Goal: Task Accomplishment & Management: Manage account settings

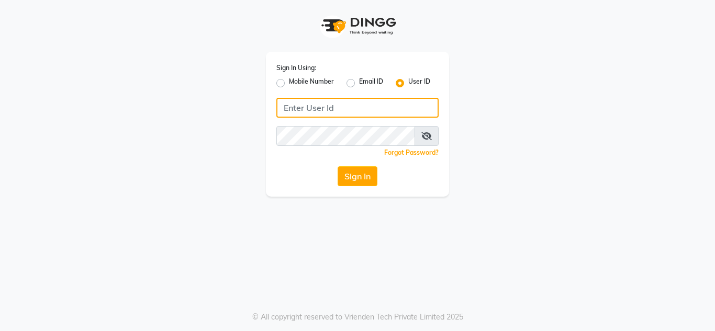
type input "sachins"
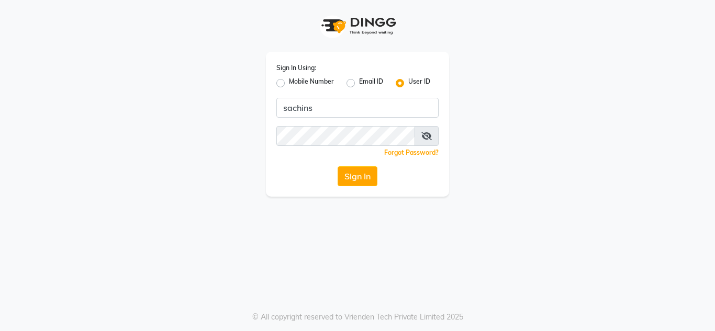
click at [316, 73] on div "Sign In Using: Mobile Number Email ID User ID" at bounding box center [357, 75] width 162 height 27
click at [345, 175] on button "Sign In" at bounding box center [358, 176] width 40 height 20
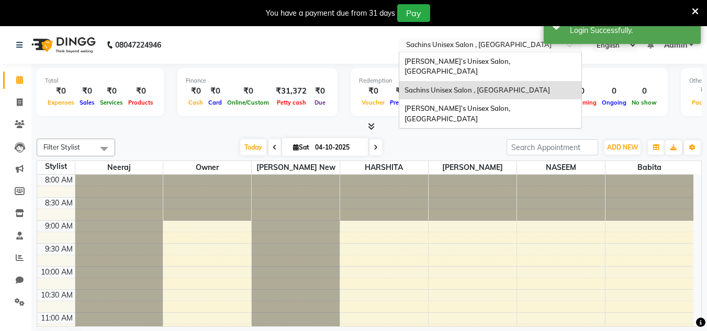
drag, startPoint x: 453, startPoint y: 47, endPoint x: 447, endPoint y: 100, distance: 54.3
click at [454, 47] on input "text" at bounding box center [480, 46] width 152 height 10
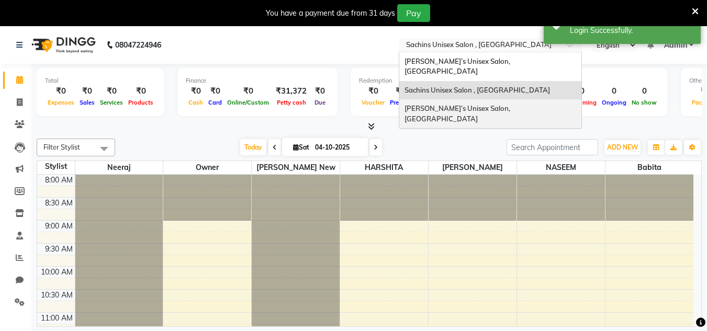
click at [447, 104] on span "[PERSON_NAME]’s Unisex Salon, [GEOGRAPHIC_DATA]" at bounding box center [457, 113] width 107 height 19
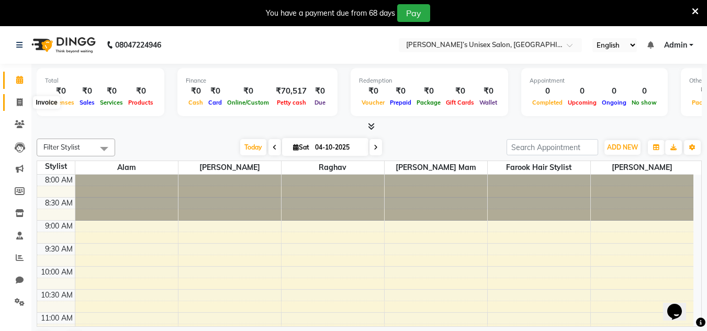
click at [19, 99] on icon at bounding box center [20, 102] width 6 height 8
select select "8637"
select select "service"
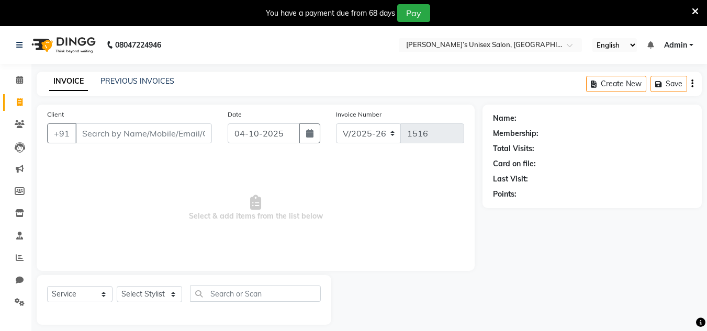
click at [148, 140] on input "Client" at bounding box center [143, 133] width 137 height 20
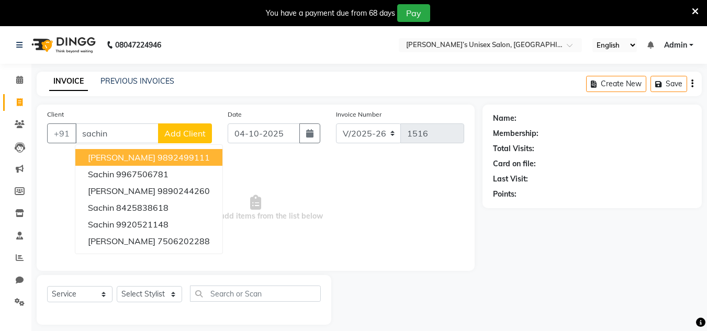
click at [126, 153] on span "[PERSON_NAME]" at bounding box center [122, 157] width 68 height 10
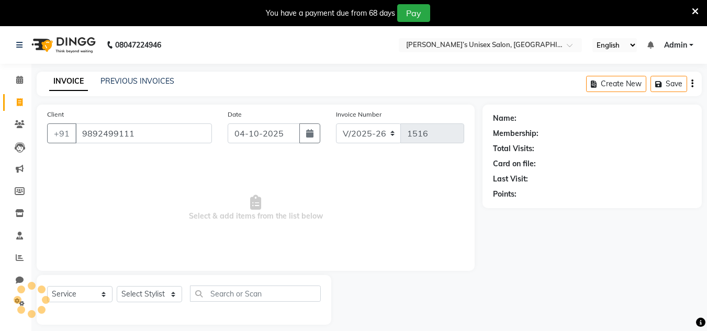
type input "9892499111"
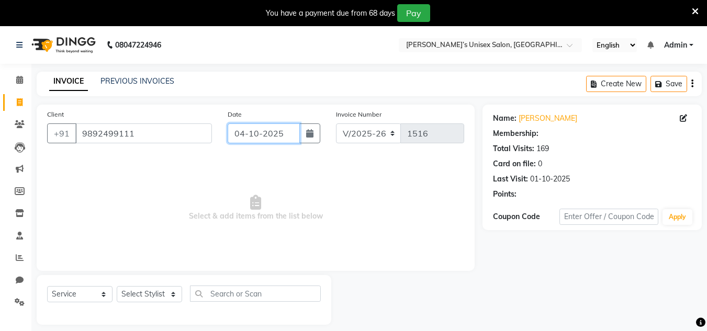
click at [288, 137] on input "04-10-2025" at bounding box center [264, 133] width 72 height 20
select select "10"
select select "2025"
select select "1: Object"
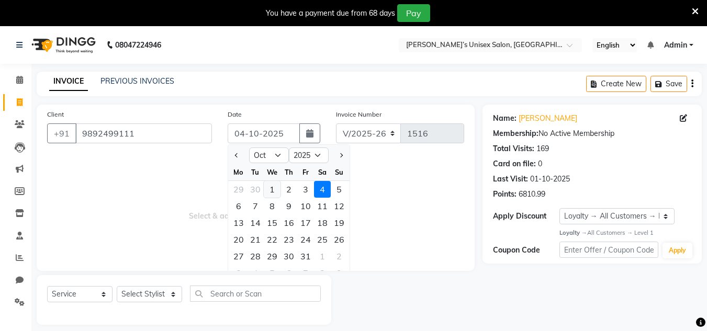
click at [266, 193] on div "1" at bounding box center [272, 189] width 17 height 17
type input "01-10-2025"
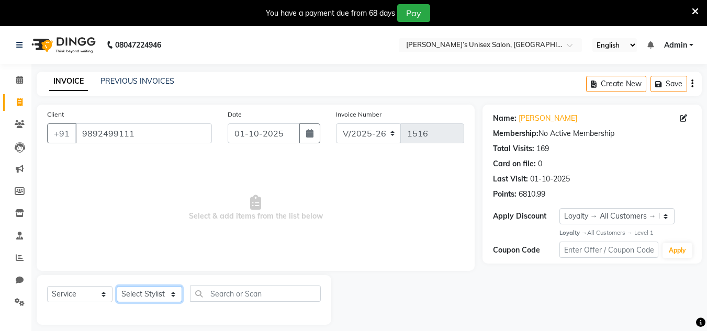
click at [166, 292] on select "Select Stylist Alam Dombivali Manager Farook Hair Stylist [PERSON_NAME] [PERSON…" at bounding box center [149, 294] width 65 height 16
select select "86910"
click at [117, 286] on select "Select Stylist Alam Dombivali Manager Farook Hair Stylist [PERSON_NAME] [PERSON…" at bounding box center [149, 294] width 65 height 16
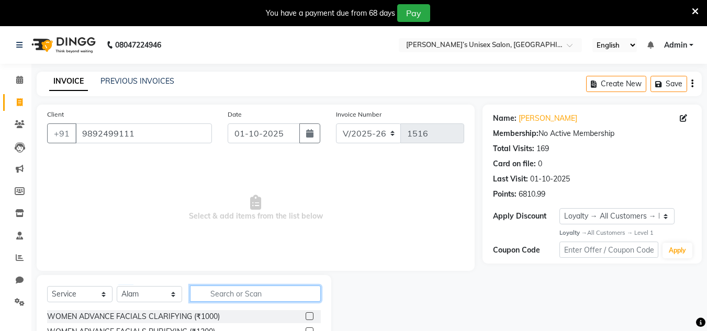
click at [223, 299] on input "text" at bounding box center [255, 294] width 131 height 16
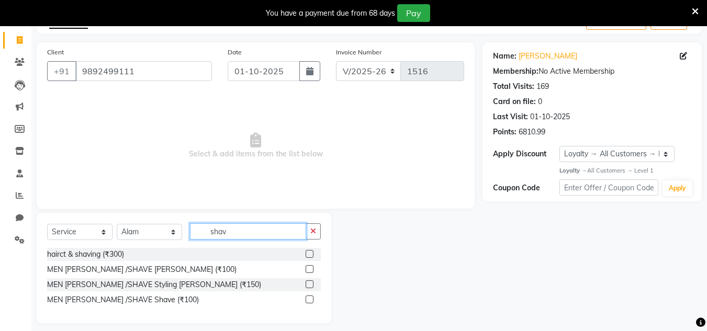
scroll to position [70, 0]
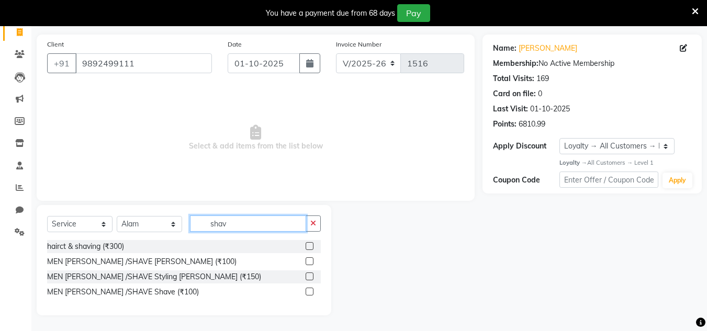
type input "shav"
click at [308, 262] on label at bounding box center [310, 261] width 8 height 8
click at [308, 262] on input "checkbox" at bounding box center [309, 261] width 7 height 7
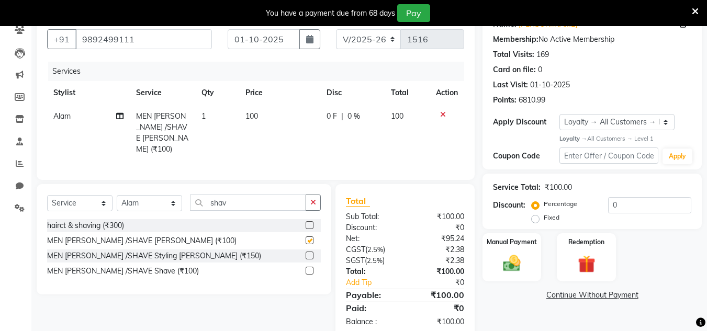
checkbox input "false"
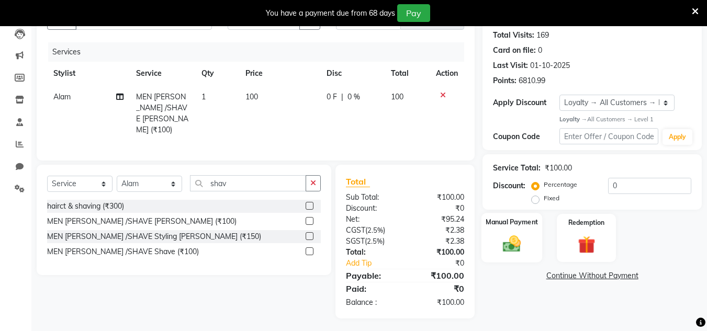
click at [510, 245] on img at bounding box center [511, 244] width 29 height 21
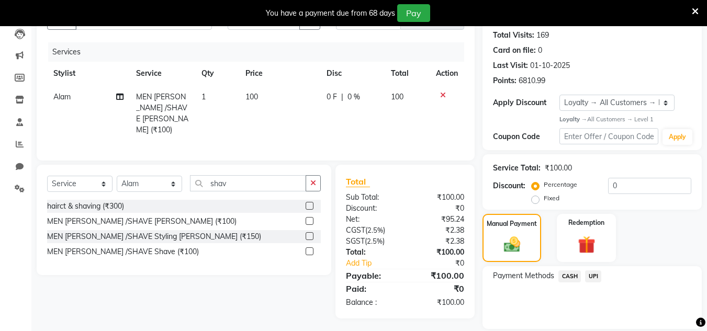
click at [575, 278] on span "CASH" at bounding box center [569, 277] width 23 height 12
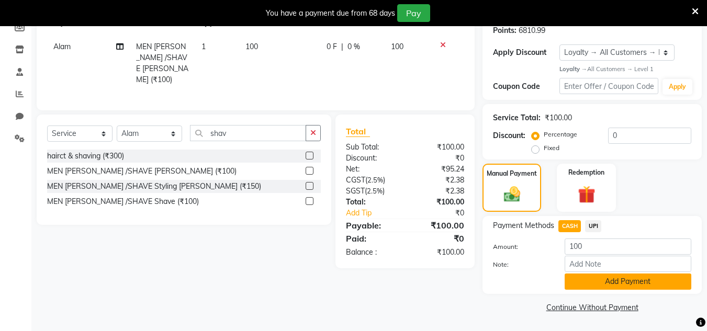
click at [587, 279] on button "Add Payment" at bounding box center [628, 282] width 127 height 16
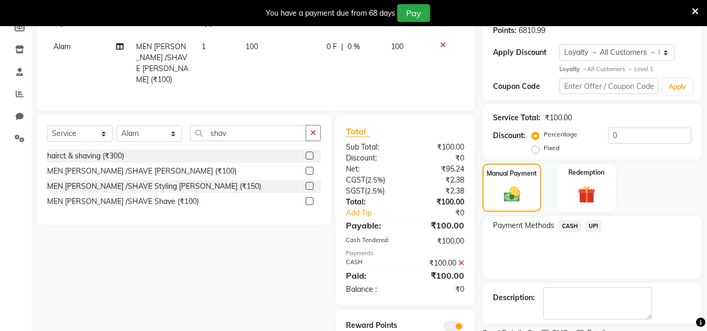
scroll to position [208, 0]
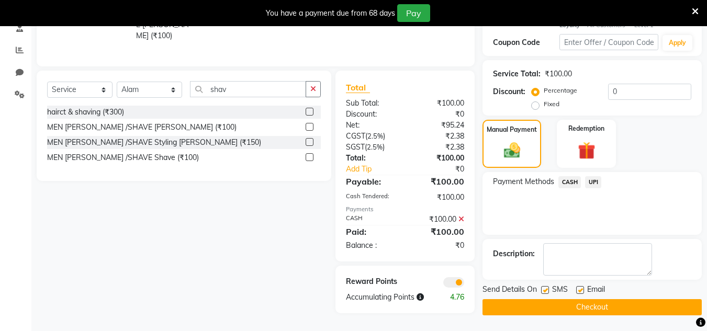
drag, startPoint x: 577, startPoint y: 305, endPoint x: 547, endPoint y: 20, distance: 285.7
click at [577, 276] on div "Name: [PERSON_NAME] Membership: No Active Membership Total Visits: 169 Card on …" at bounding box center [595, 106] width 227 height 419
click at [591, 303] on button "Checkout" at bounding box center [591, 307] width 219 height 16
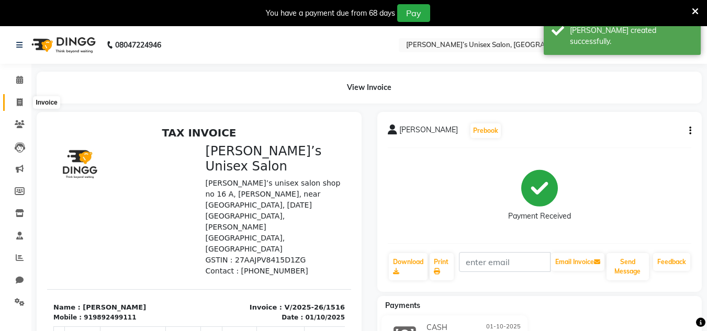
click at [17, 104] on icon at bounding box center [20, 102] width 6 height 8
select select "8637"
select select "service"
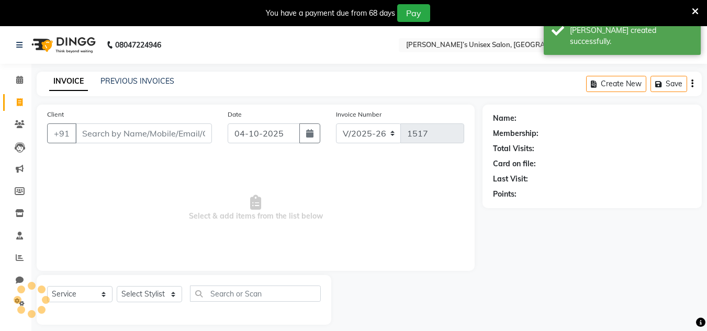
scroll to position [26, 0]
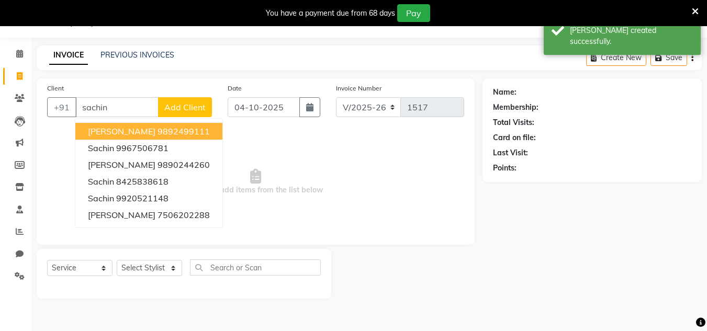
click at [158, 129] on ngb-highlight "9892499111" at bounding box center [184, 131] width 52 height 10
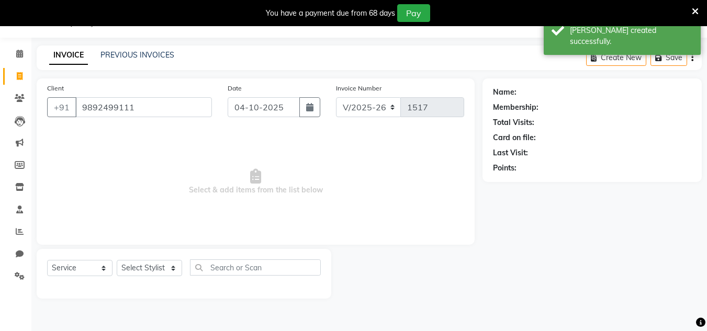
type input "9892499111"
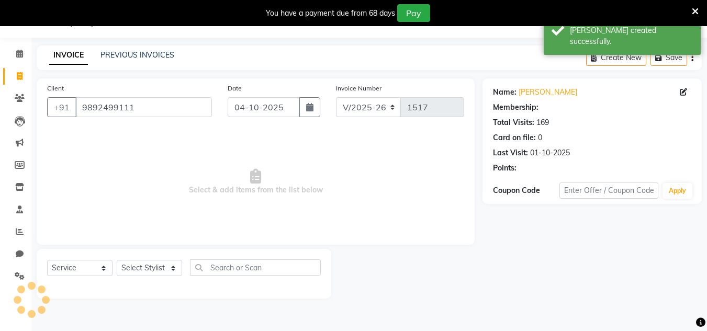
select select "1: Object"
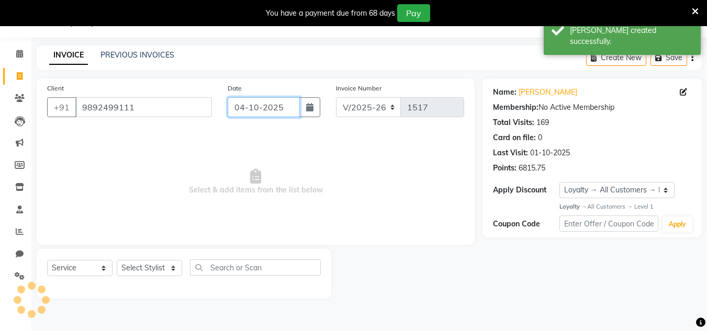
click at [287, 107] on input "04-10-2025" at bounding box center [264, 107] width 72 height 20
select select "10"
select select "2025"
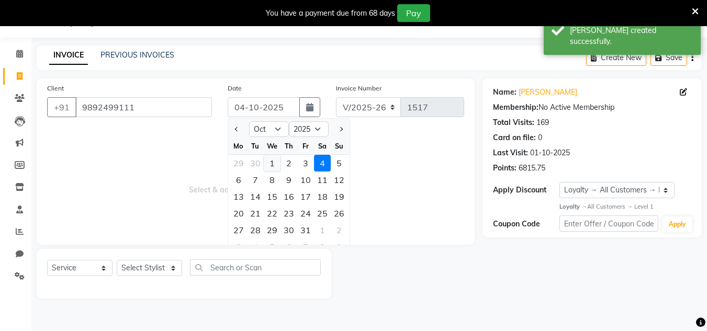
click at [274, 166] on div "1" at bounding box center [272, 163] width 17 height 17
type input "01-10-2025"
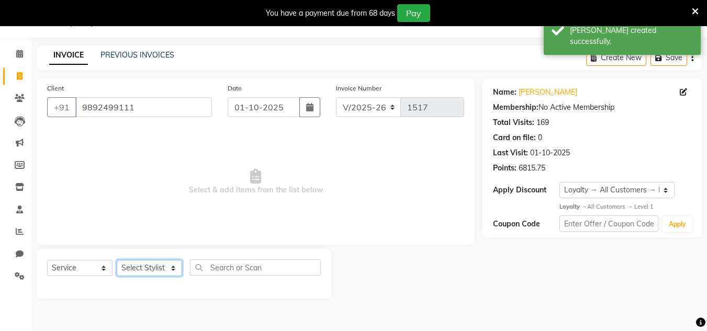
click at [160, 269] on select "Select Stylist Alam Dombivali Manager Farook Hair Stylist [PERSON_NAME] [PERSON…" at bounding box center [149, 268] width 65 height 16
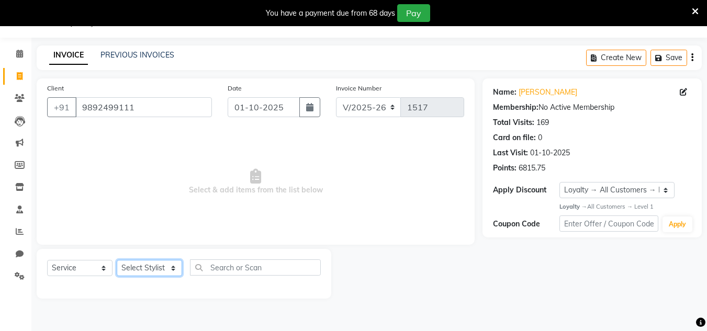
select select "86910"
click at [117, 260] on select "Select Stylist Alam Dombivali Manager Farook Hair Stylist [PERSON_NAME] [PERSON…" at bounding box center [149, 268] width 65 height 16
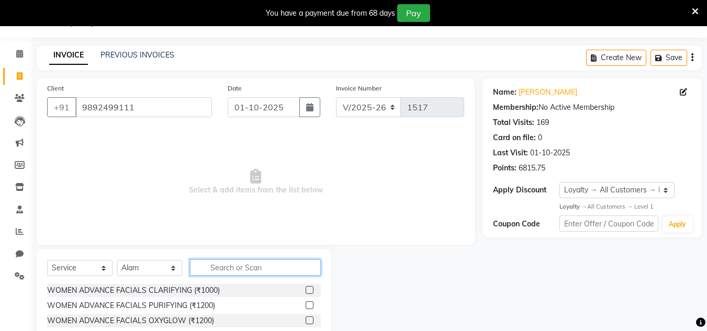
click at [228, 267] on input "text" at bounding box center [255, 268] width 131 height 16
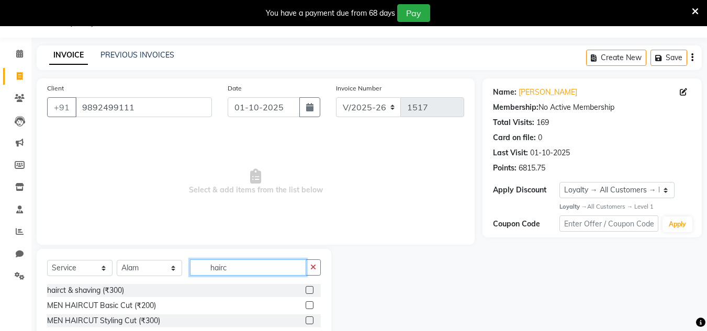
type input "hairc"
click at [308, 291] on label at bounding box center [310, 290] width 8 height 8
click at [308, 291] on input "checkbox" at bounding box center [309, 290] width 7 height 7
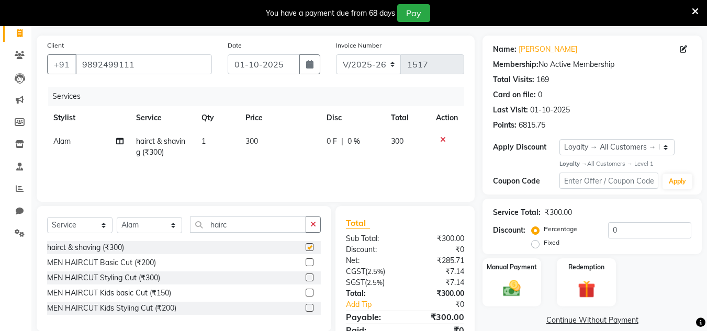
checkbox input "false"
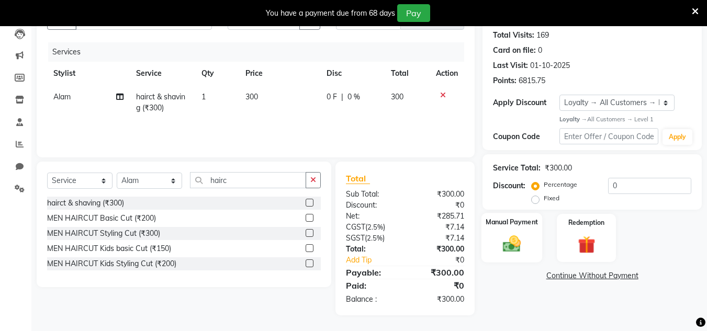
click at [509, 247] on img at bounding box center [511, 244] width 29 height 21
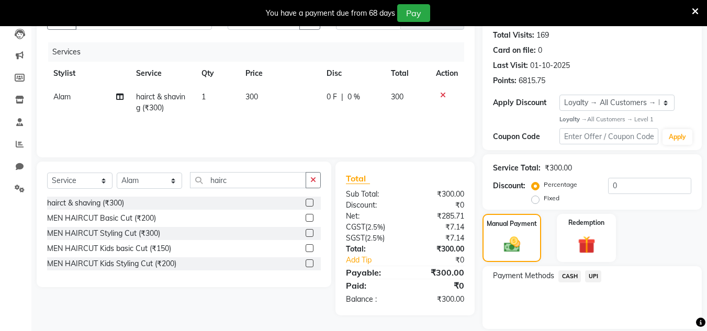
drag, startPoint x: 593, startPoint y: 276, endPoint x: 593, endPoint y: 284, distance: 7.3
click at [591, 283] on div "UPI" at bounding box center [591, 278] width 20 height 14
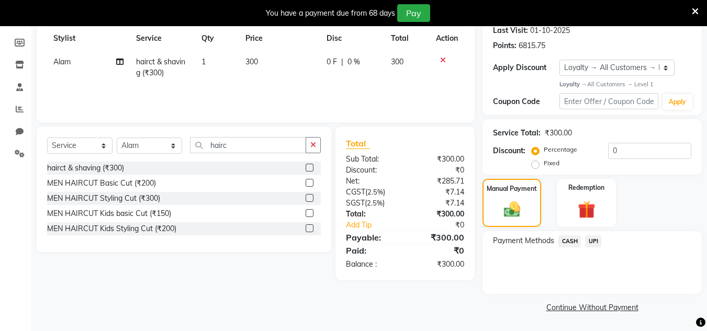
click at [587, 250] on div "Payment Methods CASH UPI" at bounding box center [591, 262] width 219 height 63
click at [589, 239] on span "UPI" at bounding box center [593, 241] width 16 height 12
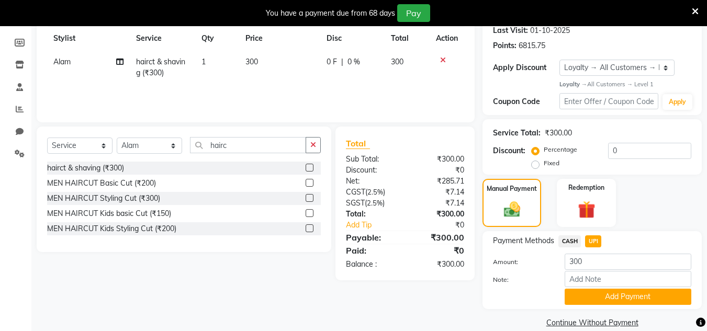
scroll to position [164, 0]
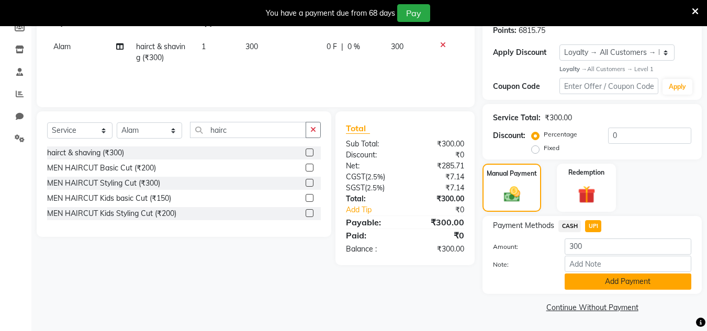
click at [605, 280] on button "Add Payment" at bounding box center [628, 282] width 127 height 16
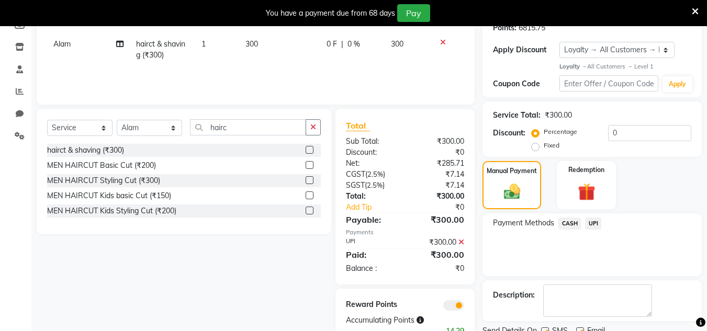
scroll to position [208, 0]
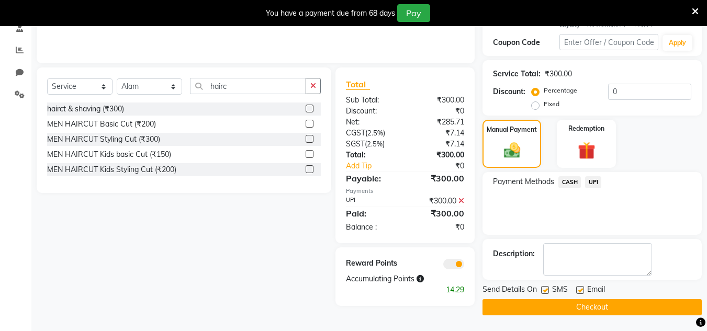
click at [605, 301] on button "Checkout" at bounding box center [591, 307] width 219 height 16
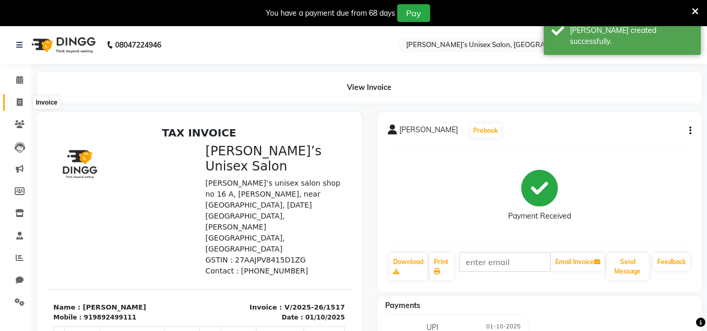
click at [17, 101] on icon at bounding box center [20, 102] width 6 height 8
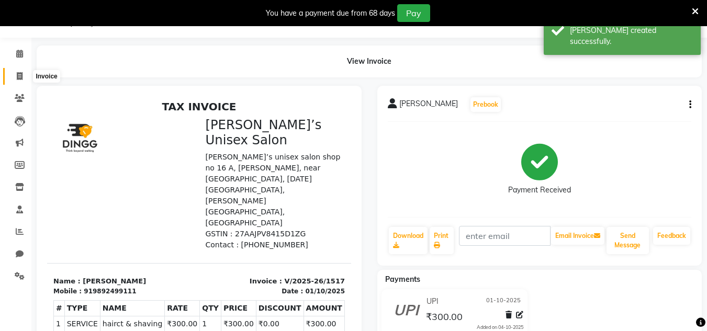
select select "8637"
select select "service"
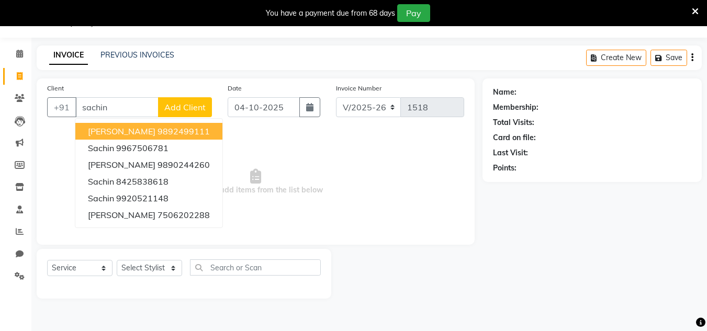
click at [117, 138] on button "[PERSON_NAME] 9892499111" at bounding box center [148, 131] width 147 height 17
type input "9892499111"
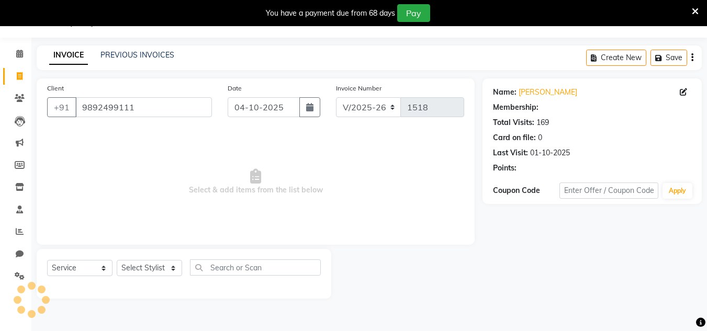
select select "1: Object"
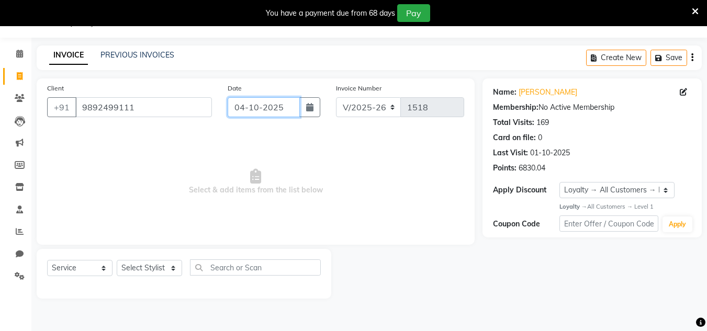
click at [288, 114] on input "04-10-2025" at bounding box center [264, 107] width 72 height 20
select select "10"
select select "2025"
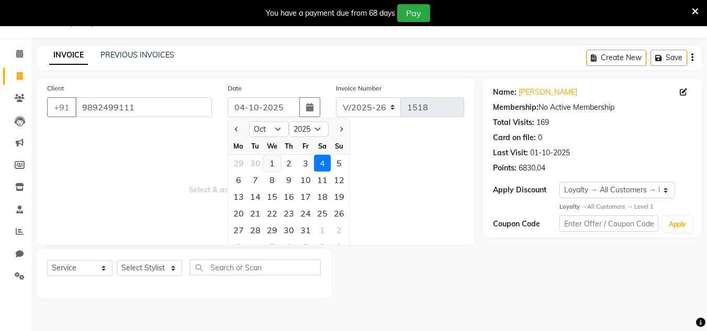
click at [273, 166] on div "1" at bounding box center [272, 163] width 17 height 17
type input "01-10-2025"
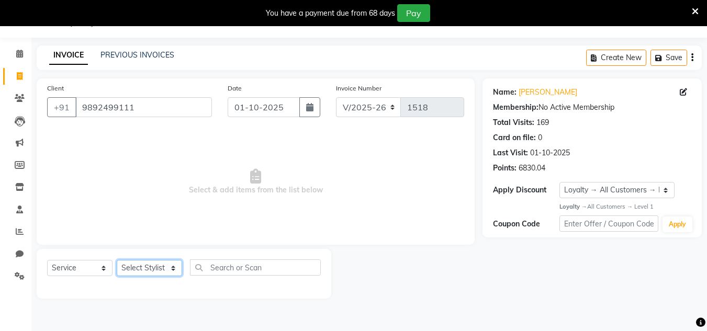
click at [153, 265] on select "Select Stylist Alam Dombivali Manager Farook Hair Stylist [PERSON_NAME] [PERSON…" at bounding box center [149, 268] width 65 height 16
select select "86910"
click at [117, 260] on select "Select Stylist Alam Dombivali Manager Farook Hair Stylist [PERSON_NAME] [PERSON…" at bounding box center [149, 268] width 65 height 16
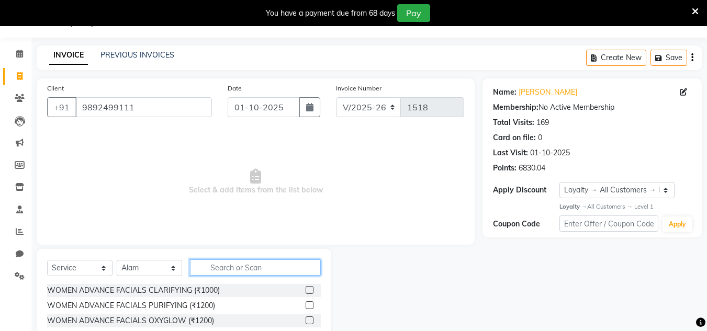
click at [224, 273] on input "text" at bounding box center [255, 268] width 131 height 16
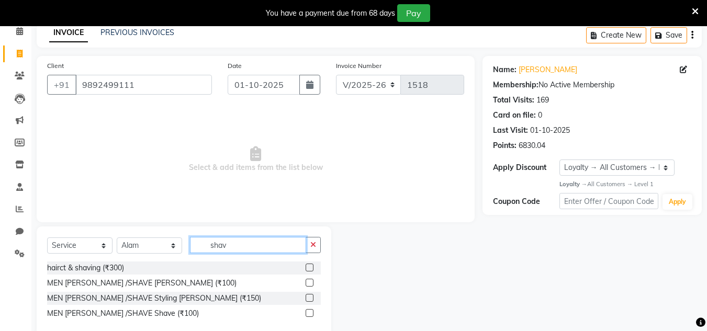
scroll to position [70, 0]
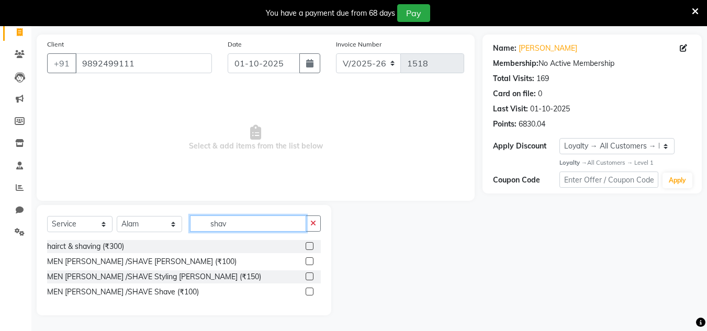
type input "shav"
click at [310, 260] on label at bounding box center [310, 261] width 8 height 8
click at [310, 260] on input "checkbox" at bounding box center [309, 261] width 7 height 7
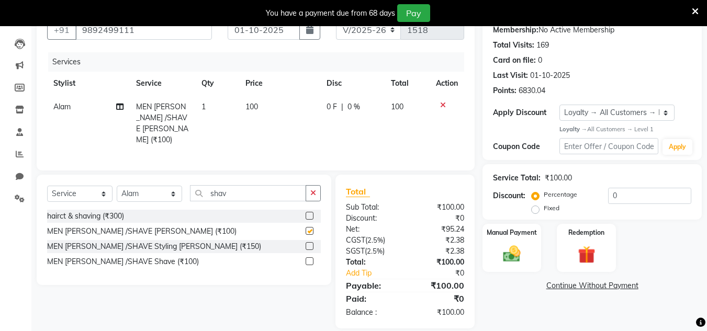
scroll to position [114, 0]
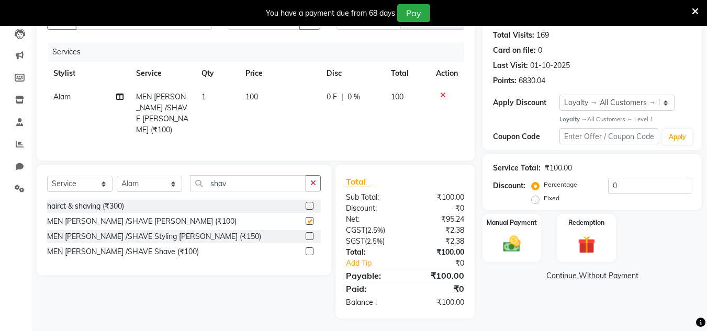
checkbox input "false"
click at [521, 241] on img at bounding box center [511, 244] width 29 height 21
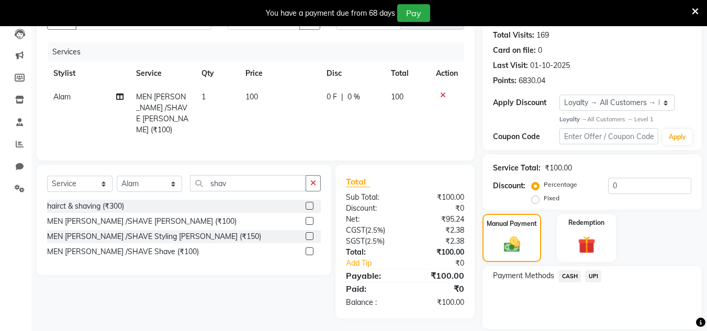
click at [569, 273] on span "CASH" at bounding box center [569, 277] width 23 height 12
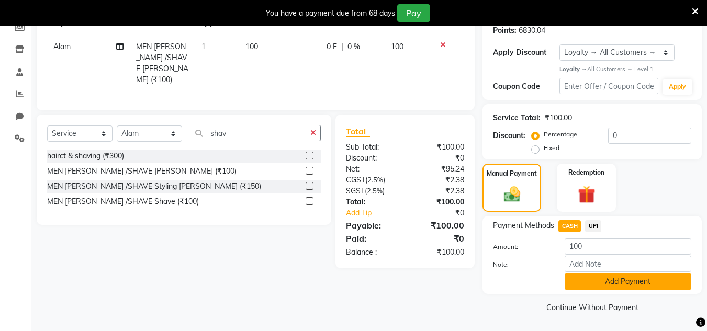
click at [600, 277] on button "Add Payment" at bounding box center [628, 282] width 127 height 16
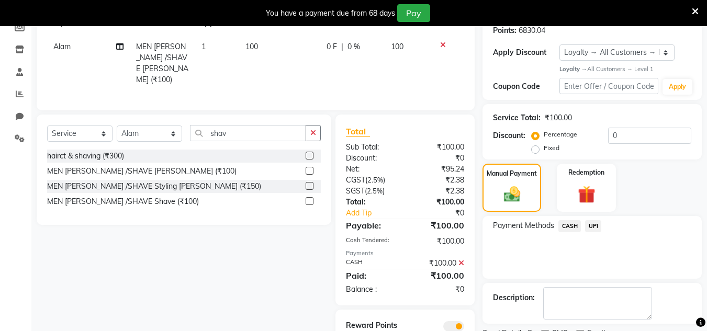
scroll to position [208, 0]
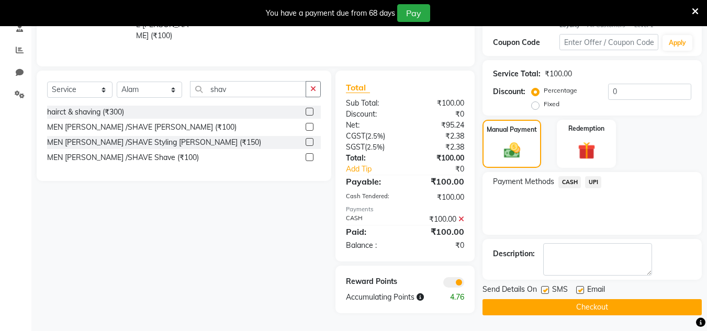
drag, startPoint x: 603, startPoint y: 302, endPoint x: 353, endPoint y: 6, distance: 387.7
click at [594, 281] on div "Name: [PERSON_NAME] Membership: No Active Membership Total Visits: 169 Card on …" at bounding box center [595, 106] width 227 height 419
click at [527, 300] on button "Checkout" at bounding box center [591, 307] width 219 height 16
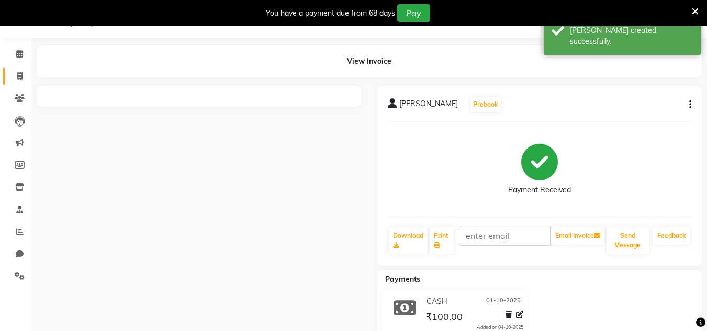
scroll to position [103, 0]
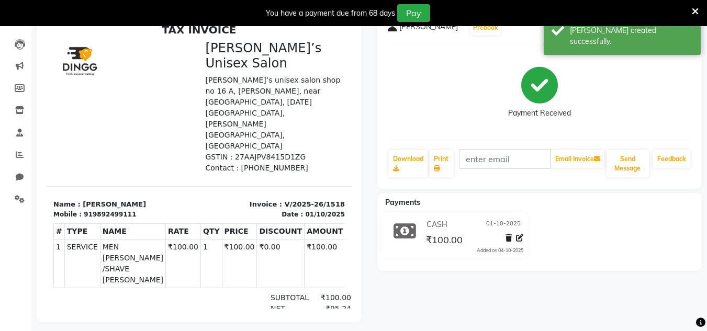
click at [22, 75] on li "Marketing" at bounding box center [15, 66] width 31 height 23
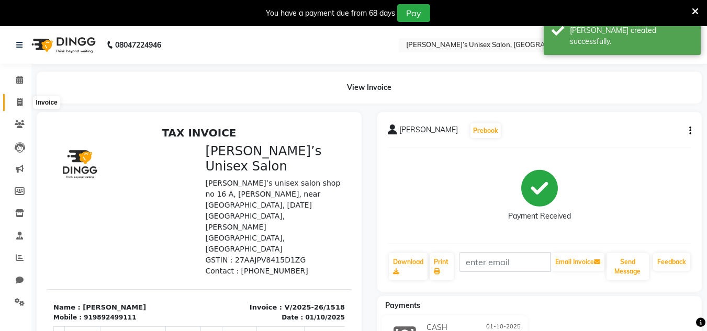
click at [22, 104] on icon at bounding box center [20, 102] width 6 height 8
select select "service"
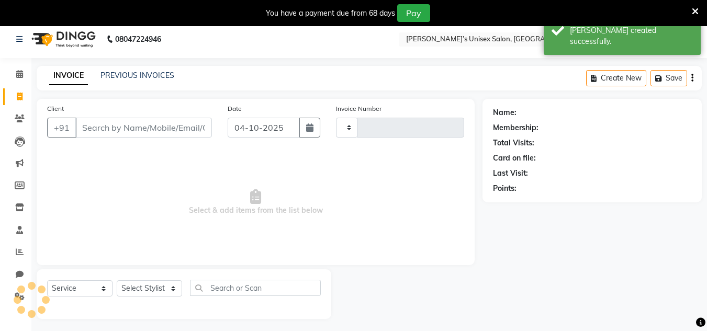
scroll to position [26, 0]
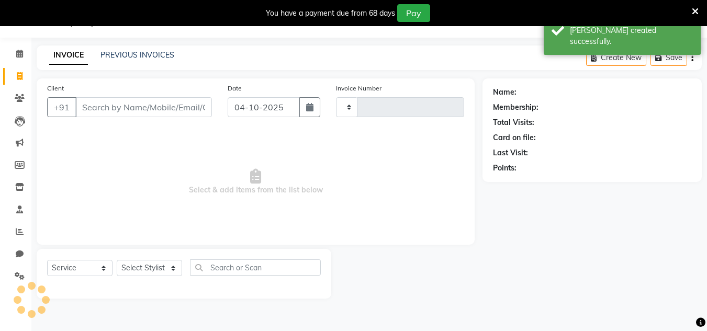
type input "1519"
select select "8637"
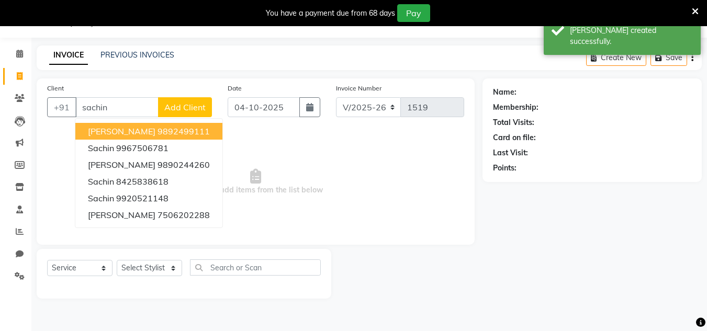
click at [120, 131] on span "[PERSON_NAME]" at bounding box center [122, 131] width 68 height 10
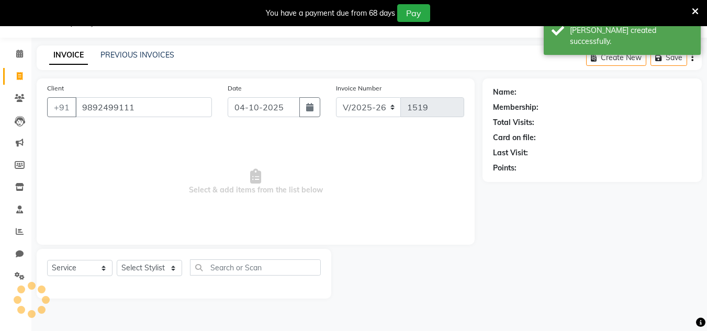
type input "9892499111"
select select "1: Object"
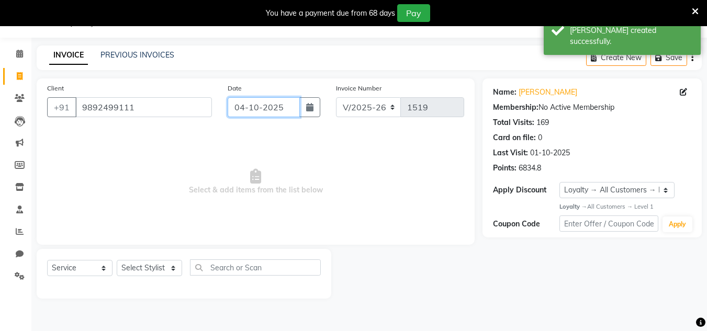
drag, startPoint x: 287, startPoint y: 101, endPoint x: 287, endPoint y: 114, distance: 13.1
click at [287, 107] on input "04-10-2025" at bounding box center [264, 107] width 72 height 20
select select "10"
select select "2025"
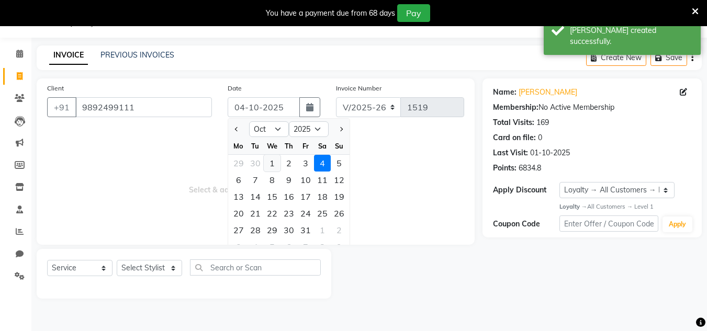
click at [268, 163] on div "1" at bounding box center [272, 163] width 17 height 17
type input "01-10-2025"
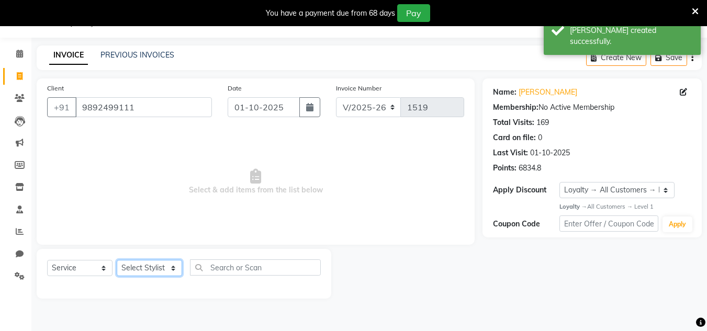
click at [146, 267] on select "Select Stylist Alam Dombivali Manager Farook Hair Stylist [PERSON_NAME] [PERSON…" at bounding box center [149, 268] width 65 height 16
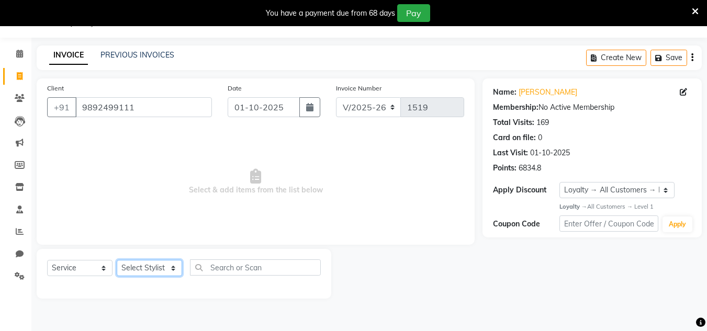
select select "86910"
click at [117, 260] on select "Select Stylist Alam Dombivali Manager Farook Hair Stylist [PERSON_NAME] [PERSON…" at bounding box center [149, 268] width 65 height 16
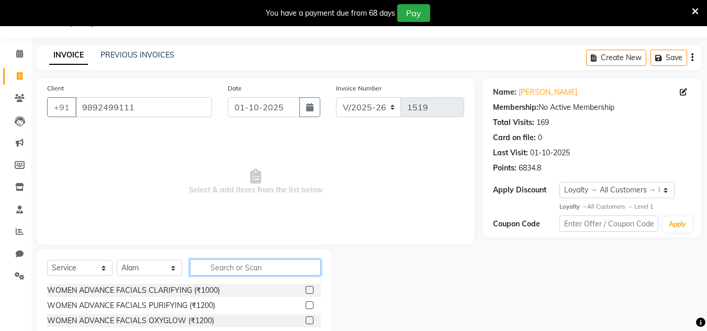
click at [220, 268] on input "text" at bounding box center [255, 268] width 131 height 16
type input "shav"
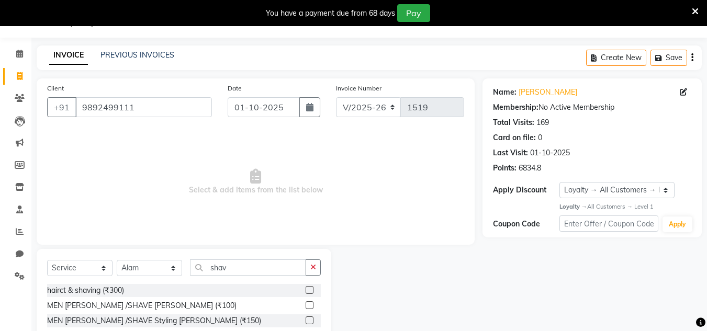
click at [311, 304] on label at bounding box center [310, 305] width 8 height 8
click at [311, 304] on input "checkbox" at bounding box center [309, 305] width 7 height 7
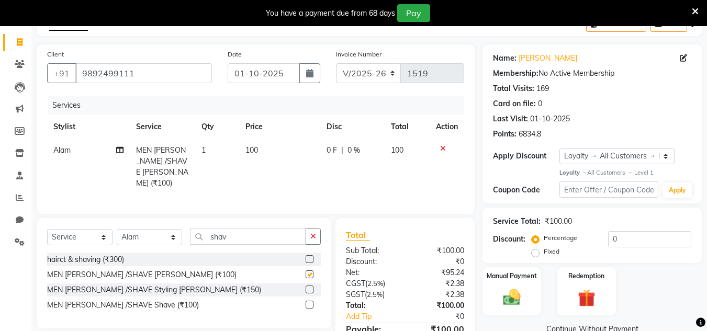
checkbox input "false"
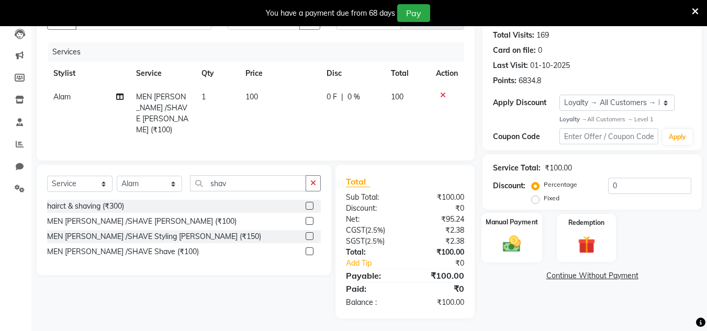
click at [510, 248] on img at bounding box center [511, 244] width 29 height 21
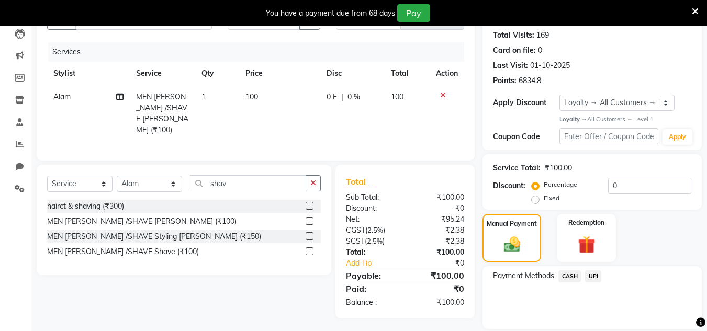
click at [588, 276] on span "UPI" at bounding box center [593, 277] width 16 height 12
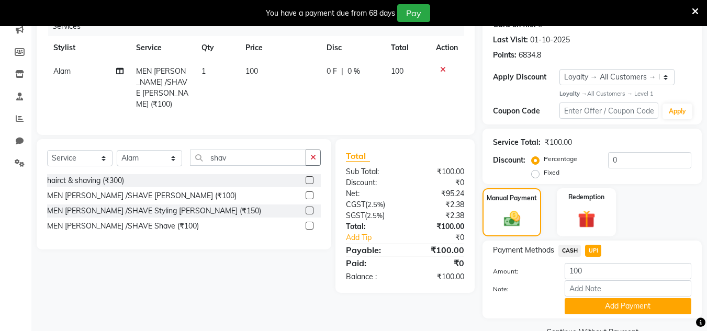
scroll to position [164, 0]
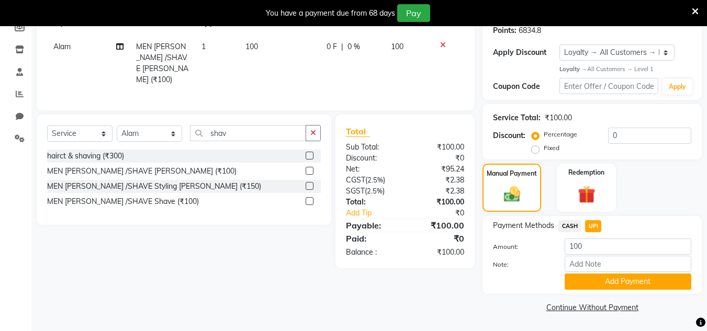
click at [597, 290] on div "Payment Methods CASH UPI Amount: 100 Note: Add Payment" at bounding box center [591, 255] width 219 height 78
click at [597, 278] on button "Add Payment" at bounding box center [628, 282] width 127 height 16
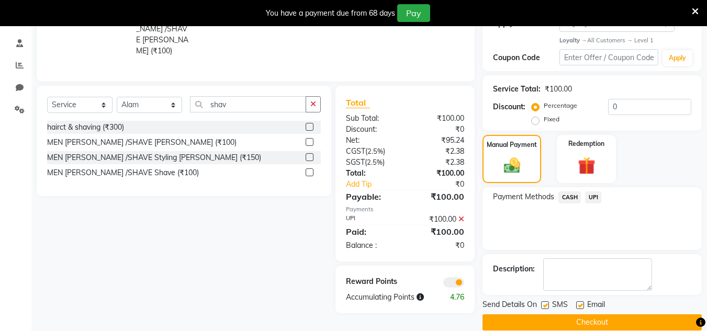
scroll to position [208, 0]
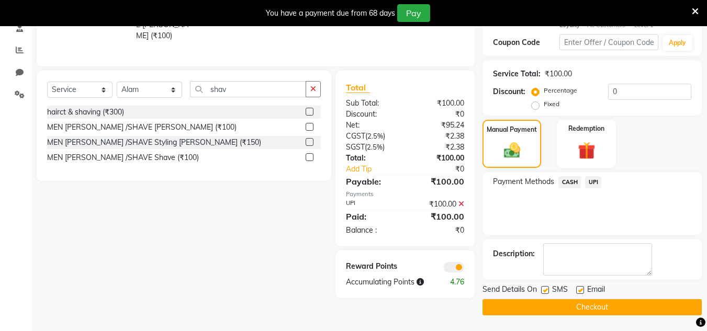
click at [599, 301] on button "Checkout" at bounding box center [591, 307] width 219 height 16
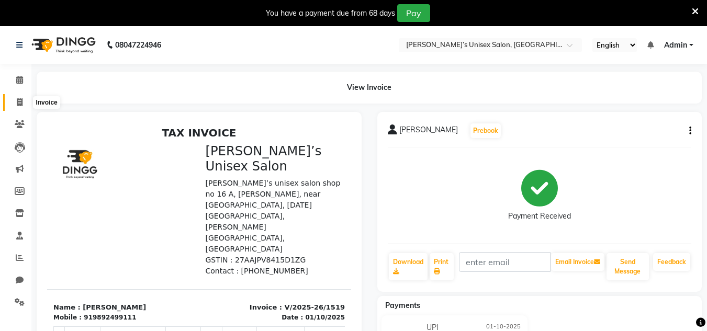
click at [20, 99] on icon at bounding box center [20, 102] width 6 height 8
select select "service"
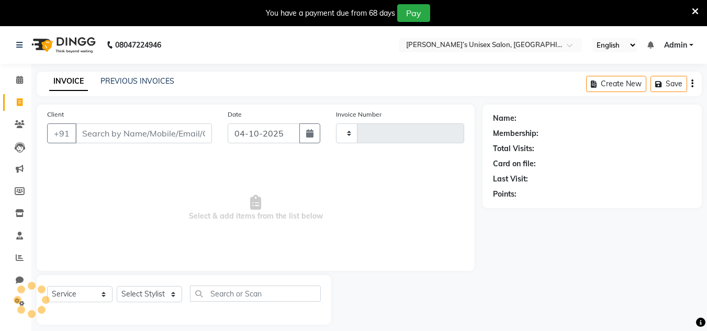
type input "1520"
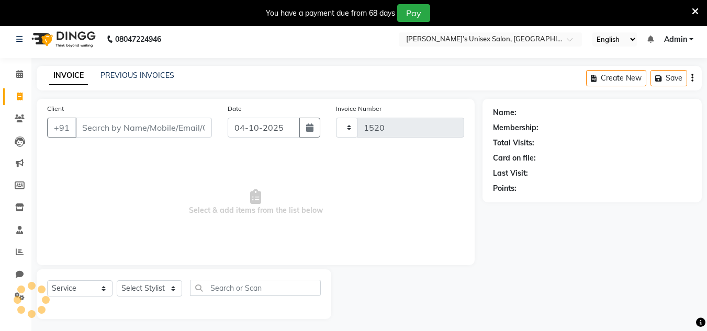
scroll to position [26, 0]
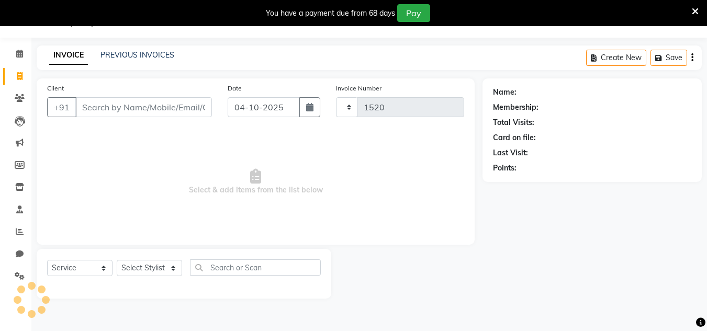
select select "8637"
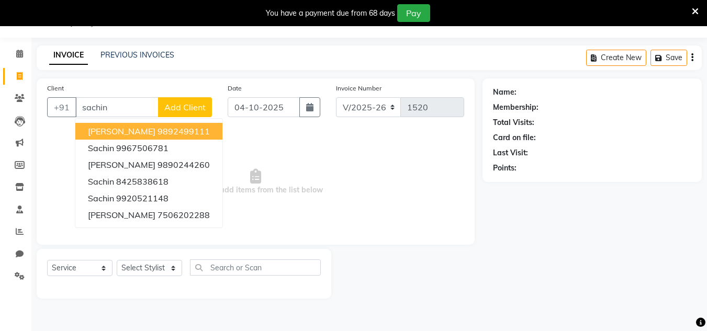
click at [158, 128] on ngb-highlight "9892499111" at bounding box center [184, 131] width 52 height 10
type input "9892499111"
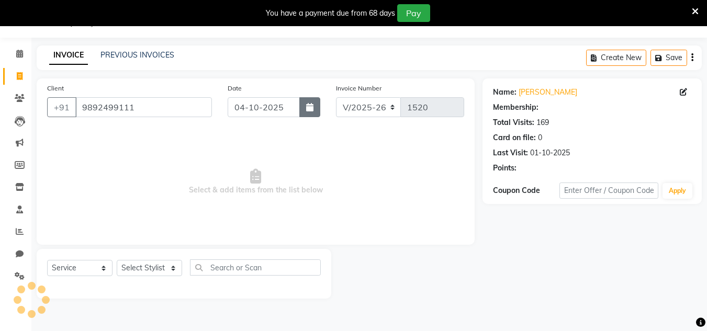
select select "1: Object"
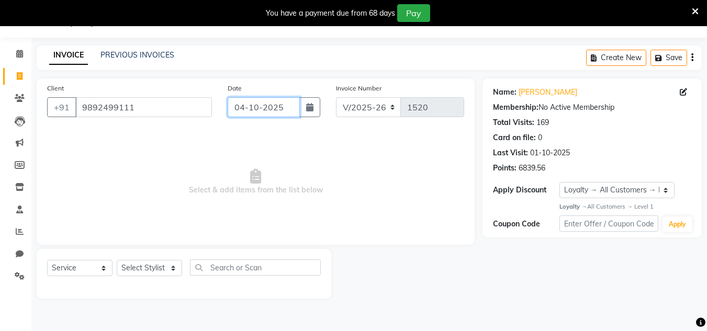
click at [294, 105] on input "04-10-2025" at bounding box center [264, 107] width 72 height 20
select select "10"
select select "2025"
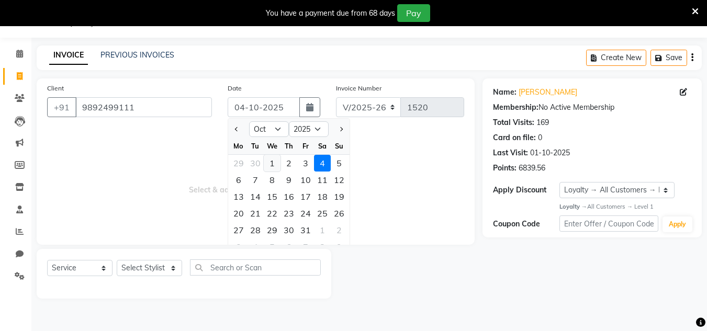
click at [272, 163] on div "1" at bounding box center [272, 163] width 17 height 17
type input "01-10-2025"
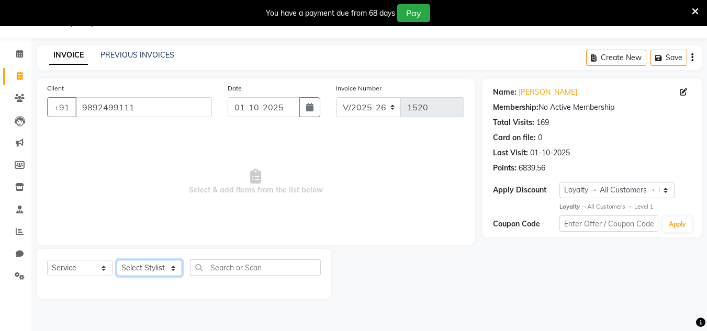
click at [163, 273] on select "Select Stylist Alam Dombivali Manager Farook Hair Stylist [PERSON_NAME] [PERSON…" at bounding box center [149, 268] width 65 height 16
select select "86910"
click at [117, 260] on select "Select Stylist Alam Dombivali Manager Farook Hair Stylist [PERSON_NAME] [PERSON…" at bounding box center [149, 268] width 65 height 16
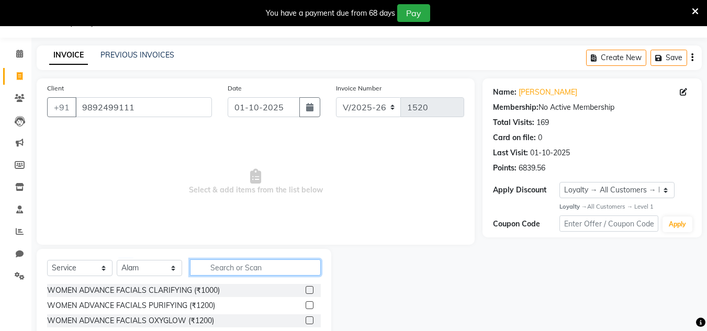
click at [219, 267] on input "text" at bounding box center [255, 268] width 131 height 16
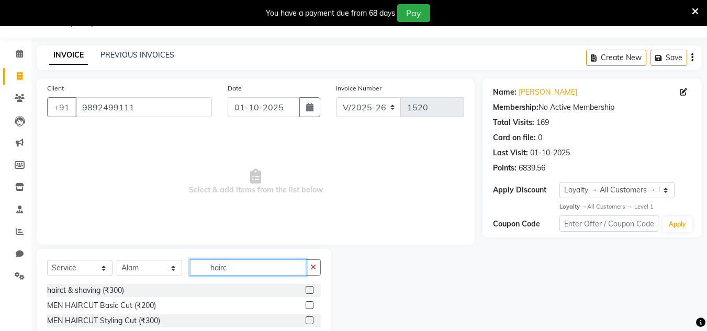
type input "hairc"
click at [308, 291] on label at bounding box center [310, 290] width 8 height 8
click at [308, 291] on input "checkbox" at bounding box center [309, 290] width 7 height 7
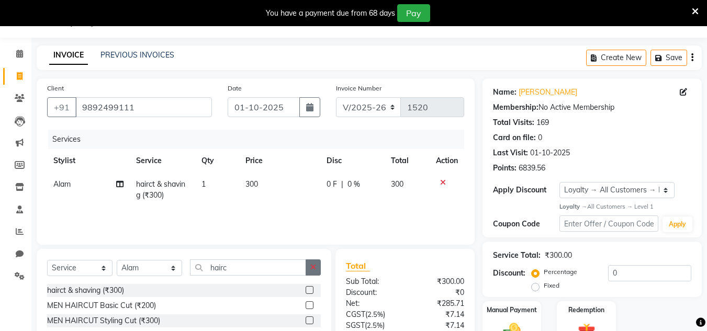
checkbox input "false"
drag, startPoint x: 310, startPoint y: 265, endPoint x: 295, endPoint y: 268, distance: 15.5
click at [307, 266] on button "button" at bounding box center [313, 268] width 15 height 16
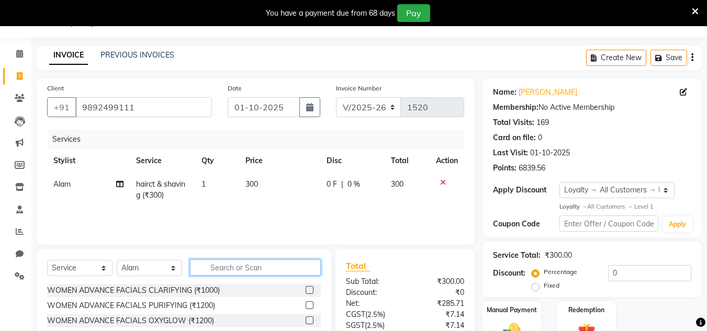
click at [295, 268] on input "text" at bounding box center [255, 268] width 131 height 16
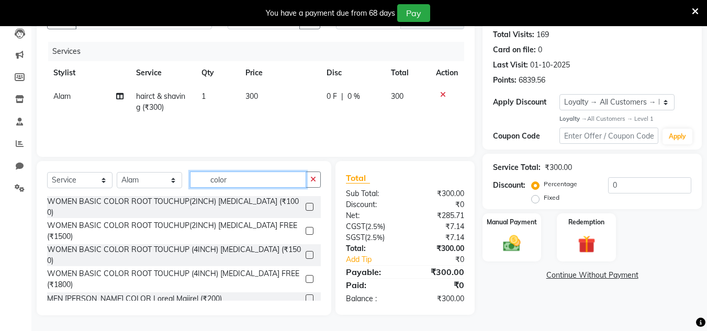
scroll to position [105, 0]
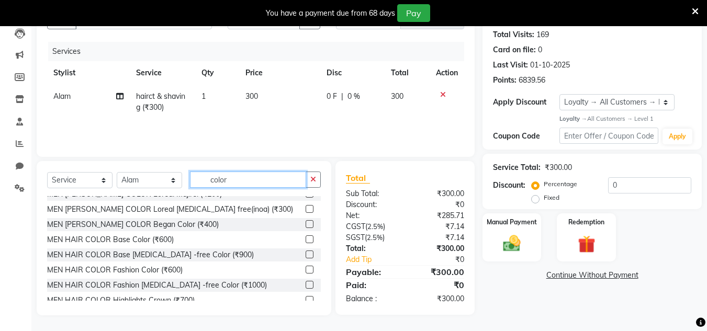
type input "color"
click at [306, 251] on label at bounding box center [310, 255] width 8 height 8
click at [306, 252] on input "checkbox" at bounding box center [309, 255] width 7 height 7
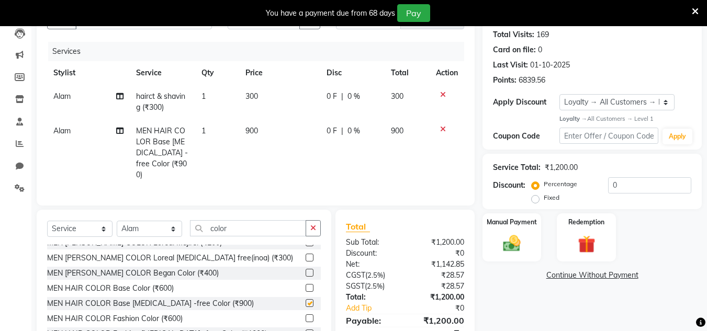
checkbox input "false"
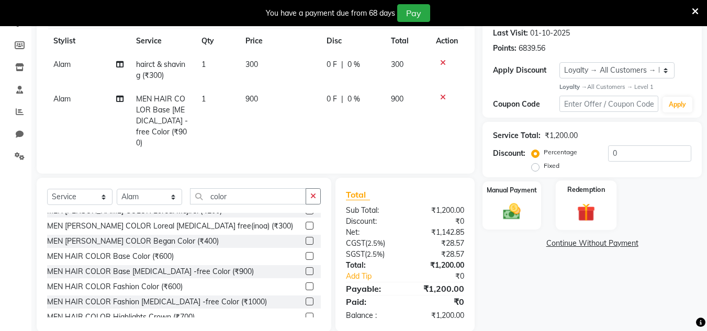
scroll to position [160, 0]
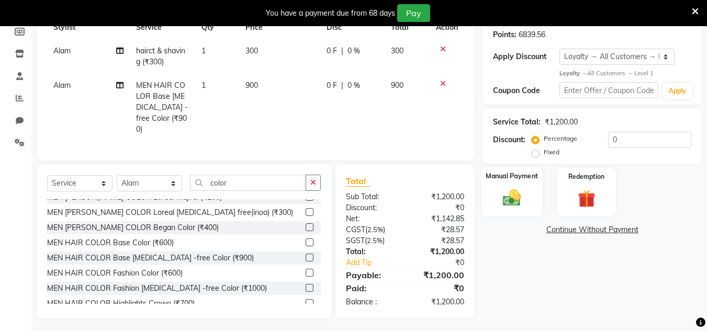
drag, startPoint x: 512, startPoint y: 200, endPoint x: 548, endPoint y: 219, distance: 41.2
click at [512, 200] on img at bounding box center [511, 198] width 29 height 21
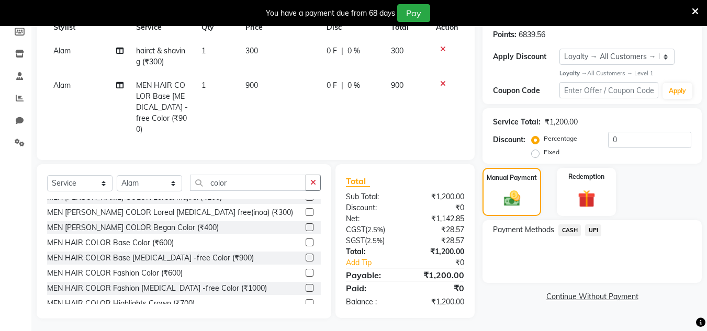
click at [575, 227] on span "CASH" at bounding box center [569, 230] width 23 height 12
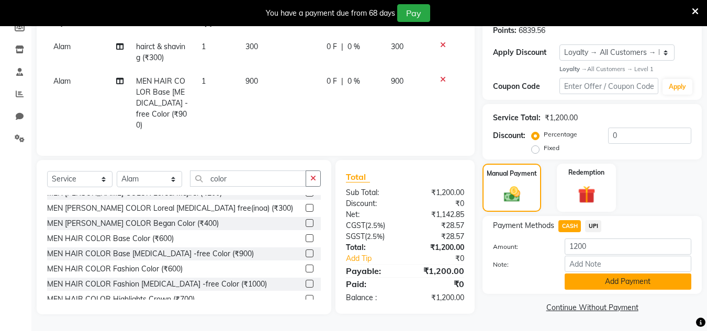
click at [604, 282] on button "Add Payment" at bounding box center [628, 282] width 127 height 16
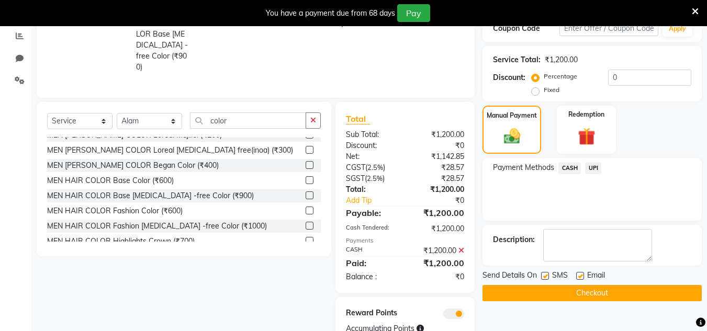
scroll to position [259, 0]
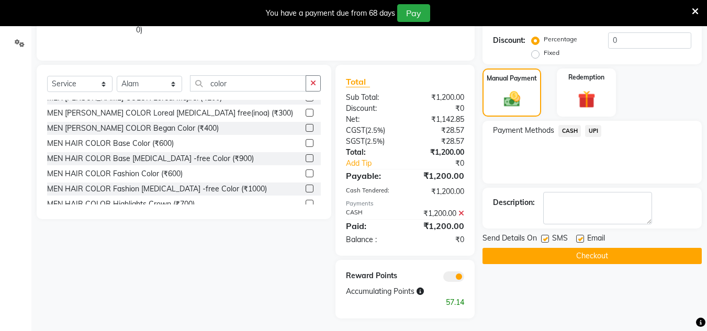
drag, startPoint x: 606, startPoint y: 251, endPoint x: 606, endPoint y: 243, distance: 7.9
click at [606, 250] on button "Checkout" at bounding box center [591, 256] width 219 height 16
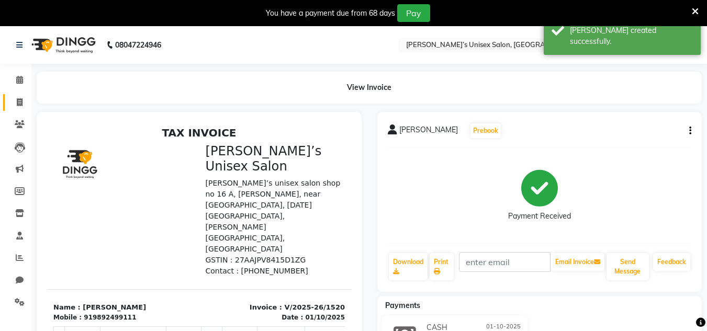
click at [9, 102] on link "Invoice" at bounding box center [15, 102] width 25 height 17
select select "8637"
select select "service"
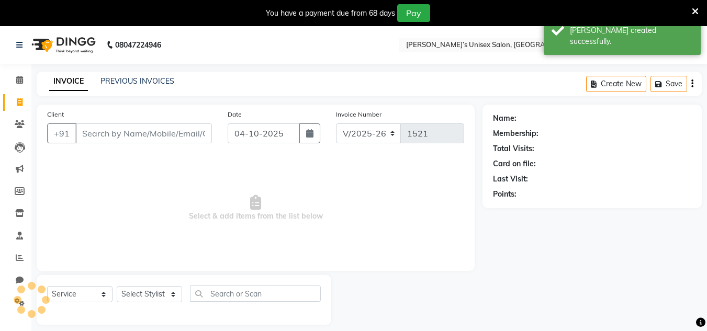
scroll to position [26, 0]
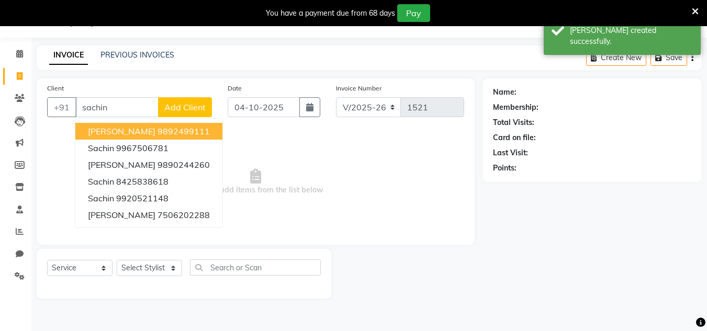
click at [112, 125] on button "[PERSON_NAME] 9892499111" at bounding box center [148, 131] width 147 height 17
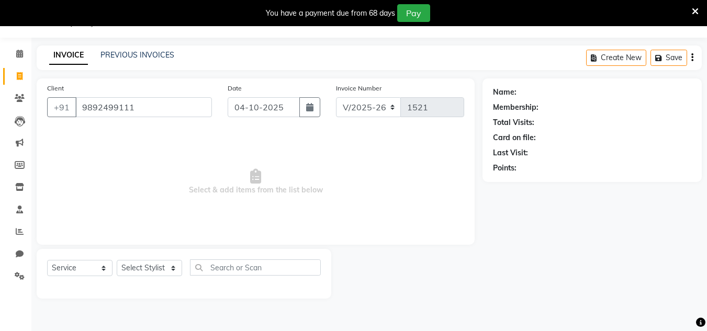
type input "9892499111"
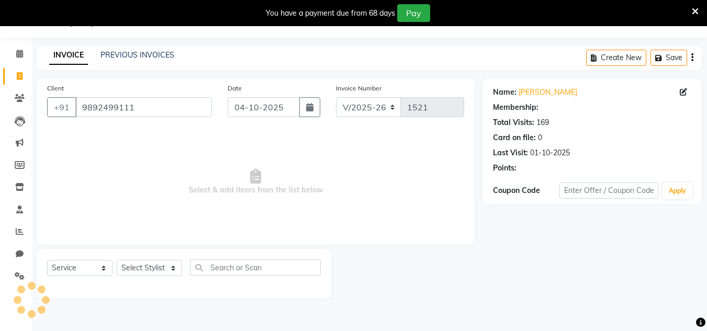
select select "1: Object"
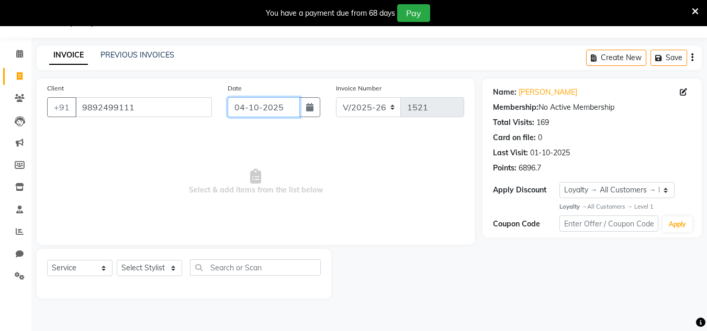
click at [286, 103] on input "04-10-2025" at bounding box center [264, 107] width 72 height 20
select select "10"
select select "2025"
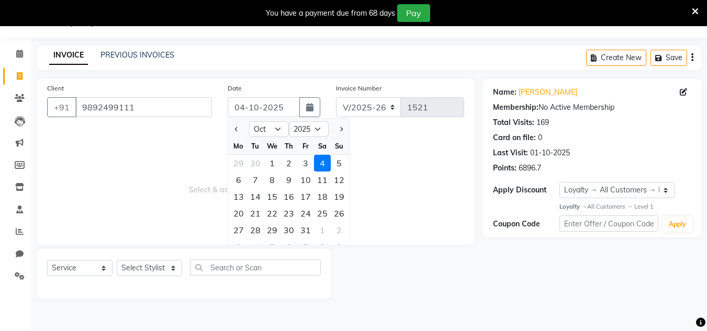
drag, startPoint x: 271, startPoint y: 164, endPoint x: 186, endPoint y: 238, distance: 112.0
click at [271, 165] on div "1" at bounding box center [272, 163] width 17 height 17
type input "01-10-2025"
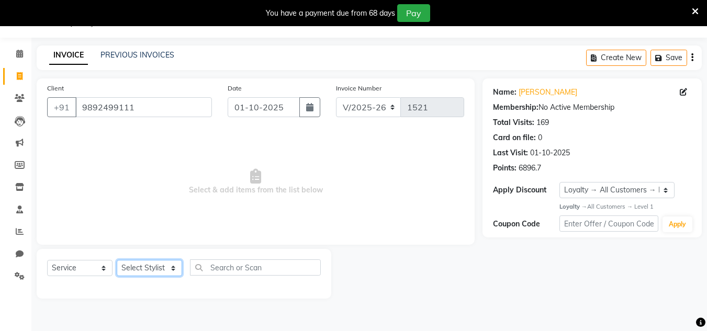
click at [153, 261] on select "Select Stylist Alam Dombivali Manager Farook Hair Stylist [PERSON_NAME] [PERSON…" at bounding box center [149, 268] width 65 height 16
select select "86910"
click at [117, 260] on select "Select Stylist Alam Dombivali Manager Farook Hair Stylist [PERSON_NAME] [PERSON…" at bounding box center [149, 268] width 65 height 16
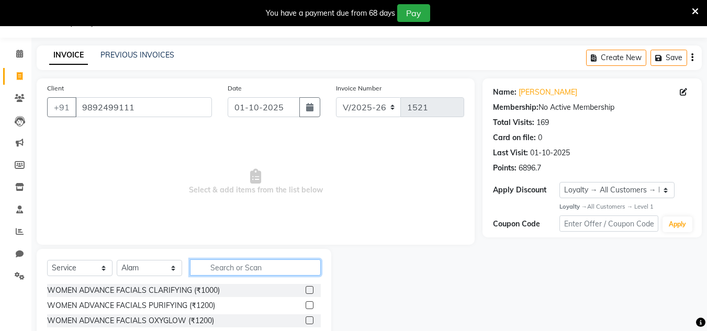
click at [208, 263] on input "text" at bounding box center [255, 268] width 131 height 16
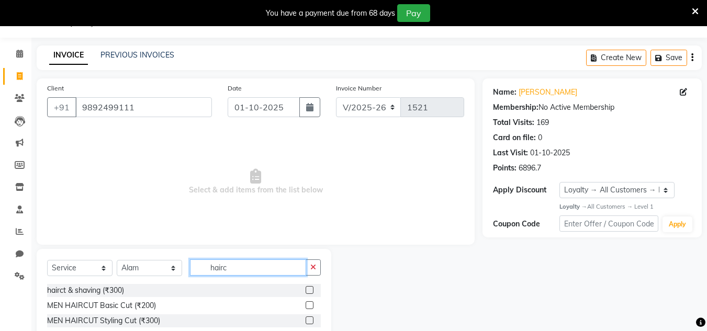
type input "hairc"
click at [311, 303] on label at bounding box center [310, 305] width 8 height 8
click at [311, 303] on input "checkbox" at bounding box center [309, 305] width 7 height 7
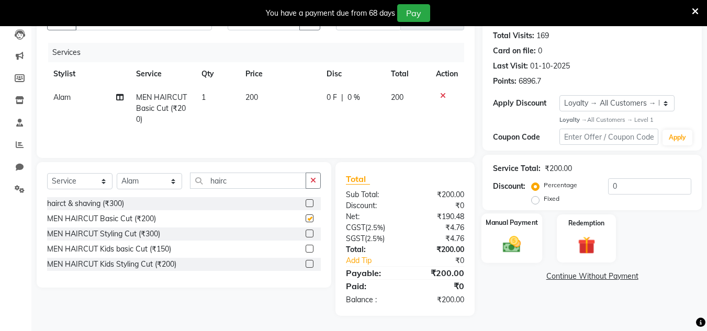
checkbox input "false"
click at [510, 245] on img at bounding box center [511, 244] width 29 height 21
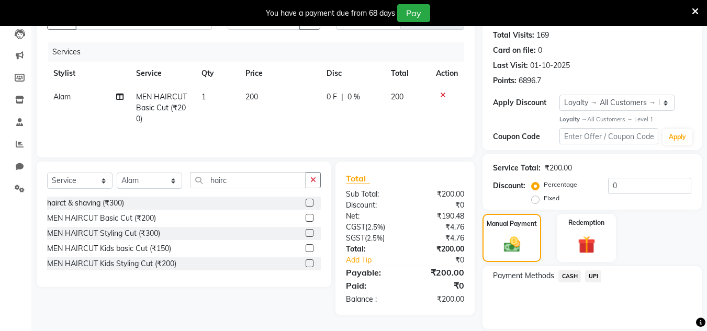
click at [592, 275] on span "UPI" at bounding box center [593, 277] width 16 height 12
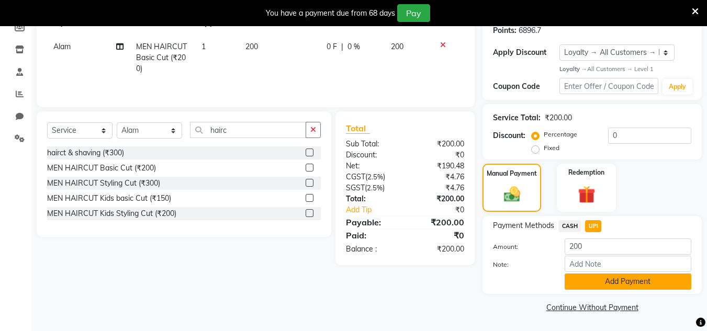
click at [595, 279] on button "Add Payment" at bounding box center [628, 282] width 127 height 16
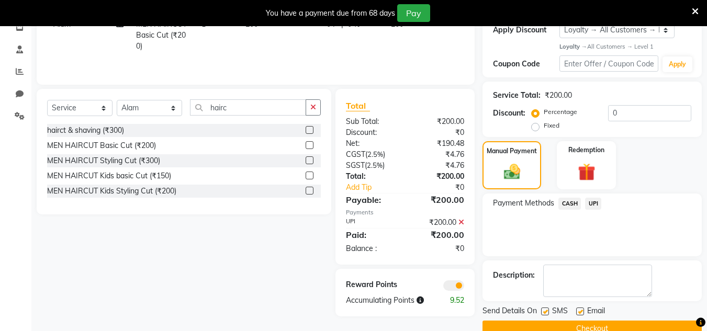
scroll to position [208, 0]
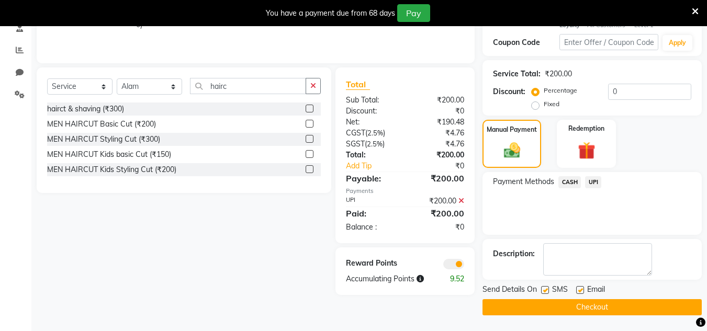
click at [590, 312] on button "Checkout" at bounding box center [591, 307] width 219 height 16
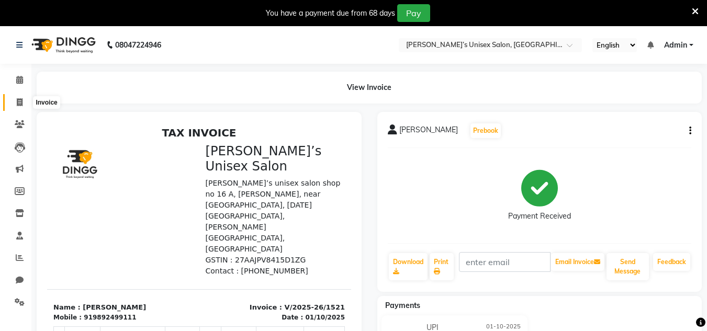
click at [14, 103] on span at bounding box center [19, 103] width 18 height 12
select select "8637"
select select "service"
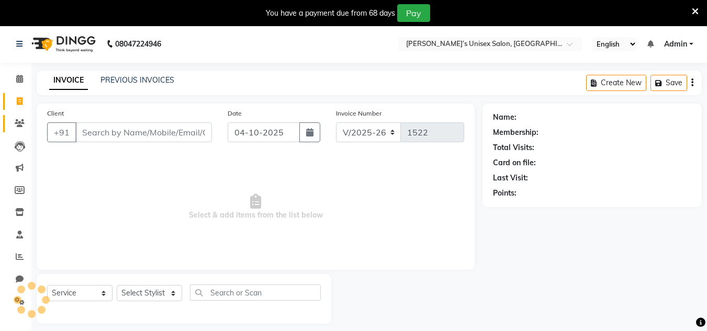
scroll to position [26, 0]
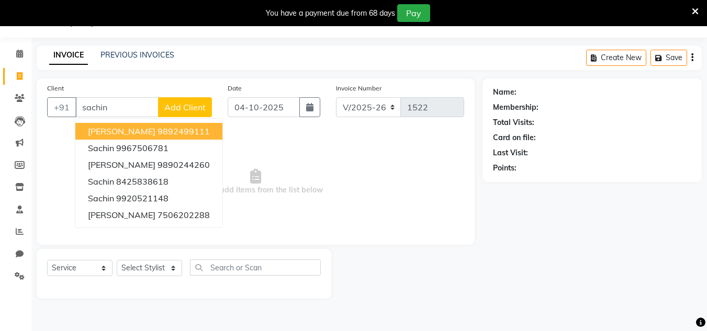
click at [158, 127] on ngb-highlight "9892499111" at bounding box center [184, 131] width 52 height 10
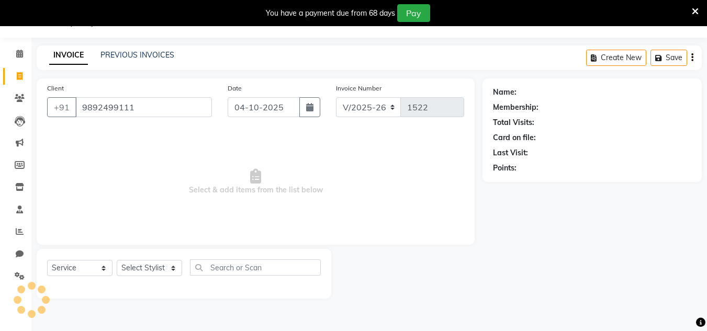
type input "9892499111"
click at [289, 111] on input "04-10-2025" at bounding box center [264, 107] width 72 height 20
select select "10"
select select "2025"
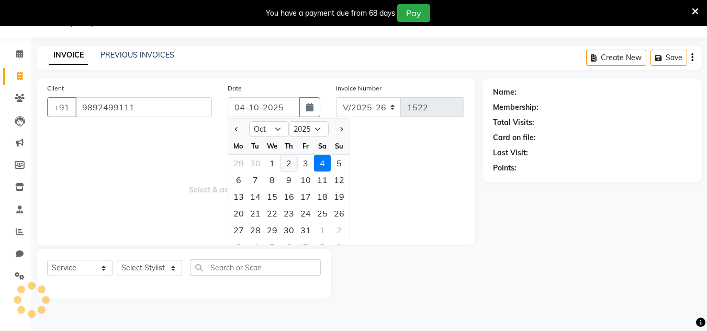
click at [288, 162] on div "2" at bounding box center [288, 163] width 17 height 17
type input "02-10-2025"
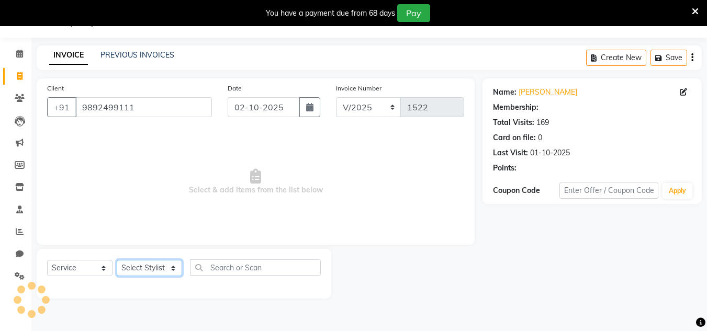
click at [170, 268] on select "Select Stylist Alam Dombivali Manager Farook Hair Stylist [PERSON_NAME] [PERSON…" at bounding box center [149, 268] width 65 height 16
select select "86910"
click at [117, 260] on select "Select Stylist Alam Dombivali Manager Farook Hair Stylist [PERSON_NAME] [PERSON…" at bounding box center [149, 268] width 65 height 16
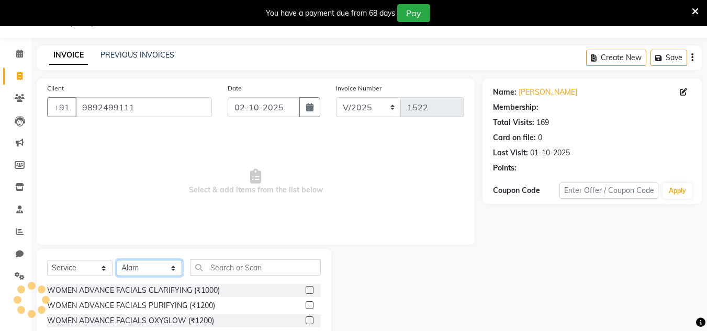
select select "1: Object"
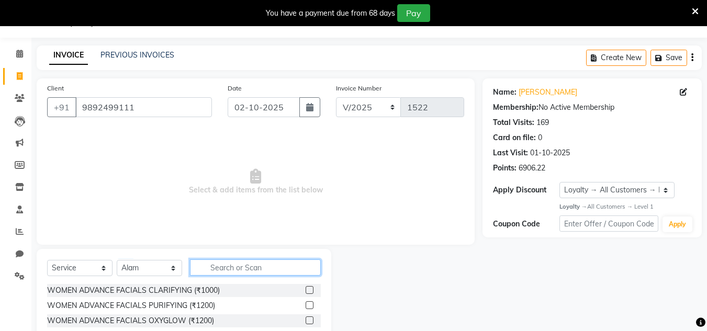
click at [217, 265] on input "text" at bounding box center [255, 268] width 131 height 16
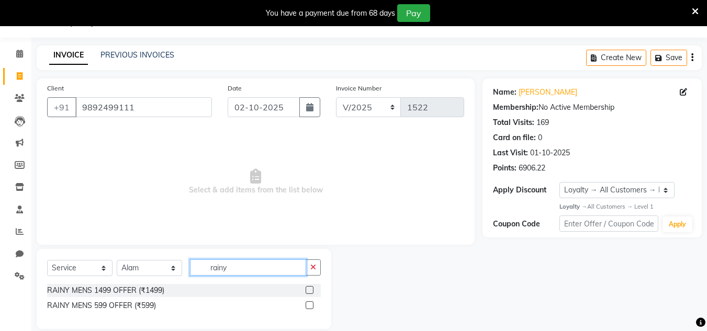
type input "rainy"
click at [310, 289] on label at bounding box center [310, 290] width 8 height 8
click at [310, 289] on input "checkbox" at bounding box center [309, 290] width 7 height 7
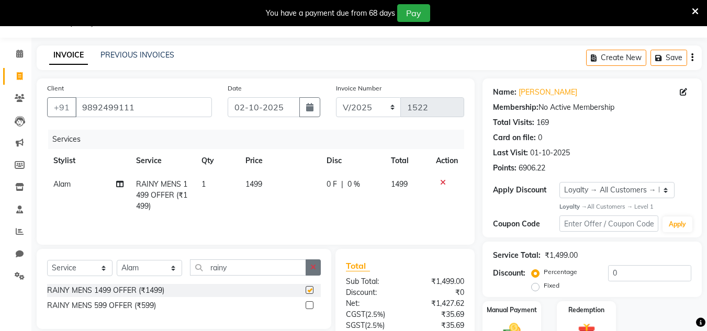
checkbox input "false"
drag, startPoint x: 314, startPoint y: 275, endPoint x: 296, endPoint y: 274, distance: 18.3
click at [312, 274] on button "button" at bounding box center [313, 268] width 15 height 16
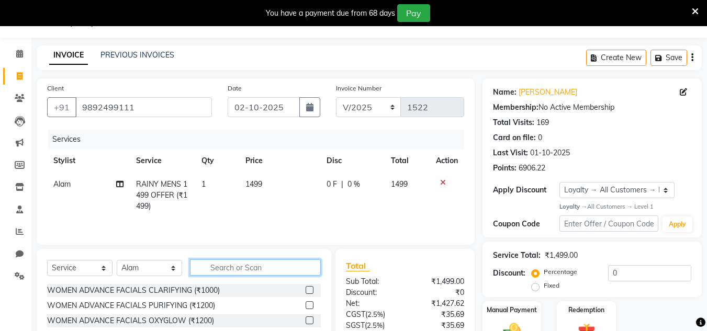
click at [293, 274] on input "text" at bounding box center [255, 268] width 131 height 16
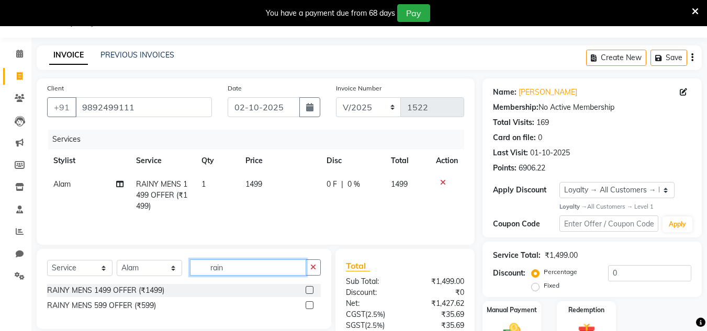
type input "rain"
click at [309, 292] on label at bounding box center [310, 290] width 8 height 8
click at [309, 292] on input "checkbox" at bounding box center [309, 290] width 7 height 7
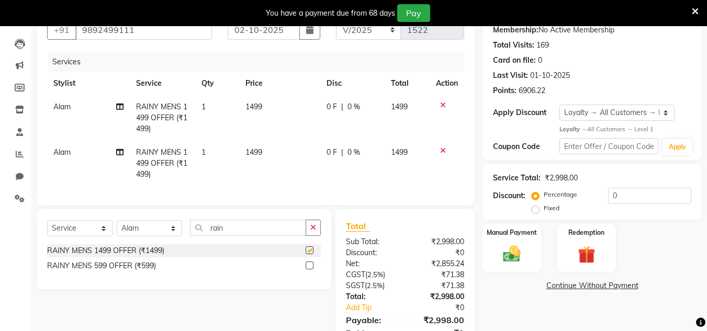
checkbox input "false"
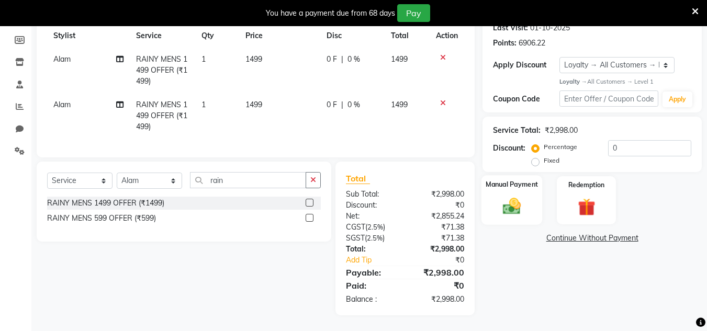
click at [511, 199] on img at bounding box center [511, 206] width 29 height 21
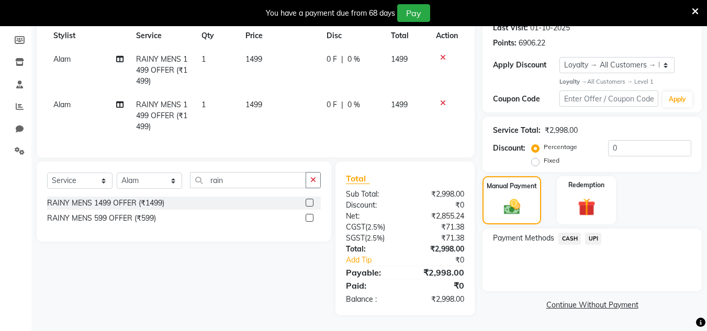
click at [592, 233] on span "UPI" at bounding box center [593, 239] width 16 height 12
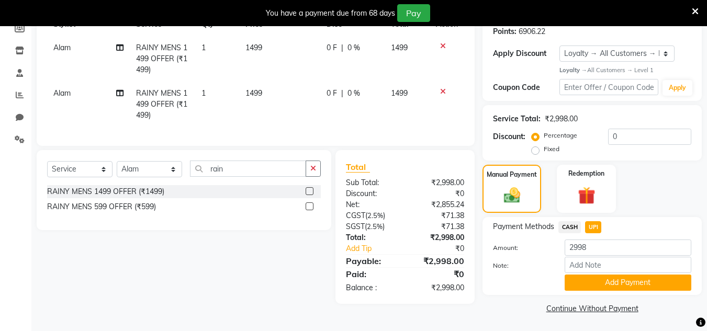
scroll to position [164, 0]
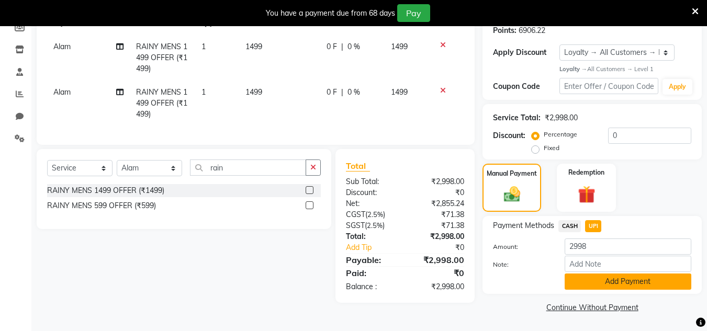
click at [602, 282] on button "Add Payment" at bounding box center [628, 282] width 127 height 16
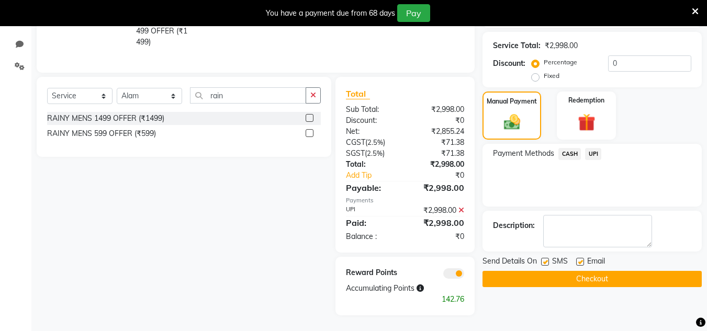
scroll to position [244, 0]
drag, startPoint x: 573, startPoint y: 276, endPoint x: 567, endPoint y: 270, distance: 8.9
click at [573, 274] on button "Checkout" at bounding box center [591, 279] width 219 height 16
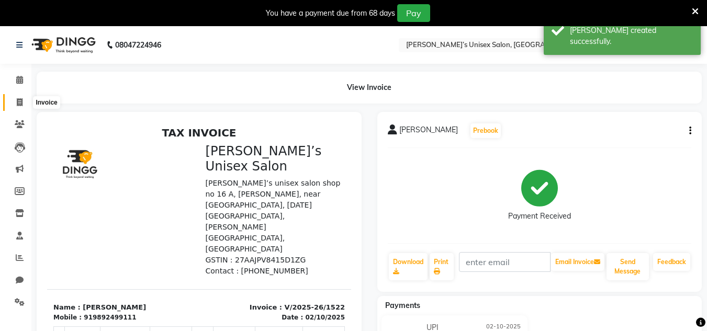
click at [17, 105] on icon at bounding box center [20, 102] width 6 height 8
select select "service"
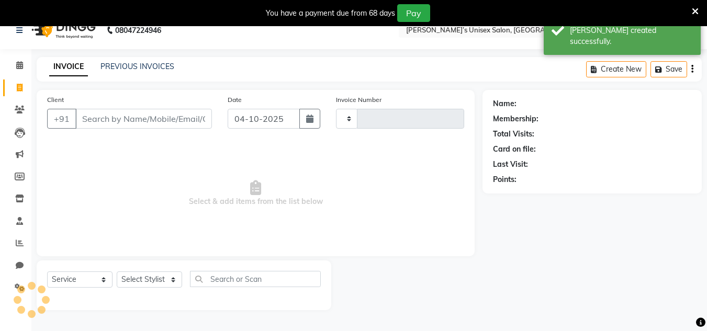
scroll to position [26, 0]
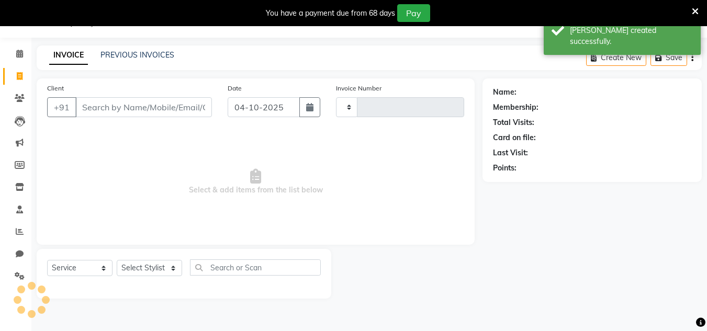
type input "1523"
select select "8637"
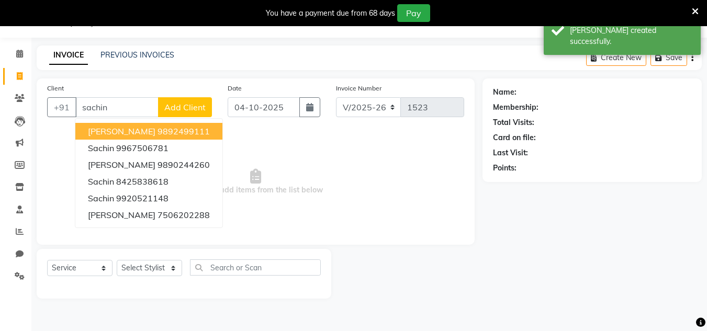
click at [105, 126] on span "[PERSON_NAME]" at bounding box center [122, 131] width 68 height 10
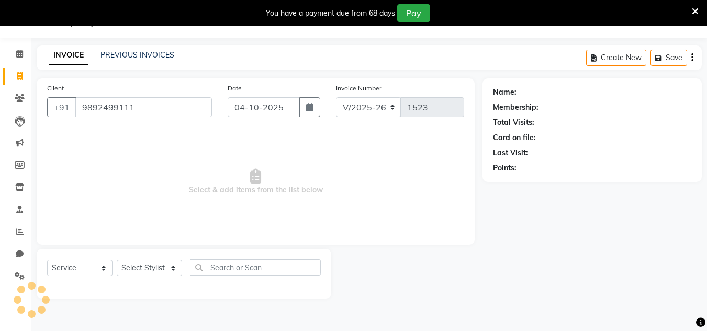
type input "9892499111"
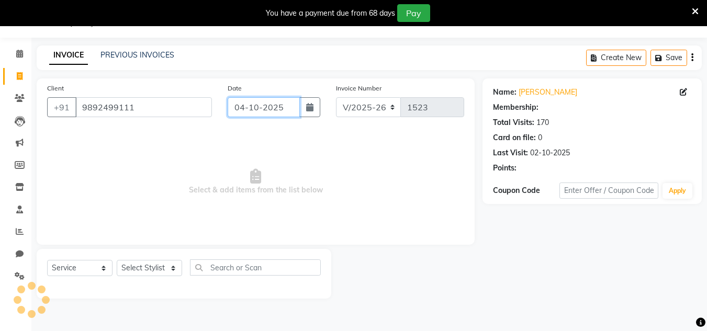
drag, startPoint x: 283, startPoint y: 106, endPoint x: 283, endPoint y: 117, distance: 10.5
click at [283, 109] on input "04-10-2025" at bounding box center [264, 107] width 72 height 20
select select "10"
select select "2025"
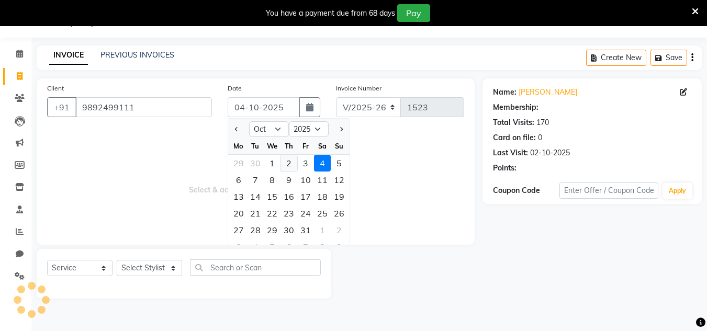
select select "1: Object"
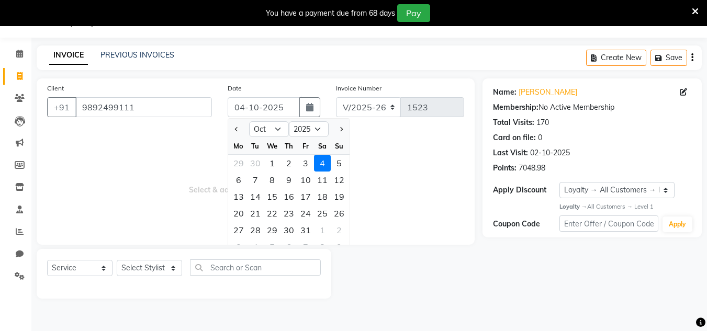
drag, startPoint x: 284, startPoint y: 163, endPoint x: 234, endPoint y: 201, distance: 62.7
click at [284, 165] on div "2" at bounding box center [288, 163] width 17 height 17
type input "02-10-2025"
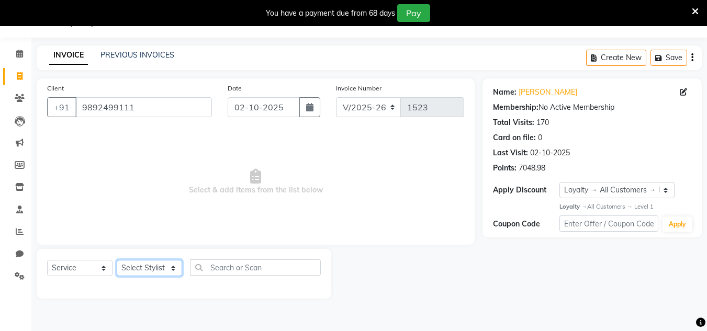
drag, startPoint x: 152, startPoint y: 269, endPoint x: 152, endPoint y: 261, distance: 8.4
click at [152, 269] on select "Select Stylist Alam Dombivali Manager Farook Hair Stylist [PERSON_NAME] [PERSON…" at bounding box center [149, 268] width 65 height 16
select select "86910"
click at [117, 260] on select "Select Stylist Alam Dombivali Manager Farook Hair Stylist [PERSON_NAME] [PERSON…" at bounding box center [149, 268] width 65 height 16
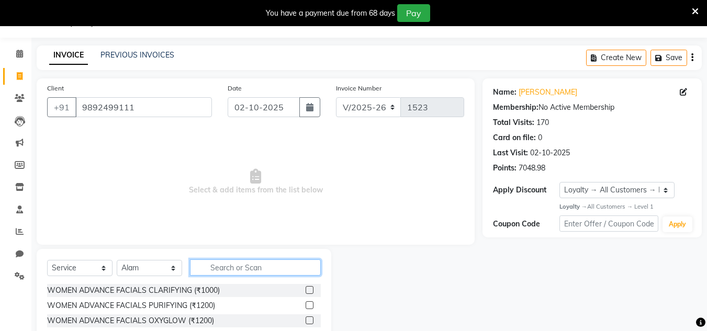
click at [207, 264] on input "text" at bounding box center [255, 268] width 131 height 16
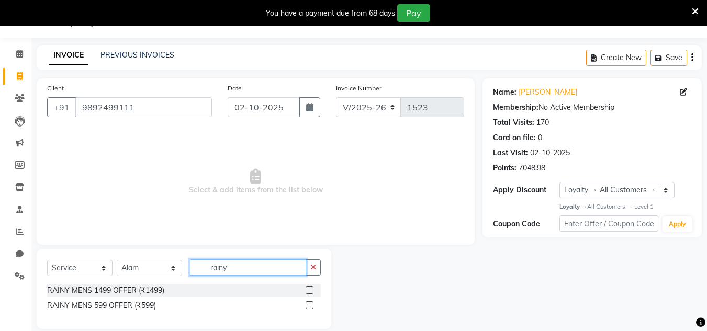
type input "rainy"
click at [307, 289] on label at bounding box center [310, 290] width 8 height 8
click at [307, 289] on input "checkbox" at bounding box center [309, 290] width 7 height 7
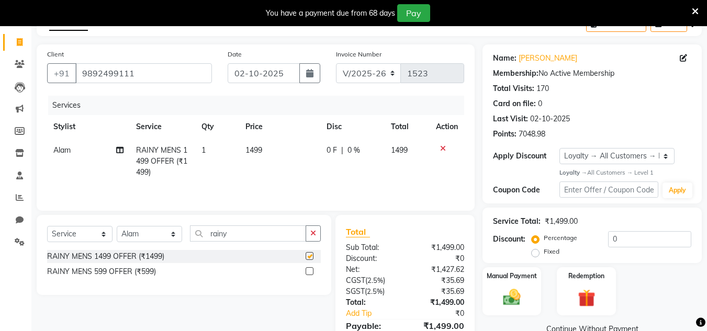
checkbox input "false"
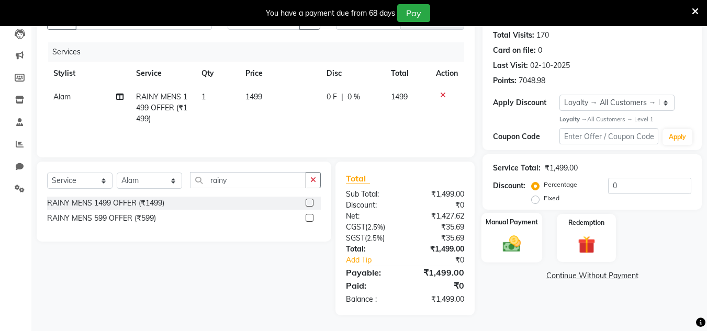
click at [509, 240] on img at bounding box center [511, 244] width 29 height 21
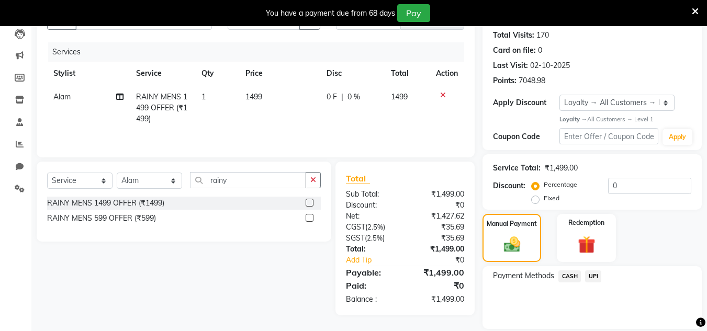
click at [573, 274] on span "CASH" at bounding box center [569, 277] width 23 height 12
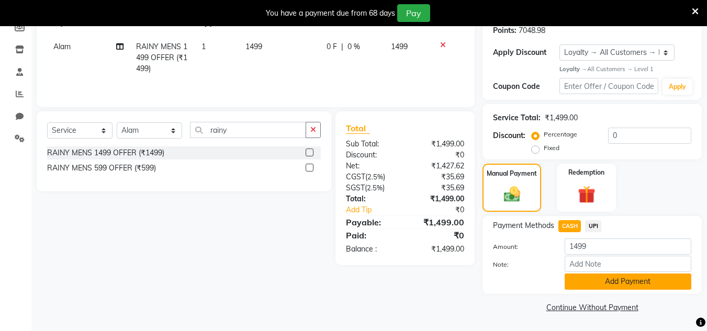
click at [586, 279] on button "Add Payment" at bounding box center [628, 282] width 127 height 16
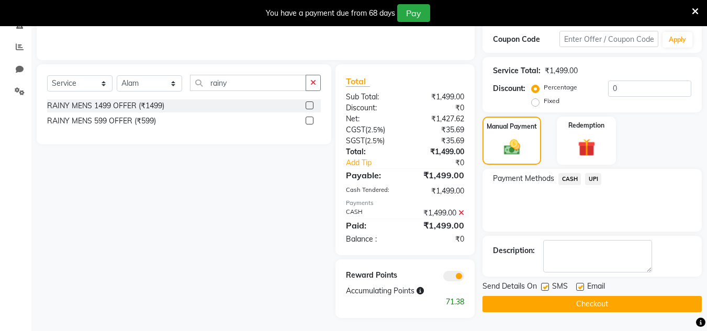
scroll to position [213, 0]
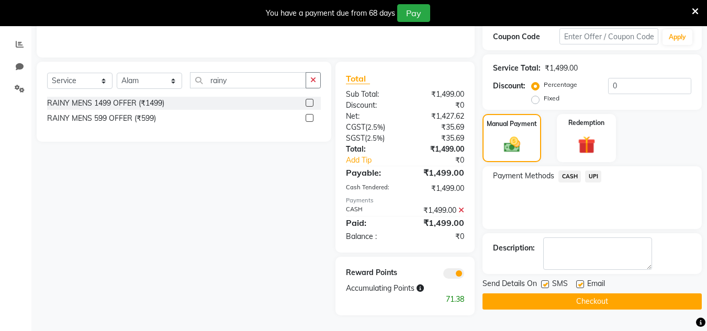
drag, startPoint x: 575, startPoint y: 294, endPoint x: 278, endPoint y: 25, distance: 400.5
click at [572, 288] on div "Send Details On SMS Email Checkout" at bounding box center [591, 293] width 219 height 31
click at [558, 296] on button "Checkout" at bounding box center [591, 302] width 219 height 16
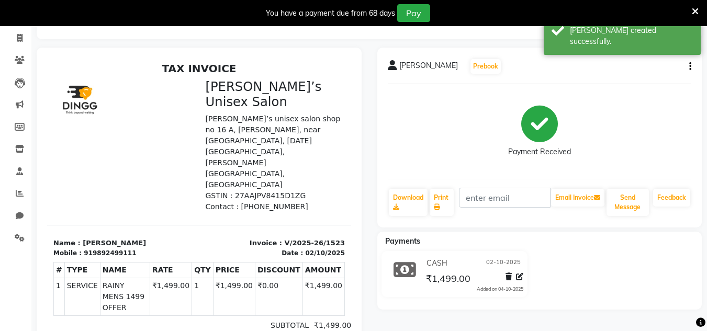
scroll to position [4, 0]
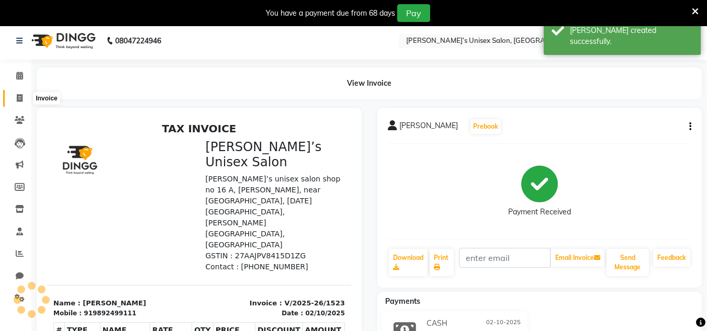
click at [23, 98] on span at bounding box center [19, 99] width 18 height 12
select select "service"
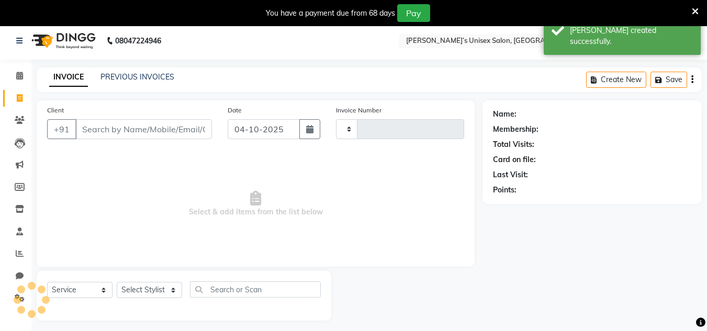
type input "1524"
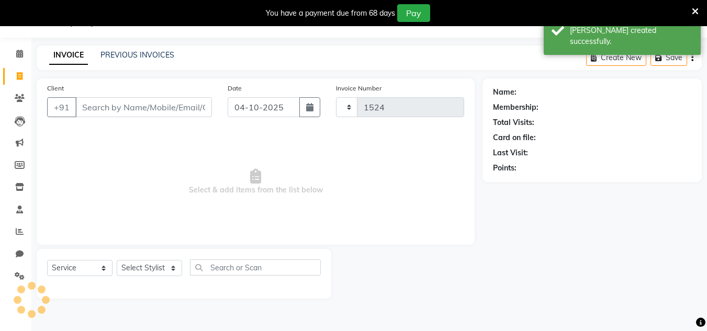
select select "8637"
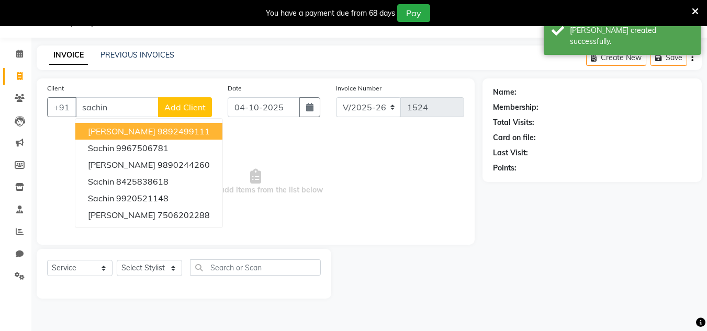
click at [136, 125] on button "[PERSON_NAME] 9892499111" at bounding box center [148, 131] width 147 height 17
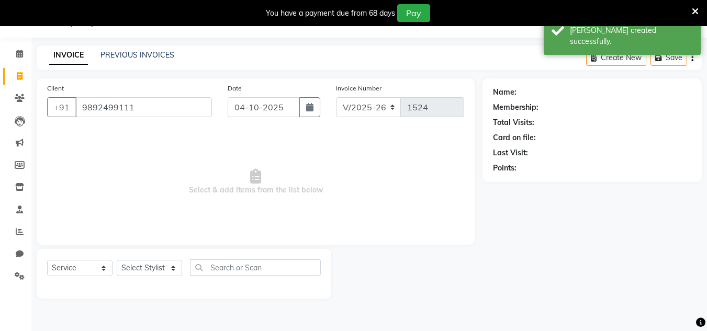
type input "9892499111"
select select "1: Object"
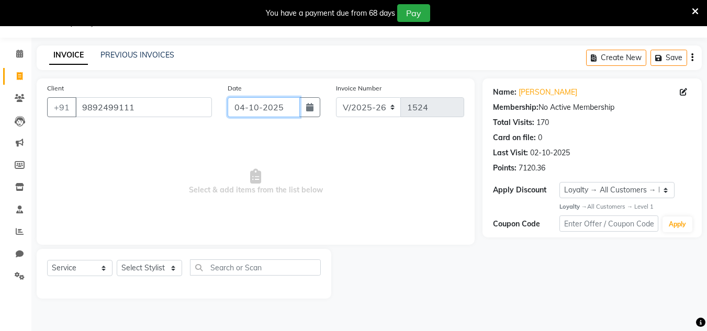
click at [285, 106] on input "04-10-2025" at bounding box center [264, 107] width 72 height 20
select select "10"
select select "2025"
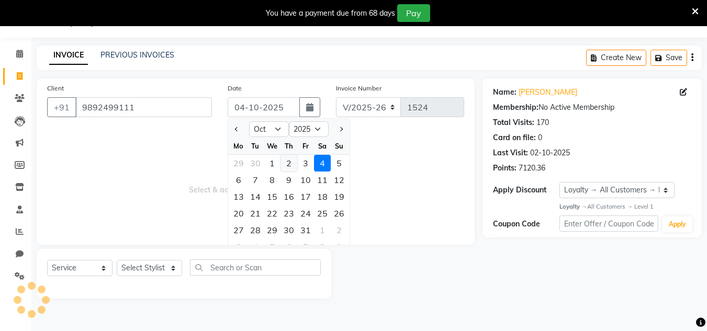
click at [286, 163] on div "2" at bounding box center [288, 163] width 17 height 17
type input "02-10-2025"
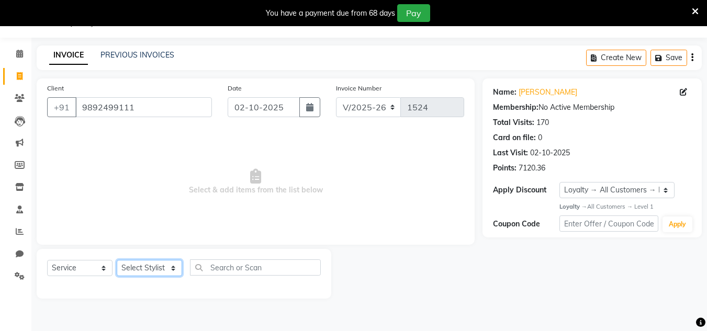
click at [144, 272] on select "Select Stylist Alam Dombivali Manager Farook Hair Stylist [PERSON_NAME] [PERSON…" at bounding box center [149, 268] width 65 height 16
select select "86910"
click at [117, 260] on select "Select Stylist Alam Dombivali Manager Farook Hair Stylist [PERSON_NAME] [PERSON…" at bounding box center [149, 268] width 65 height 16
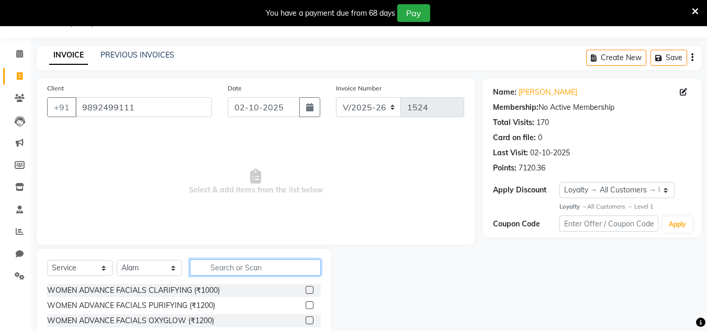
click at [213, 268] on input "text" at bounding box center [255, 268] width 131 height 16
type input "shav"
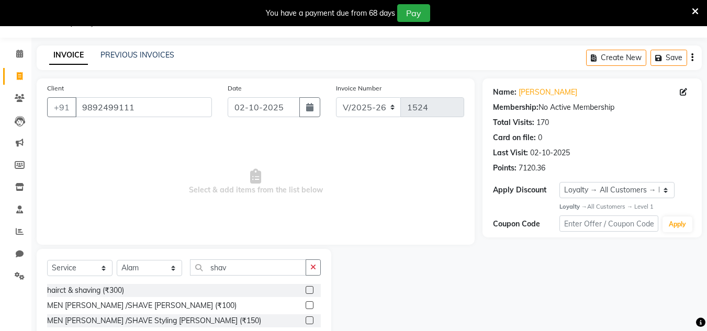
click at [308, 303] on label at bounding box center [310, 305] width 8 height 8
click at [308, 303] on input "checkbox" at bounding box center [309, 305] width 7 height 7
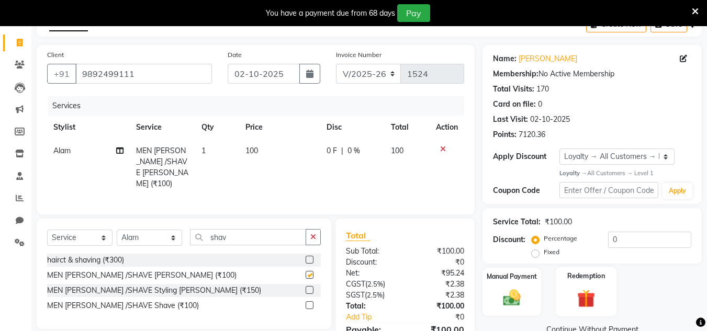
checkbox input "false"
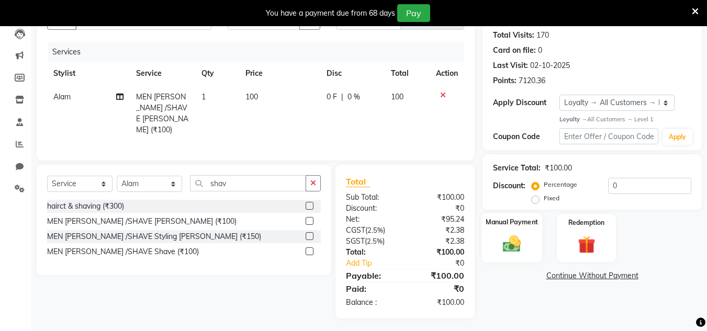
click at [509, 247] on img at bounding box center [511, 244] width 29 height 21
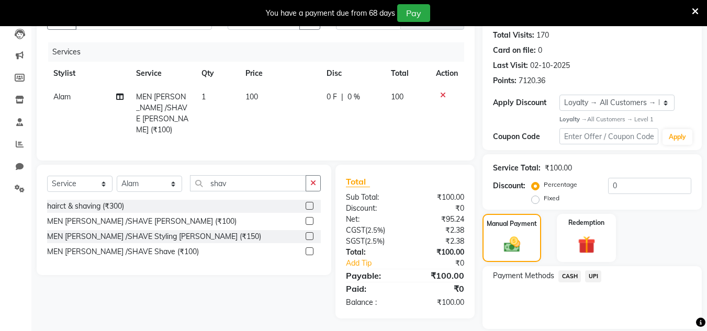
click at [594, 278] on span "UPI" at bounding box center [593, 277] width 16 height 12
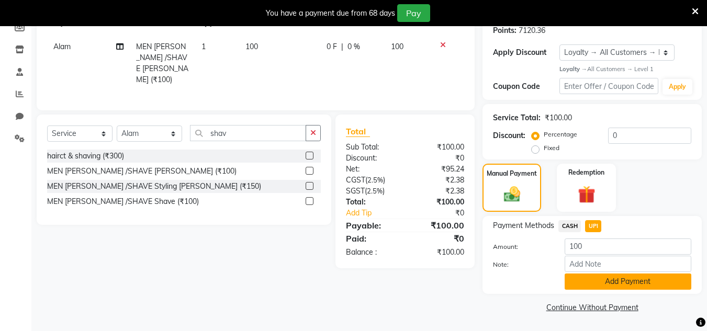
click at [602, 276] on button "Add Payment" at bounding box center [628, 282] width 127 height 16
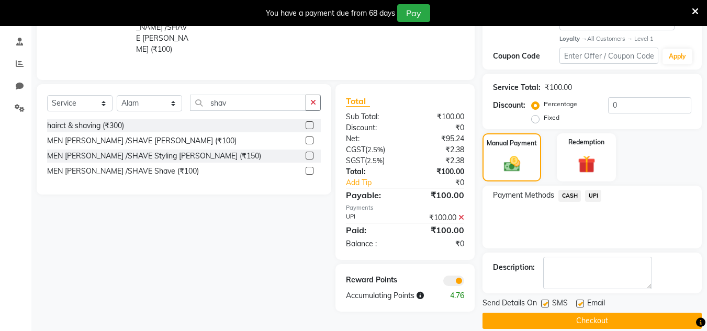
scroll to position [208, 0]
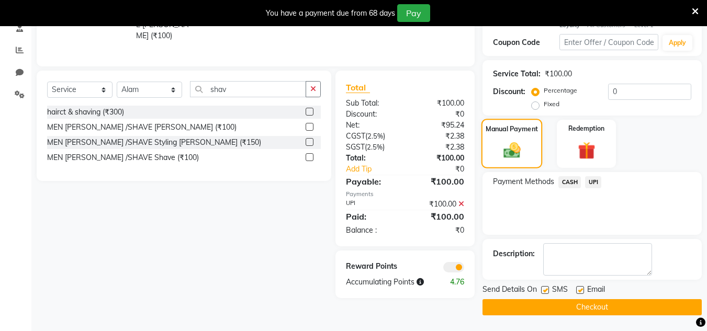
drag, startPoint x: 603, startPoint y: 309, endPoint x: 489, endPoint y: 162, distance: 186.2
click at [603, 302] on button "Checkout" at bounding box center [591, 307] width 219 height 16
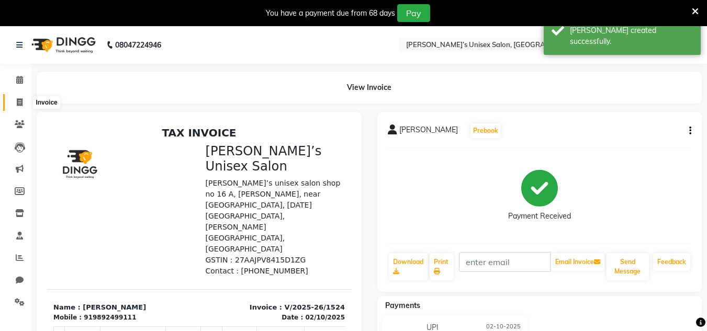
click at [23, 99] on span at bounding box center [19, 103] width 18 height 12
select select "8637"
select select "service"
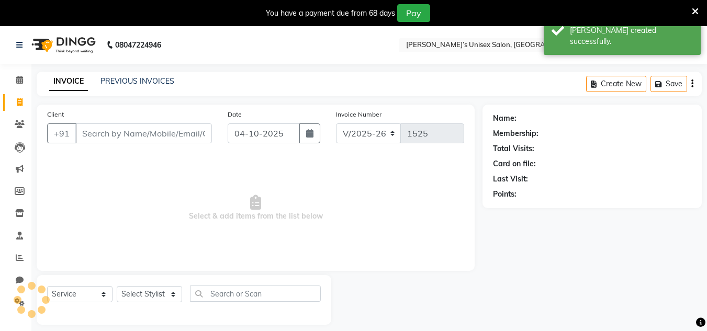
scroll to position [26, 0]
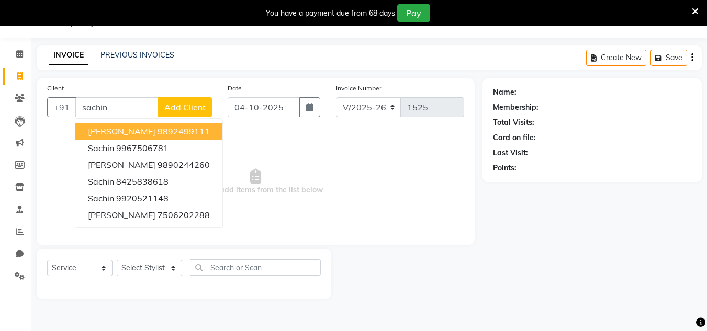
click at [123, 134] on span "[PERSON_NAME]" at bounding box center [122, 131] width 68 height 10
type input "9892499111"
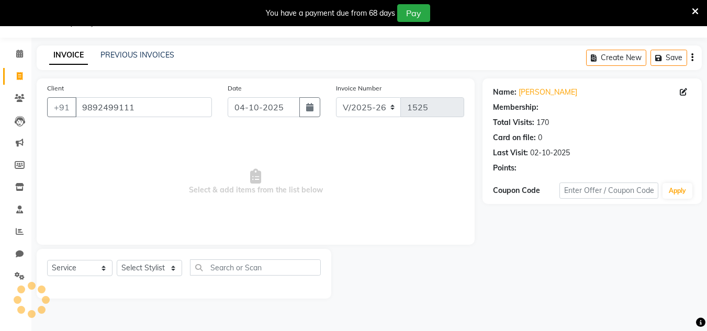
select select "1: Object"
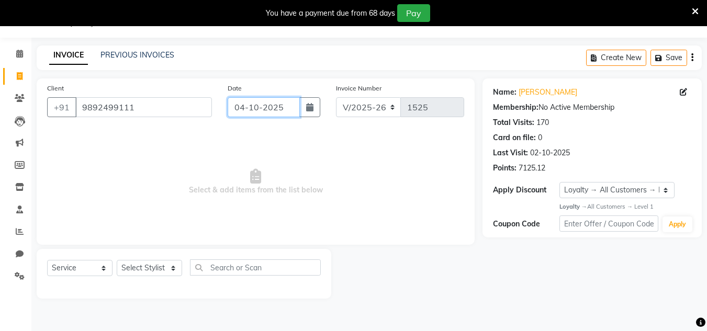
click at [286, 107] on input "04-10-2025" at bounding box center [264, 107] width 72 height 20
select select "10"
select select "2025"
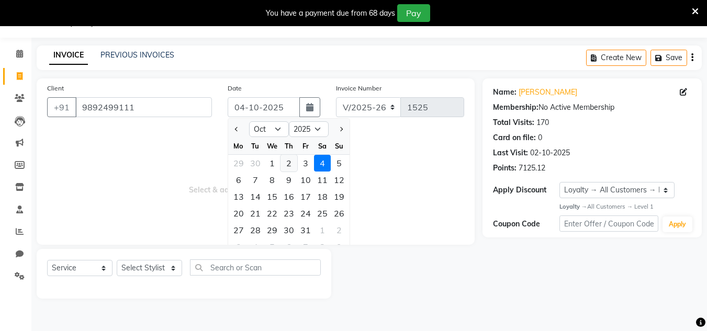
drag, startPoint x: 294, startPoint y: 168, endPoint x: 273, endPoint y: 177, distance: 22.7
click at [290, 163] on div "2" at bounding box center [288, 163] width 17 height 17
type input "02-10-2025"
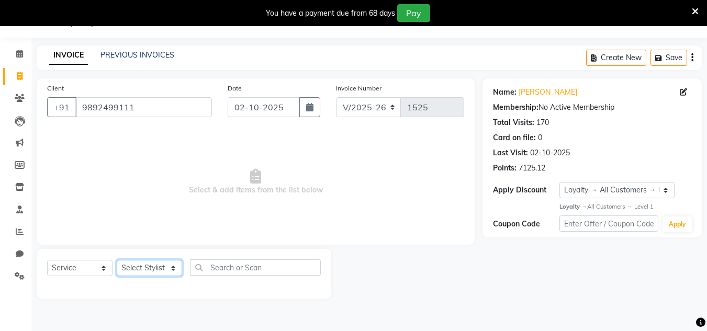
click at [171, 267] on select "Select Stylist Alam Dombivali Manager Farook Hair Stylist [PERSON_NAME] [PERSON…" at bounding box center [149, 268] width 65 height 16
select select "86910"
click at [117, 260] on select "Select Stylist Alam Dombivali Manager Farook Hair Stylist [PERSON_NAME] [PERSON…" at bounding box center [149, 268] width 65 height 16
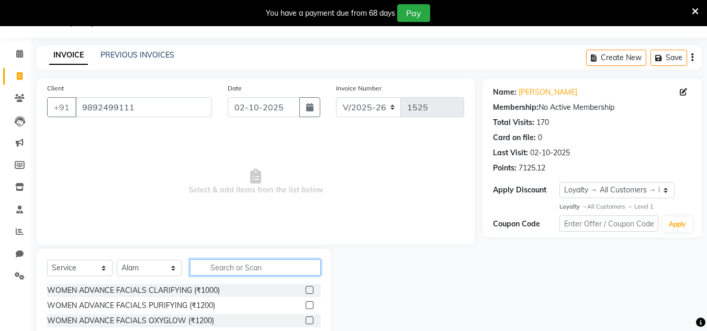
click at [228, 265] on input "text" at bounding box center [255, 268] width 131 height 16
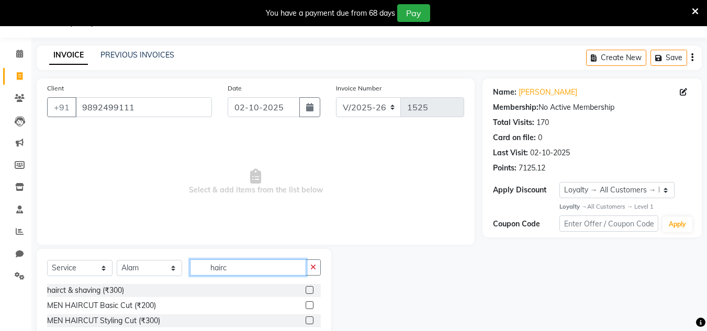
type input "hairc"
click at [311, 289] on label at bounding box center [310, 290] width 8 height 8
click at [311, 289] on input "checkbox" at bounding box center [309, 290] width 7 height 7
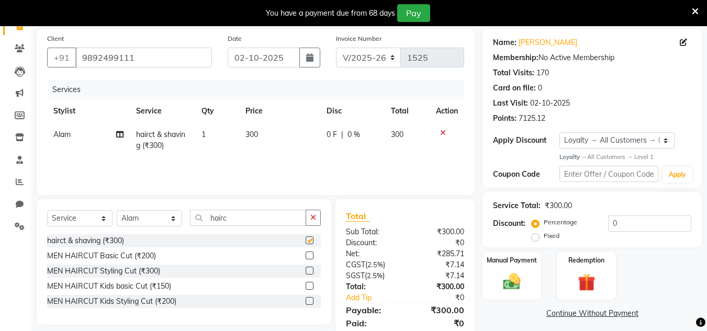
scroll to position [114, 0]
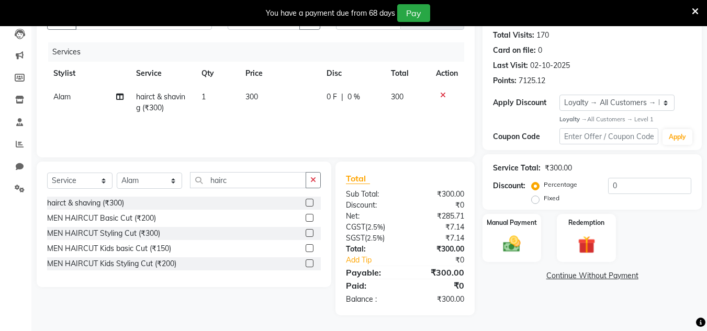
checkbox input "false"
click at [512, 245] on img at bounding box center [511, 244] width 29 height 21
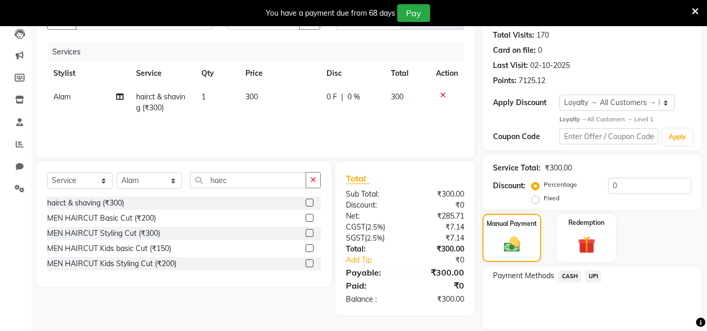
click at [566, 271] on span "CASH" at bounding box center [569, 277] width 23 height 12
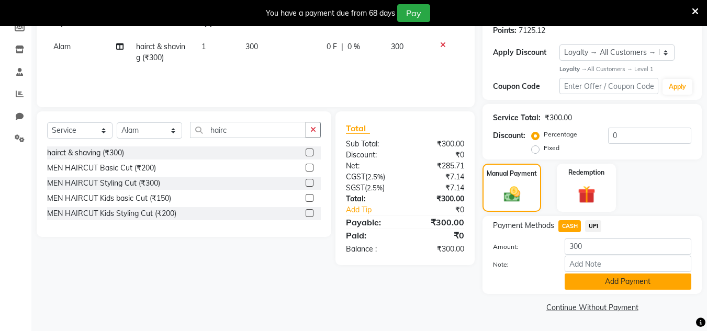
click at [580, 279] on button "Add Payment" at bounding box center [628, 282] width 127 height 16
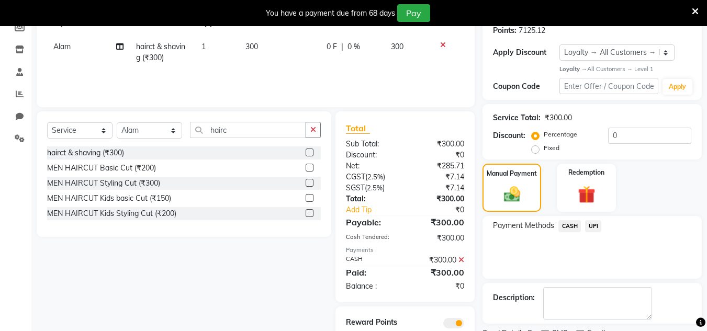
scroll to position [213, 0]
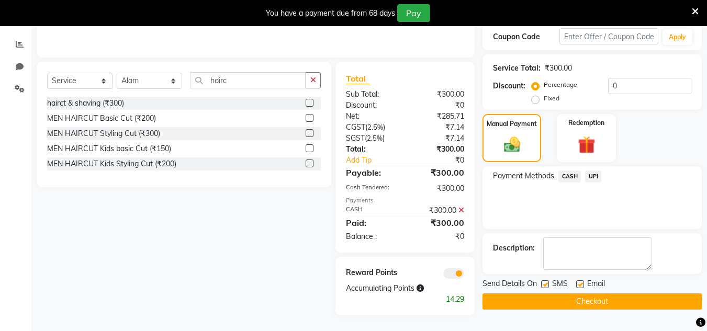
click at [575, 300] on button "Checkout" at bounding box center [591, 302] width 219 height 16
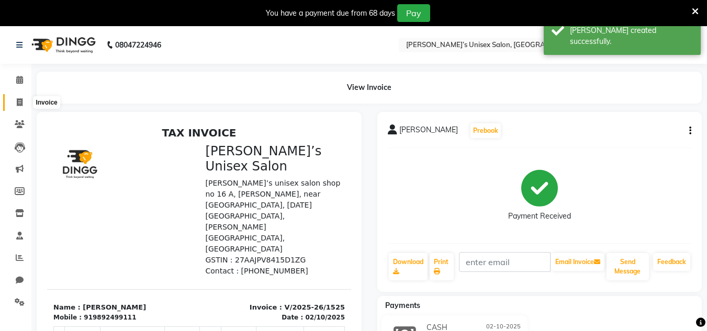
click at [22, 104] on icon at bounding box center [20, 102] width 6 height 8
select select "service"
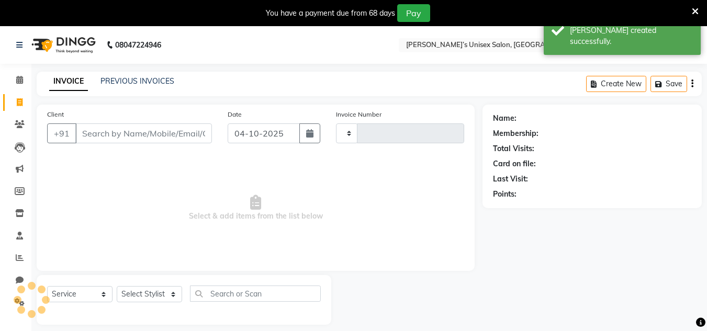
scroll to position [26, 0]
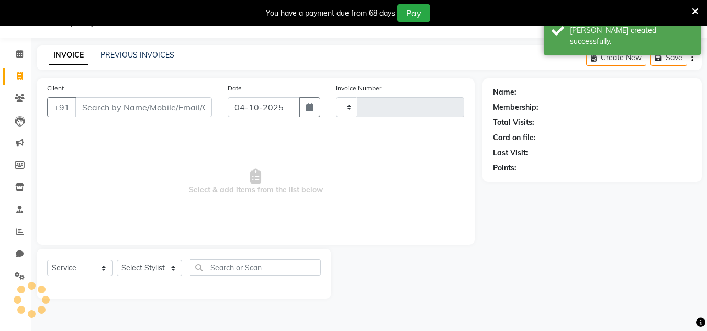
type input "1526"
select select "8637"
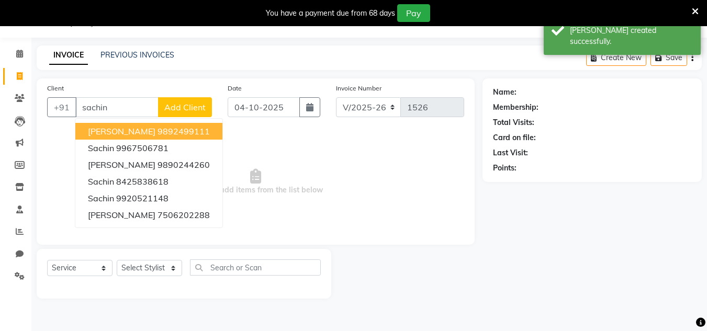
click at [126, 129] on span "[PERSON_NAME]" at bounding box center [122, 131] width 68 height 10
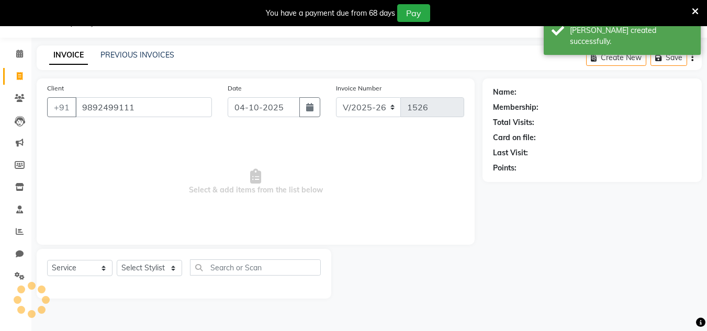
type input "9892499111"
select select "1: Object"
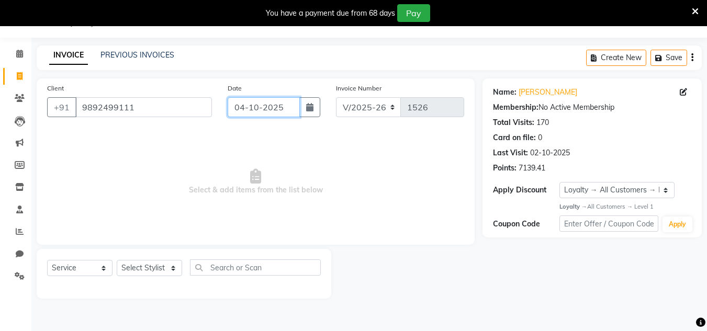
drag, startPoint x: 284, startPoint y: 105, endPoint x: 284, endPoint y: 116, distance: 11.0
click at [284, 105] on input "04-10-2025" at bounding box center [264, 107] width 72 height 20
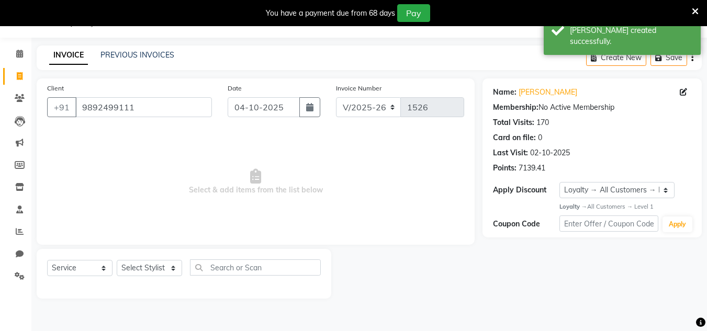
select select "10"
select select "2025"
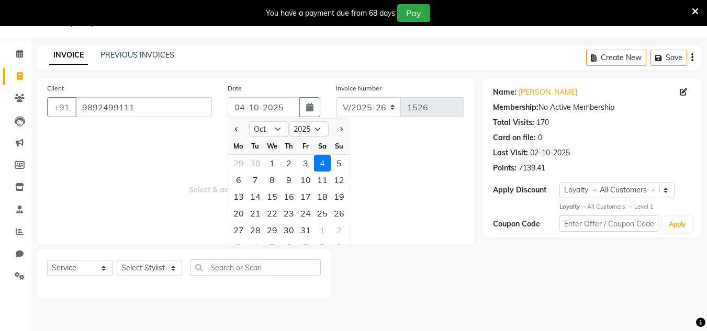
drag, startPoint x: 282, startPoint y: 159, endPoint x: 231, endPoint y: 203, distance: 66.8
click at [282, 160] on div "2" at bounding box center [288, 163] width 17 height 17
type input "02-10-2025"
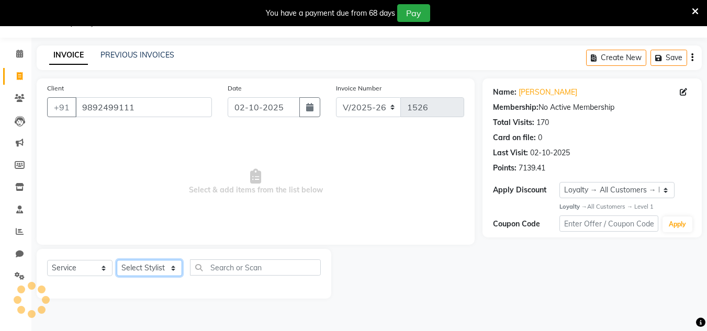
click at [160, 265] on select "Select Stylist Alam Dombivali Manager Farook Hair Stylist [PERSON_NAME] [PERSON…" at bounding box center [149, 268] width 65 height 16
select select "86910"
click at [117, 260] on select "Select Stylist Alam Dombivali Manager Farook Hair Stylist [PERSON_NAME] [PERSON…" at bounding box center [149, 268] width 65 height 16
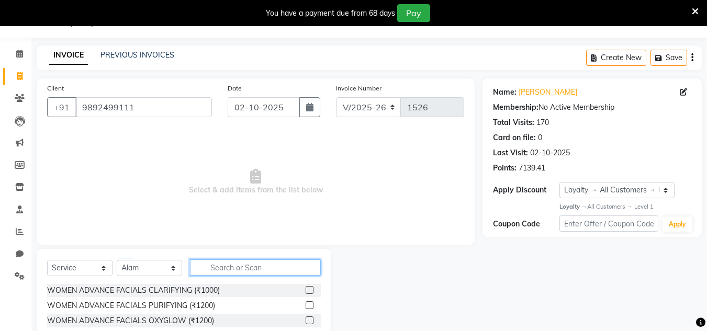
click at [210, 262] on input "text" at bounding box center [255, 268] width 131 height 16
type input "shav"
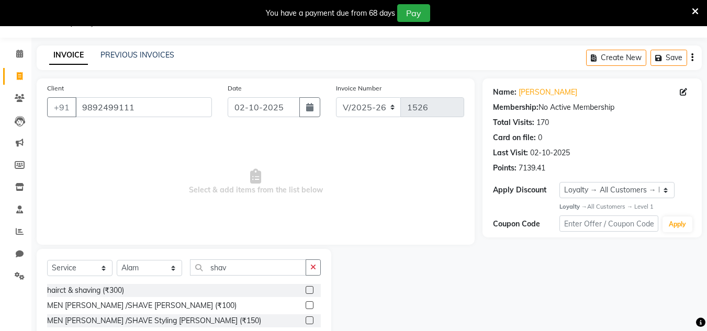
drag, startPoint x: 309, startPoint y: 304, endPoint x: 312, endPoint y: 291, distance: 13.6
click at [309, 303] on label at bounding box center [310, 305] width 8 height 8
click at [309, 303] on input "checkbox" at bounding box center [309, 305] width 7 height 7
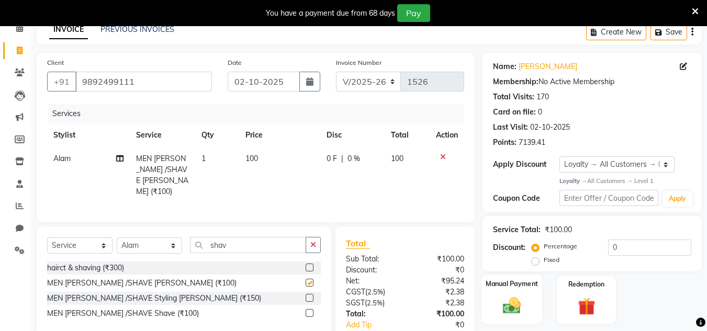
scroll to position [114, 0]
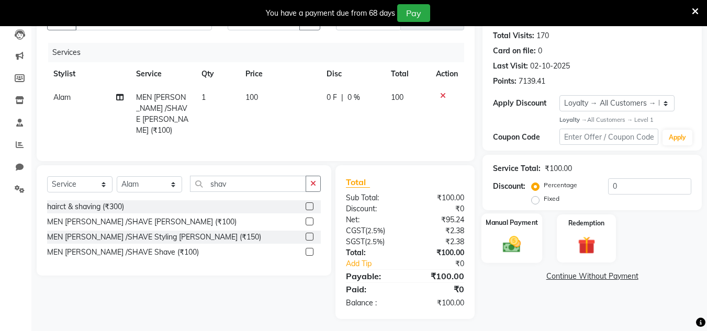
checkbox input "false"
click at [513, 244] on img at bounding box center [511, 244] width 29 height 21
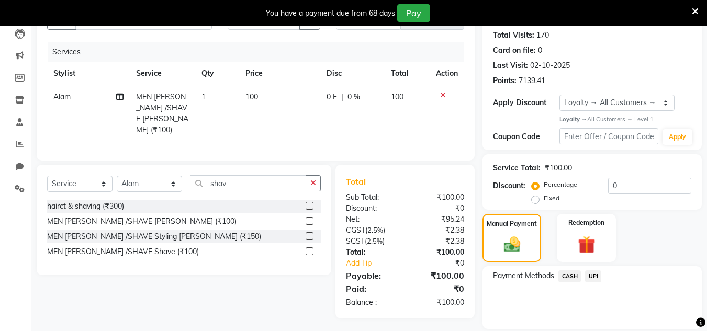
click at [588, 274] on span "UPI" at bounding box center [593, 277] width 16 height 12
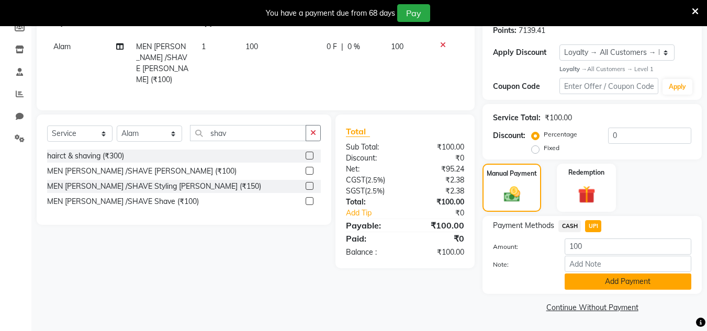
click at [602, 277] on button "Add Payment" at bounding box center [628, 282] width 127 height 16
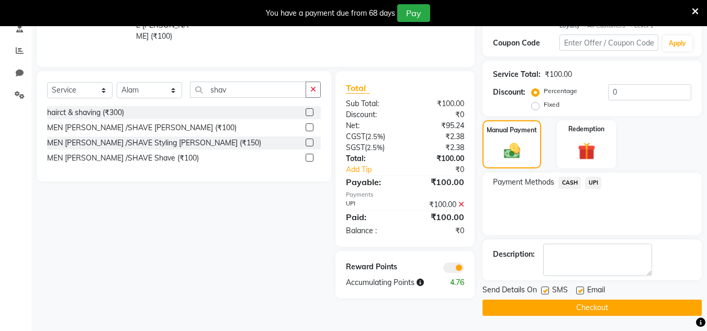
scroll to position [208, 0]
drag, startPoint x: 602, startPoint y: 306, endPoint x: 343, endPoint y: 33, distance: 376.4
click at [601, 303] on button "Checkout" at bounding box center [591, 307] width 219 height 16
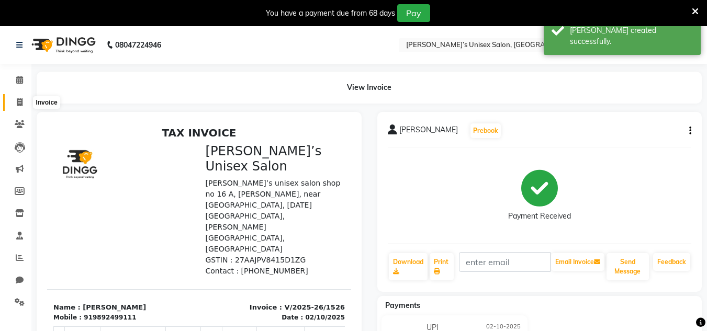
click at [19, 106] on span at bounding box center [19, 103] width 18 height 12
select select "service"
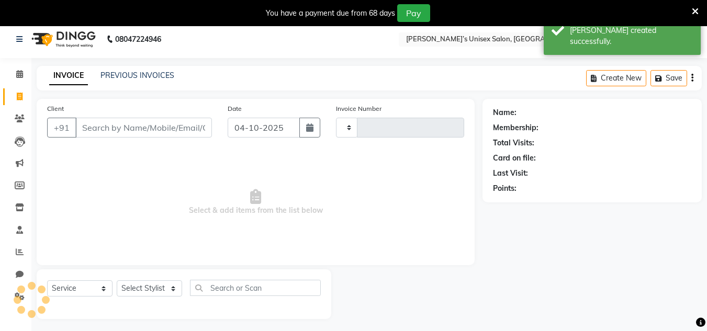
type input "1527"
select select "8637"
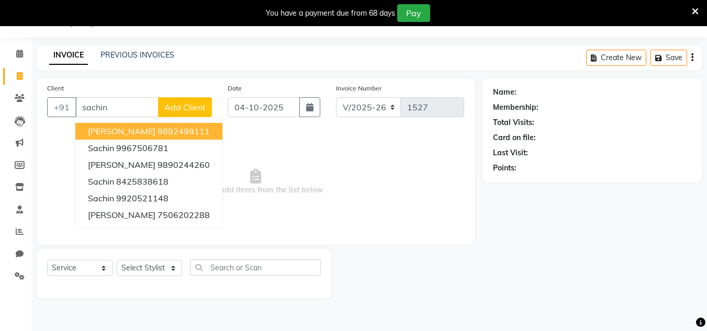
click at [158, 130] on ngb-highlight "9892499111" at bounding box center [184, 131] width 52 height 10
type input "9892499111"
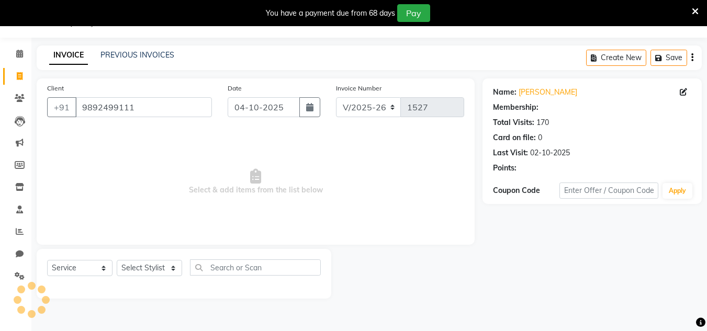
select select "1: Object"
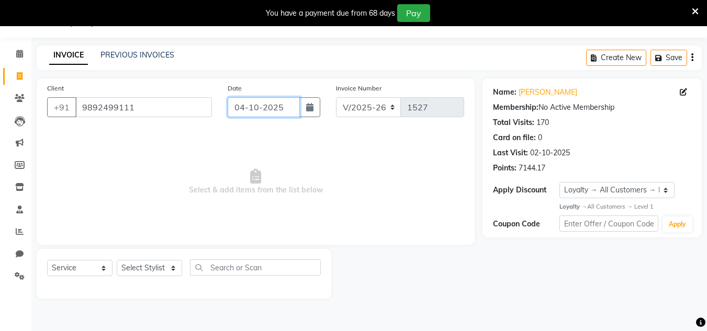
click at [289, 109] on input "04-10-2025" at bounding box center [264, 107] width 72 height 20
select select "10"
select select "2025"
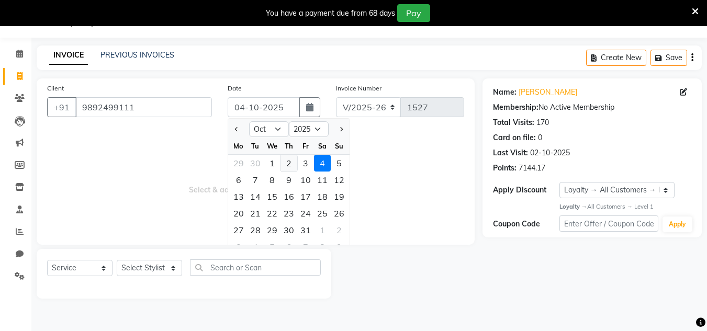
click at [284, 167] on div "2" at bounding box center [288, 163] width 17 height 17
type input "02-10-2025"
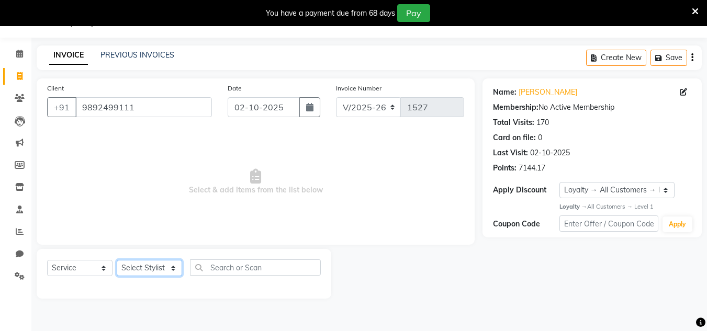
click at [166, 267] on select "Select Stylist Alam Dombivali Manager Farook Hair Stylist [PERSON_NAME] [PERSON…" at bounding box center [149, 268] width 65 height 16
select select "86910"
click at [117, 260] on select "Select Stylist Alam Dombivali Manager Farook Hair Stylist [PERSON_NAME] [PERSON…" at bounding box center [149, 268] width 65 height 16
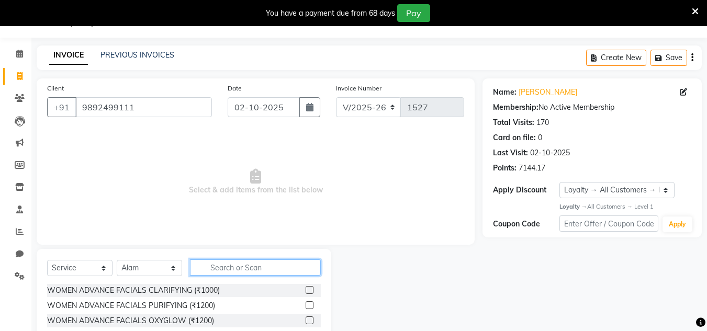
click at [205, 266] on input "text" at bounding box center [255, 268] width 131 height 16
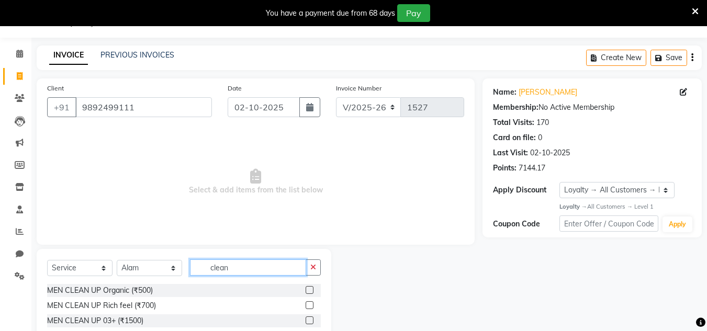
type input "clean"
click at [308, 306] on label at bounding box center [310, 305] width 8 height 8
click at [308, 306] on input "checkbox" at bounding box center [309, 305] width 7 height 7
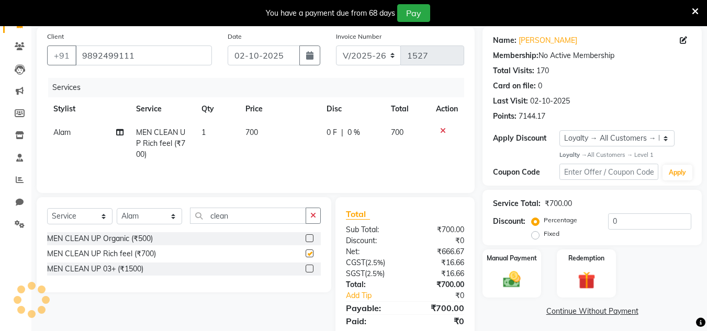
checkbox input "false"
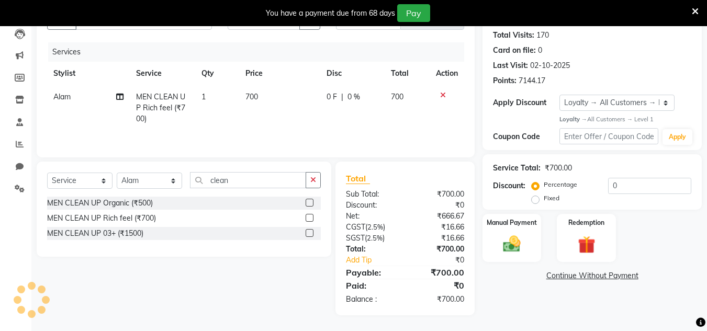
drag, startPoint x: 311, startPoint y: 177, endPoint x: 296, endPoint y: 182, distance: 16.2
click at [304, 180] on div "clean" at bounding box center [255, 180] width 130 height 16
click at [296, 182] on input "clean" at bounding box center [248, 180] width 116 height 16
click at [310, 177] on icon "button" at bounding box center [313, 179] width 6 height 7
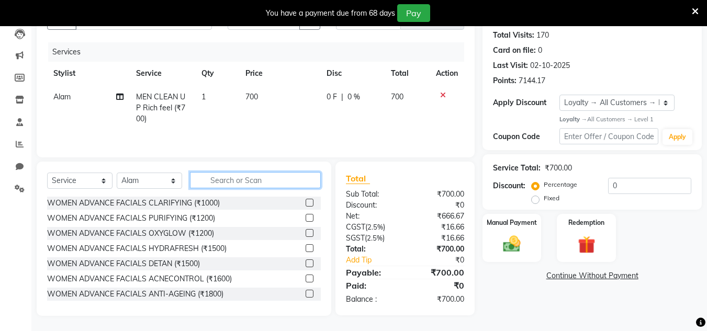
click at [282, 181] on input "text" at bounding box center [255, 180] width 131 height 16
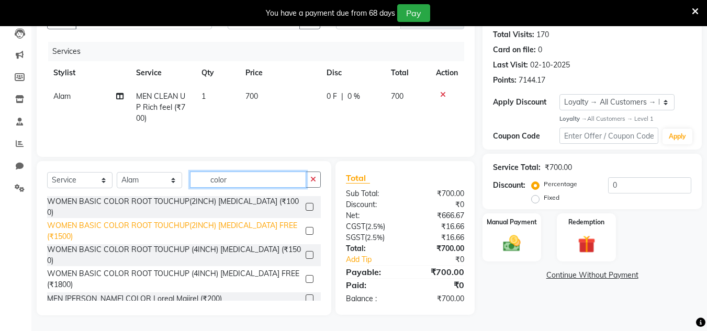
scroll to position [105, 0]
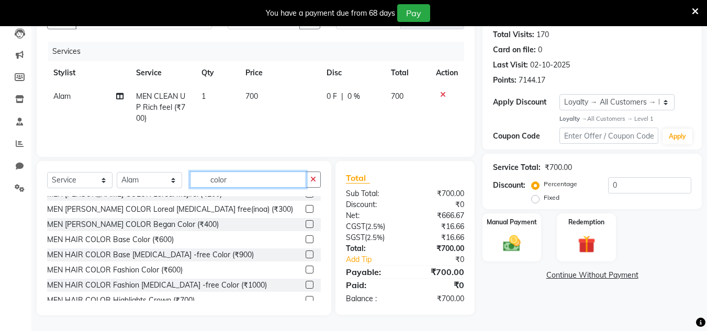
type input "color"
click at [306, 251] on label at bounding box center [310, 255] width 8 height 8
click at [306, 252] on input "checkbox" at bounding box center [309, 255] width 7 height 7
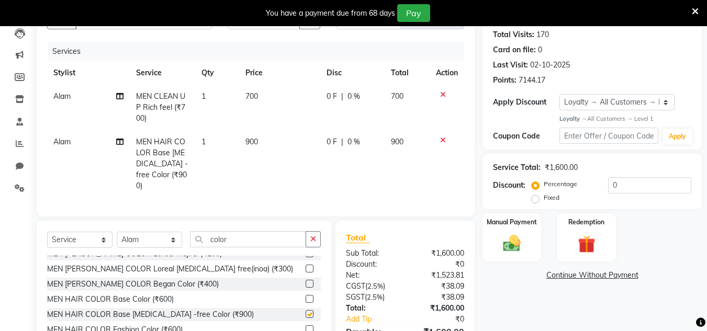
checkbox input "false"
click at [311, 235] on icon "button" at bounding box center [313, 238] width 6 height 7
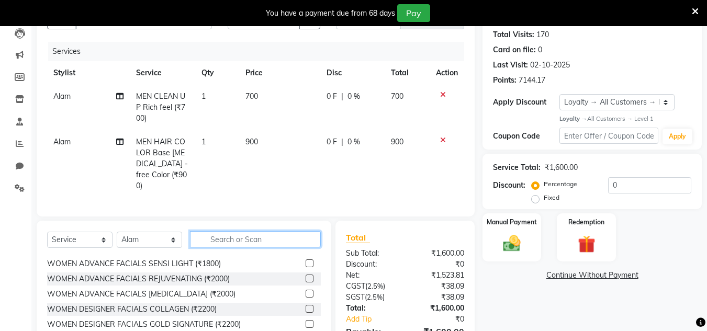
click at [293, 234] on input "text" at bounding box center [255, 239] width 131 height 16
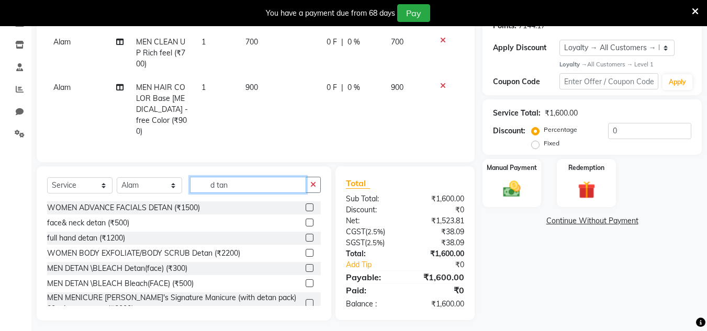
scroll to position [171, 0]
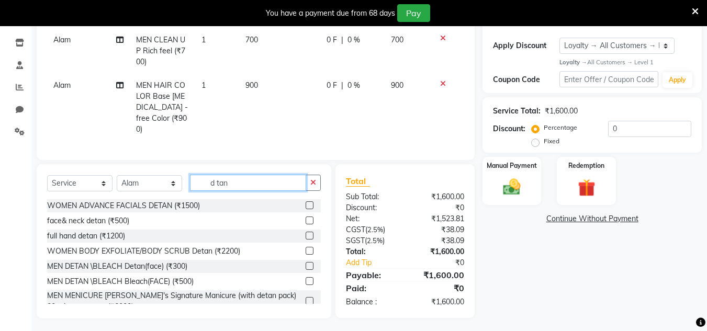
type input "d tan"
click at [306, 262] on label at bounding box center [310, 266] width 8 height 8
click at [306, 263] on input "checkbox" at bounding box center [309, 266] width 7 height 7
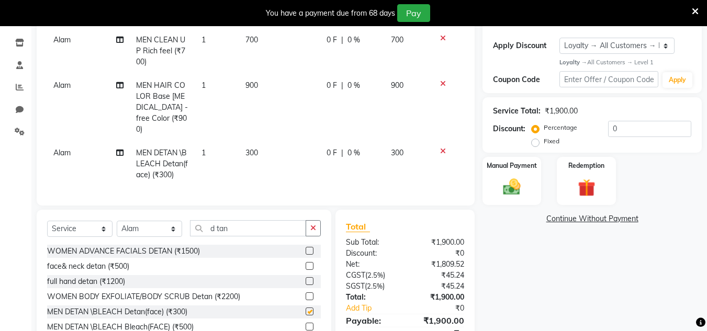
checkbox input "false"
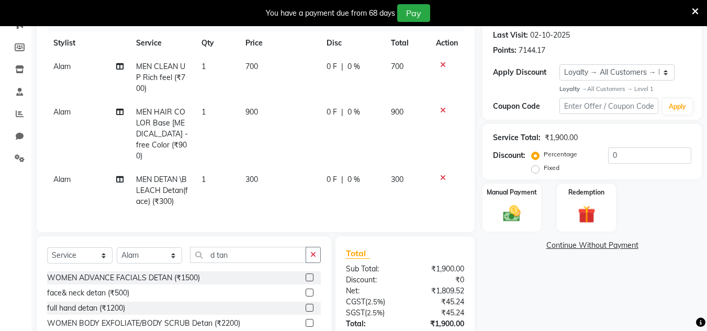
scroll to position [118, 0]
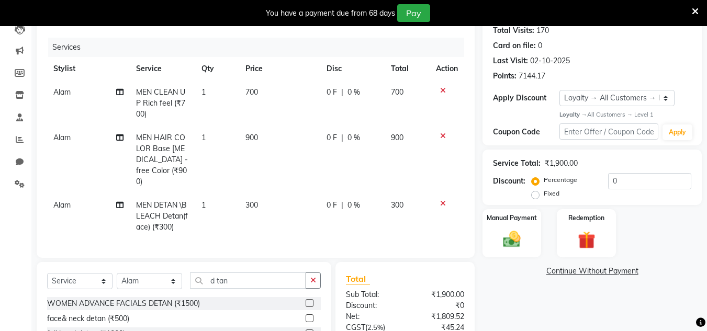
click at [442, 89] on icon at bounding box center [443, 90] width 6 height 7
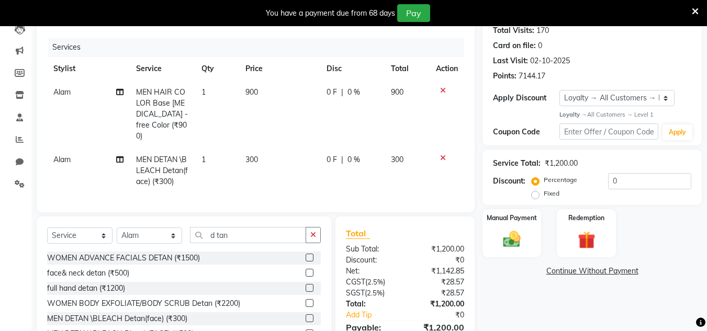
drag, startPoint x: 313, startPoint y: 229, endPoint x: 282, endPoint y: 239, distance: 33.4
click at [311, 231] on icon "button" at bounding box center [313, 234] width 6 height 7
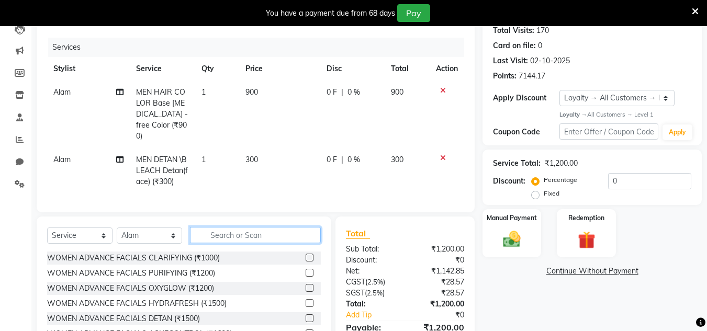
click at [282, 239] on input "text" at bounding box center [255, 235] width 131 height 16
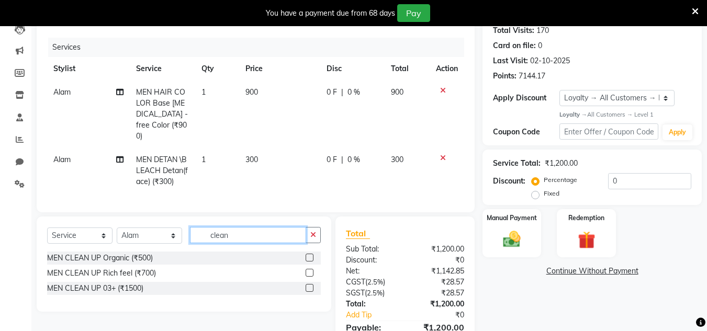
type input "clean"
click at [307, 254] on label at bounding box center [310, 258] width 8 height 8
click at [307, 255] on input "checkbox" at bounding box center [309, 258] width 7 height 7
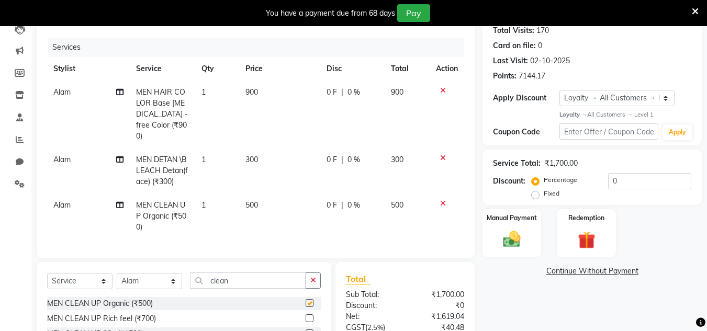
checkbox input "false"
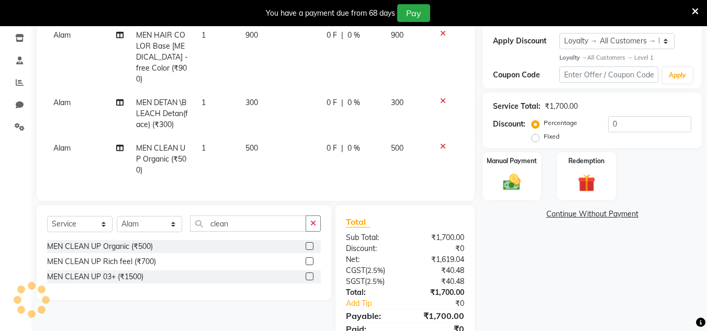
scroll to position [216, 0]
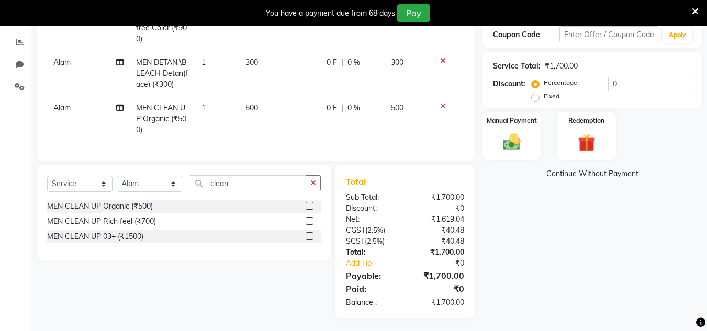
drag, startPoint x: 315, startPoint y: 181, endPoint x: 284, endPoint y: 179, distance: 31.5
click at [314, 181] on icon "button" at bounding box center [313, 182] width 6 height 7
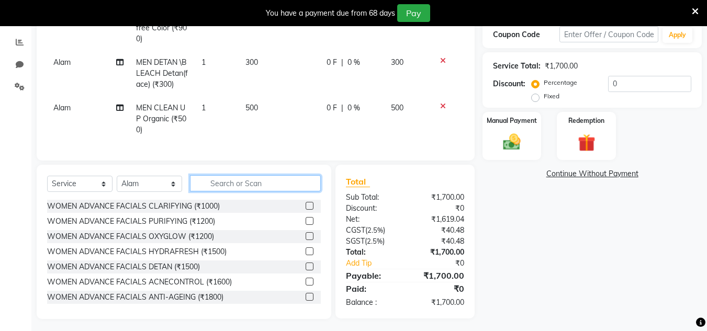
click at [284, 179] on input "text" at bounding box center [255, 183] width 131 height 16
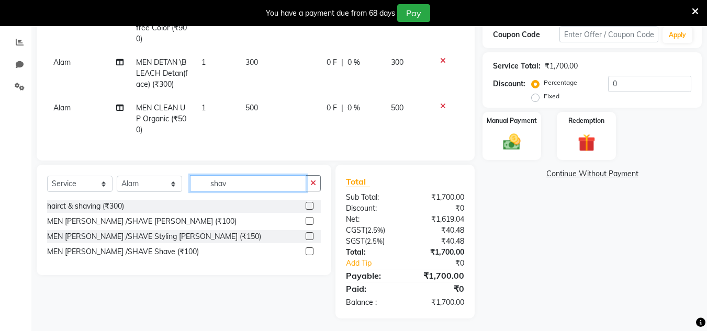
type input "shav"
click at [309, 215] on div at bounding box center [313, 221] width 15 height 13
click at [307, 218] on label at bounding box center [310, 221] width 8 height 8
click at [307, 218] on input "checkbox" at bounding box center [309, 221] width 7 height 7
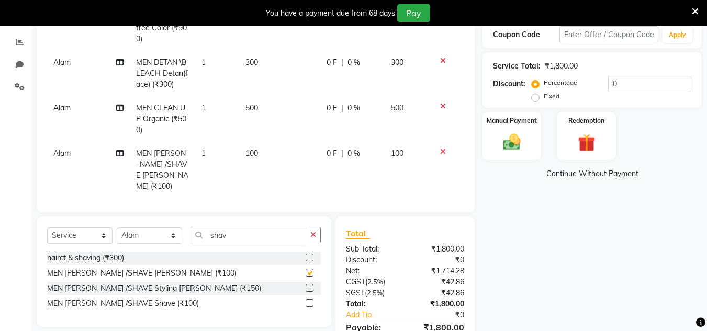
checkbox input "false"
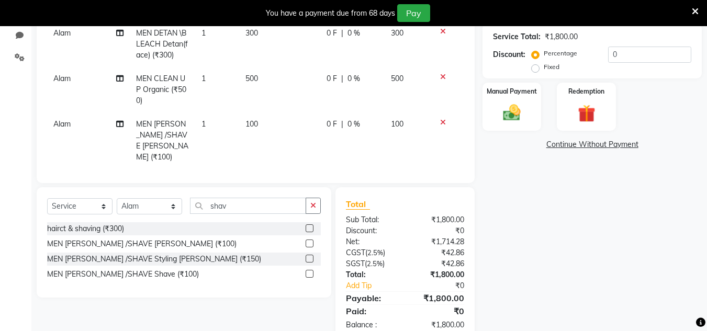
scroll to position [261, 0]
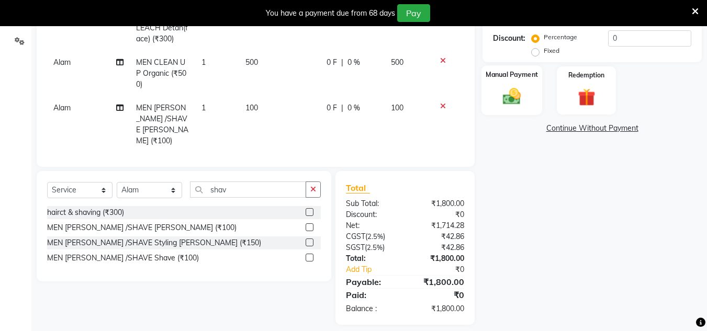
click at [511, 99] on img at bounding box center [511, 96] width 29 height 21
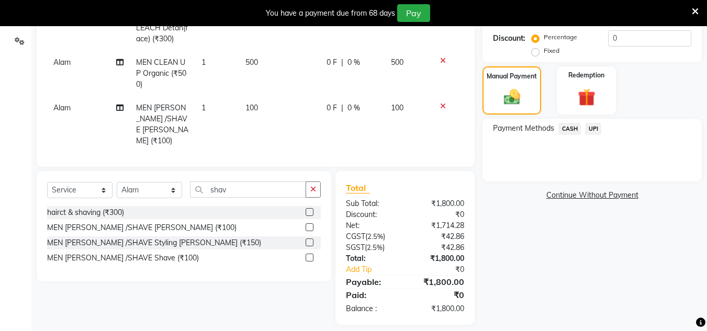
click at [591, 127] on span "UPI" at bounding box center [593, 129] width 16 height 12
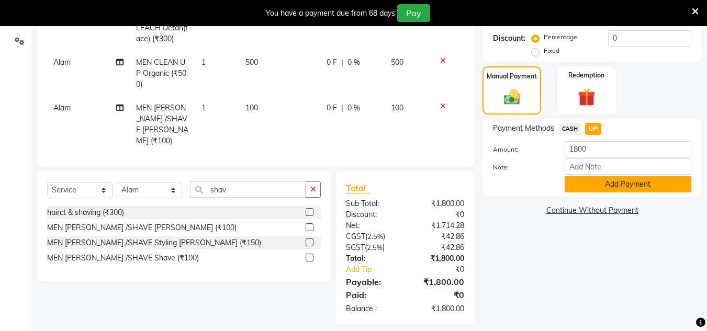
click at [598, 189] on button "Add Payment" at bounding box center [628, 184] width 127 height 16
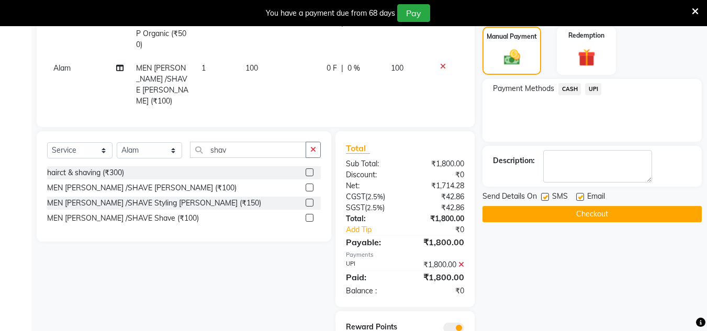
scroll to position [346, 0]
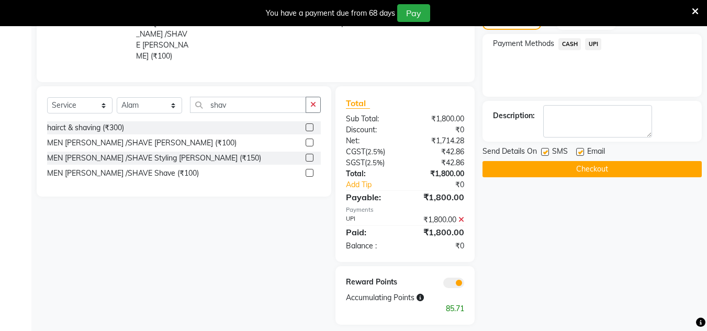
drag, startPoint x: 602, startPoint y: 171, endPoint x: 383, endPoint y: 24, distance: 263.8
click at [596, 163] on button "Checkout" at bounding box center [591, 169] width 219 height 16
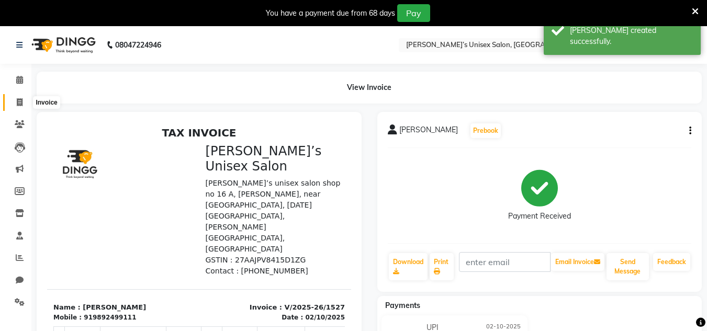
click at [14, 104] on span at bounding box center [19, 103] width 18 height 12
select select "8637"
select select "service"
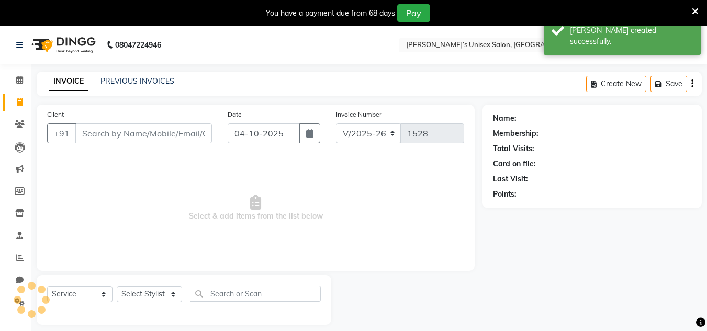
scroll to position [26, 0]
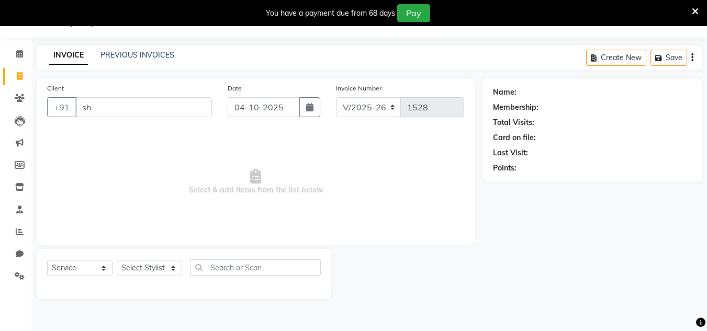
type input "s"
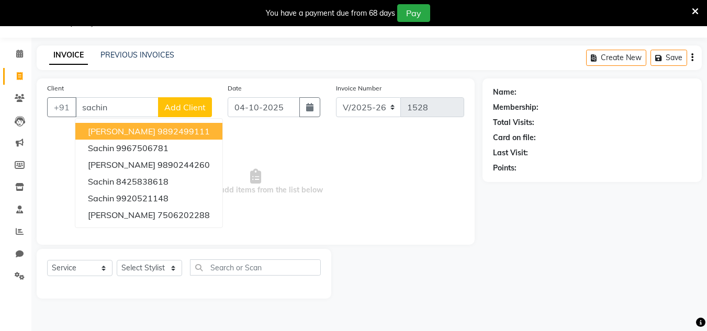
click at [125, 125] on button "[PERSON_NAME] 9892499111" at bounding box center [148, 131] width 147 height 17
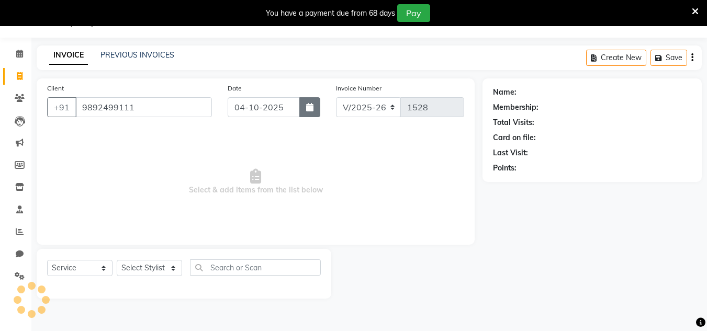
type input "9892499111"
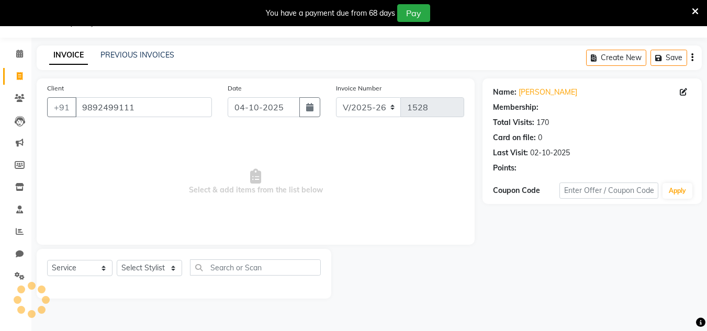
select select "1: Object"
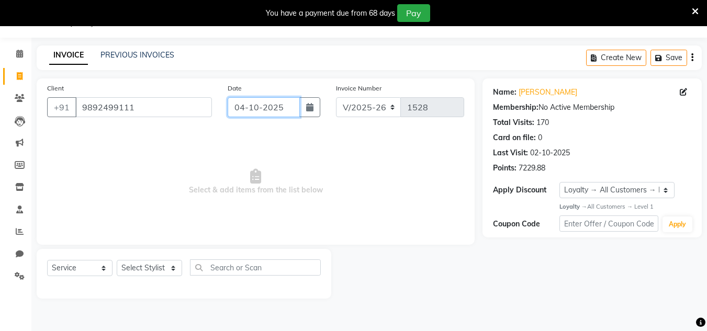
drag, startPoint x: 293, startPoint y: 99, endPoint x: 289, endPoint y: 116, distance: 17.0
click at [292, 100] on input "04-10-2025" at bounding box center [264, 107] width 72 height 20
select select "10"
select select "2025"
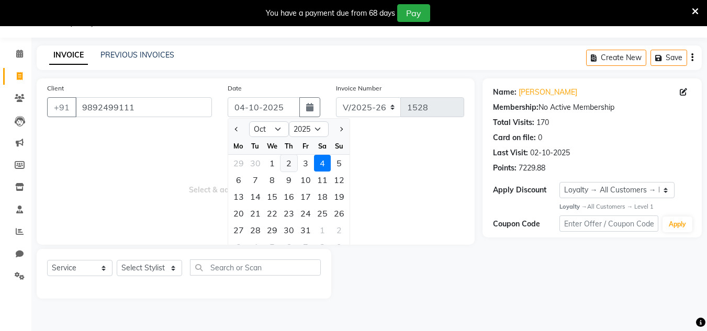
click at [281, 165] on div "2" at bounding box center [288, 163] width 17 height 17
type input "02-10-2025"
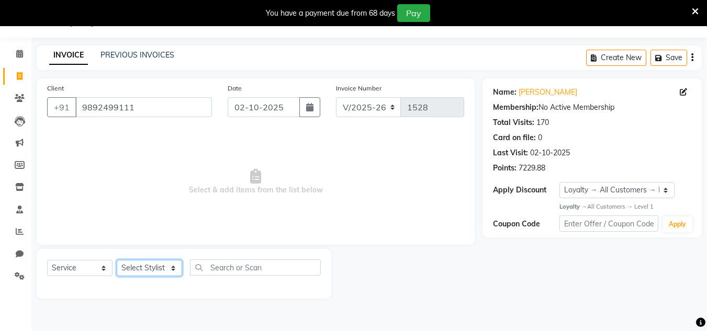
click at [164, 266] on select "Select Stylist Alam Dombivali Manager Farook Hair Stylist [PERSON_NAME] [PERSON…" at bounding box center [149, 268] width 65 height 16
select select "86910"
click at [117, 260] on select "Select Stylist Alam Dombivali Manager Farook Hair Stylist [PERSON_NAME] [PERSON…" at bounding box center [149, 268] width 65 height 16
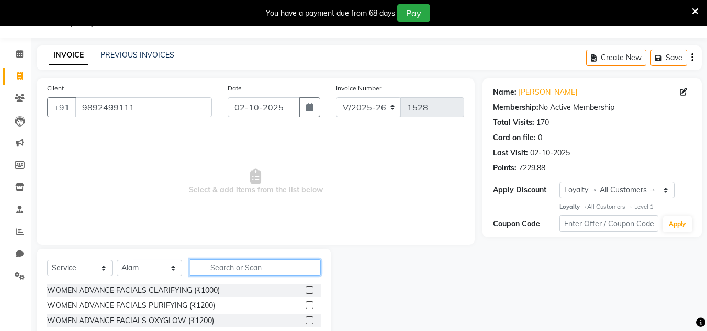
click at [203, 267] on input "text" at bounding box center [255, 268] width 131 height 16
type input "shav"
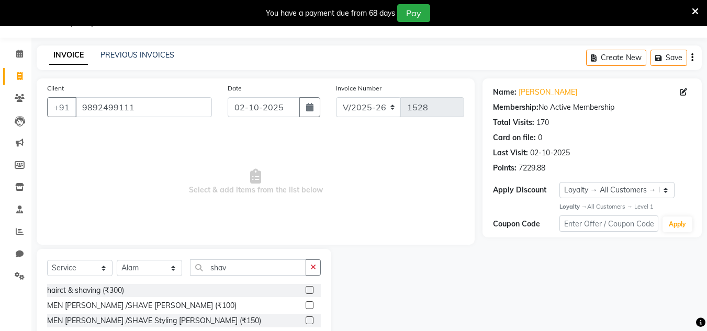
drag, startPoint x: 309, startPoint y: 307, endPoint x: 313, endPoint y: 303, distance: 5.9
click at [309, 307] on label at bounding box center [310, 305] width 8 height 8
click at [309, 307] on input "checkbox" at bounding box center [309, 305] width 7 height 7
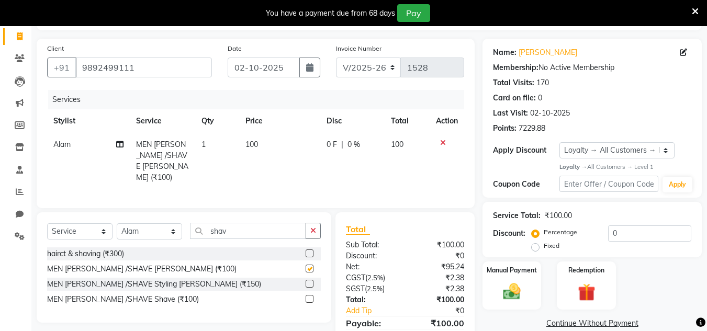
checkbox input "false"
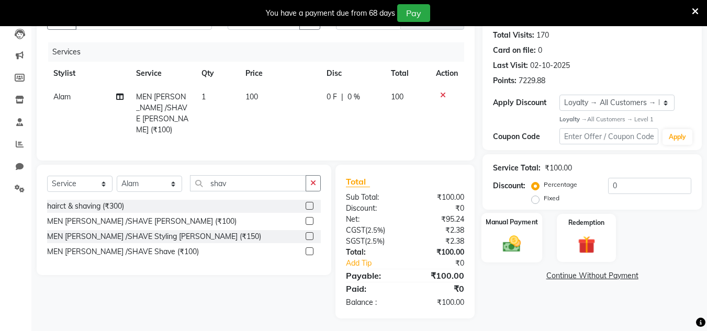
click at [512, 242] on img at bounding box center [511, 244] width 29 height 21
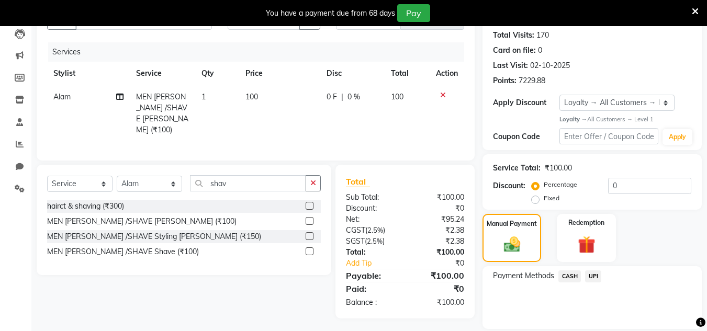
click at [591, 271] on span "UPI" at bounding box center [593, 277] width 16 height 12
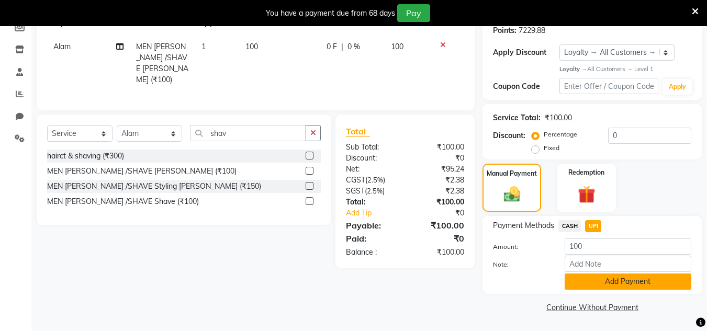
click at [605, 282] on button "Add Payment" at bounding box center [628, 282] width 127 height 16
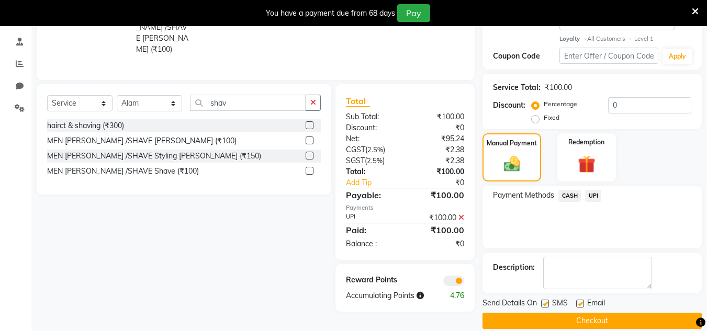
scroll to position [208, 0]
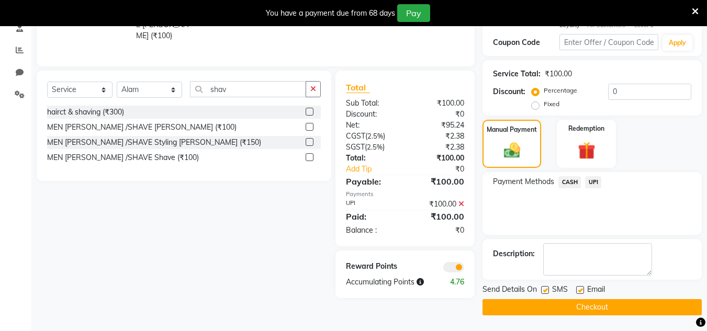
click at [595, 297] on span "Email" at bounding box center [596, 290] width 18 height 13
drag, startPoint x: 594, startPoint y: 310, endPoint x: 399, endPoint y: 178, distance: 235.5
click at [592, 308] on button "Checkout" at bounding box center [591, 307] width 219 height 16
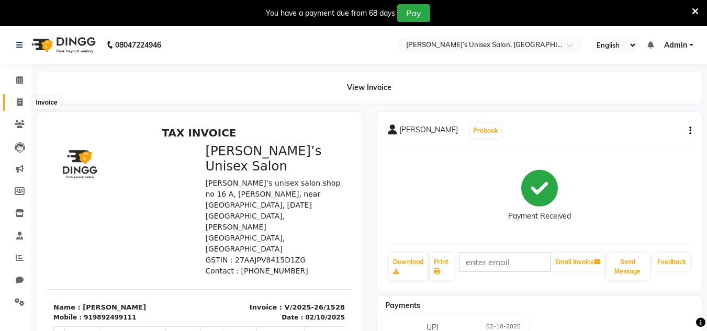
click at [19, 104] on icon at bounding box center [20, 102] width 6 height 8
select select "service"
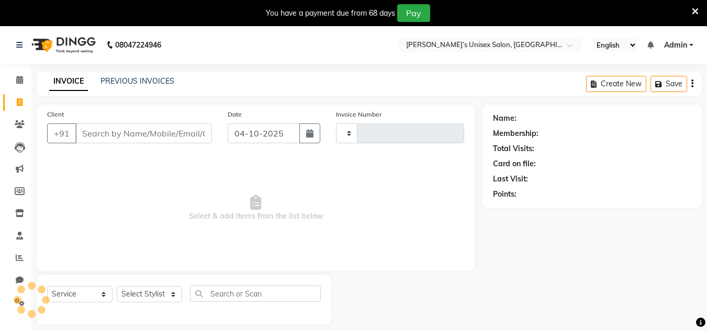
type input "1529"
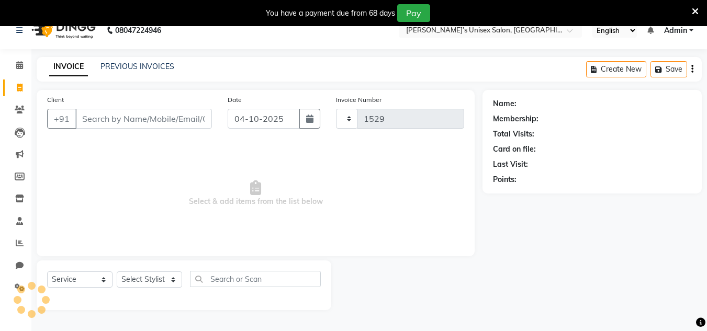
scroll to position [26, 0]
select select "8637"
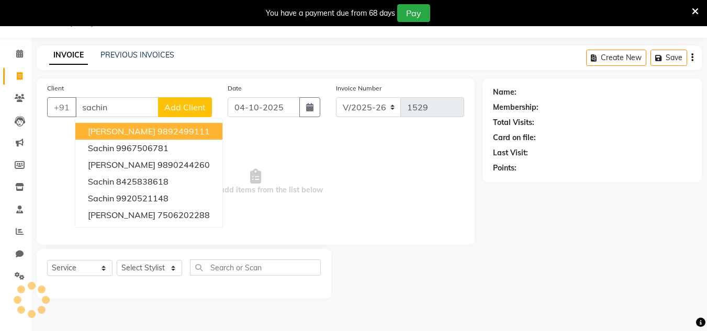
click at [117, 126] on span "[PERSON_NAME]" at bounding box center [122, 131] width 68 height 10
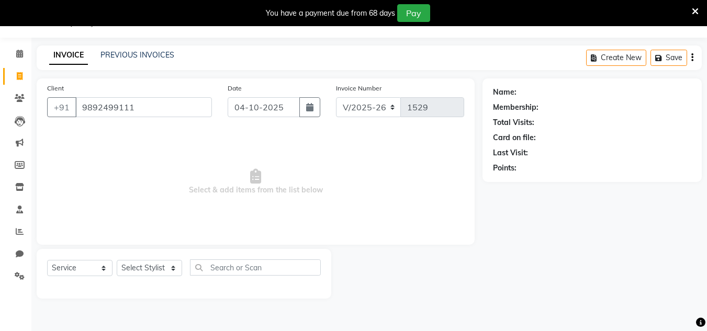
type input "9892499111"
select select "1: Object"
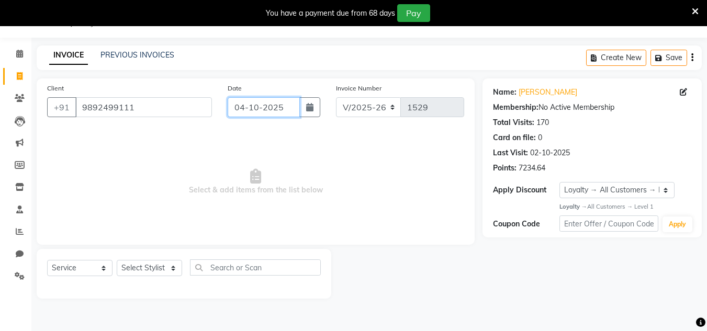
drag, startPoint x: 291, startPoint y: 110, endPoint x: 291, endPoint y: 117, distance: 6.8
click at [291, 110] on input "04-10-2025" at bounding box center [264, 107] width 72 height 20
select select "10"
select select "2025"
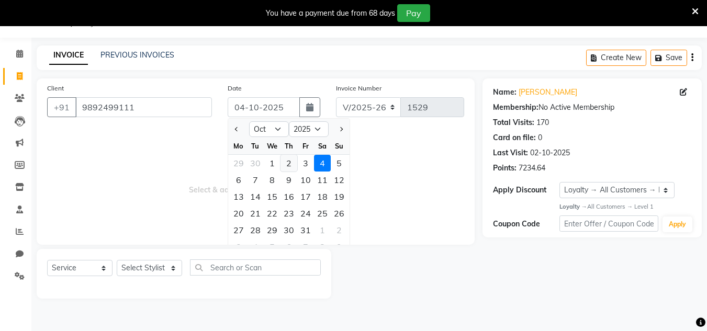
click at [288, 162] on div "2" at bounding box center [288, 163] width 17 height 17
type input "02-10-2025"
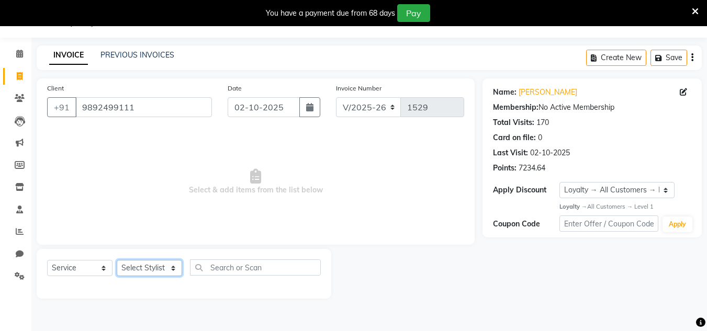
click at [163, 273] on select "Select Stylist Alam Dombivali Manager Farook Hair Stylist [PERSON_NAME] [PERSON…" at bounding box center [149, 268] width 65 height 16
select select "86910"
click at [117, 260] on select "Select Stylist Alam Dombivali Manager Farook Hair Stylist [PERSON_NAME] [PERSON…" at bounding box center [149, 268] width 65 height 16
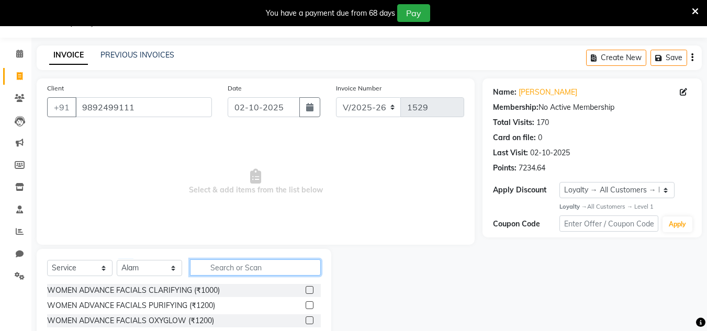
click at [219, 266] on input "text" at bounding box center [255, 268] width 131 height 16
type input "shav"
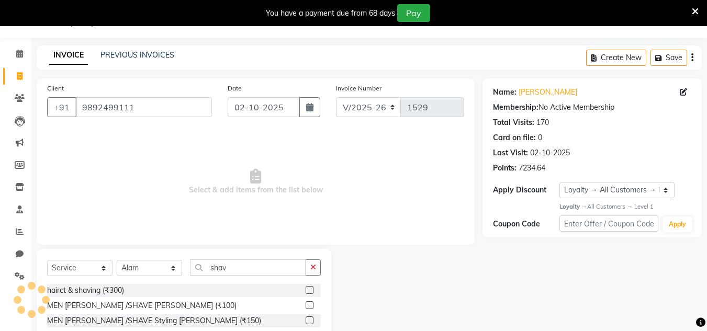
drag, startPoint x: 309, startPoint y: 307, endPoint x: 350, endPoint y: 226, distance: 90.8
click at [309, 306] on label at bounding box center [310, 305] width 8 height 8
click at [309, 306] on input "checkbox" at bounding box center [309, 305] width 7 height 7
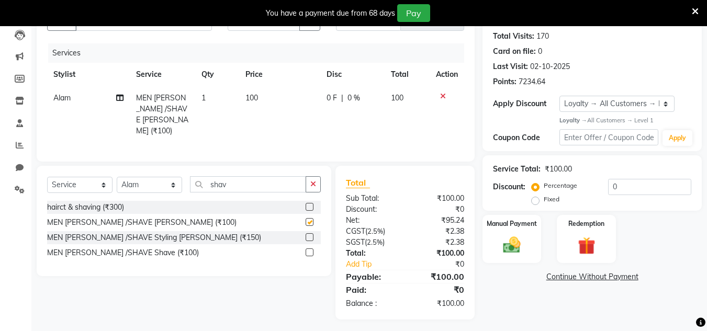
checkbox input "false"
click at [512, 246] on img at bounding box center [511, 244] width 29 height 21
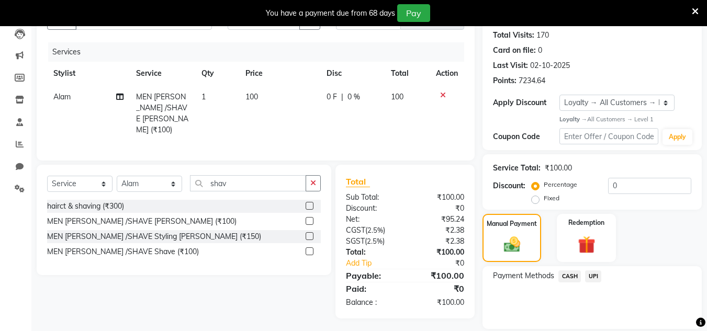
click at [590, 276] on span "UPI" at bounding box center [593, 277] width 16 height 12
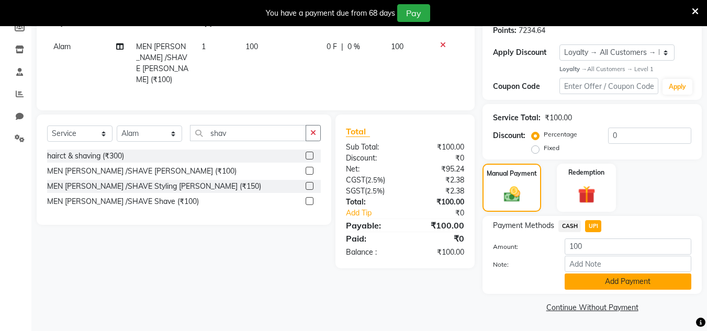
click at [603, 283] on button "Add Payment" at bounding box center [628, 282] width 127 height 16
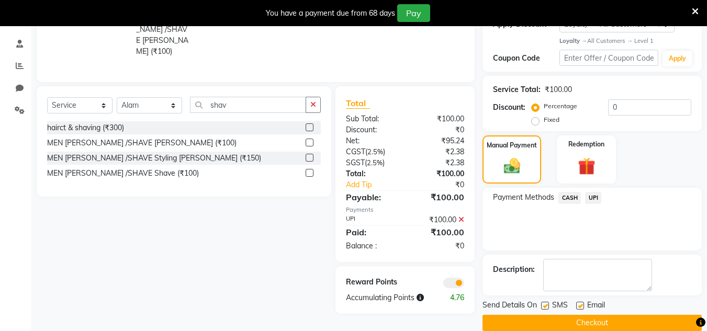
scroll to position [208, 0]
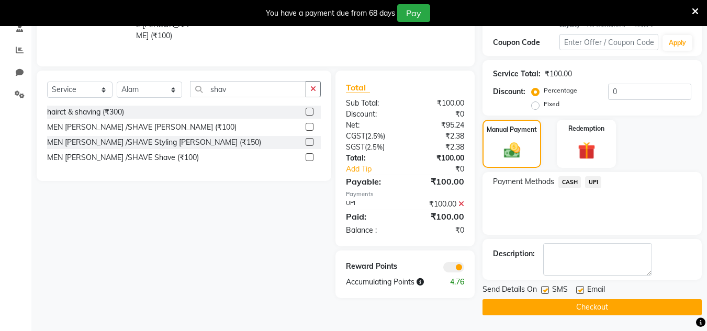
click at [575, 295] on div "SMS" at bounding box center [558, 290] width 35 height 13
drag, startPoint x: 574, startPoint y: 302, endPoint x: 262, endPoint y: 33, distance: 412.2
click at [573, 302] on button "Checkout" at bounding box center [591, 307] width 219 height 16
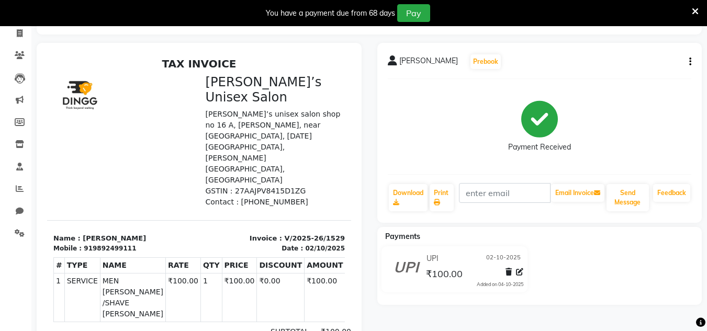
scroll to position [13, 0]
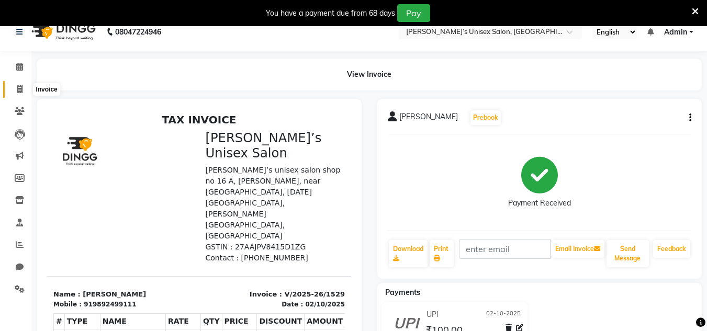
click at [19, 87] on icon at bounding box center [20, 89] width 6 height 8
select select "service"
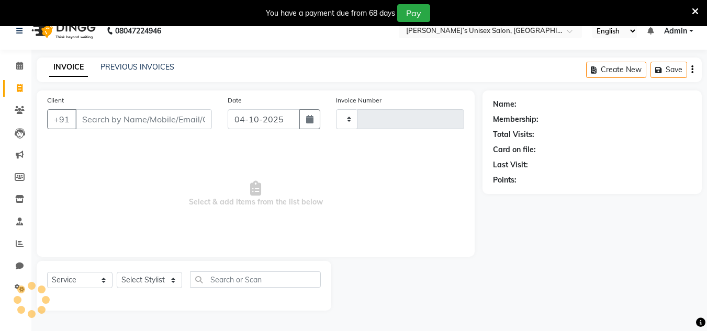
type input "1530"
select select "8637"
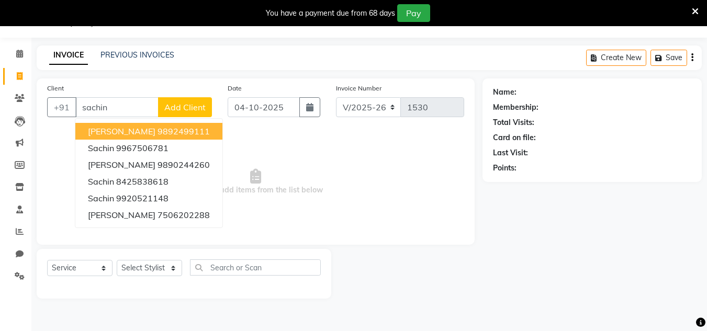
click at [158, 128] on ngb-highlight "9892499111" at bounding box center [184, 131] width 52 height 10
type input "9892499111"
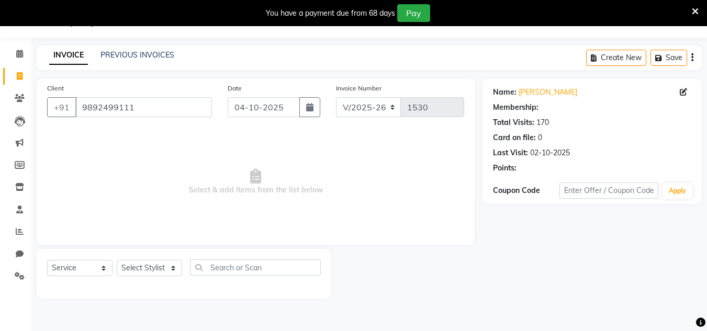
select select "1: Object"
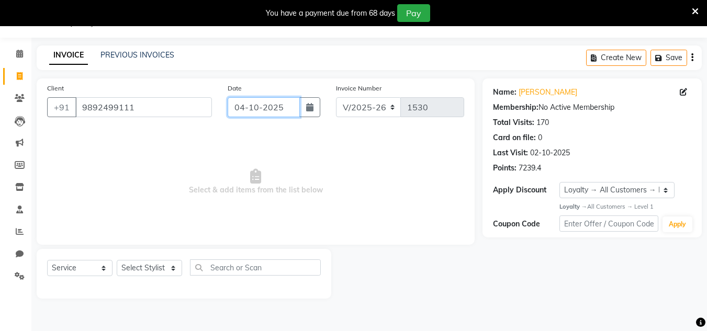
click at [282, 103] on input "04-10-2025" at bounding box center [264, 107] width 72 height 20
select select "10"
select select "2025"
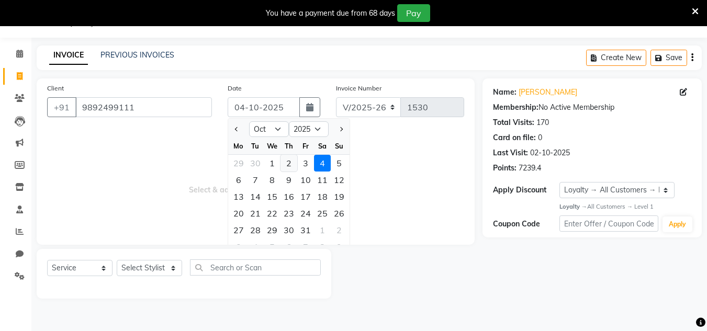
drag, startPoint x: 286, startPoint y: 164, endPoint x: 223, endPoint y: 216, distance: 81.8
click at [286, 164] on div "2" at bounding box center [288, 163] width 17 height 17
type input "02-10-2025"
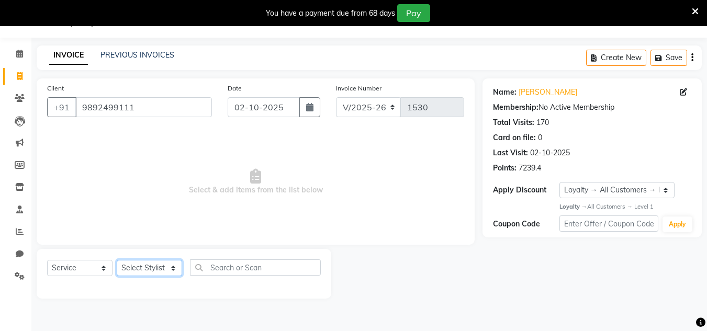
click at [164, 269] on select "Select Stylist Alam Dombivali Manager Farook Hair Stylist [PERSON_NAME] [PERSON…" at bounding box center [149, 268] width 65 height 16
select select "86910"
click at [117, 260] on select "Select Stylist Alam Dombivali Manager Farook Hair Stylist [PERSON_NAME] [PERSON…" at bounding box center [149, 268] width 65 height 16
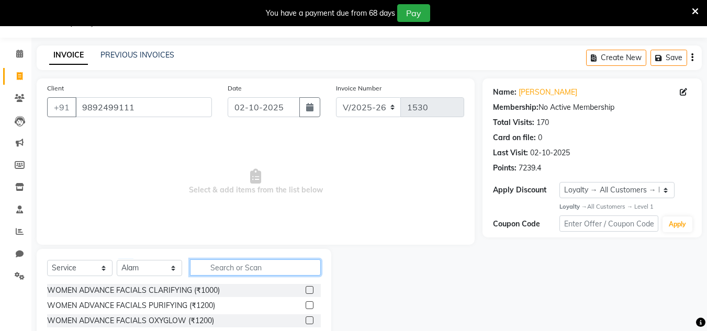
click at [237, 263] on input "text" at bounding box center [255, 268] width 131 height 16
type input "shav"
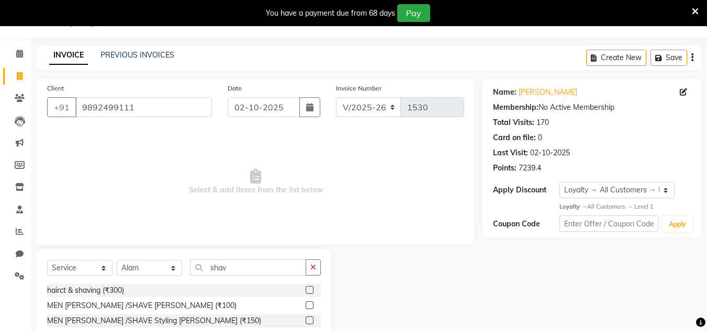
click at [308, 306] on label at bounding box center [310, 305] width 8 height 8
click at [308, 306] on input "checkbox" at bounding box center [309, 305] width 7 height 7
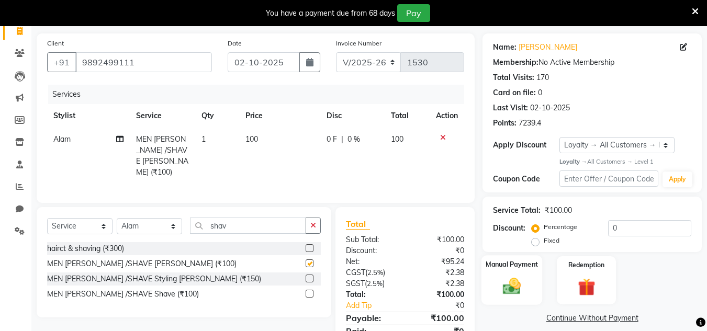
scroll to position [114, 0]
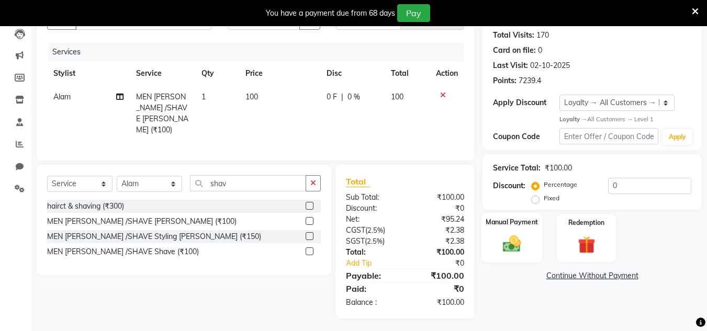
checkbox input "false"
click at [513, 246] on img at bounding box center [511, 244] width 29 height 21
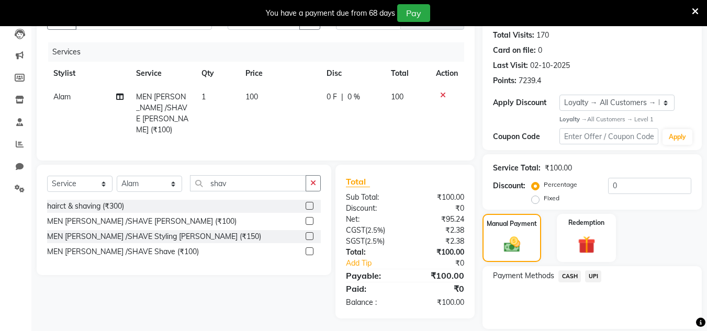
click at [598, 277] on span "UPI" at bounding box center [593, 277] width 16 height 12
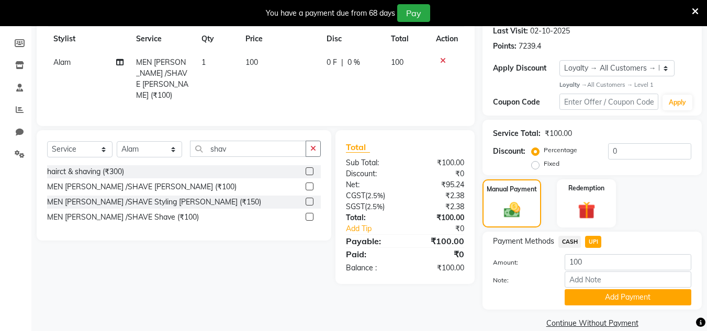
scroll to position [164, 0]
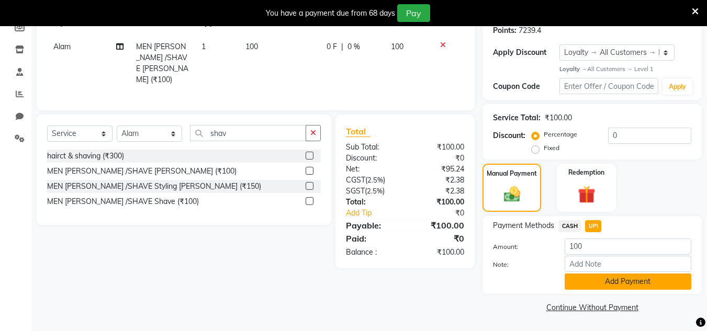
click at [615, 282] on button "Add Payment" at bounding box center [628, 282] width 127 height 16
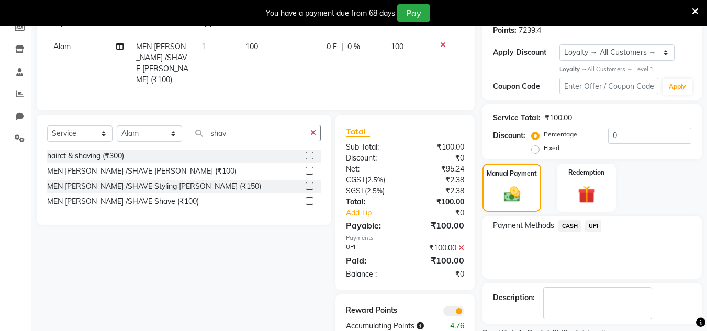
scroll to position [208, 0]
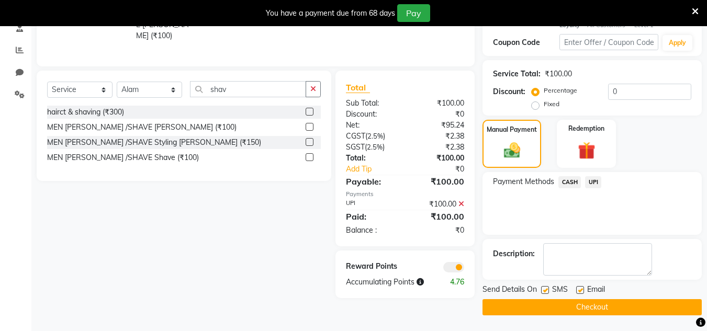
click at [621, 299] on button "Checkout" at bounding box center [591, 307] width 219 height 16
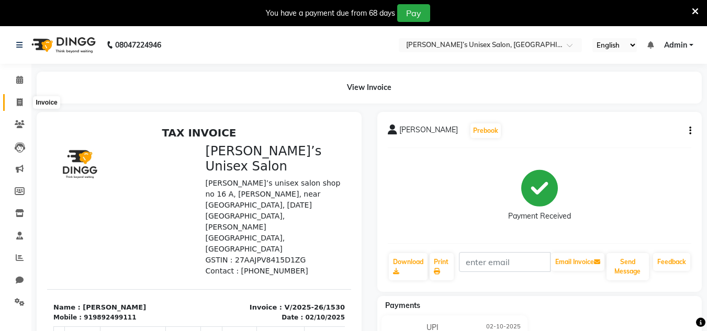
click at [20, 103] on icon at bounding box center [20, 102] width 6 height 8
select select "8637"
select select "service"
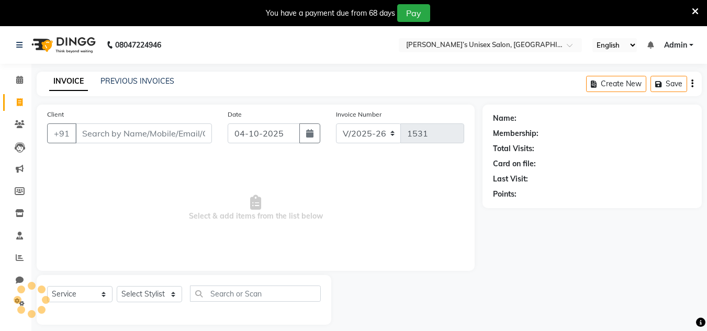
scroll to position [26, 0]
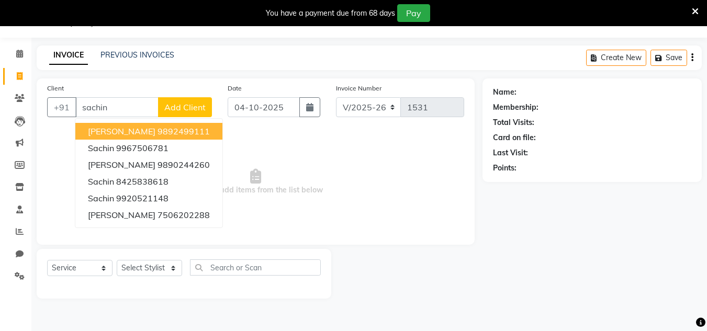
click at [121, 131] on span "[PERSON_NAME]" at bounding box center [122, 131] width 68 height 10
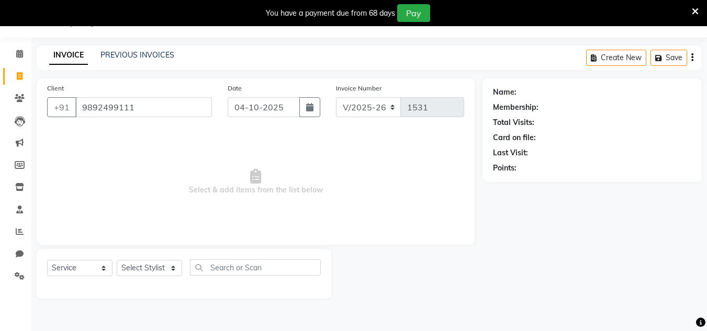
type input "9892499111"
select select "1: Object"
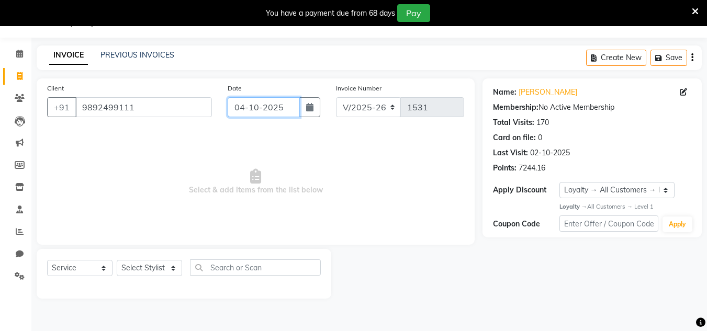
drag, startPoint x: 294, startPoint y: 106, endPoint x: 294, endPoint y: 116, distance: 10.5
click at [294, 106] on input "04-10-2025" at bounding box center [264, 107] width 72 height 20
select select "10"
select select "2025"
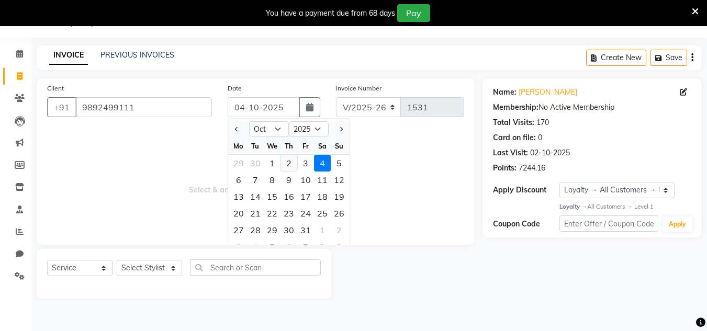
click at [289, 166] on div "2" at bounding box center [288, 163] width 17 height 17
type input "02-10-2025"
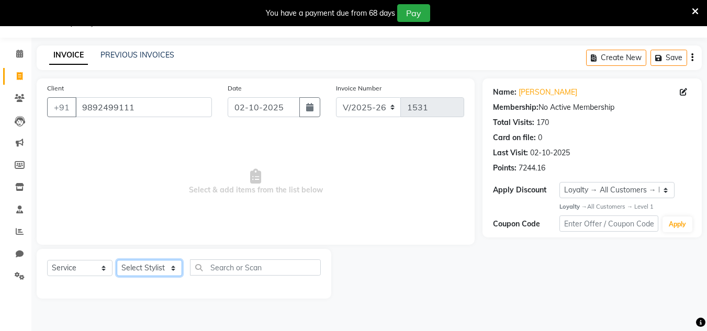
click at [163, 270] on select "Select Stylist Alam Dombivali Manager Farook Hair Stylist [PERSON_NAME] [PERSON…" at bounding box center [149, 268] width 65 height 16
select select "86910"
click at [117, 260] on select "Select Stylist Alam Dombivali Manager Farook Hair Stylist [PERSON_NAME] [PERSON…" at bounding box center [149, 268] width 65 height 16
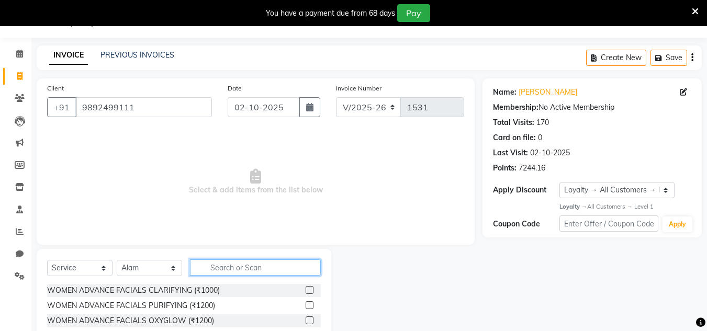
click at [212, 269] on input "text" at bounding box center [255, 268] width 131 height 16
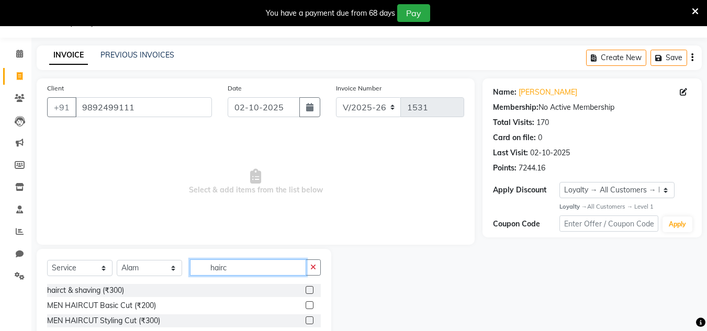
type input "hairc"
drag, startPoint x: 308, startPoint y: 303, endPoint x: 339, endPoint y: 245, distance: 65.1
click at [308, 303] on label at bounding box center [310, 305] width 8 height 8
click at [308, 303] on input "checkbox" at bounding box center [309, 305] width 7 height 7
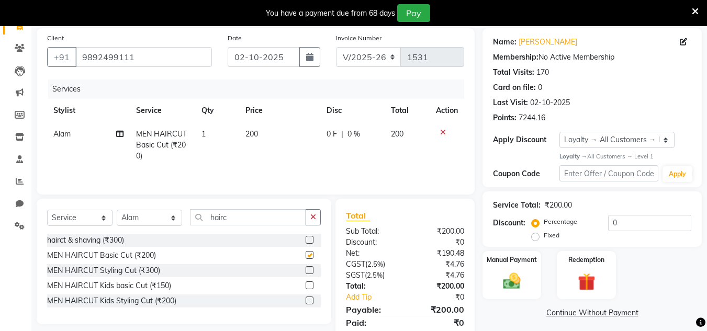
scroll to position [114, 0]
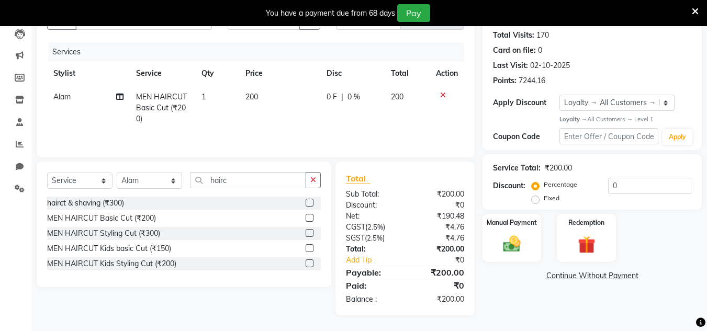
checkbox input "false"
click at [511, 252] on img at bounding box center [511, 244] width 29 height 21
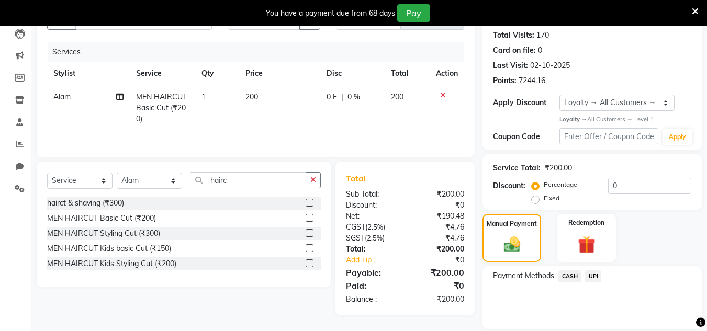
click at [588, 277] on span "UPI" at bounding box center [593, 277] width 16 height 12
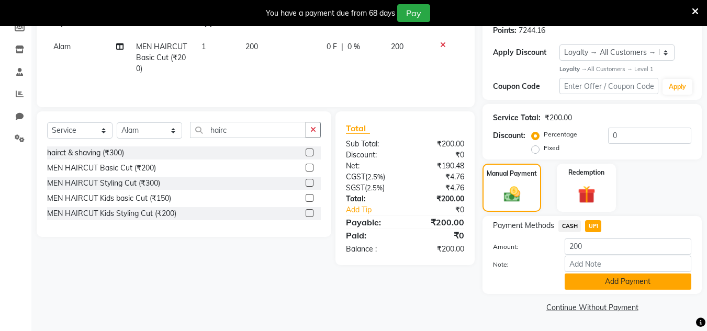
click at [598, 285] on button "Add Payment" at bounding box center [628, 282] width 127 height 16
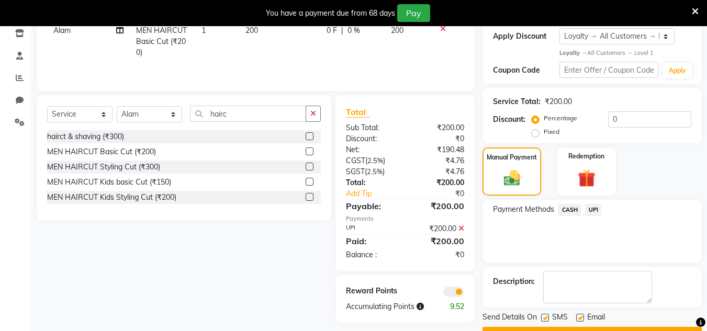
scroll to position [208, 0]
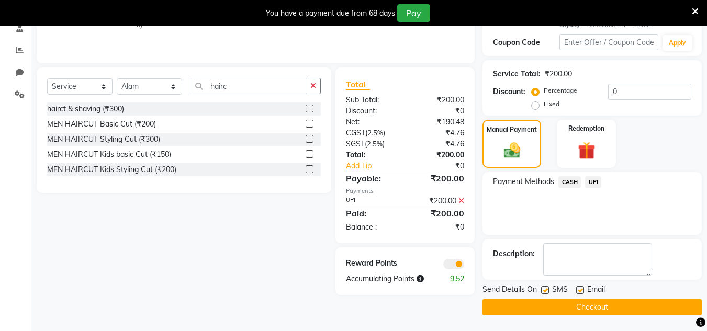
drag, startPoint x: 601, startPoint y: 306, endPoint x: 514, endPoint y: 175, distance: 156.9
click at [595, 292] on div "Send Details On SMS Email Checkout" at bounding box center [591, 299] width 219 height 31
click at [504, 303] on button "Checkout" at bounding box center [591, 307] width 219 height 16
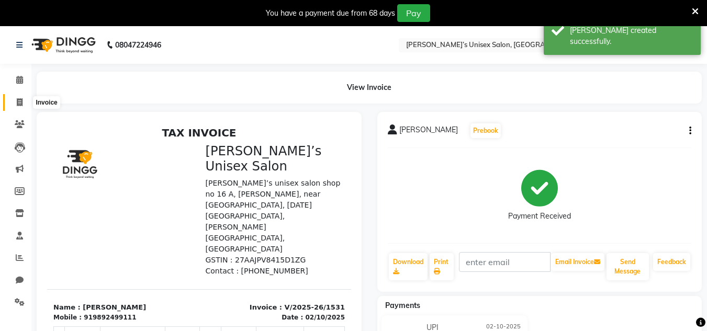
click at [24, 106] on span at bounding box center [19, 103] width 18 height 12
select select "service"
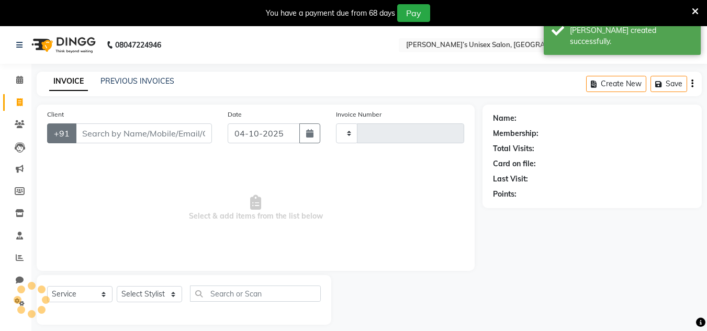
scroll to position [26, 0]
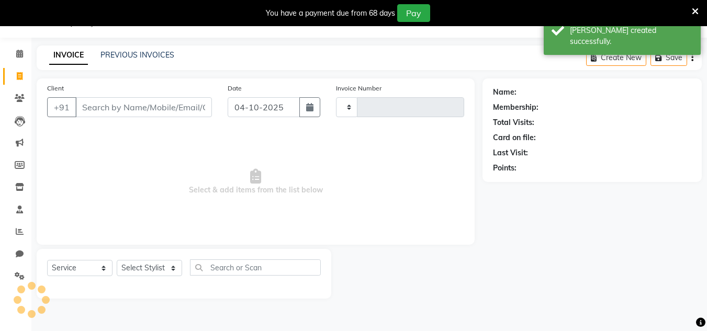
type input "1532"
select select "8637"
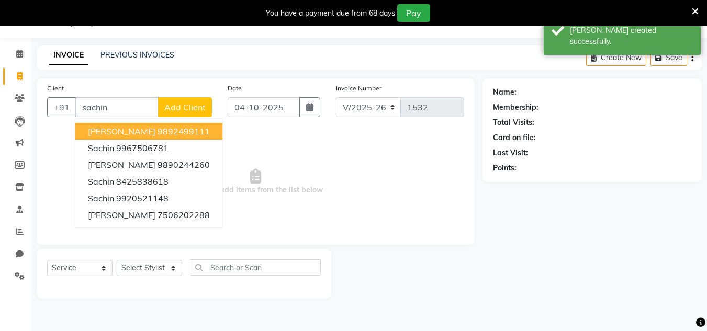
click at [133, 128] on span "[PERSON_NAME]" at bounding box center [122, 131] width 68 height 10
type input "9892499111"
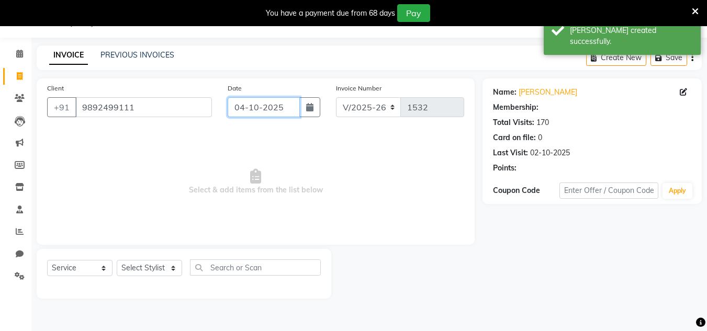
select select "1: Object"
click at [287, 103] on input "04-10-2025" at bounding box center [264, 107] width 72 height 20
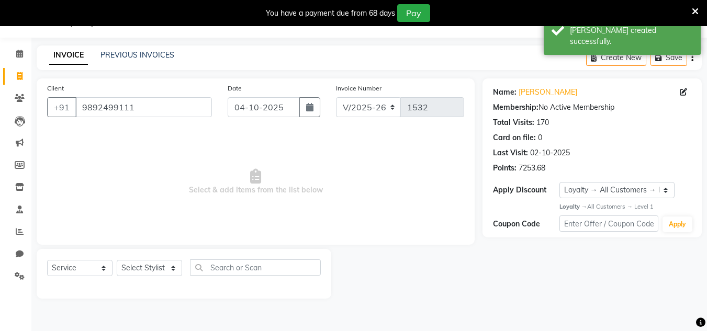
select select "10"
select select "2025"
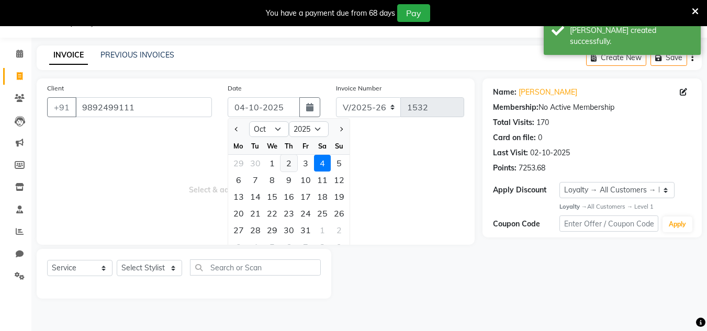
drag, startPoint x: 286, startPoint y: 165, endPoint x: 221, endPoint y: 209, distance: 78.4
click at [285, 165] on div "2" at bounding box center [288, 163] width 17 height 17
type input "02-10-2025"
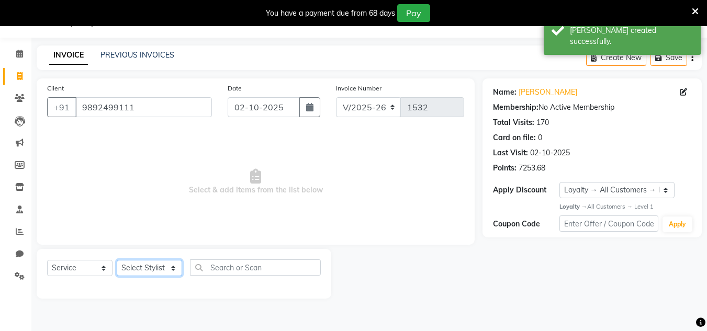
click at [173, 265] on select "Select Stylist Alam Dombivali Manager Farook Hair Stylist [PERSON_NAME] [PERSON…" at bounding box center [149, 268] width 65 height 16
select select "86910"
click at [117, 260] on select "Select Stylist Alam Dombivali Manager Farook Hair Stylist [PERSON_NAME] [PERSON…" at bounding box center [149, 268] width 65 height 16
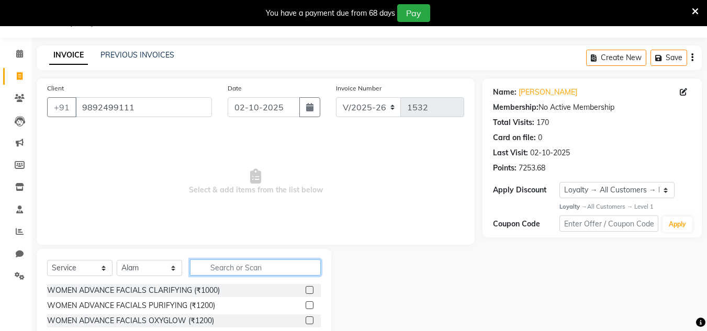
click at [235, 267] on input "text" at bounding box center [255, 268] width 131 height 16
type input "shav"
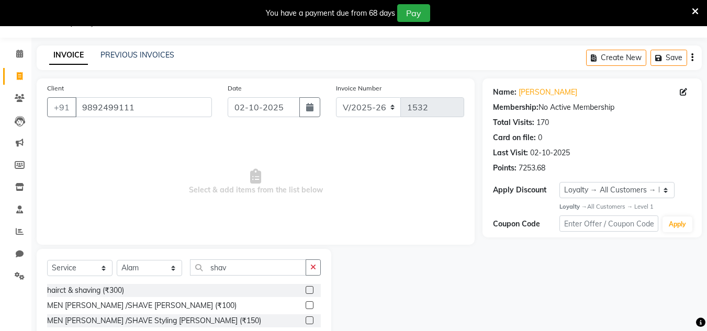
click at [313, 306] on label at bounding box center [310, 305] width 8 height 8
click at [312, 306] on input "checkbox" at bounding box center [309, 305] width 7 height 7
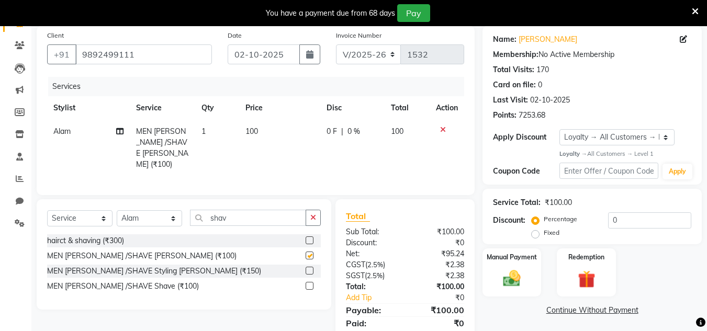
checkbox input "false"
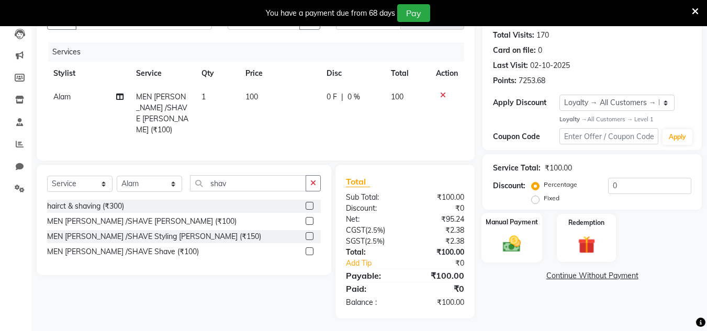
drag, startPoint x: 512, startPoint y: 246, endPoint x: 516, endPoint y: 250, distance: 6.3
click at [512, 246] on img at bounding box center [511, 244] width 29 height 21
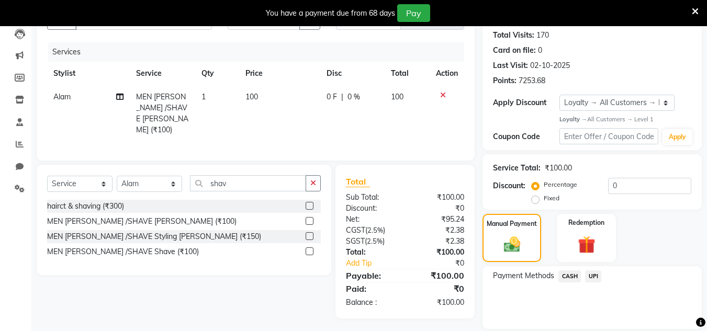
click at [570, 276] on span "CASH" at bounding box center [569, 277] width 23 height 12
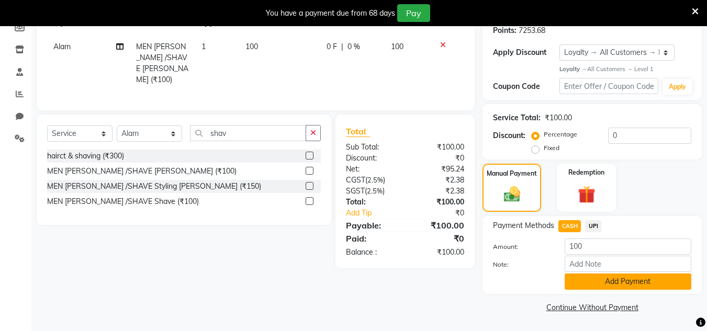
click at [583, 289] on button "Add Payment" at bounding box center [628, 282] width 127 height 16
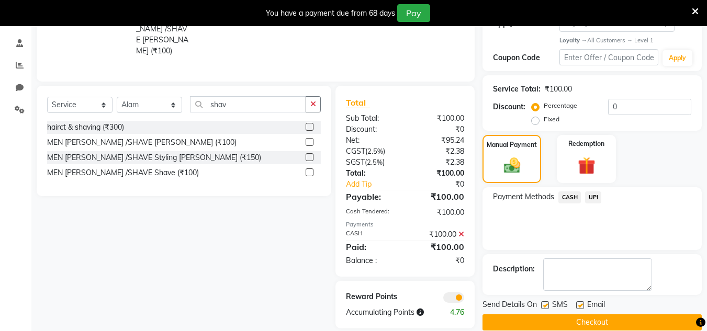
scroll to position [208, 0]
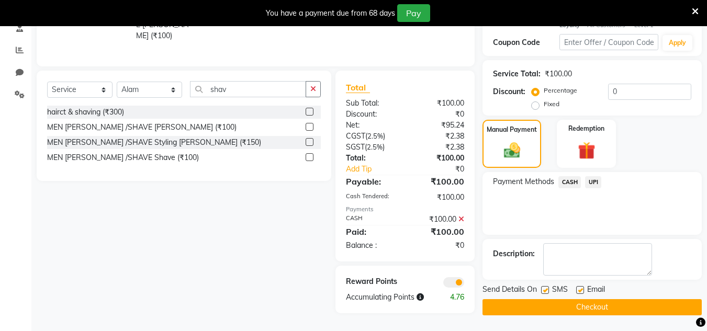
drag, startPoint x: 577, startPoint y: 293, endPoint x: 546, endPoint y: 303, distance: 33.1
click at [563, 291] on div "Send Details On SMS Email" at bounding box center [591, 290] width 219 height 13
drag, startPoint x: 567, startPoint y: 321, endPoint x: 568, endPoint y: 310, distance: 11.0
click at [568, 313] on main "INVOICE PREVIOUS INVOICES Create New Save Client [PHONE_NUMBER] Date [DATE] Inv…" at bounding box center [369, 97] width 676 height 467
click at [568, 310] on button "Checkout" at bounding box center [591, 307] width 219 height 16
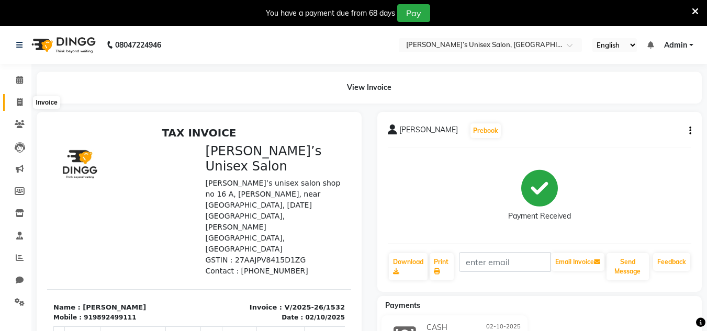
click at [17, 98] on icon at bounding box center [20, 102] width 6 height 8
select select "8637"
select select "service"
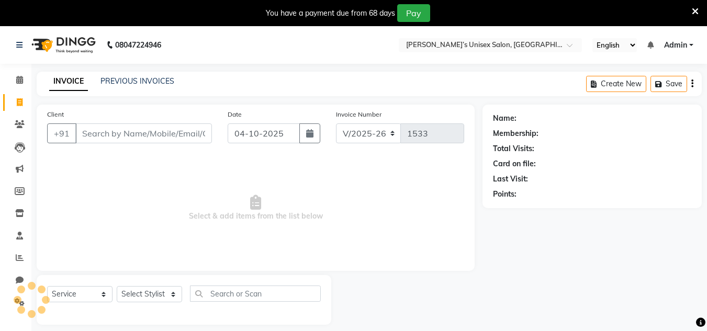
scroll to position [26, 0]
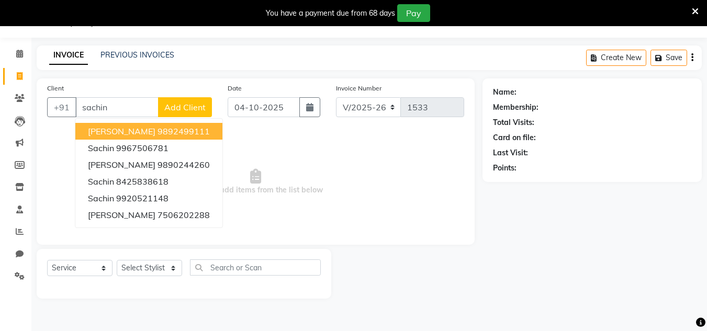
click at [110, 127] on button "[PERSON_NAME] 9892499111" at bounding box center [148, 131] width 147 height 17
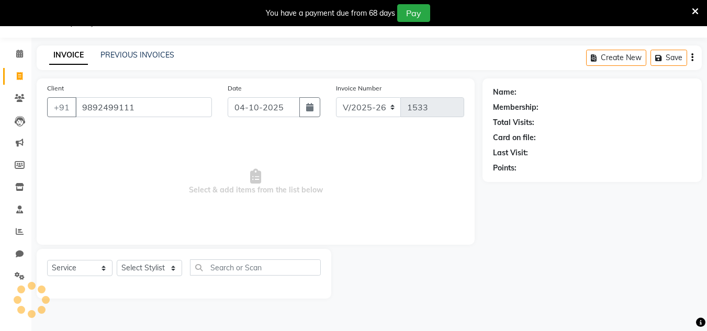
type input "9892499111"
select select "1: Object"
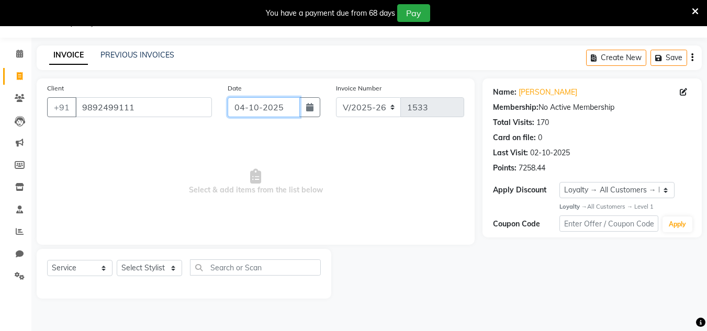
click at [286, 106] on input "04-10-2025" at bounding box center [264, 107] width 72 height 20
select select "10"
select select "2025"
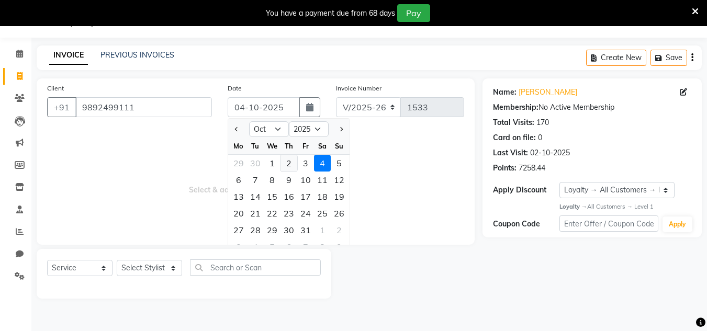
click at [285, 162] on div "2" at bounding box center [288, 163] width 17 height 17
type input "02-10-2025"
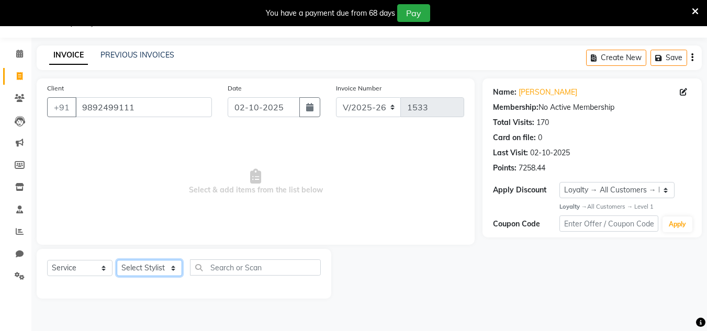
click at [162, 265] on select "Select Stylist Alam Dombivali Manager Farook Hair Stylist [PERSON_NAME] [PERSON…" at bounding box center [149, 268] width 65 height 16
select select "86910"
click at [117, 260] on select "Select Stylist Alam Dombivali Manager Farook Hair Stylist [PERSON_NAME] [PERSON…" at bounding box center [149, 268] width 65 height 16
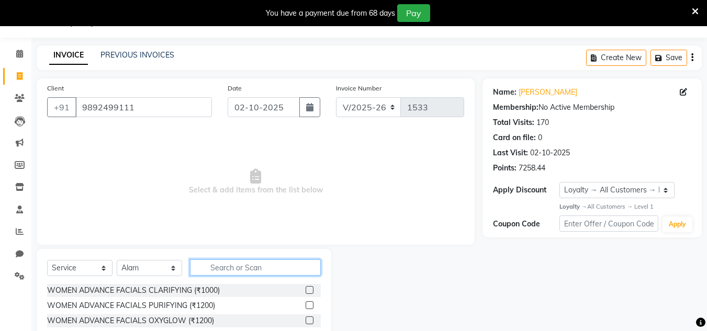
click at [215, 270] on input "text" at bounding box center [255, 268] width 131 height 16
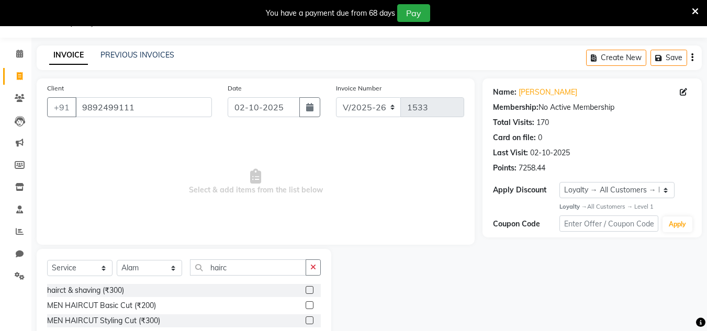
drag, startPoint x: 309, startPoint y: 289, endPoint x: 321, endPoint y: 283, distance: 13.4
click at [310, 289] on label at bounding box center [310, 290] width 8 height 8
click at [310, 289] on input "checkbox" at bounding box center [309, 290] width 7 height 7
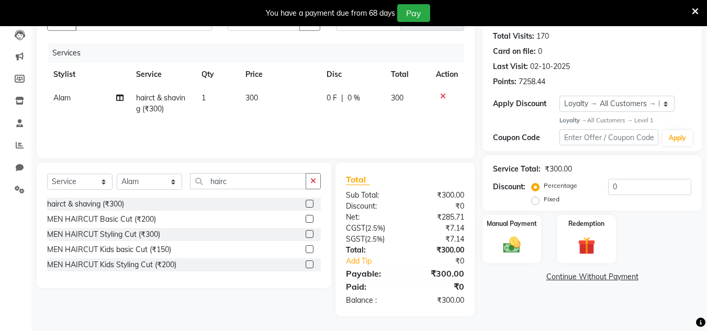
scroll to position [114, 0]
click at [509, 246] on img at bounding box center [511, 244] width 29 height 21
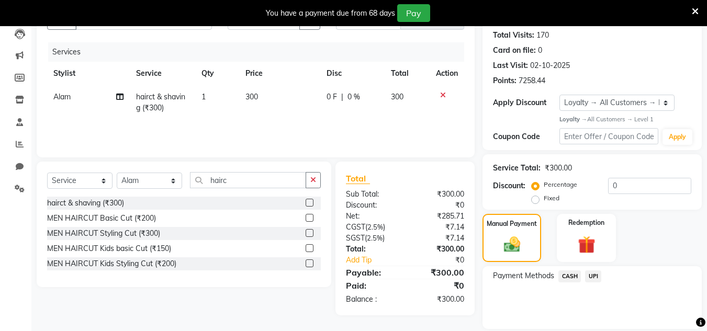
click at [572, 278] on span "CASH" at bounding box center [569, 277] width 23 height 12
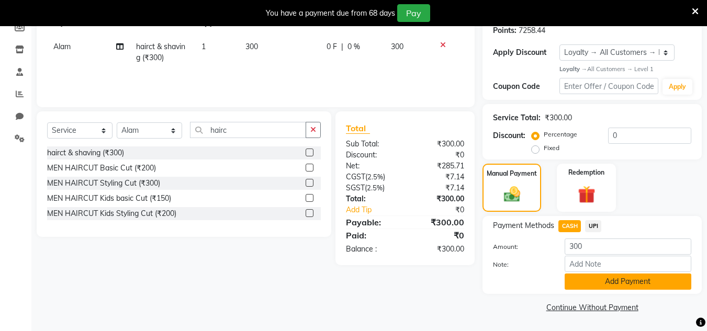
click at [591, 280] on button "Add Payment" at bounding box center [628, 282] width 127 height 16
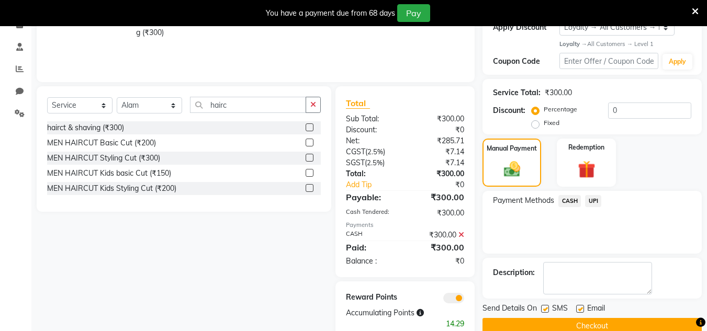
scroll to position [213, 0]
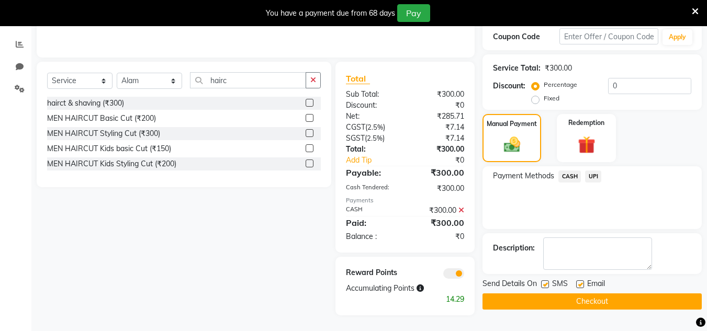
click at [584, 299] on button "Checkout" at bounding box center [591, 302] width 219 height 16
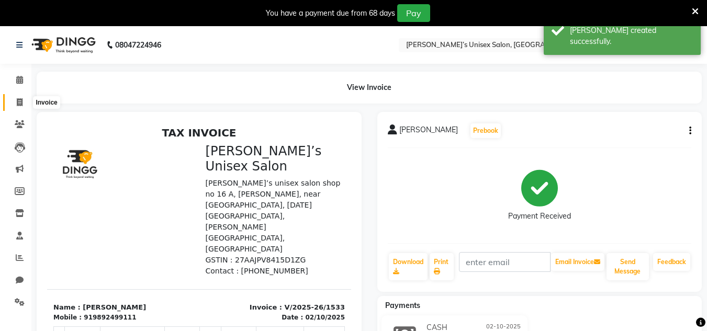
click at [19, 105] on icon at bounding box center [20, 102] width 6 height 8
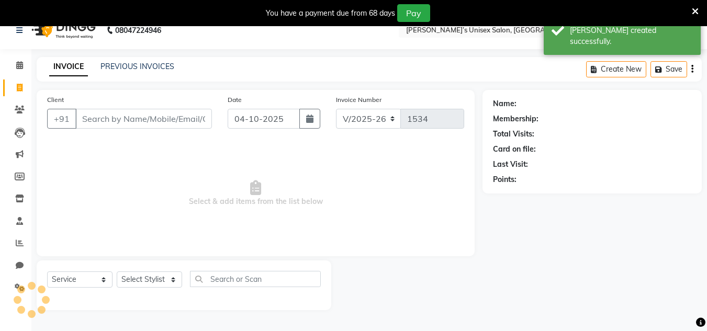
scroll to position [26, 0]
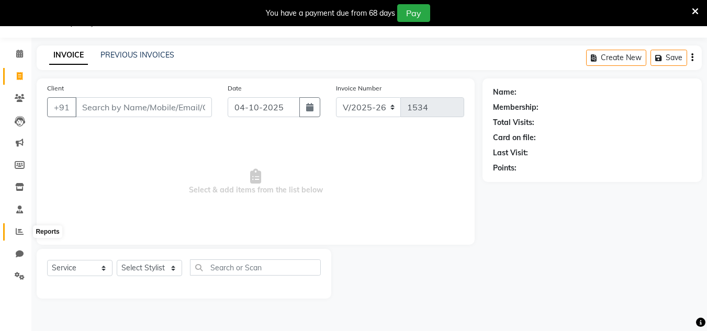
click at [21, 237] on span at bounding box center [19, 232] width 18 height 12
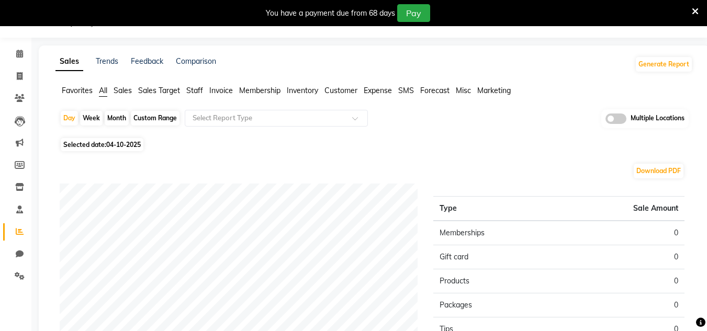
click at [132, 146] on span "04-10-2025" at bounding box center [123, 145] width 35 height 8
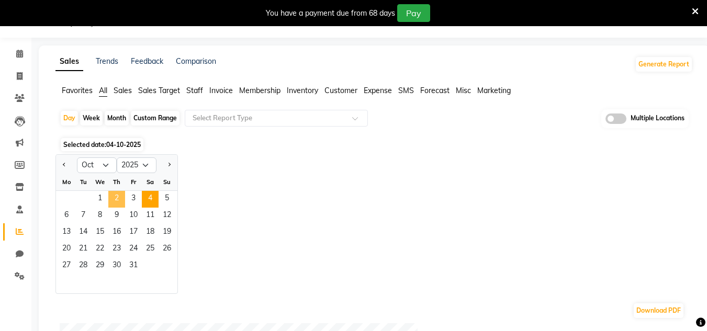
click at [109, 195] on span "2" at bounding box center [116, 199] width 17 height 17
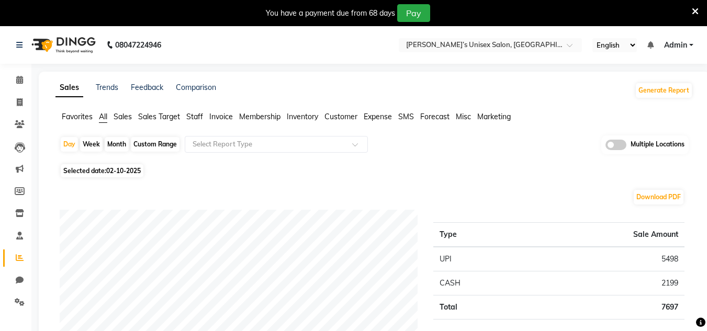
click at [128, 171] on span "02-10-2025" at bounding box center [123, 171] width 35 height 8
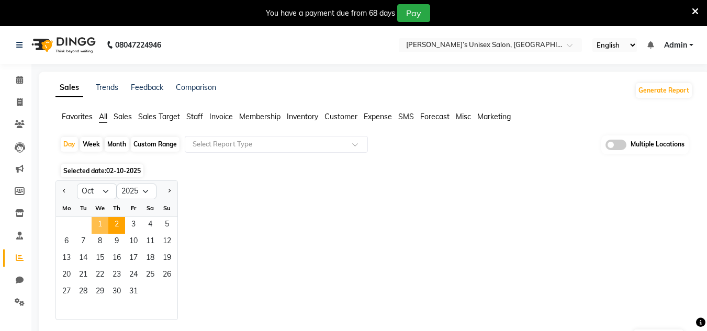
click at [103, 220] on span "1" at bounding box center [100, 225] width 17 height 17
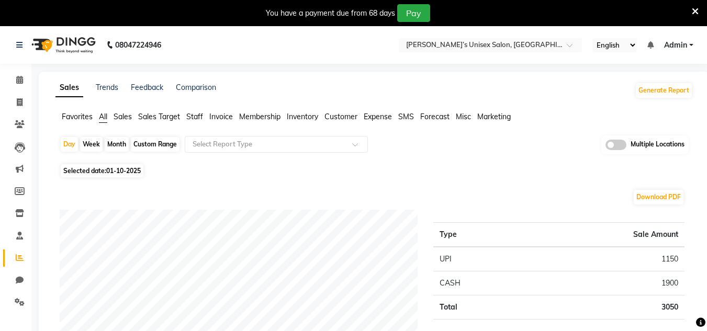
click at [135, 170] on span "01-10-2025" at bounding box center [123, 171] width 35 height 8
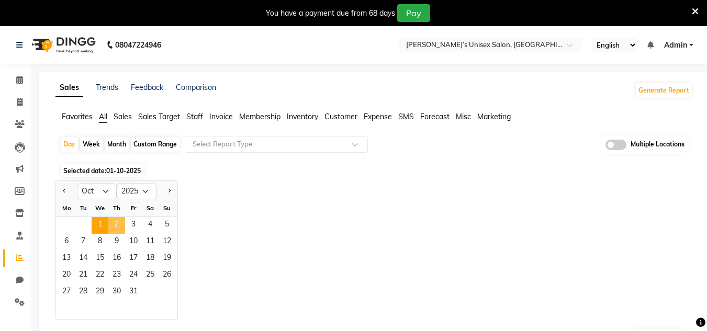
click at [121, 227] on span "2" at bounding box center [116, 225] width 17 height 17
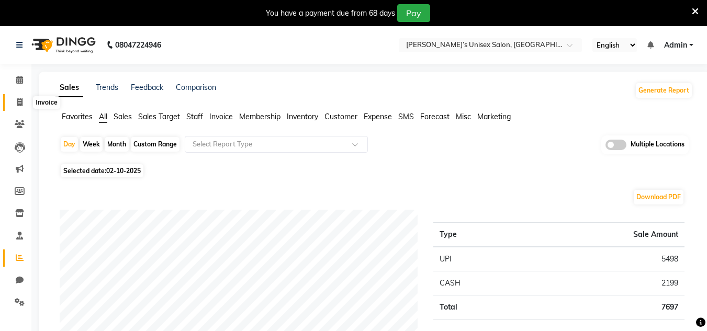
click at [22, 106] on span at bounding box center [19, 103] width 18 height 12
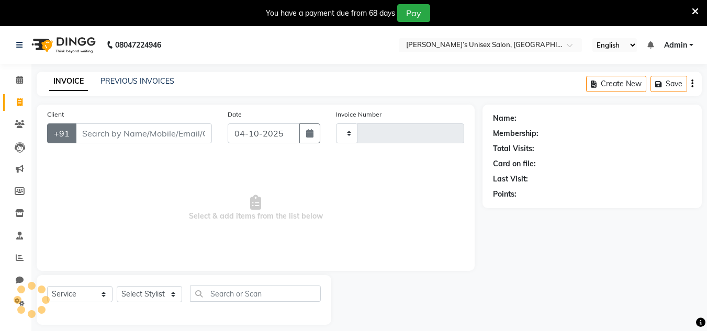
scroll to position [26, 0]
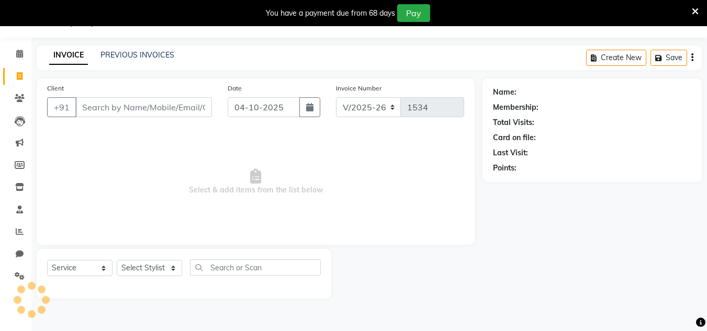
click at [102, 118] on div "Client +91" at bounding box center [129, 104] width 181 height 43
click at [103, 108] on input "Client" at bounding box center [143, 107] width 137 height 20
click at [20, 232] on icon at bounding box center [20, 232] width 8 height 8
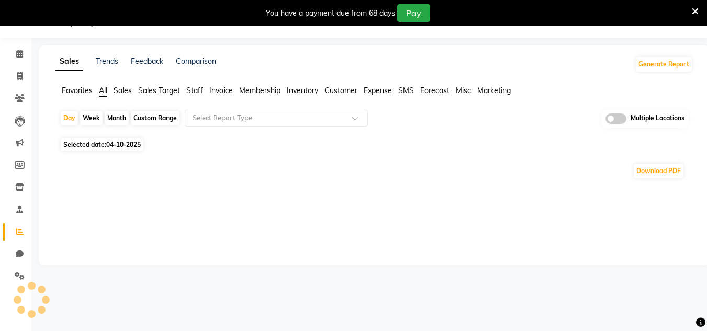
click at [126, 141] on span "04-10-2025" at bounding box center [123, 145] width 35 height 8
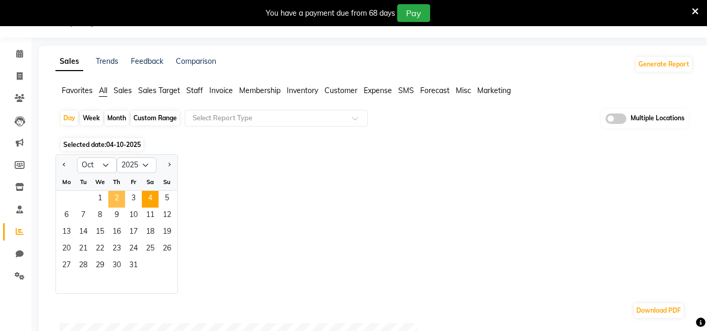
click at [119, 197] on span "2" at bounding box center [116, 199] width 17 height 17
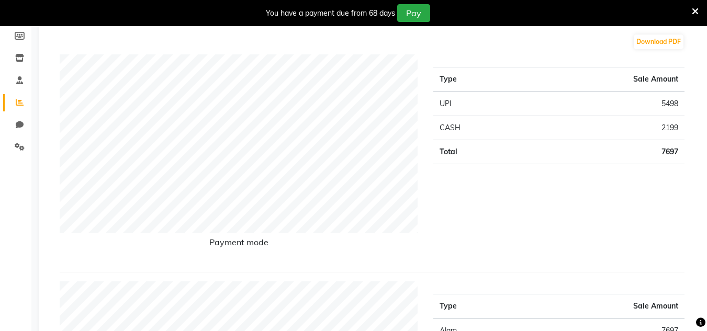
scroll to position [78, 0]
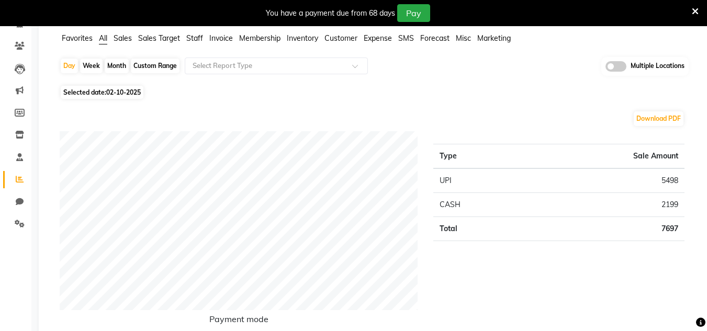
click at [121, 89] on span "02-10-2025" at bounding box center [123, 92] width 35 height 8
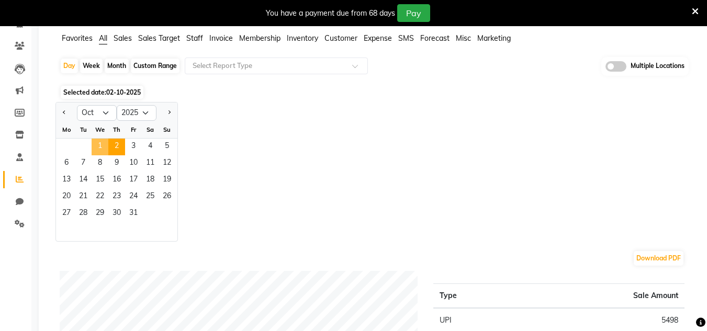
click at [104, 143] on span "1" at bounding box center [100, 147] width 17 height 17
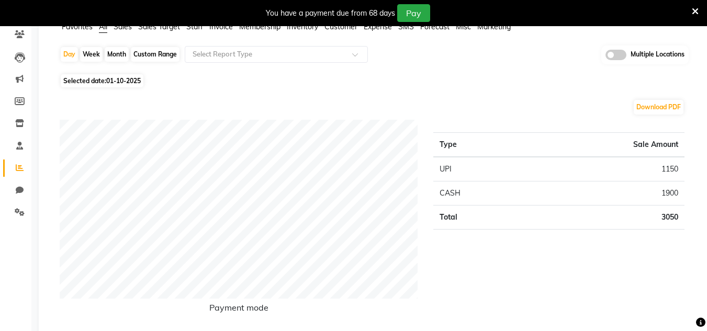
scroll to position [26, 0]
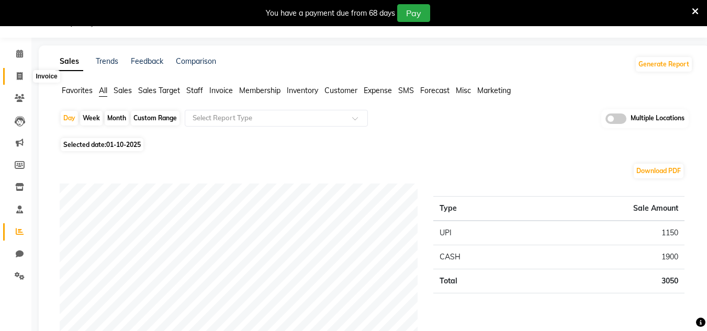
click at [23, 78] on icon at bounding box center [20, 76] width 6 height 8
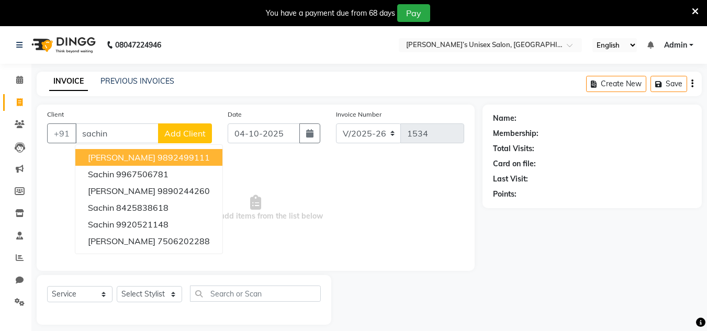
click at [170, 147] on ngb-typeahead-window "[PERSON_NAME] 9892499111 sachin 9967506781 [PERSON_NAME] 9890244260 sachin 8425…" at bounding box center [149, 199] width 148 height 110
click at [170, 154] on ngb-highlight "9892499111" at bounding box center [184, 157] width 52 height 10
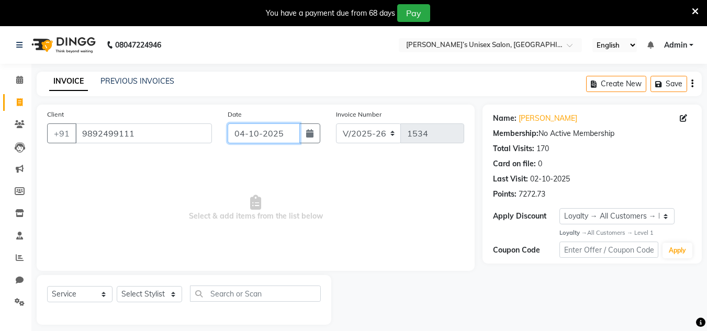
click at [288, 136] on input "04-10-2025" at bounding box center [264, 133] width 72 height 20
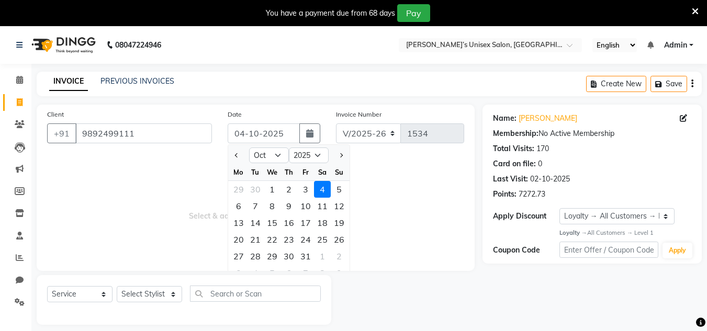
drag, startPoint x: 305, startPoint y: 188, endPoint x: 294, endPoint y: 193, distance: 12.6
click at [305, 189] on div "3" at bounding box center [305, 189] width 17 height 17
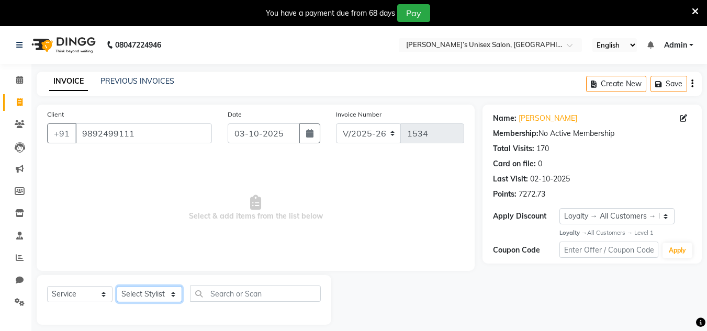
click at [164, 291] on select "Select Stylist Alam Dombivali Manager Farook Hair Stylist [PERSON_NAME] [PERSON…" at bounding box center [149, 294] width 65 height 16
click at [117, 286] on select "Select Stylist Alam Dombivali Manager Farook Hair Stylist [PERSON_NAME] [PERSON…" at bounding box center [149, 294] width 65 height 16
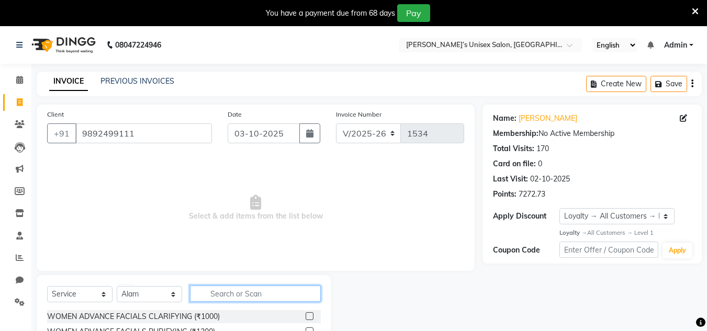
click at [233, 294] on input "text" at bounding box center [255, 294] width 131 height 16
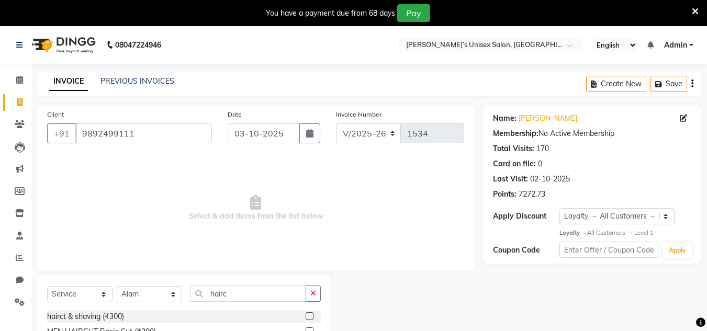
click at [307, 314] on label at bounding box center [310, 316] width 8 height 8
click at [307, 314] on input "checkbox" at bounding box center [309, 316] width 7 height 7
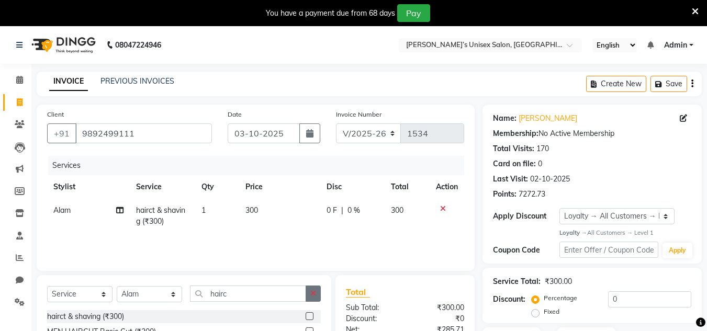
drag, startPoint x: 314, startPoint y: 292, endPoint x: 289, endPoint y: 291, distance: 25.1
click at [313, 291] on icon "button" at bounding box center [313, 293] width 6 height 7
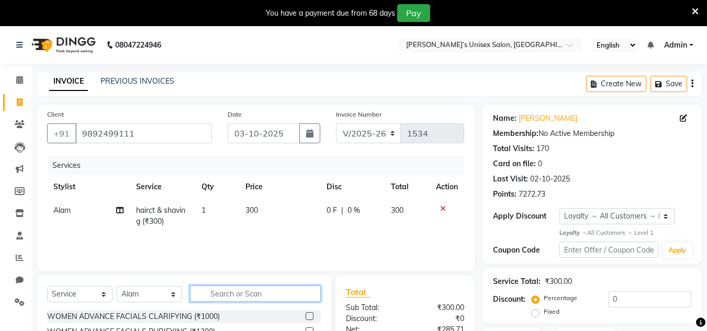
click at [288, 291] on input "text" at bounding box center [255, 294] width 131 height 16
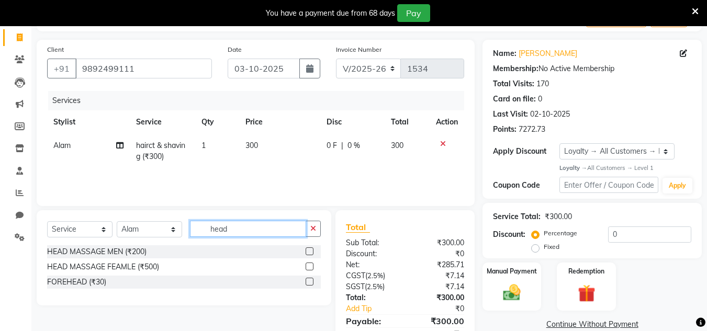
scroll to position [105, 0]
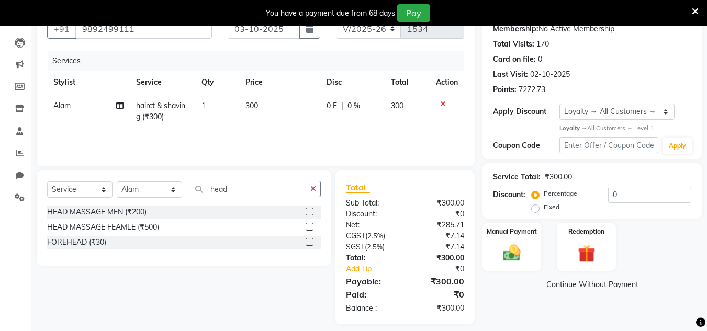
click at [310, 212] on label at bounding box center [310, 212] width 8 height 8
click at [310, 212] on input "checkbox" at bounding box center [309, 212] width 7 height 7
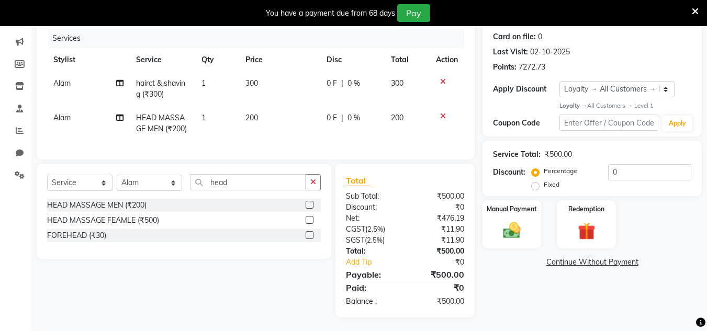
scroll to position [137, 0]
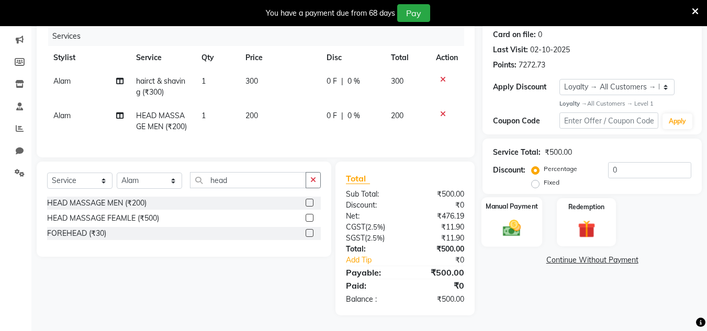
click at [511, 218] on img at bounding box center [511, 228] width 29 height 21
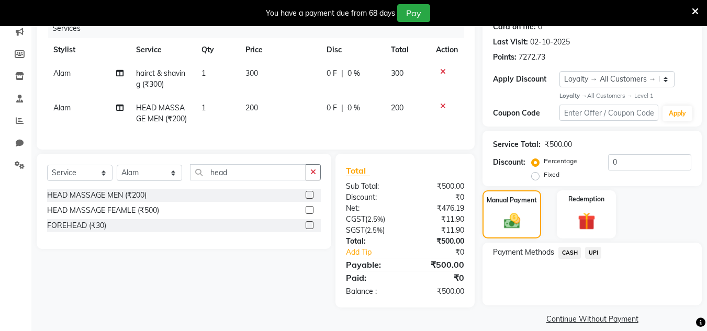
click at [595, 253] on span "UPI" at bounding box center [593, 253] width 16 height 12
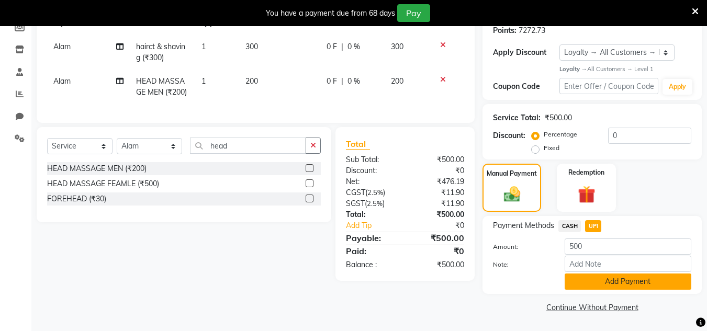
click at [608, 277] on button "Add Payment" at bounding box center [628, 282] width 127 height 16
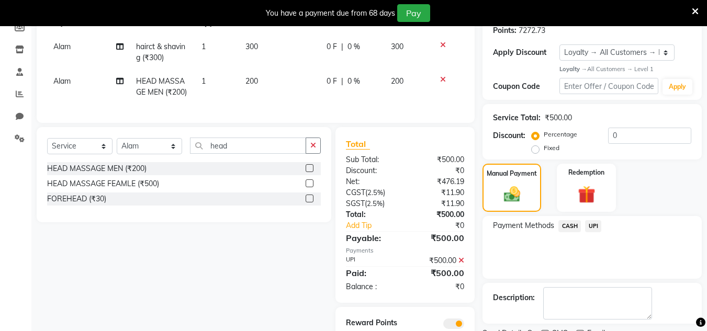
scroll to position [222, 0]
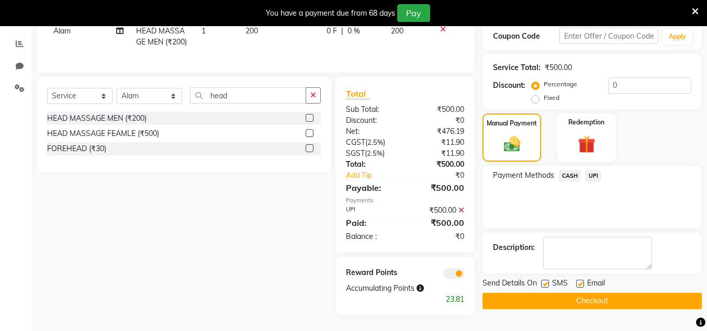
drag, startPoint x: 603, startPoint y: 290, endPoint x: 252, endPoint y: 36, distance: 434.0
click at [601, 293] on button "Checkout" at bounding box center [591, 301] width 219 height 16
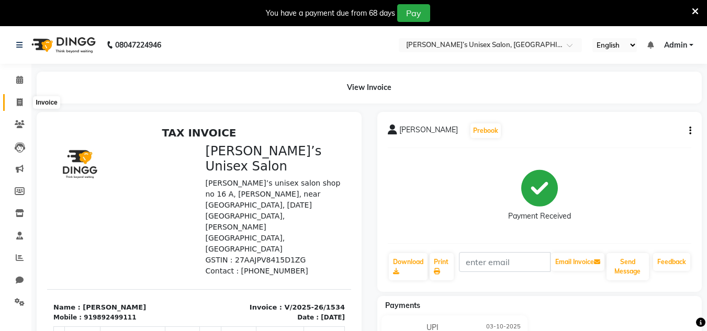
click at [12, 99] on span at bounding box center [19, 103] width 18 height 12
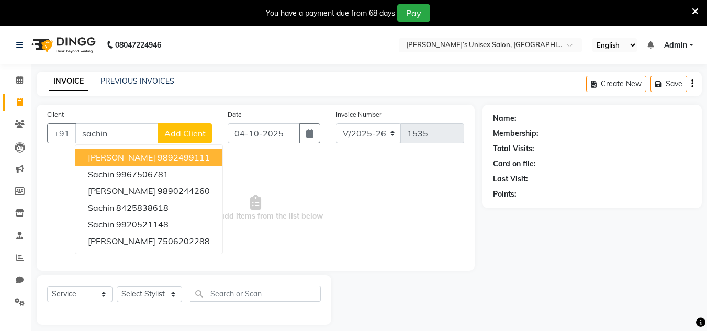
click at [129, 154] on span "[PERSON_NAME]" at bounding box center [122, 157] width 68 height 10
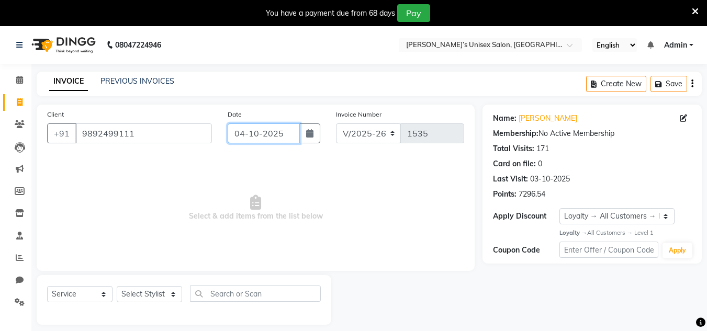
click at [285, 131] on input "04-10-2025" at bounding box center [264, 133] width 72 height 20
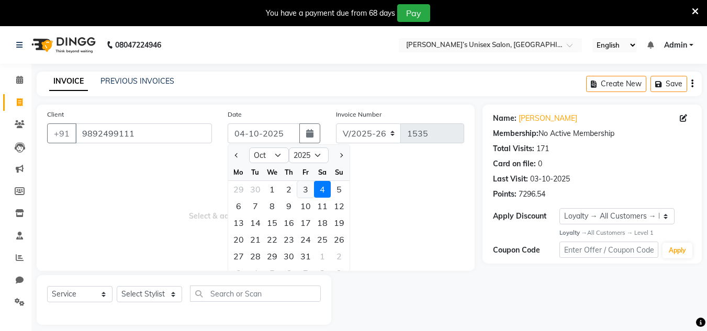
click at [300, 192] on div "3" at bounding box center [305, 189] width 17 height 17
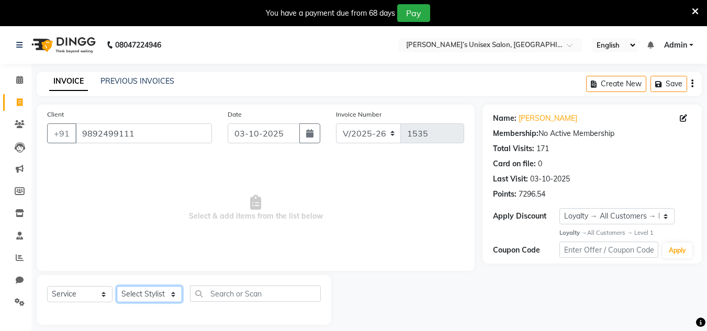
click at [169, 295] on select "Select Stylist Alam Dombivali Manager Farook Hair Stylist [PERSON_NAME] [PERSON…" at bounding box center [149, 294] width 65 height 16
click at [117, 286] on select "Select Stylist Alam Dombivali Manager Farook Hair Stylist [PERSON_NAME] [PERSON…" at bounding box center [149, 294] width 65 height 16
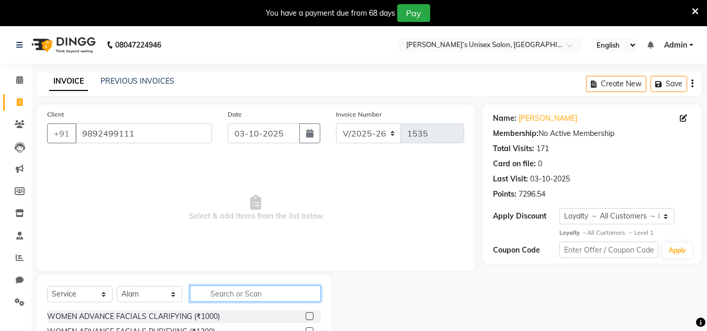
click at [219, 296] on input "text" at bounding box center [255, 294] width 131 height 16
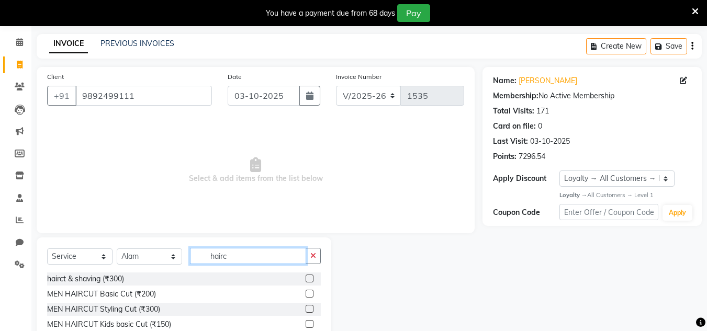
scroll to position [85, 0]
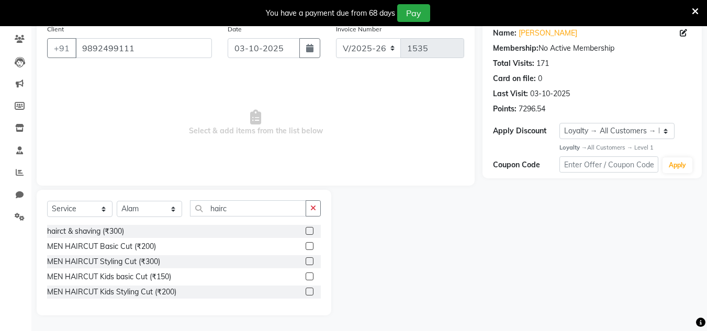
drag, startPoint x: 310, startPoint y: 233, endPoint x: 329, endPoint y: 225, distance: 20.6
click at [310, 233] on label at bounding box center [310, 231] width 8 height 8
click at [310, 233] on input "checkbox" at bounding box center [309, 231] width 7 height 7
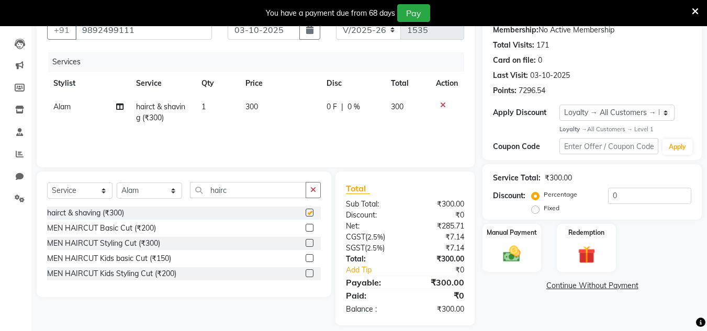
scroll to position [114, 0]
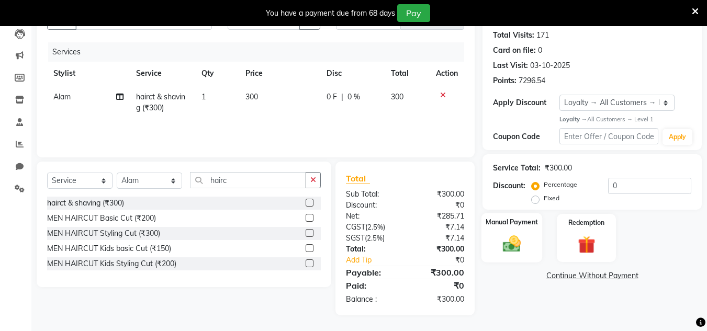
click at [511, 252] on img at bounding box center [511, 244] width 29 height 21
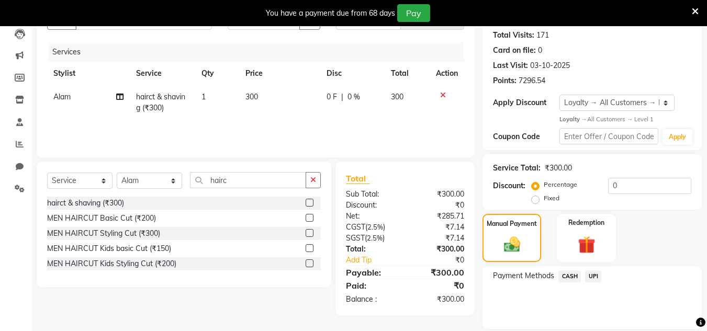
click at [589, 276] on span "UPI" at bounding box center [593, 277] width 16 height 12
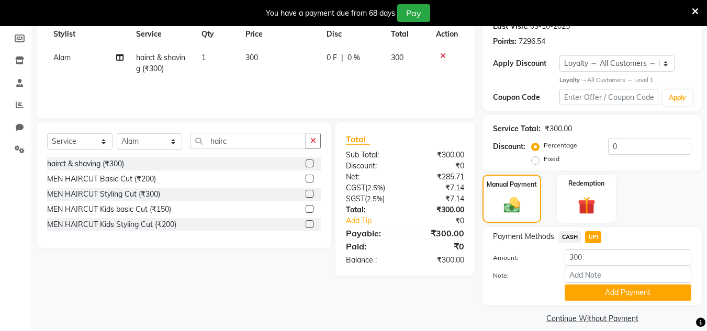
scroll to position [164, 0]
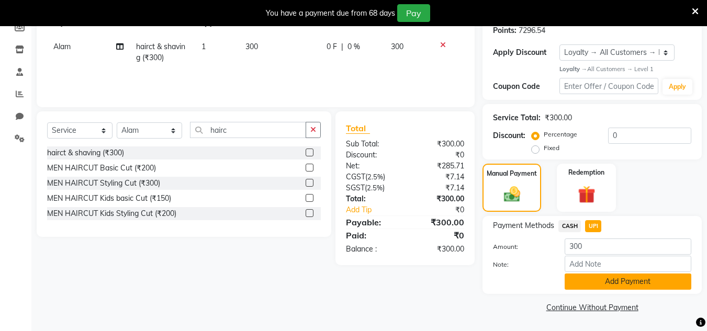
click at [591, 284] on button "Add Payment" at bounding box center [628, 282] width 127 height 16
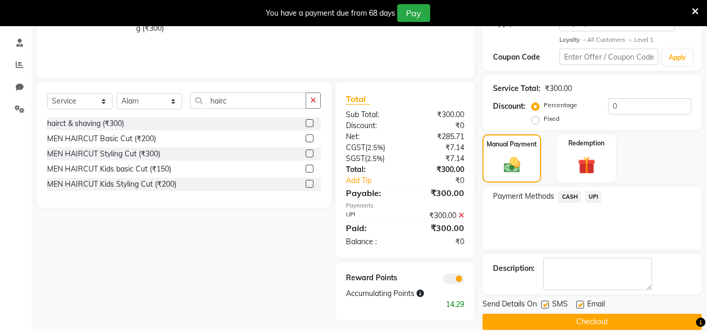
scroll to position [208, 0]
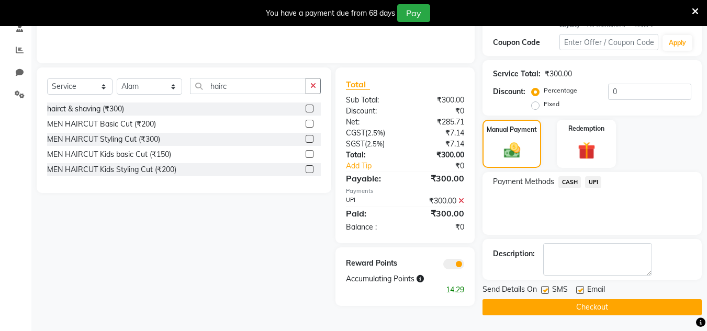
click at [589, 298] on div "Send Details On SMS Email Checkout" at bounding box center [591, 299] width 219 height 31
click at [589, 306] on button "Checkout" at bounding box center [591, 307] width 219 height 16
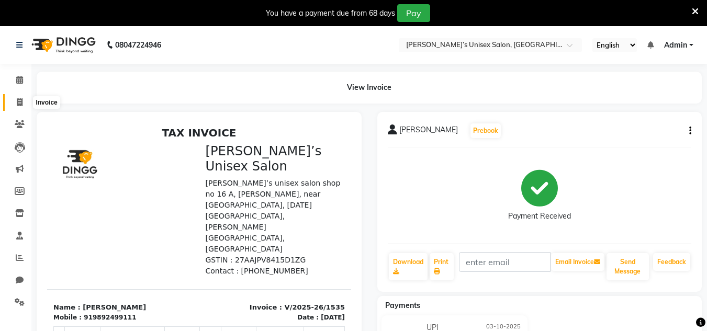
click at [19, 102] on icon at bounding box center [20, 102] width 6 height 8
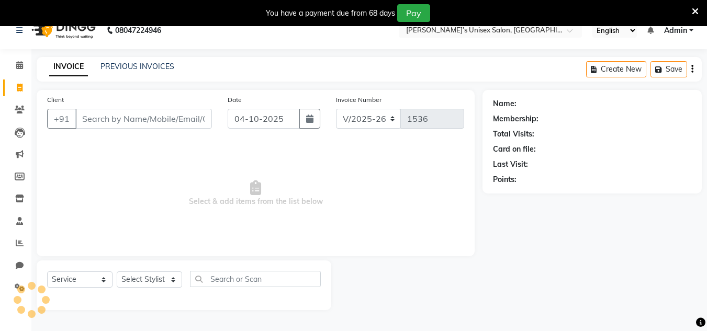
scroll to position [26, 0]
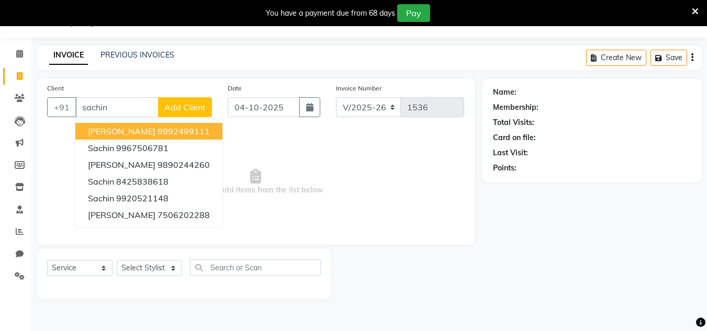
drag, startPoint x: 176, startPoint y: 130, endPoint x: 251, endPoint y: 127, distance: 74.4
click at [178, 130] on ngb-highlight "9892499111" at bounding box center [184, 131] width 52 height 10
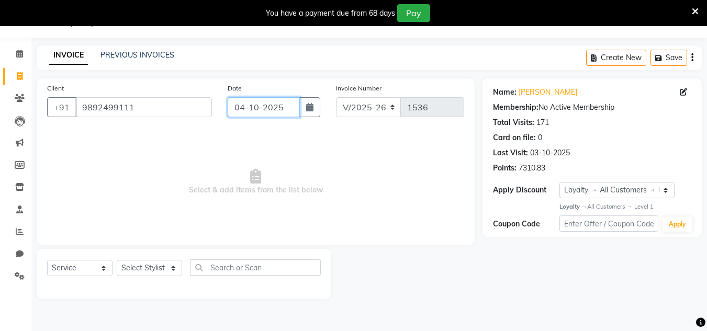
drag, startPoint x: 284, startPoint y: 105, endPoint x: 284, endPoint y: 116, distance: 11.0
click at [284, 106] on input "04-10-2025" at bounding box center [264, 107] width 72 height 20
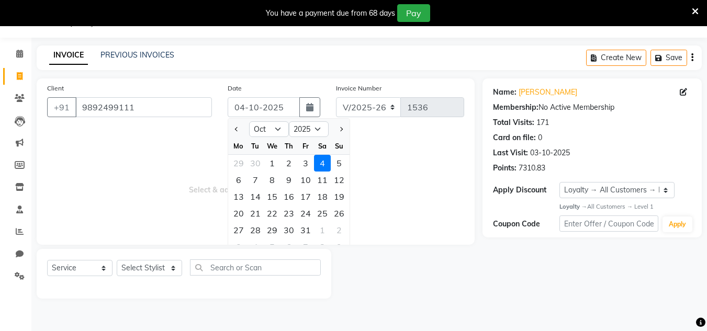
drag, startPoint x: 303, startPoint y: 163, endPoint x: 238, endPoint y: 224, distance: 89.6
click at [302, 163] on div "3" at bounding box center [305, 163] width 17 height 17
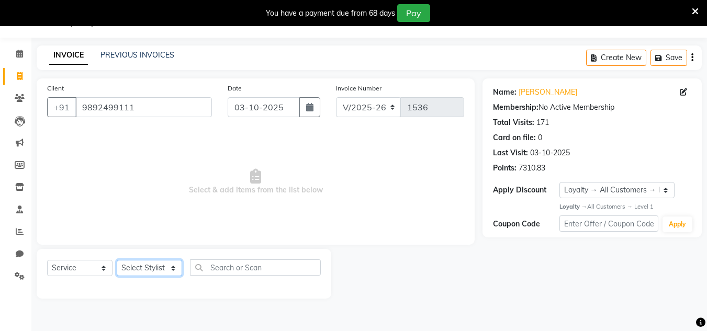
click at [172, 266] on select "Select Stylist Alam Dombivali Manager Farook Hair Stylist [PERSON_NAME] [PERSON…" at bounding box center [149, 268] width 65 height 16
click at [117, 260] on select "Select Stylist Alam Dombivali Manager Farook Hair Stylist [PERSON_NAME] [PERSON…" at bounding box center [149, 268] width 65 height 16
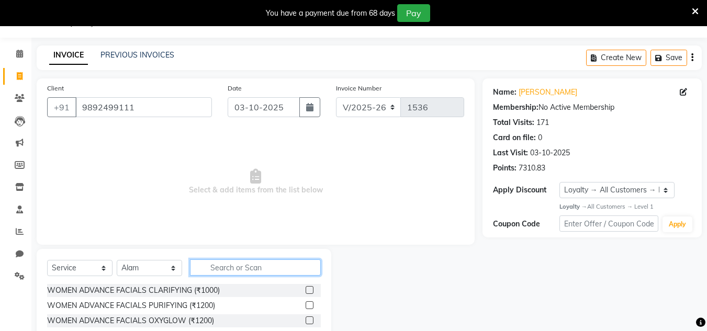
click at [219, 269] on input "text" at bounding box center [255, 268] width 131 height 16
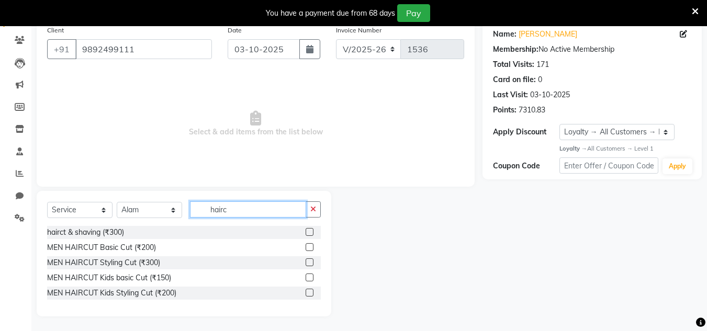
scroll to position [85, 0]
click at [310, 231] on label at bounding box center [310, 231] width 8 height 8
click at [310, 231] on input "checkbox" at bounding box center [309, 231] width 7 height 7
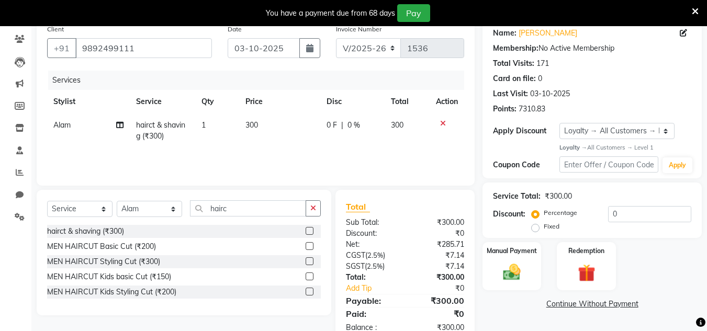
click at [443, 124] on icon at bounding box center [443, 123] width 6 height 7
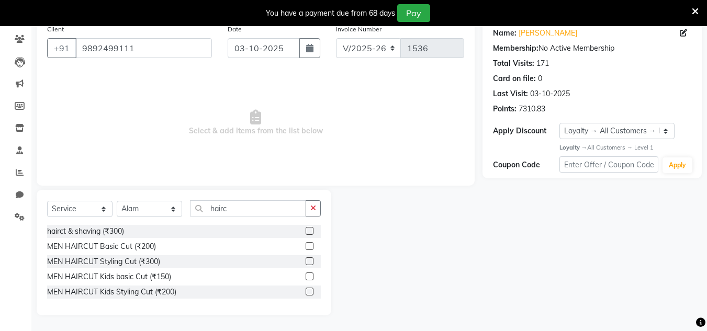
click at [313, 246] on label at bounding box center [310, 246] width 8 height 8
click at [312, 246] on input "checkbox" at bounding box center [309, 246] width 7 height 7
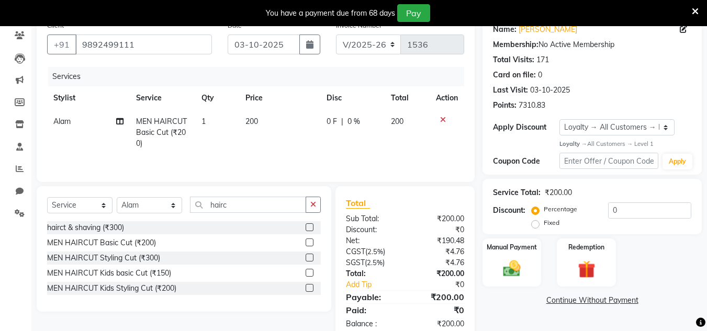
scroll to position [114, 0]
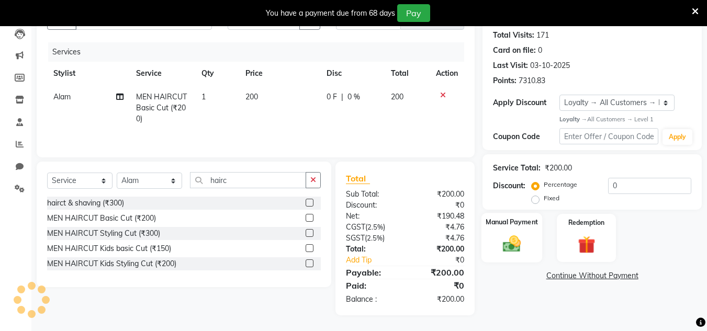
click at [515, 246] on img at bounding box center [511, 244] width 29 height 21
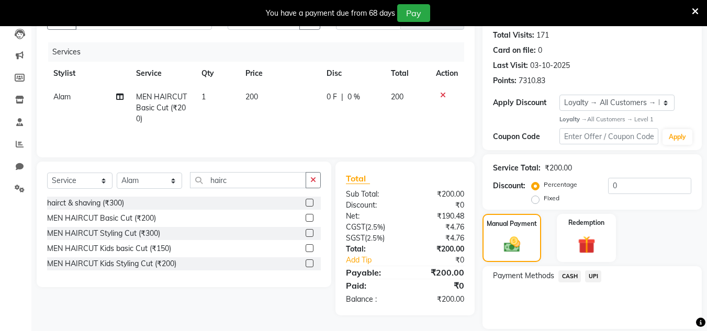
click at [573, 272] on span "CASH" at bounding box center [569, 277] width 23 height 12
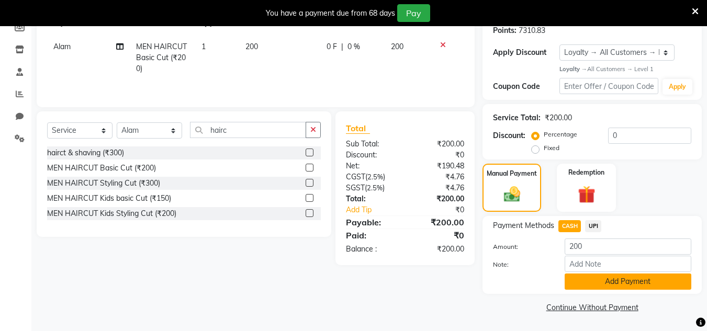
click at [584, 282] on button "Add Payment" at bounding box center [628, 282] width 127 height 16
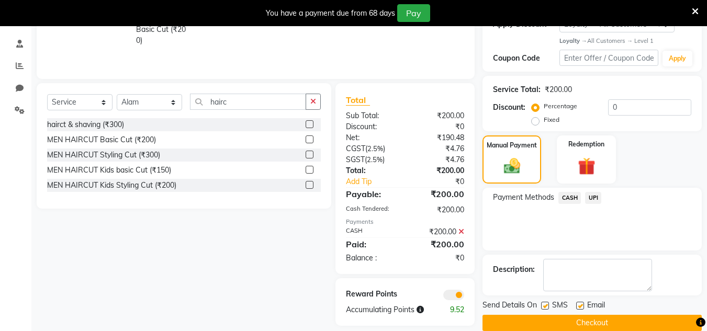
scroll to position [208, 0]
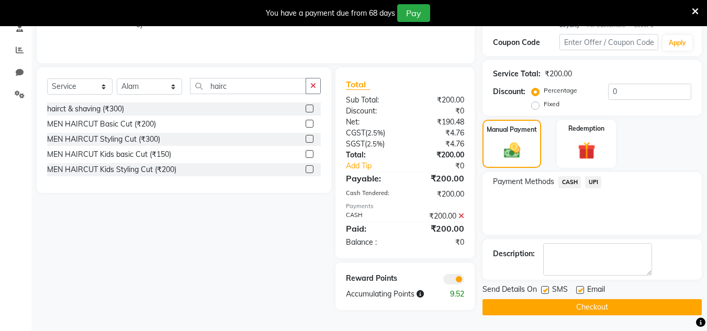
drag, startPoint x: 585, startPoint y: 311, endPoint x: 585, endPoint y: 288, distance: 23.0
click at [585, 305] on button "Checkout" at bounding box center [591, 307] width 219 height 16
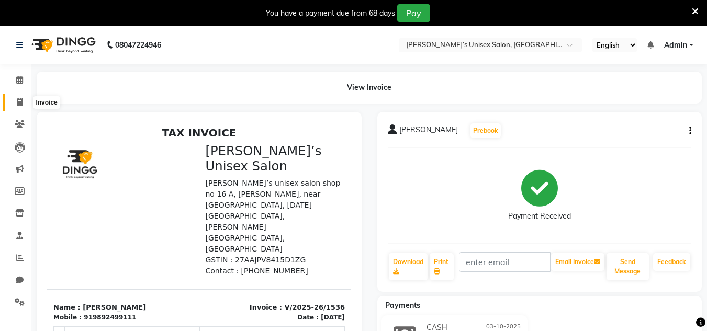
click at [23, 104] on icon at bounding box center [20, 102] width 6 height 8
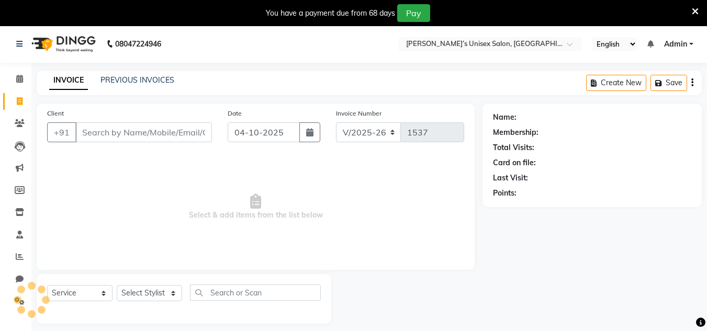
scroll to position [26, 0]
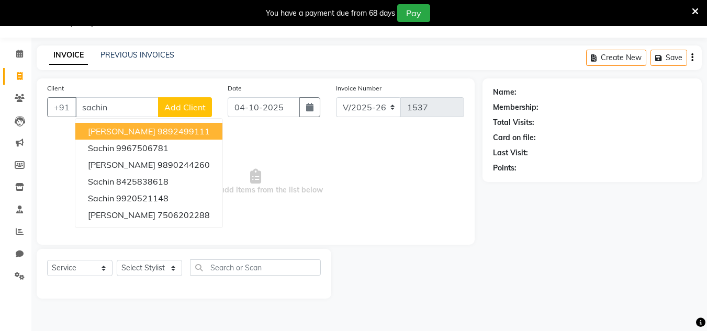
click at [132, 128] on span "[PERSON_NAME]" at bounding box center [122, 131] width 68 height 10
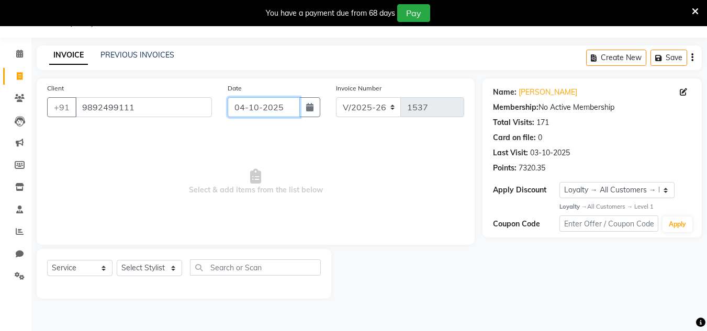
click at [287, 99] on input "04-10-2025" at bounding box center [264, 107] width 72 height 20
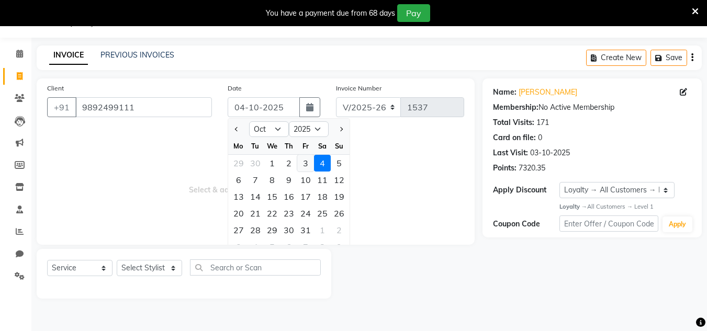
click at [304, 165] on div "3" at bounding box center [305, 163] width 17 height 17
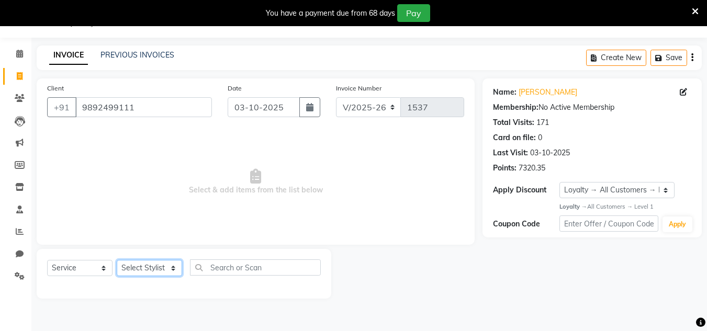
click at [172, 269] on select "Select Stylist Alam Dombivali Manager Farook Hair Stylist [PERSON_NAME] [PERSON…" at bounding box center [149, 268] width 65 height 16
click at [117, 260] on select "Select Stylist Alam Dombivali Manager Farook Hair Stylist [PERSON_NAME] [PERSON…" at bounding box center [149, 268] width 65 height 16
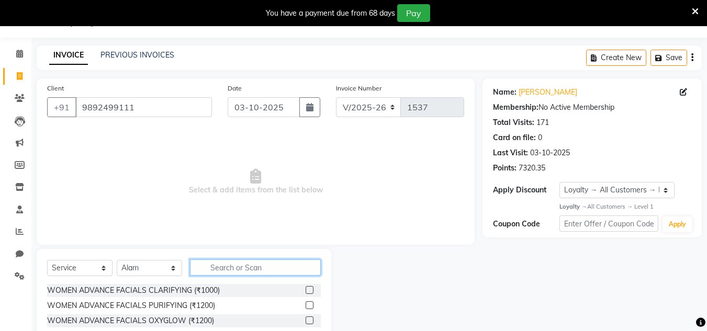
click at [222, 272] on input "text" at bounding box center [255, 268] width 131 height 16
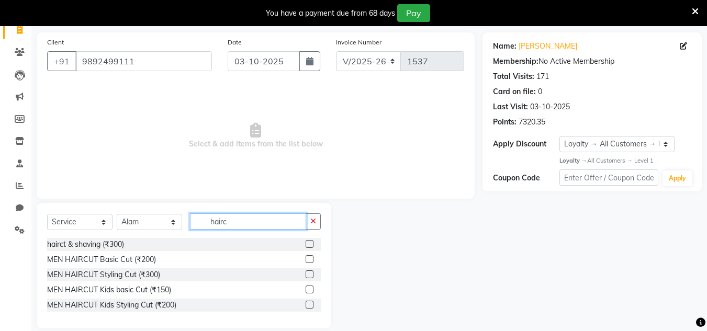
scroll to position [78, 0]
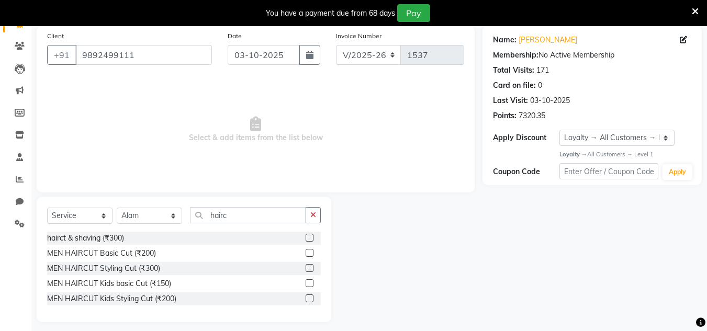
click at [309, 234] on label at bounding box center [310, 238] width 8 height 8
click at [309, 235] on input "checkbox" at bounding box center [309, 238] width 7 height 7
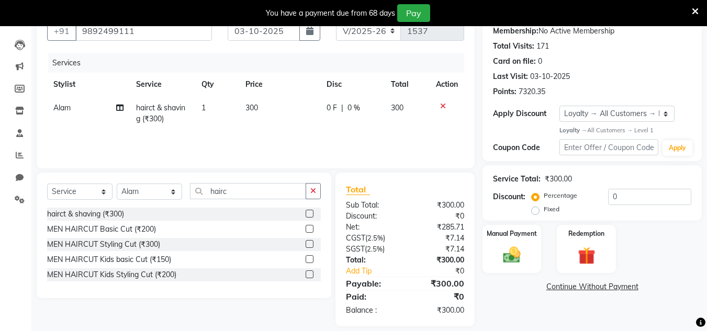
scroll to position [114, 0]
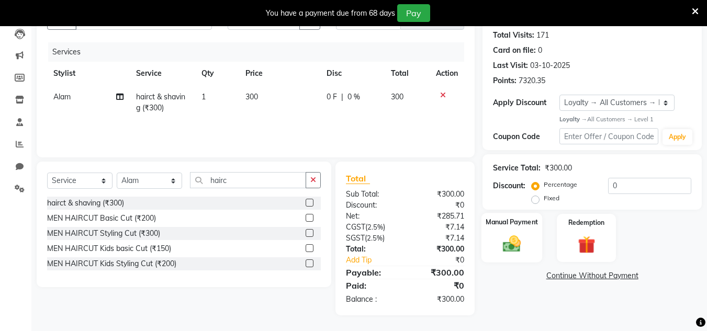
click at [526, 244] on img at bounding box center [511, 244] width 29 height 21
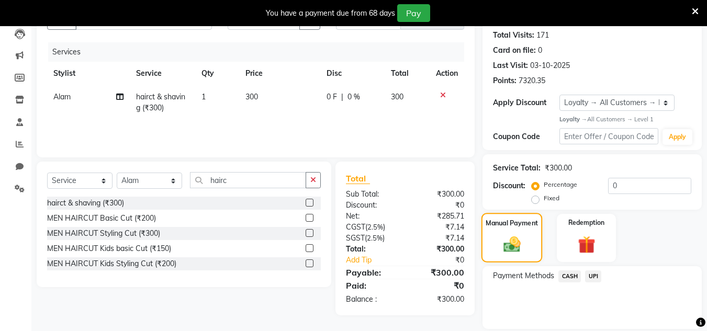
click at [519, 246] on img at bounding box center [512, 245] width 28 height 20
click at [593, 277] on span "UPI" at bounding box center [593, 277] width 16 height 12
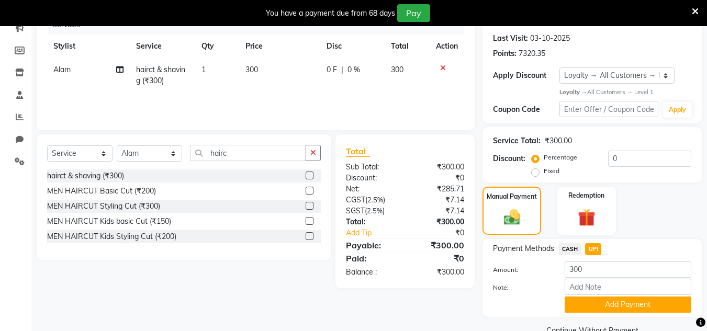
scroll to position [164, 0]
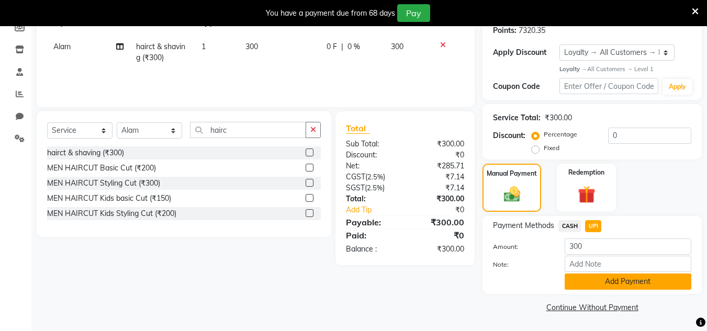
click at [624, 278] on button "Add Payment" at bounding box center [628, 282] width 127 height 16
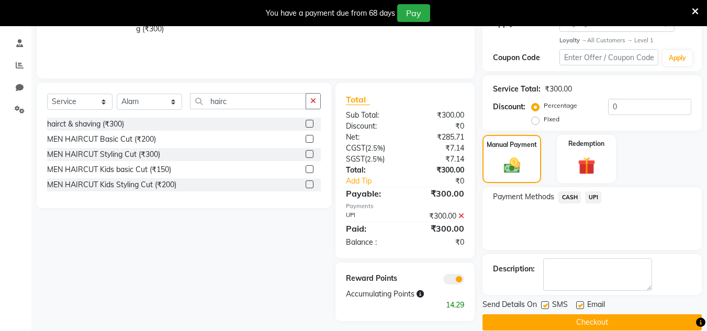
scroll to position [208, 0]
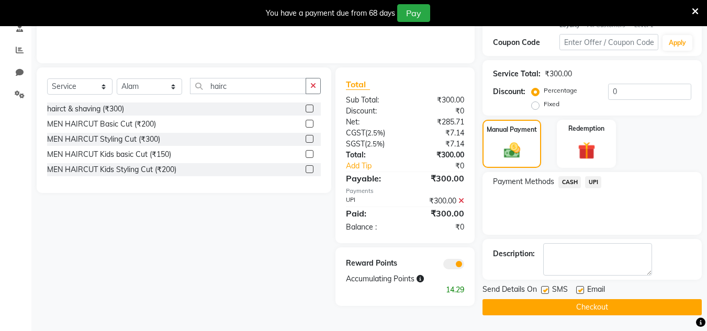
click at [624, 306] on button "Checkout" at bounding box center [591, 307] width 219 height 16
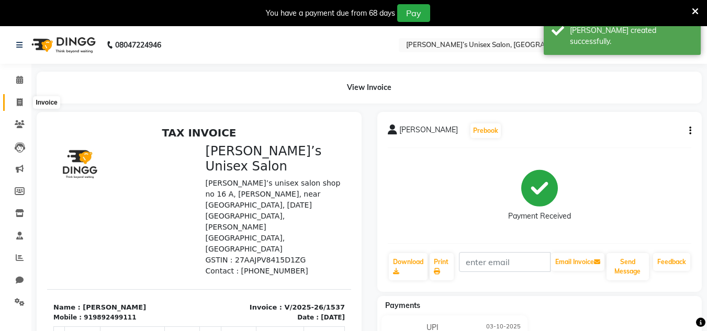
click at [15, 102] on span at bounding box center [19, 103] width 18 height 12
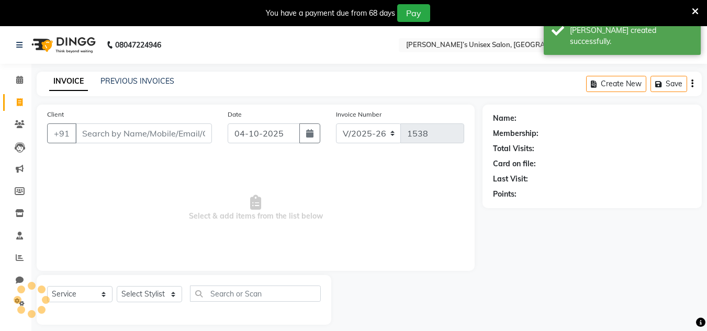
scroll to position [26, 0]
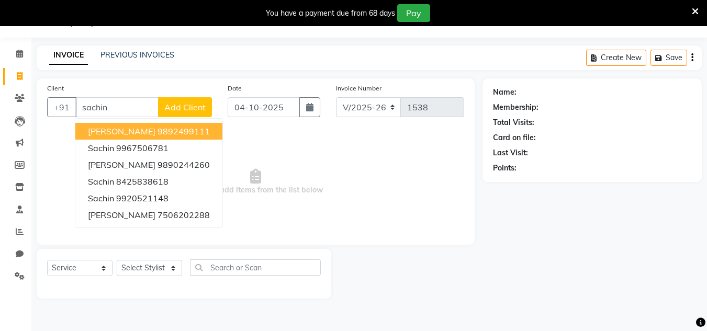
click at [158, 131] on ngb-highlight "9892499111" at bounding box center [184, 131] width 52 height 10
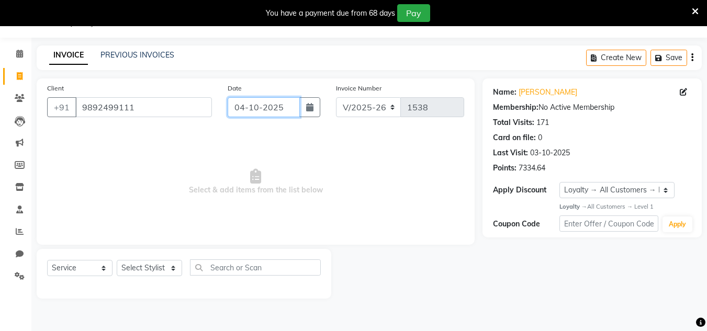
click at [298, 106] on input "04-10-2025" at bounding box center [264, 107] width 72 height 20
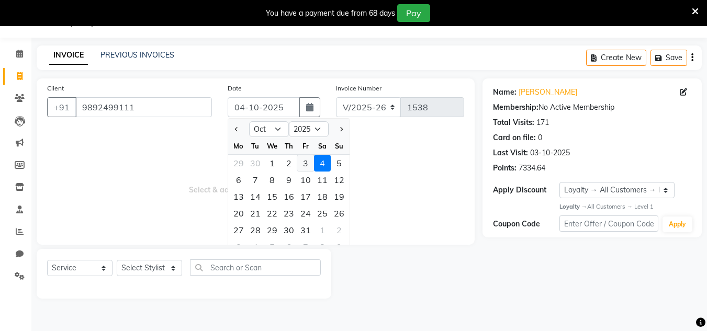
click at [302, 163] on div "3" at bounding box center [305, 163] width 17 height 17
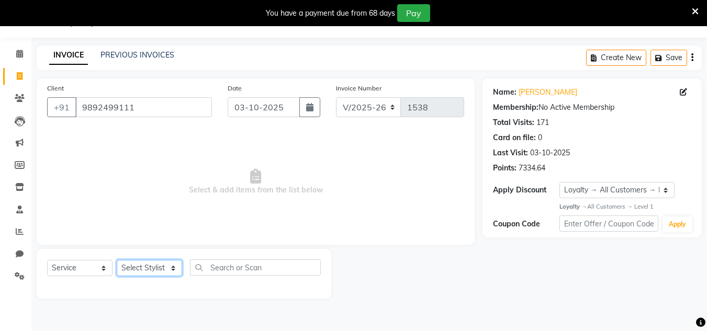
click at [171, 267] on select "Select Stylist Alam Dombivali Manager Farook Hair Stylist [PERSON_NAME] [PERSON…" at bounding box center [149, 268] width 65 height 16
click at [117, 260] on select "Select Stylist Alam Dombivali Manager Farook Hair Stylist [PERSON_NAME] [PERSON…" at bounding box center [149, 268] width 65 height 16
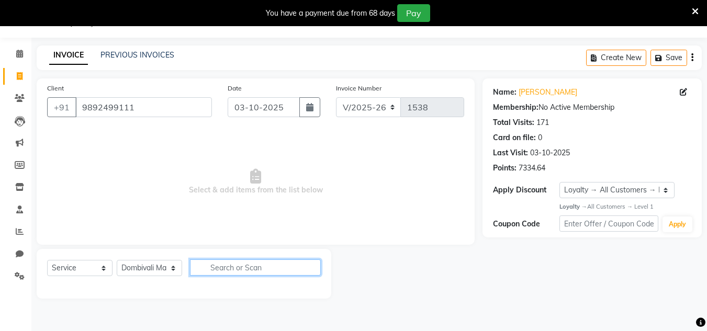
click at [222, 266] on input "text" at bounding box center [255, 268] width 131 height 16
drag, startPoint x: 160, startPoint y: 265, endPoint x: 159, endPoint y: 260, distance: 5.5
click at [160, 265] on select "Select Stylist Alam Dombivali Manager Farook Hair Stylist [PERSON_NAME] [PERSON…" at bounding box center [149, 268] width 65 height 16
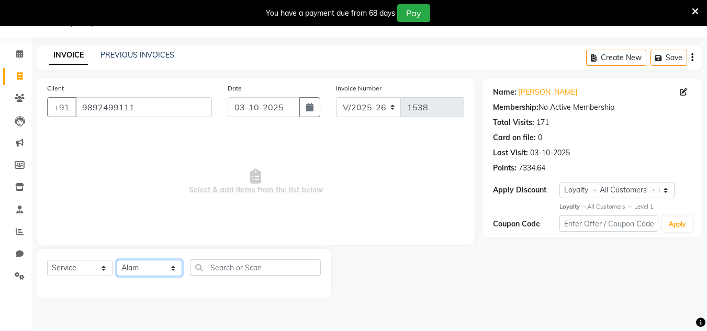
click at [117, 260] on select "Select Stylist Alam Dombivali Manager Farook Hair Stylist [PERSON_NAME] [PERSON…" at bounding box center [149, 268] width 65 height 16
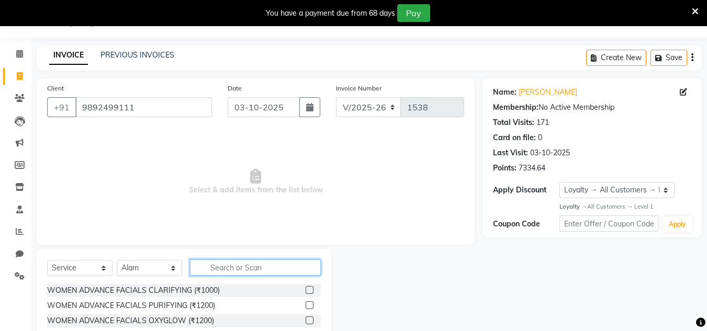
click at [220, 268] on input "text" at bounding box center [255, 268] width 131 height 16
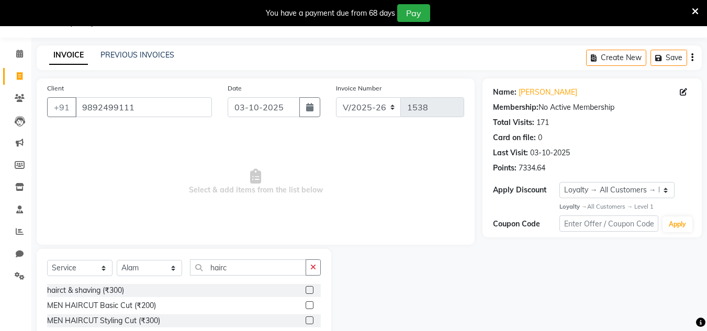
click at [310, 289] on label at bounding box center [310, 290] width 8 height 8
click at [310, 289] on input "checkbox" at bounding box center [309, 290] width 7 height 7
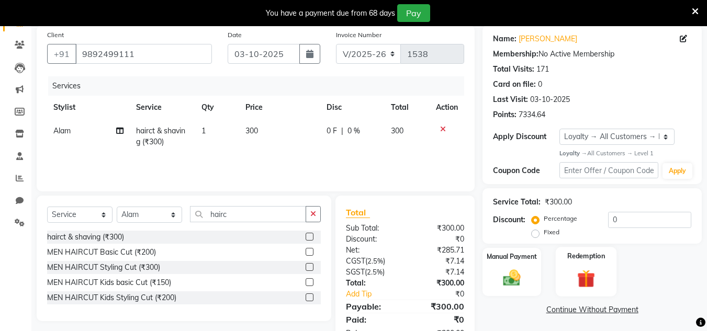
scroll to position [114, 0]
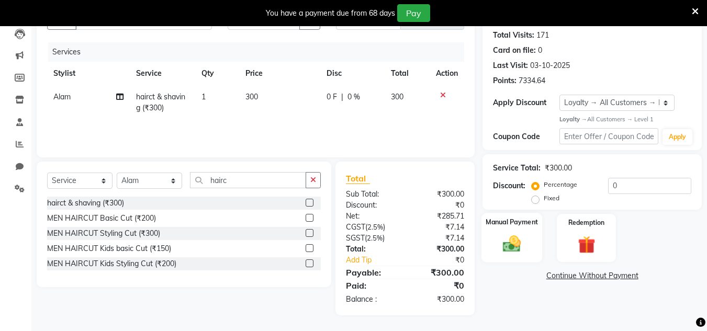
click at [511, 244] on img at bounding box center [511, 244] width 29 height 21
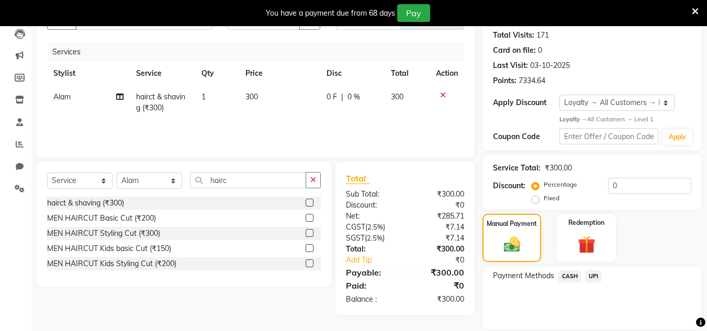
click at [593, 271] on span "UPI" at bounding box center [593, 277] width 16 height 12
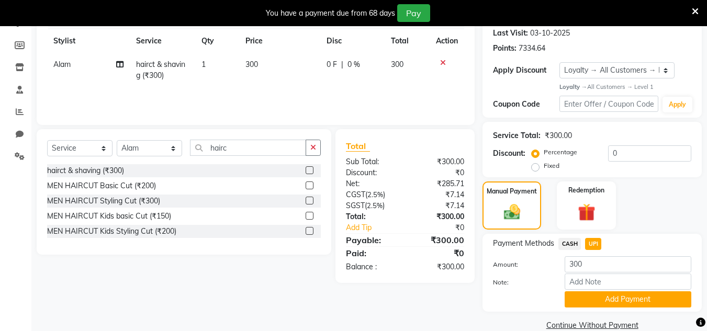
scroll to position [164, 0]
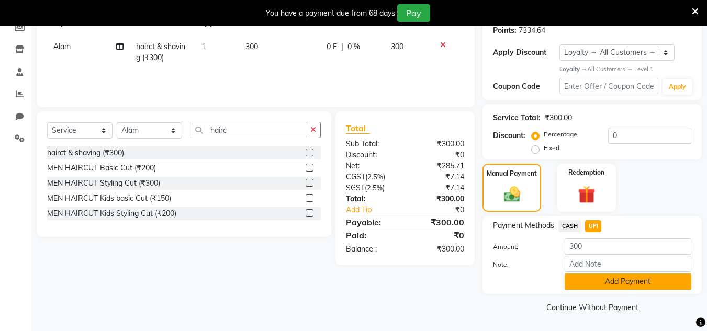
click at [621, 282] on button "Add Payment" at bounding box center [628, 282] width 127 height 16
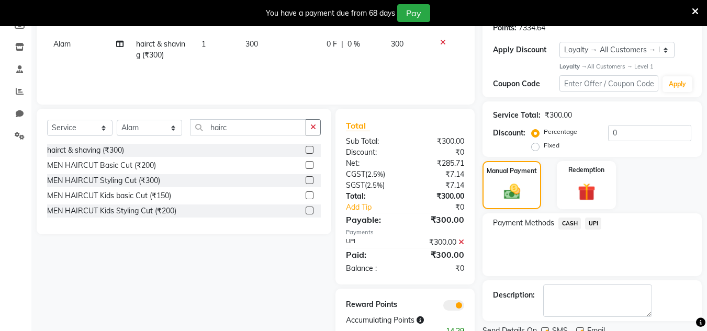
scroll to position [208, 0]
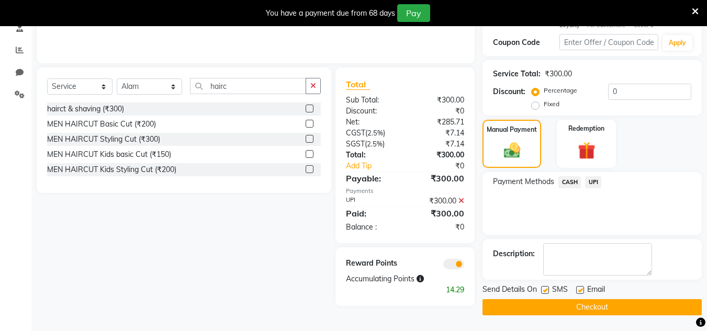
drag, startPoint x: 618, startPoint y: 305, endPoint x: 277, endPoint y: 7, distance: 452.4
click at [612, 295] on div "Send Details On SMS Email Checkout" at bounding box center [591, 299] width 219 height 31
click at [520, 304] on button "Checkout" at bounding box center [591, 307] width 219 height 16
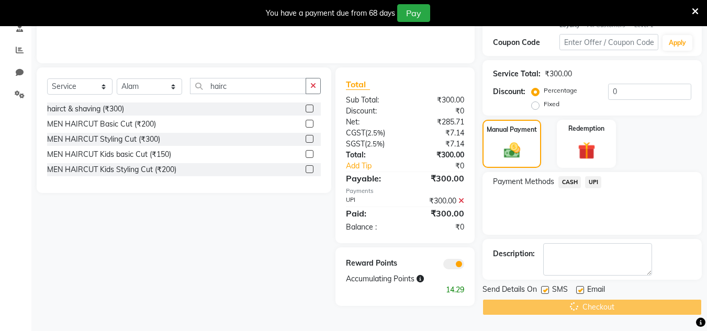
scroll to position [119, 0]
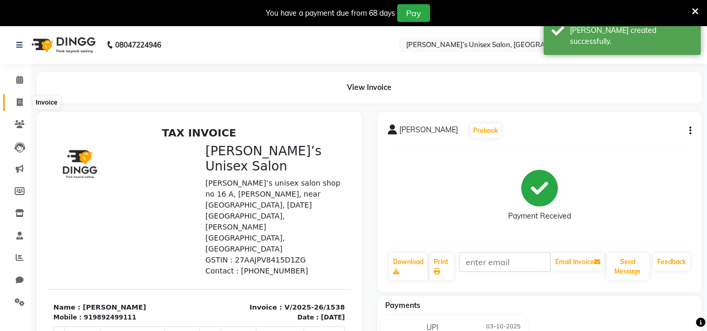
click at [15, 105] on span at bounding box center [19, 103] width 18 height 12
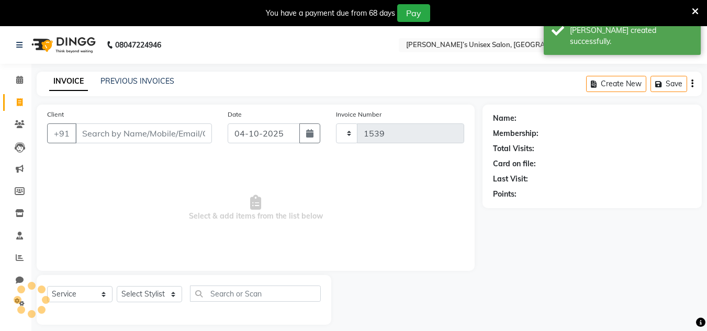
scroll to position [26, 0]
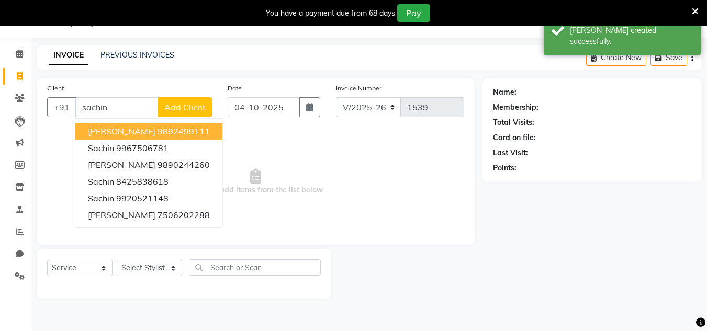
click at [202, 130] on button "[PERSON_NAME] 9892499111" at bounding box center [148, 131] width 147 height 17
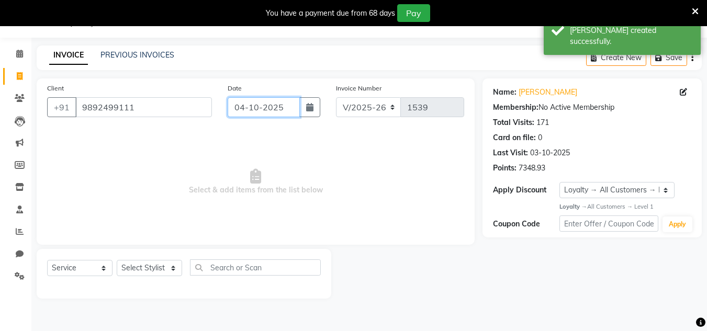
click at [289, 103] on input "04-10-2025" at bounding box center [264, 107] width 72 height 20
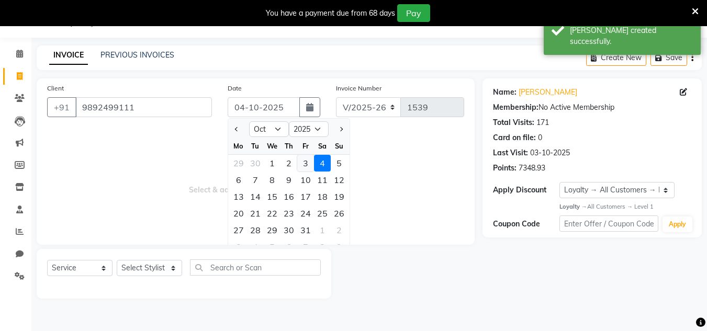
click at [307, 160] on div "3" at bounding box center [305, 163] width 17 height 17
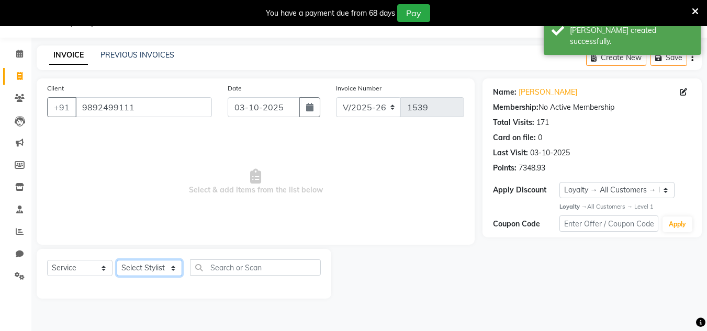
click at [165, 272] on select "Select Stylist Alam Dombivali Manager Farook Hair Stylist [PERSON_NAME] [PERSON…" at bounding box center [149, 268] width 65 height 16
click at [117, 260] on select "Select Stylist Alam Dombivali Manager Farook Hair Stylist [PERSON_NAME] [PERSON…" at bounding box center [149, 268] width 65 height 16
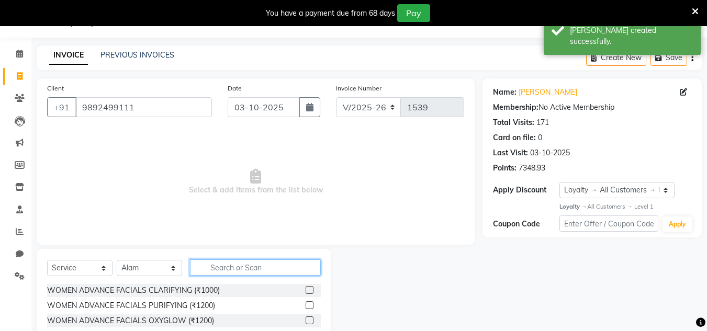
click at [212, 266] on input "text" at bounding box center [255, 268] width 131 height 16
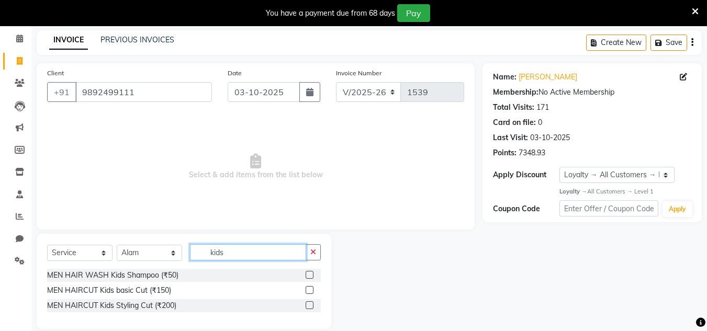
scroll to position [55, 0]
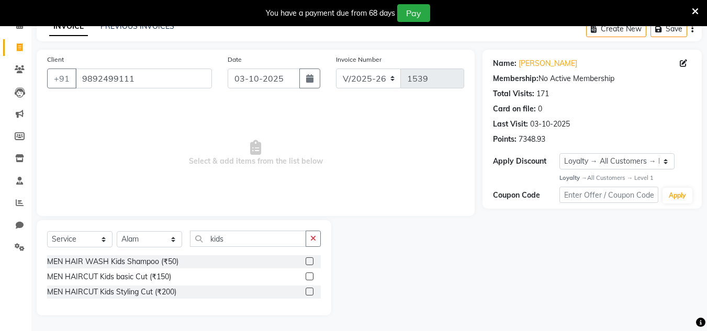
click at [308, 279] on label at bounding box center [310, 277] width 8 height 8
click at [308, 279] on input "checkbox" at bounding box center [309, 277] width 7 height 7
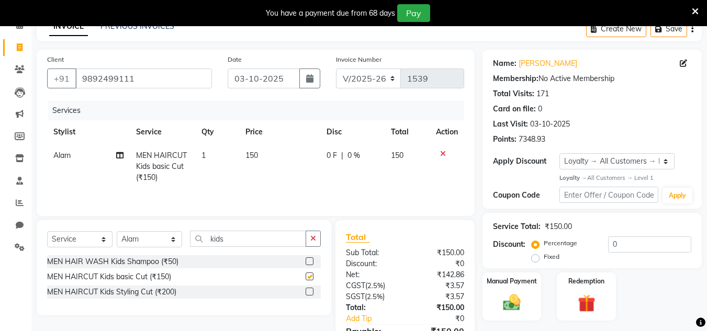
scroll to position [114, 0]
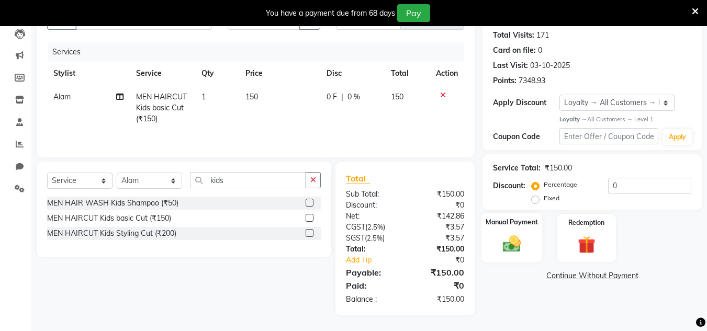
click at [512, 249] on img at bounding box center [511, 244] width 29 height 21
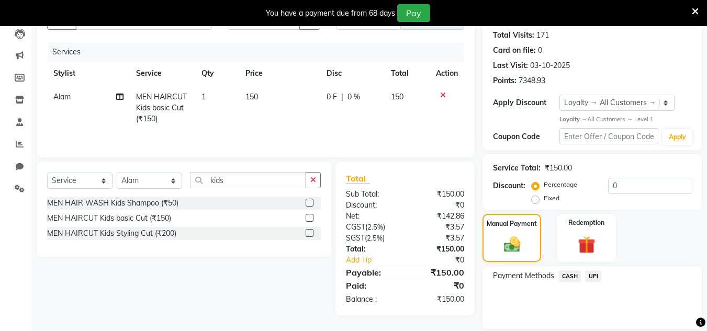
click at [566, 273] on span "CASH" at bounding box center [569, 277] width 23 height 12
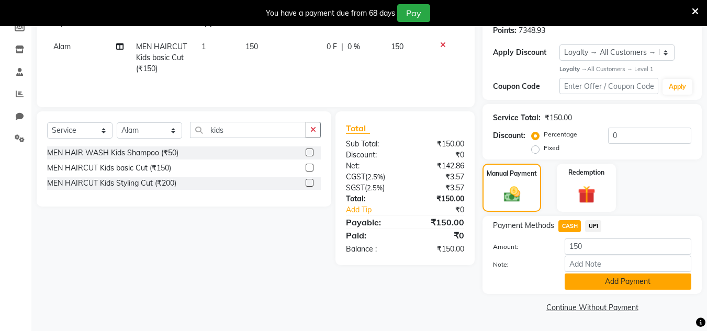
click at [601, 281] on button "Add Payment" at bounding box center [628, 282] width 127 height 16
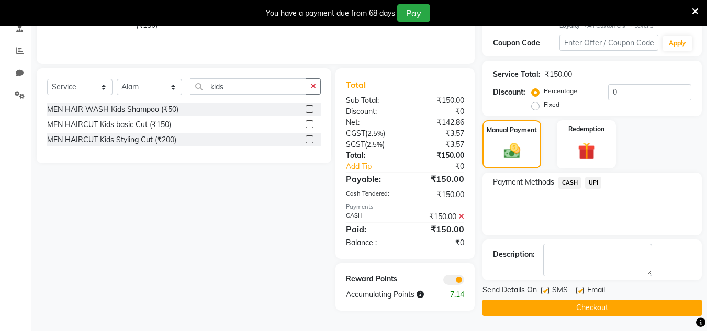
scroll to position [208, 0]
drag, startPoint x: 601, startPoint y: 309, endPoint x: 524, endPoint y: 259, distance: 91.9
click at [524, 259] on div "Name: [PERSON_NAME] Membership: No Active Membership Total Visits: 171 Card on …" at bounding box center [595, 106] width 227 height 419
click at [527, 307] on button "Checkout" at bounding box center [591, 307] width 219 height 16
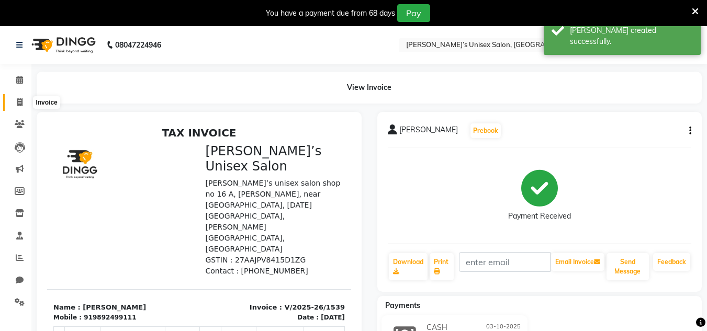
click at [21, 101] on icon at bounding box center [20, 102] width 6 height 8
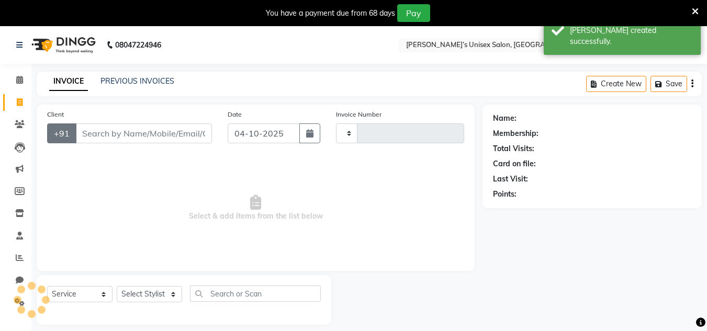
scroll to position [26, 0]
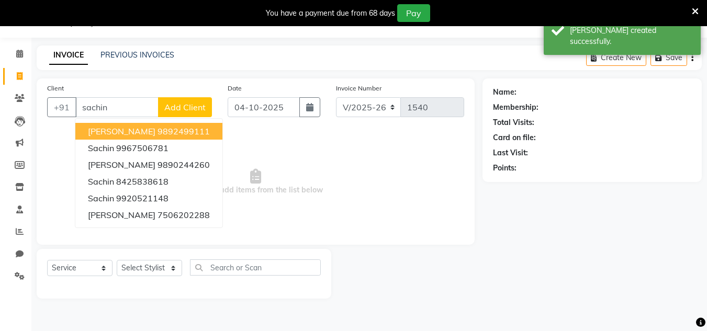
click at [98, 129] on span "[PERSON_NAME]" at bounding box center [122, 131] width 68 height 10
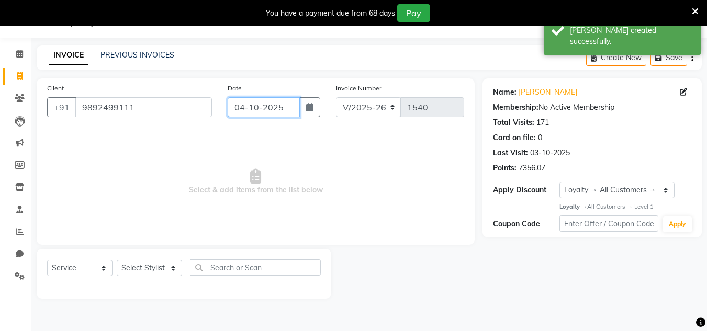
drag, startPoint x: 291, startPoint y: 105, endPoint x: 291, endPoint y: 118, distance: 12.6
click at [291, 105] on input "04-10-2025" at bounding box center [264, 107] width 72 height 20
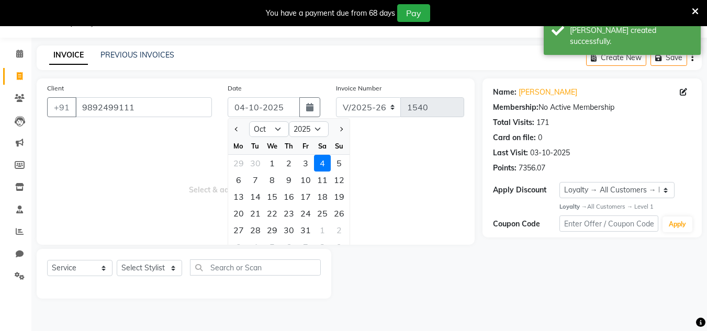
drag, startPoint x: 302, startPoint y: 158, endPoint x: 250, endPoint y: 196, distance: 64.8
click at [302, 159] on div "3" at bounding box center [305, 163] width 17 height 17
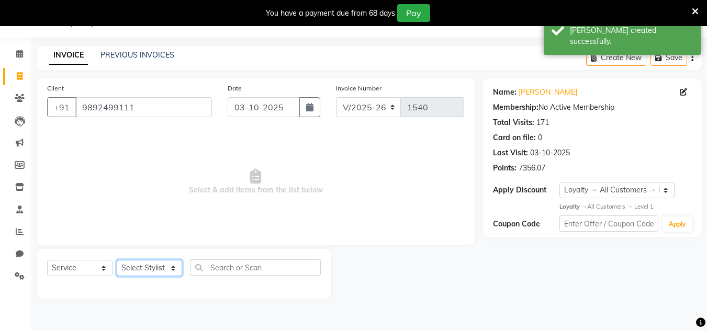
click at [161, 271] on select "Select Stylist Alam Dombivali Manager Farook Hair Stylist [PERSON_NAME] [PERSON…" at bounding box center [149, 268] width 65 height 16
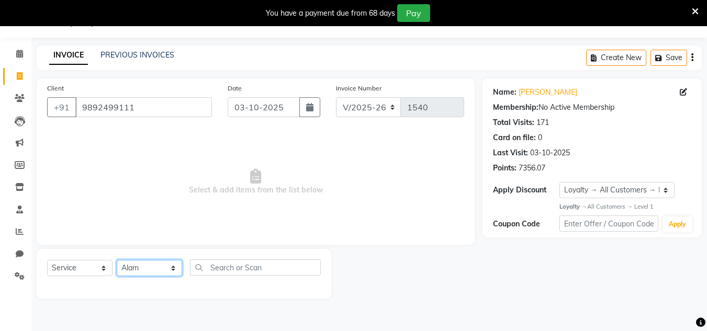
click at [117, 260] on select "Select Stylist Alam Dombivali Manager Farook Hair Stylist [PERSON_NAME] [PERSON…" at bounding box center [149, 268] width 65 height 16
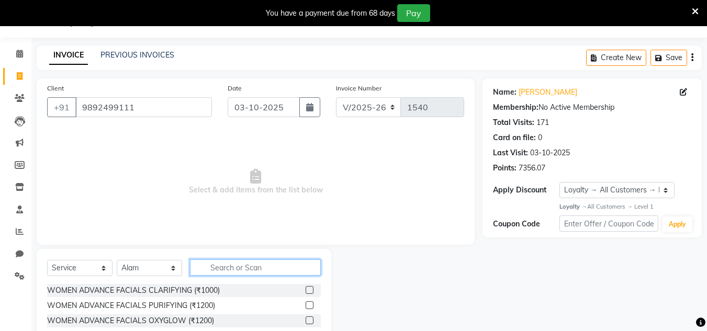
click at [217, 266] on input "text" at bounding box center [255, 268] width 131 height 16
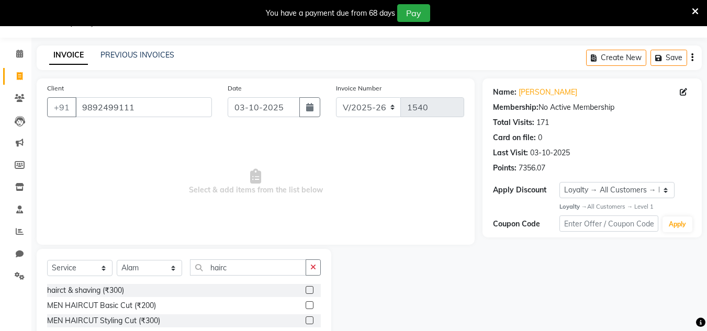
click at [308, 305] on label at bounding box center [310, 305] width 8 height 8
click at [308, 305] on input "checkbox" at bounding box center [309, 305] width 7 height 7
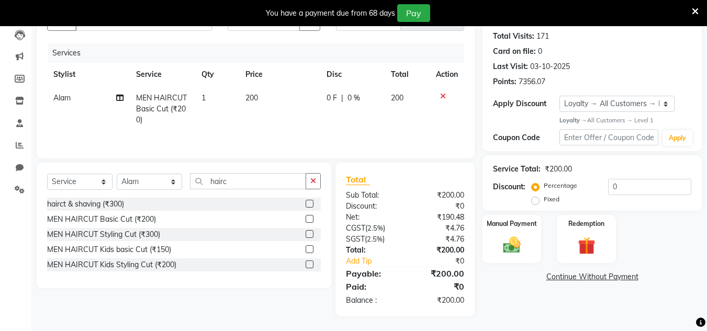
scroll to position [114, 0]
drag, startPoint x: 509, startPoint y: 246, endPoint x: 541, endPoint y: 251, distance: 31.8
click at [509, 245] on img at bounding box center [511, 244] width 29 height 21
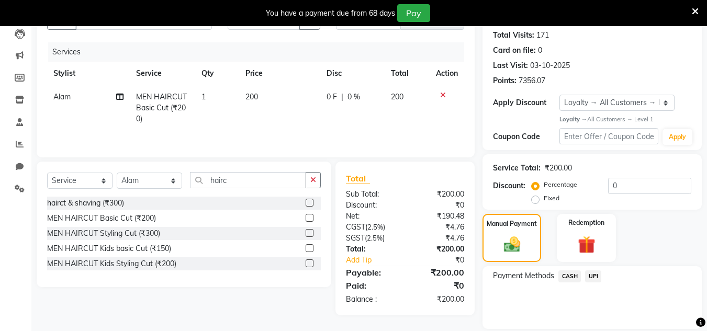
click at [596, 273] on span "UPI" at bounding box center [593, 277] width 16 height 12
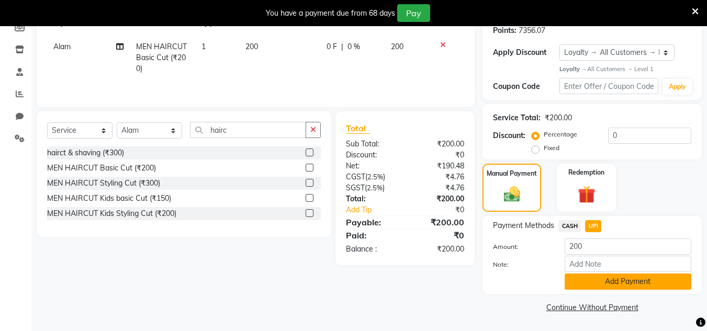
click at [615, 284] on button "Add Payment" at bounding box center [628, 282] width 127 height 16
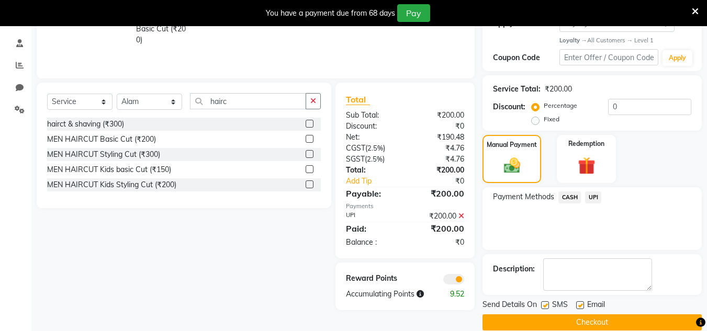
scroll to position [208, 0]
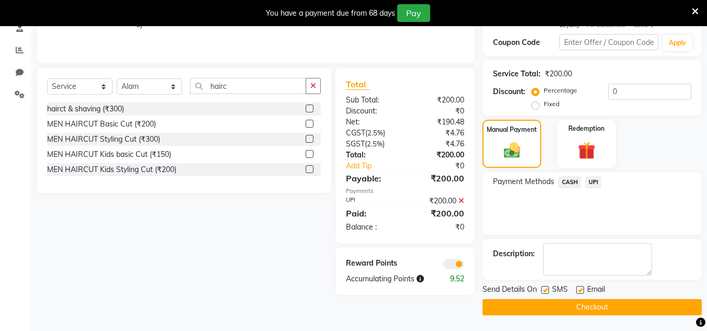
drag, startPoint x: 607, startPoint y: 304, endPoint x: 230, endPoint y: 36, distance: 463.0
click at [601, 296] on div "Send Details On SMS Email Checkout" at bounding box center [591, 299] width 219 height 31
click at [543, 311] on button "Checkout" at bounding box center [591, 307] width 219 height 16
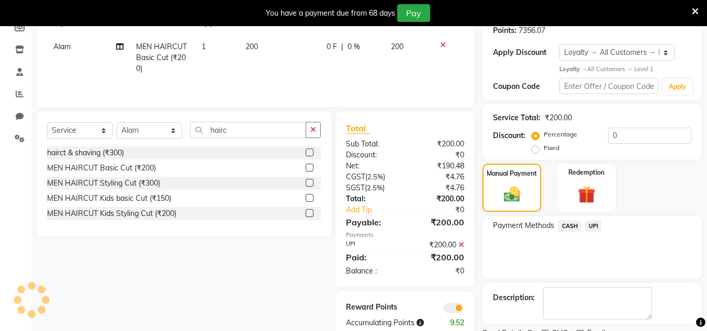
scroll to position [88, 0]
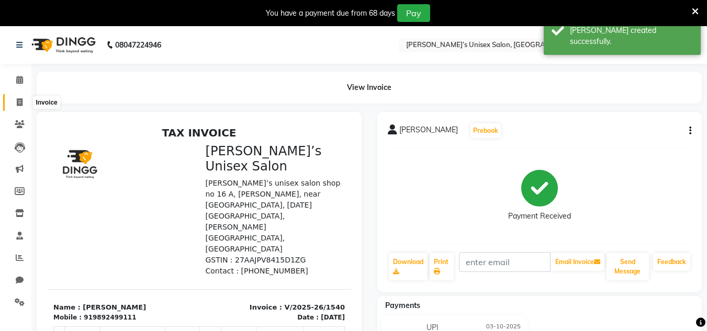
click at [25, 105] on span at bounding box center [19, 103] width 18 height 12
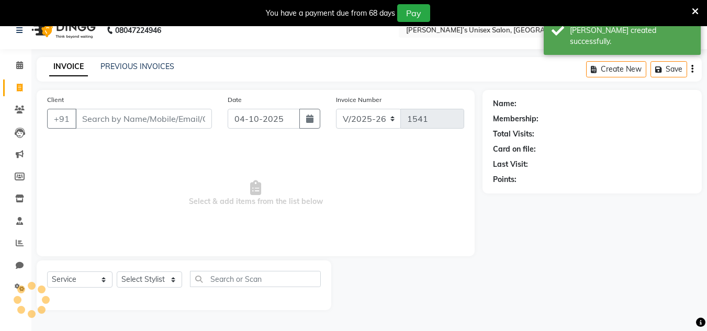
scroll to position [26, 0]
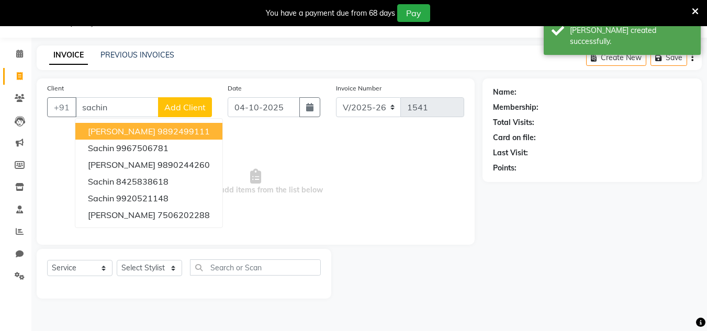
click at [119, 131] on span "[PERSON_NAME]" at bounding box center [122, 131] width 68 height 10
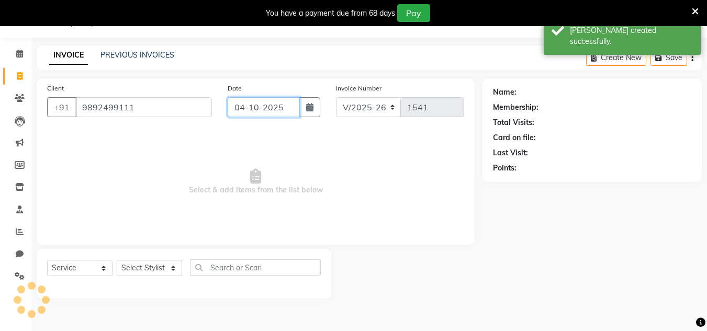
drag, startPoint x: 290, startPoint y: 107, endPoint x: 291, endPoint y: 116, distance: 9.0
click at [290, 112] on input "04-10-2025" at bounding box center [264, 107] width 72 height 20
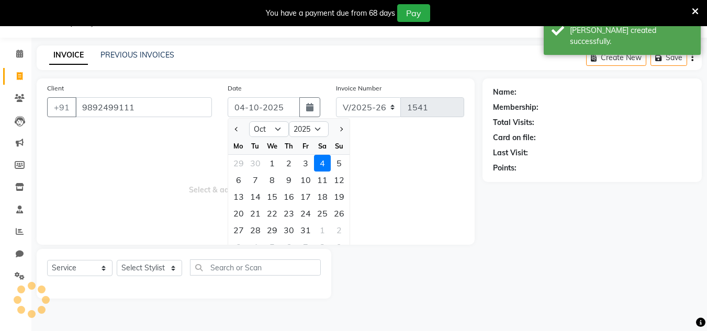
drag, startPoint x: 303, startPoint y: 162, endPoint x: 298, endPoint y: 170, distance: 9.4
click at [299, 168] on div "3" at bounding box center [305, 163] width 17 height 17
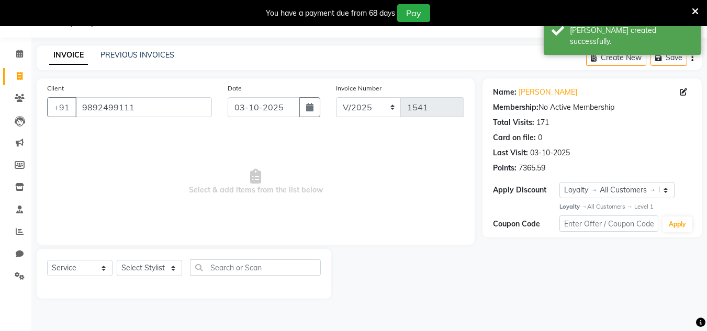
click at [152, 258] on div "Select Service Product Membership Package Voucher Prepaid Gift Card Select Styl…" at bounding box center [184, 274] width 295 height 50
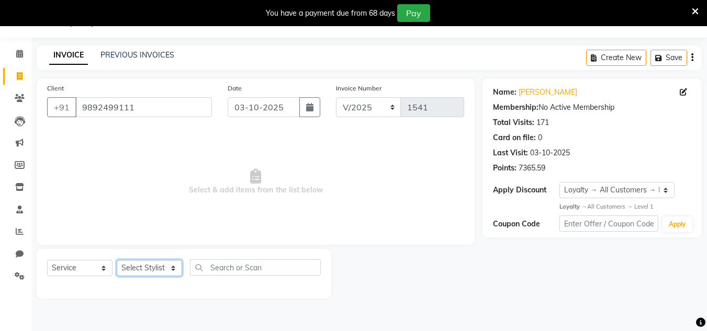
click at [148, 265] on select "Select Stylist Alam Dombivali Manager Farook Hair Stylist [PERSON_NAME] [PERSON…" at bounding box center [149, 268] width 65 height 16
click at [117, 260] on select "Select Stylist Alam Dombivali Manager Farook Hair Stylist [PERSON_NAME] [PERSON…" at bounding box center [149, 268] width 65 height 16
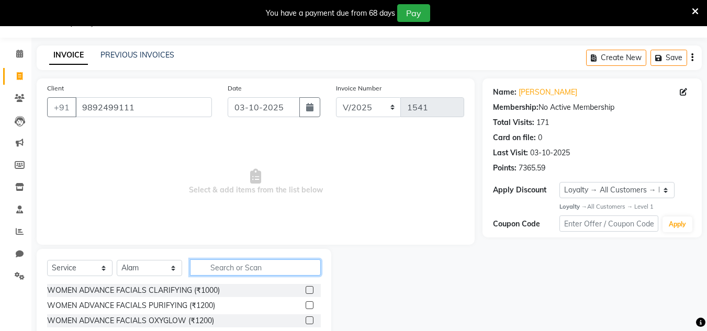
click at [224, 261] on input "text" at bounding box center [255, 268] width 131 height 16
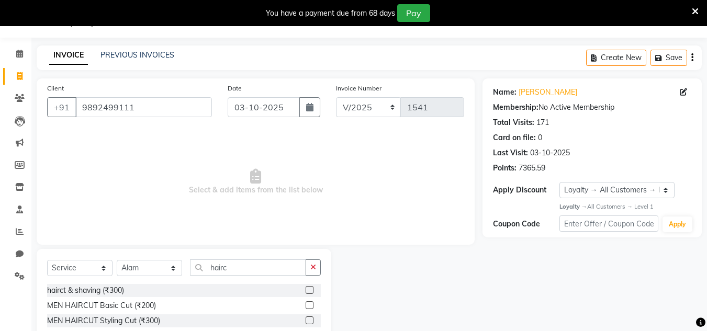
drag, startPoint x: 309, startPoint y: 287, endPoint x: 301, endPoint y: 260, distance: 28.8
click at [309, 287] on label at bounding box center [310, 290] width 8 height 8
click at [309, 287] on input "checkbox" at bounding box center [309, 290] width 7 height 7
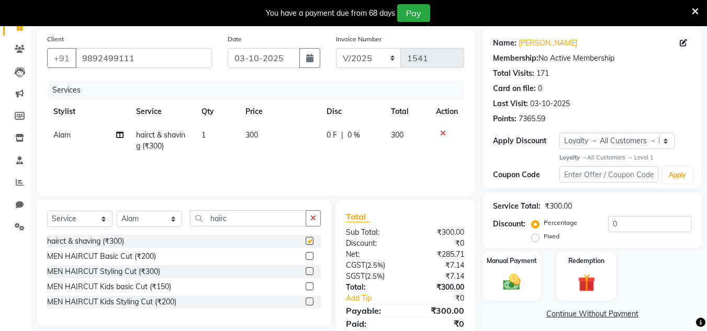
scroll to position [114, 0]
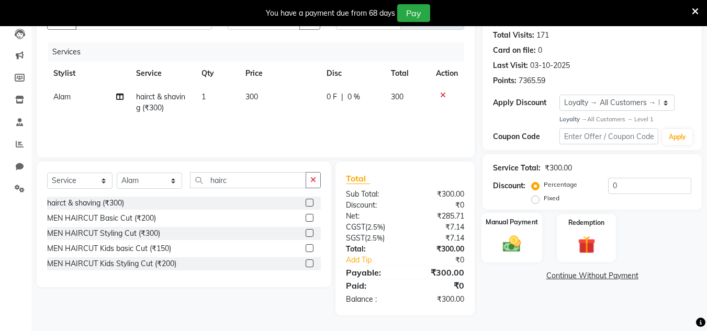
click at [512, 250] on img at bounding box center [511, 244] width 29 height 21
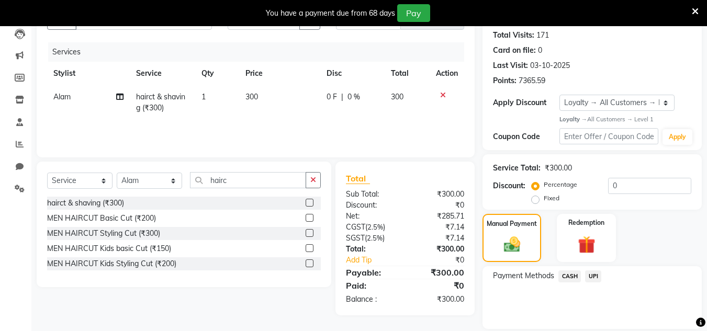
click at [591, 275] on span "UPI" at bounding box center [593, 277] width 16 height 12
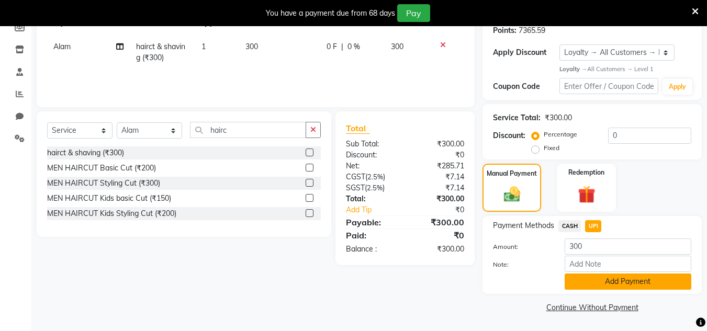
click at [607, 280] on button "Add Payment" at bounding box center [628, 282] width 127 height 16
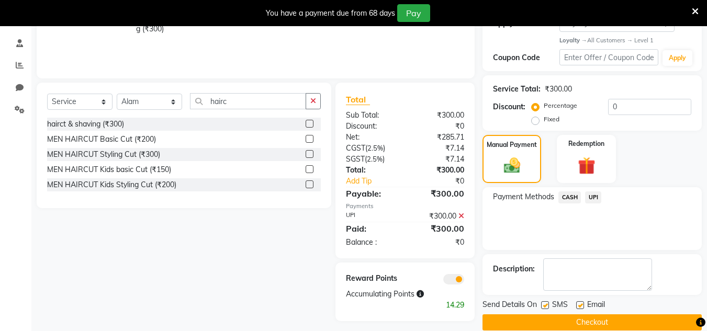
scroll to position [208, 0]
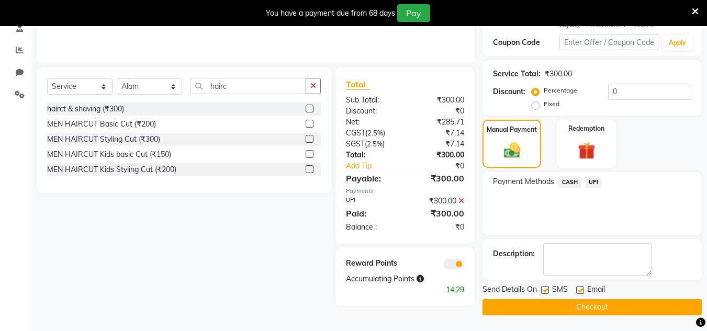
drag, startPoint x: 605, startPoint y: 302, endPoint x: 268, endPoint y: 32, distance: 431.7
click at [602, 299] on button "Checkout" at bounding box center [591, 307] width 219 height 16
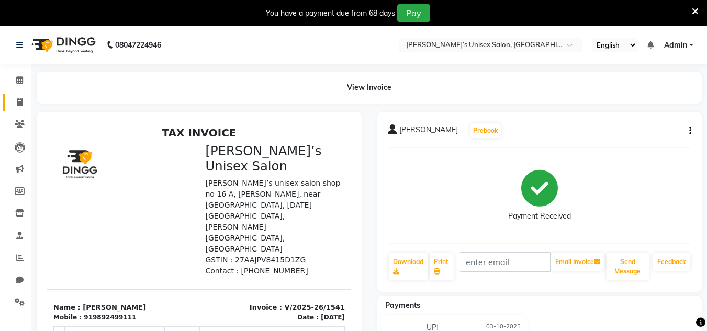
click at [17, 94] on link "Invoice" at bounding box center [15, 102] width 25 height 17
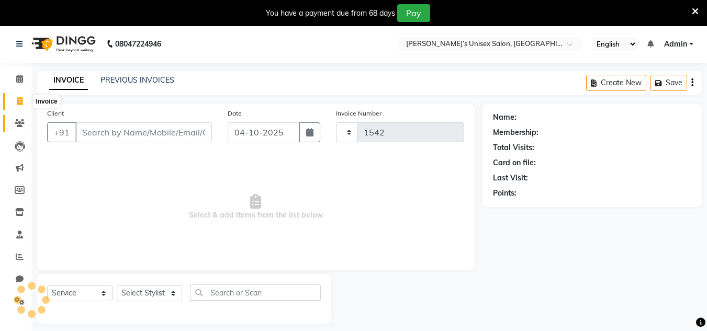
scroll to position [26, 0]
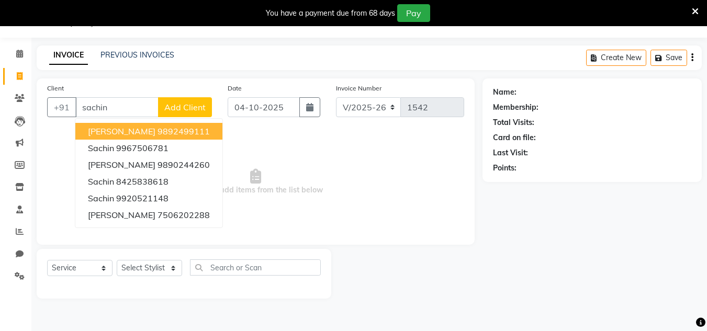
drag, startPoint x: 119, startPoint y: 129, endPoint x: 186, endPoint y: 109, distance: 69.9
click at [122, 127] on span "[PERSON_NAME]" at bounding box center [122, 131] width 68 height 10
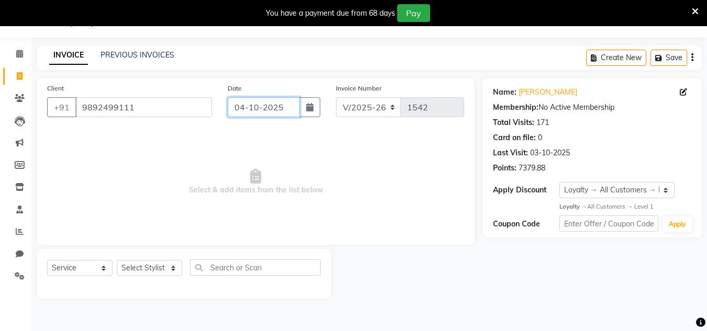
drag, startPoint x: 290, startPoint y: 104, endPoint x: 292, endPoint y: 113, distance: 8.6
click at [291, 104] on input "04-10-2025" at bounding box center [264, 107] width 72 height 20
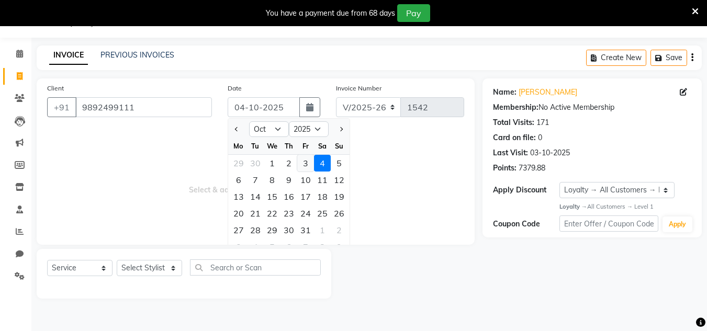
drag, startPoint x: 303, startPoint y: 165, endPoint x: 199, endPoint y: 246, distance: 131.6
click at [303, 166] on div "3" at bounding box center [305, 163] width 17 height 17
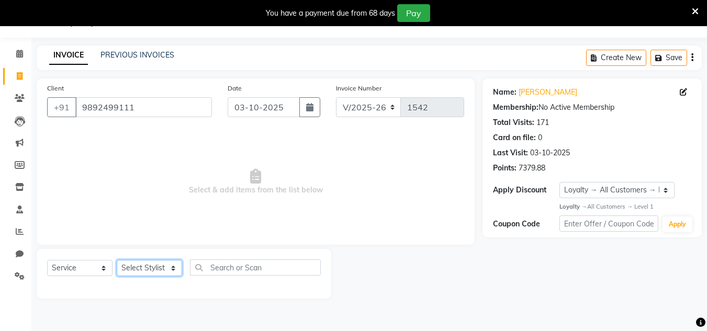
click at [163, 266] on select "Select Stylist Alam Dombivali Manager Farook Hair Stylist [PERSON_NAME] [PERSON…" at bounding box center [149, 268] width 65 height 16
click at [117, 260] on select "Select Stylist Alam Dombivali Manager Farook Hair Stylist [PERSON_NAME] [PERSON…" at bounding box center [149, 268] width 65 height 16
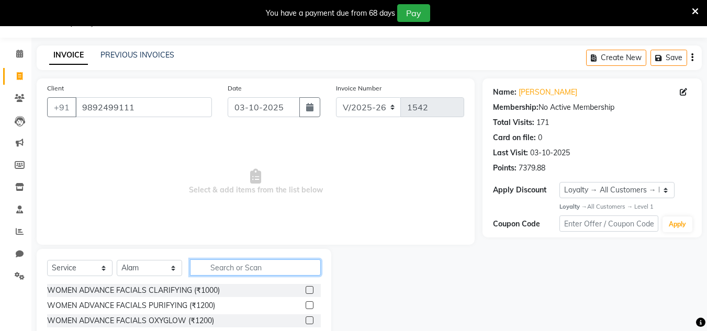
click at [231, 272] on input "text" at bounding box center [255, 268] width 131 height 16
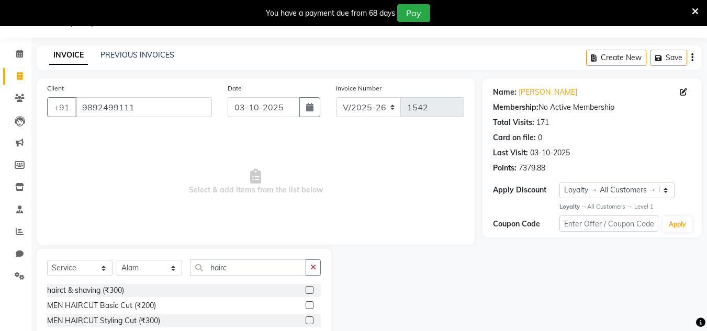
click at [307, 306] on label at bounding box center [310, 305] width 8 height 8
click at [307, 306] on input "checkbox" at bounding box center [309, 305] width 7 height 7
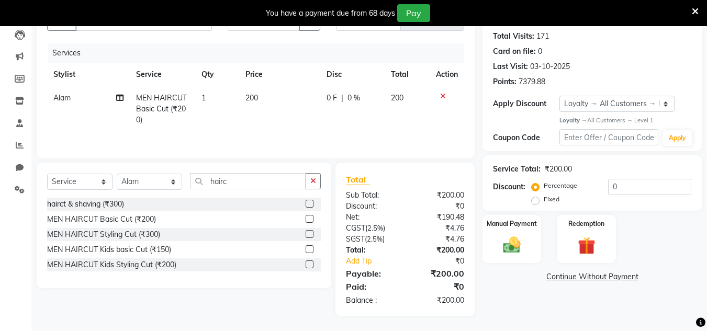
scroll to position [114, 0]
drag, startPoint x: 512, startPoint y: 242, endPoint x: 529, endPoint y: 248, distance: 17.5
click at [513, 242] on img at bounding box center [511, 244] width 29 height 21
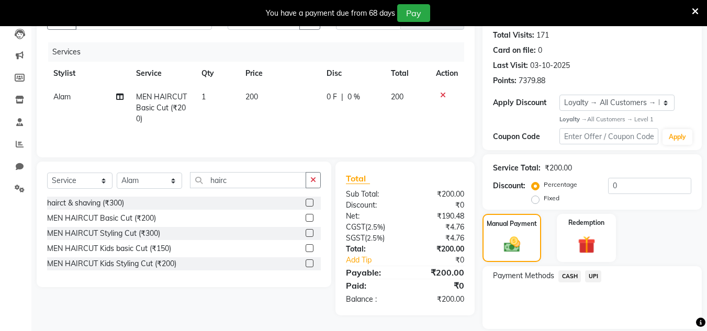
click at [593, 271] on span "UPI" at bounding box center [593, 277] width 16 height 12
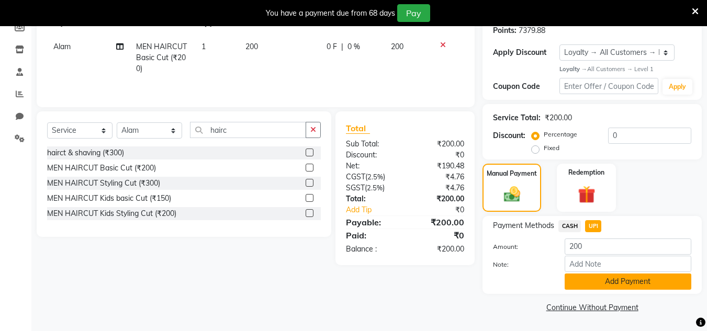
click at [612, 274] on button "Add Payment" at bounding box center [628, 282] width 127 height 16
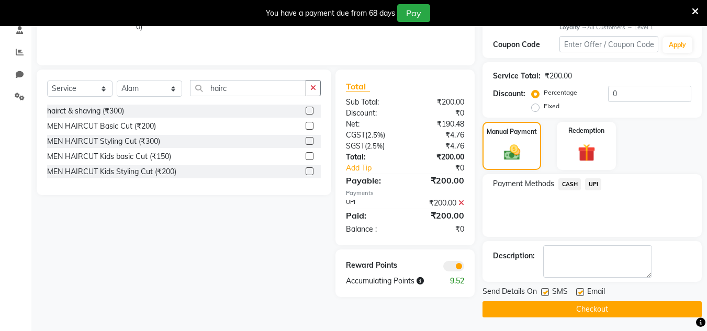
scroll to position [208, 0]
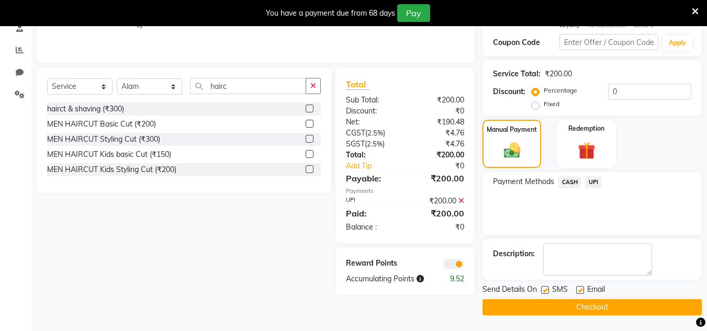
drag, startPoint x: 612, startPoint y: 312, endPoint x: 607, endPoint y: 295, distance: 17.4
click at [610, 307] on button "Checkout" at bounding box center [591, 307] width 219 height 16
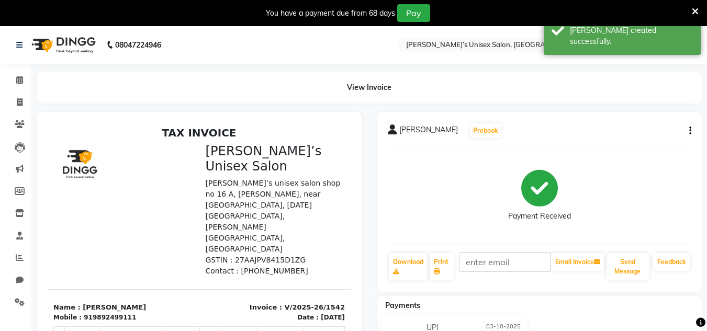
drag, startPoint x: 25, startPoint y: 104, endPoint x: 30, endPoint y: 99, distance: 7.4
click at [30, 99] on div "View Invoice" at bounding box center [369, 88] width 681 height 32
click at [25, 103] on span at bounding box center [19, 103] width 18 height 12
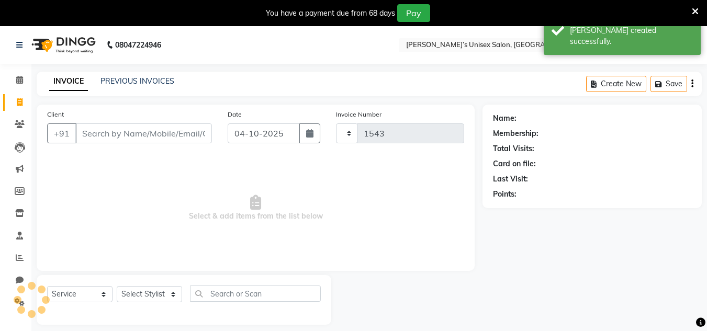
scroll to position [26, 0]
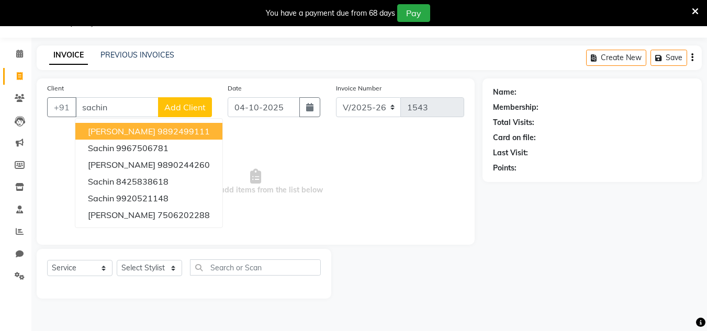
click at [158, 132] on ngb-highlight "9892499111" at bounding box center [184, 131] width 52 height 10
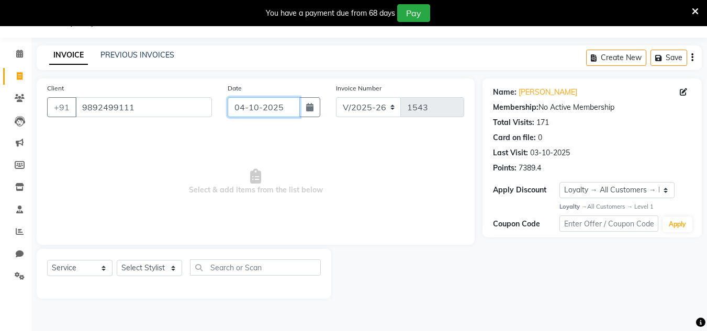
click at [294, 102] on input "04-10-2025" at bounding box center [264, 107] width 72 height 20
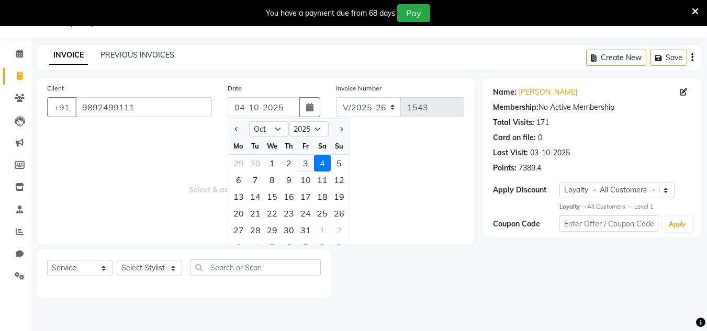
click at [307, 162] on div "3" at bounding box center [305, 163] width 17 height 17
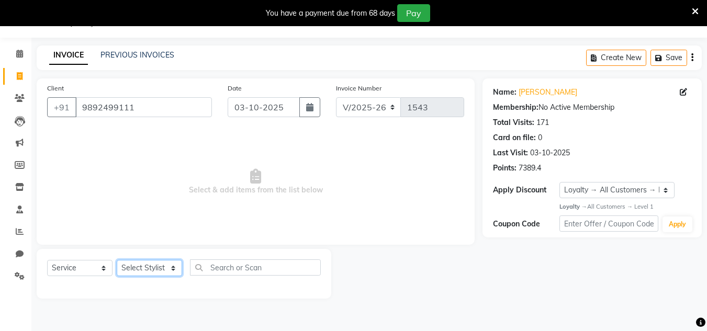
click at [164, 266] on select "Select Stylist Alam Dombivali Manager Farook Hair Stylist [PERSON_NAME] [PERSON…" at bounding box center [149, 268] width 65 height 16
click at [117, 260] on select "Select Stylist Alam Dombivali Manager Farook Hair Stylist [PERSON_NAME] [PERSON…" at bounding box center [149, 268] width 65 height 16
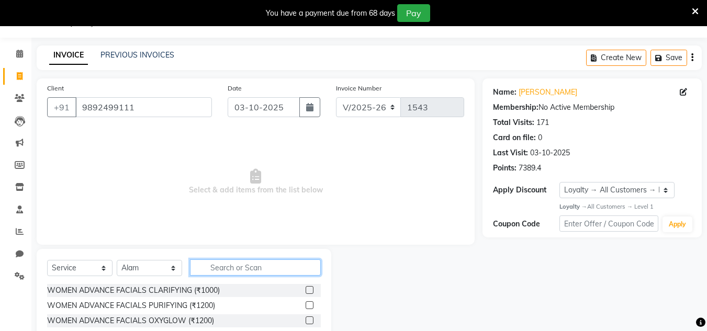
click at [227, 268] on input "text" at bounding box center [255, 268] width 131 height 16
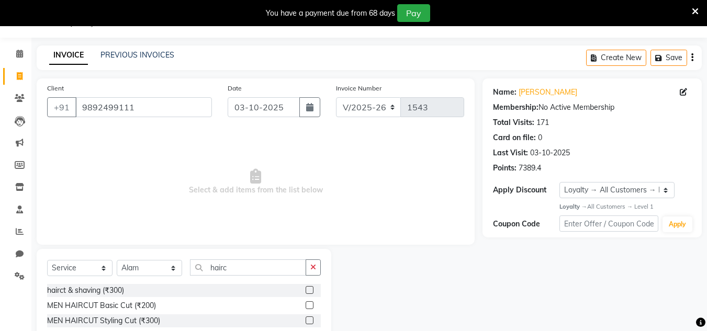
click at [310, 305] on label at bounding box center [310, 305] width 8 height 8
click at [310, 305] on input "checkbox" at bounding box center [309, 305] width 7 height 7
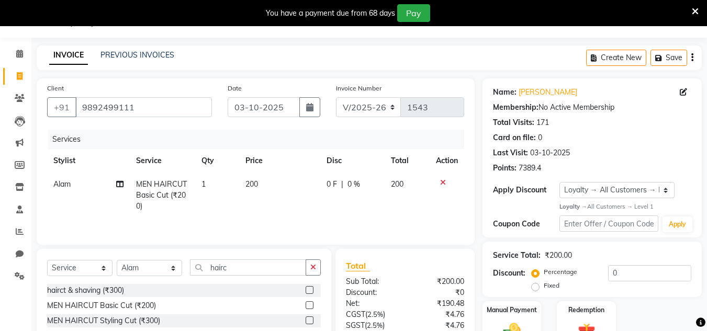
drag, startPoint x: 314, startPoint y: 267, endPoint x: 295, endPoint y: 271, distance: 19.6
click at [308, 268] on button "button" at bounding box center [313, 268] width 15 height 16
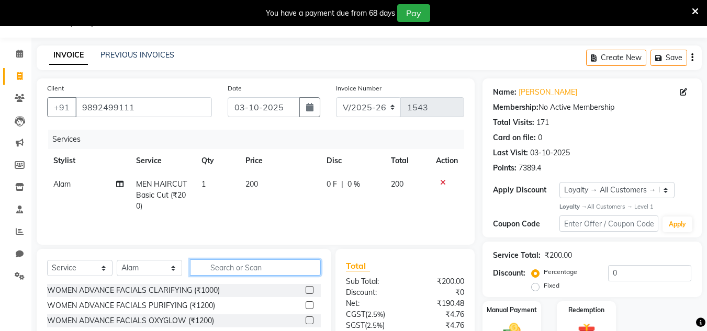
click at [295, 271] on input "text" at bounding box center [255, 268] width 131 height 16
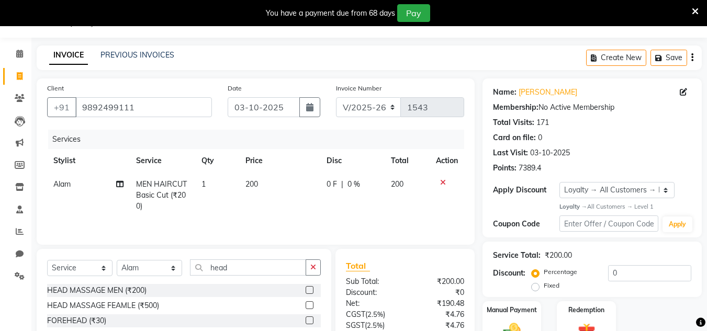
drag, startPoint x: 308, startPoint y: 289, endPoint x: 345, endPoint y: 258, distance: 47.9
click at [308, 288] on label at bounding box center [310, 290] width 8 height 8
click at [308, 288] on input "checkbox" at bounding box center [309, 290] width 7 height 7
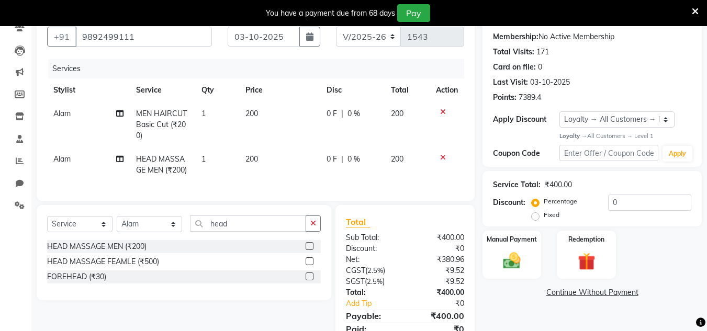
scroll to position [148, 0]
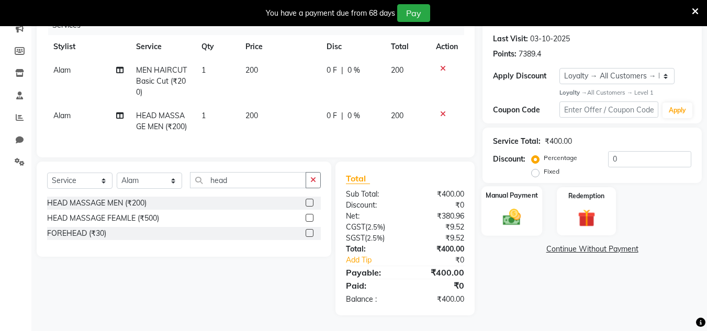
click at [508, 212] on img at bounding box center [511, 217] width 29 height 21
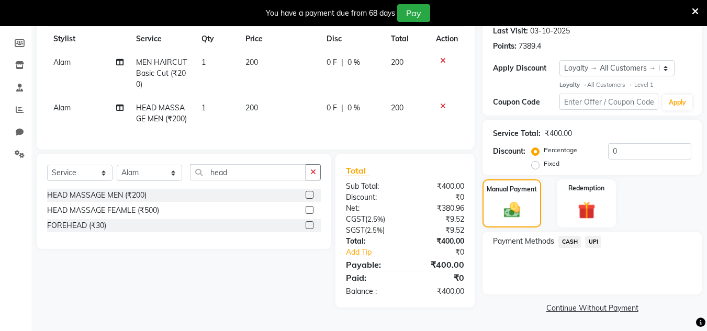
click at [593, 237] on span "UPI" at bounding box center [593, 242] width 16 height 12
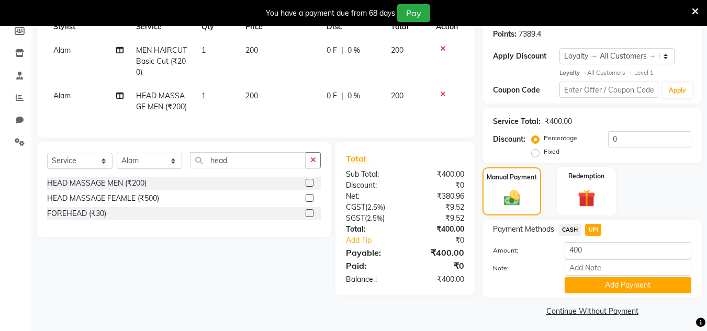
scroll to position [164, 0]
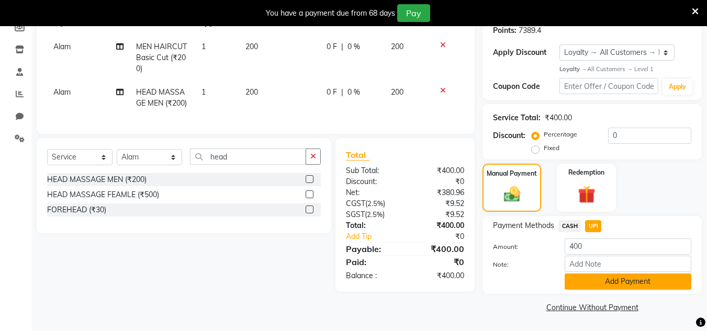
click at [604, 277] on button "Add Payment" at bounding box center [628, 282] width 127 height 16
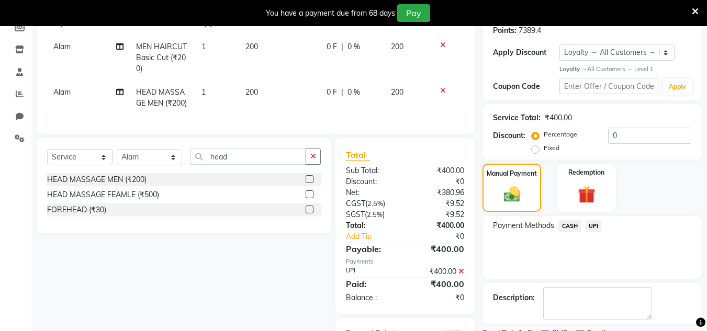
scroll to position [233, 0]
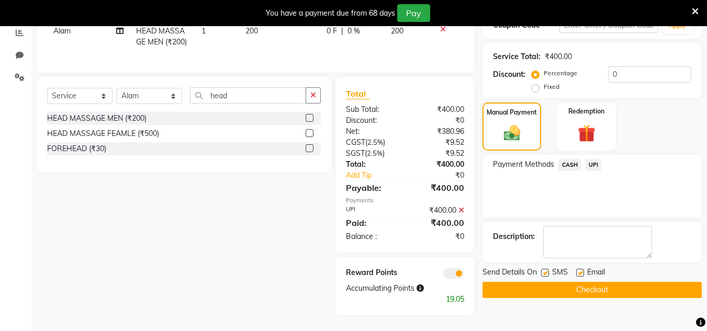
drag, startPoint x: 602, startPoint y: 284, endPoint x: 342, endPoint y: 42, distance: 355.1
click at [601, 282] on button "Checkout" at bounding box center [591, 290] width 219 height 16
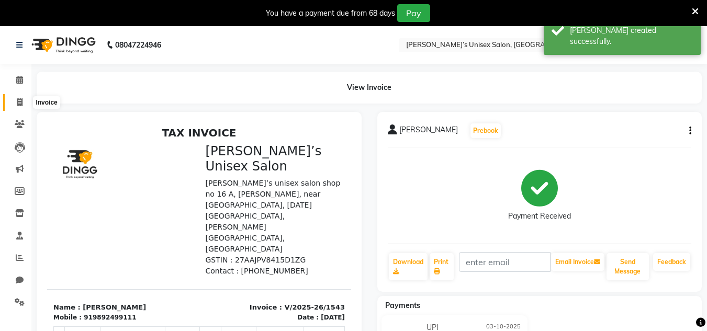
drag, startPoint x: 20, startPoint y: 99, endPoint x: 30, endPoint y: 96, distance: 11.1
click at [19, 100] on icon at bounding box center [20, 102] width 6 height 8
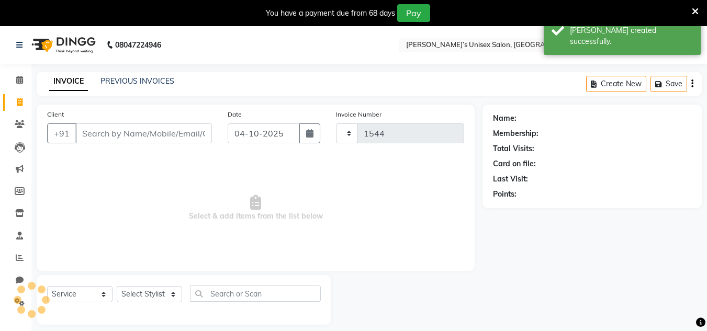
scroll to position [26, 0]
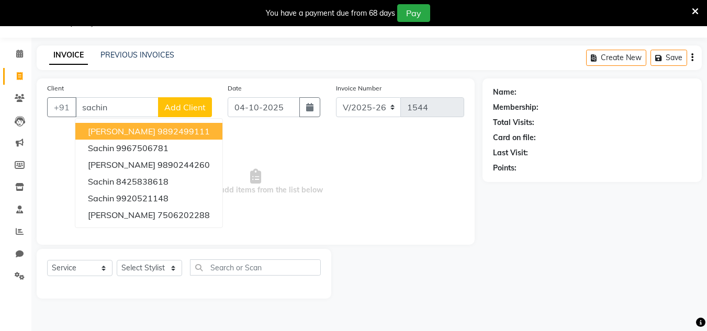
drag, startPoint x: 107, startPoint y: 126, endPoint x: 152, endPoint y: 125, distance: 45.5
click at [108, 125] on button "[PERSON_NAME] 9892499111" at bounding box center [148, 131] width 147 height 17
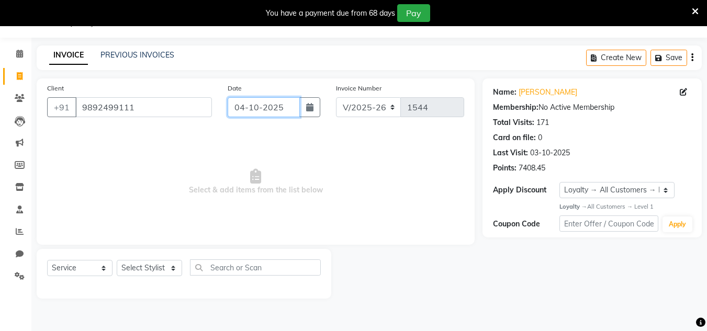
click at [297, 100] on input "04-10-2025" at bounding box center [264, 107] width 72 height 20
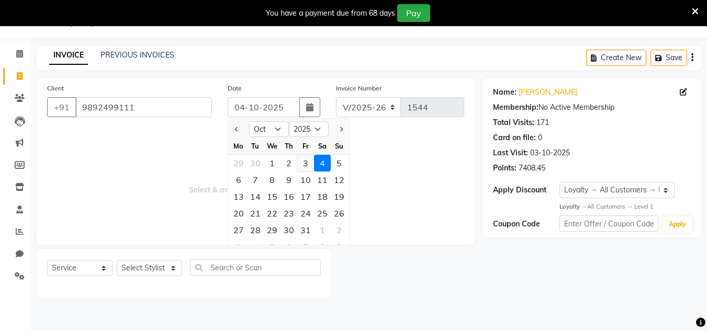
click at [306, 161] on div "3" at bounding box center [305, 163] width 17 height 17
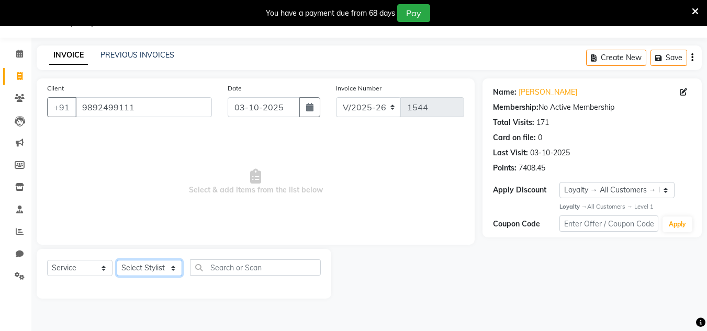
drag, startPoint x: 165, startPoint y: 269, endPoint x: 163, endPoint y: 260, distance: 9.6
click at [165, 267] on select "Select Stylist Alam Dombivali Manager Farook Hair Stylist [PERSON_NAME] [PERSON…" at bounding box center [149, 268] width 65 height 16
click at [117, 260] on select "Select Stylist Alam Dombivali Manager Farook Hair Stylist [PERSON_NAME] [PERSON…" at bounding box center [149, 268] width 65 height 16
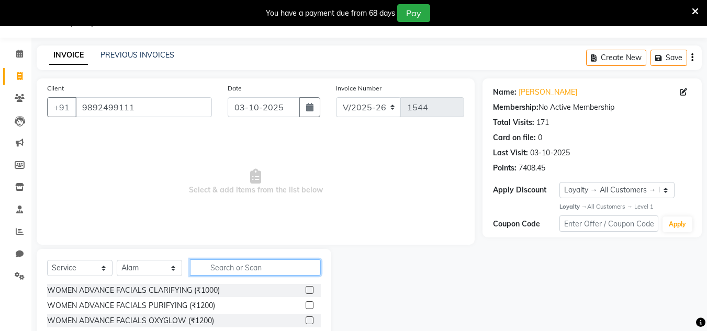
click at [212, 264] on input "text" at bounding box center [255, 268] width 131 height 16
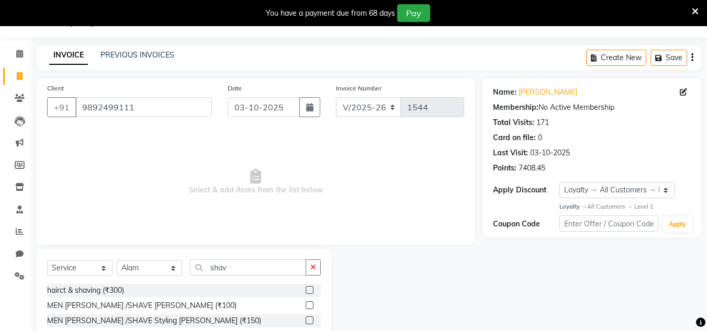
click at [308, 305] on label at bounding box center [310, 305] width 8 height 8
click at [308, 305] on input "checkbox" at bounding box center [309, 305] width 7 height 7
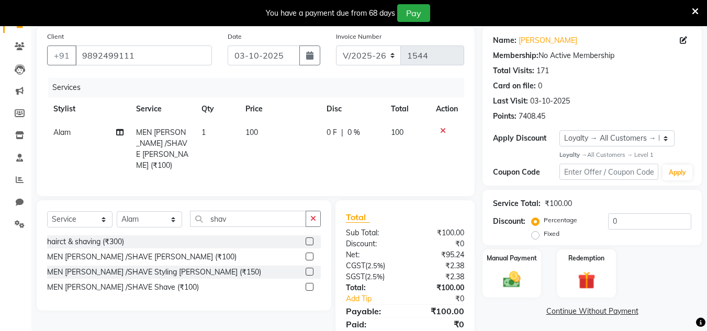
scroll to position [114, 0]
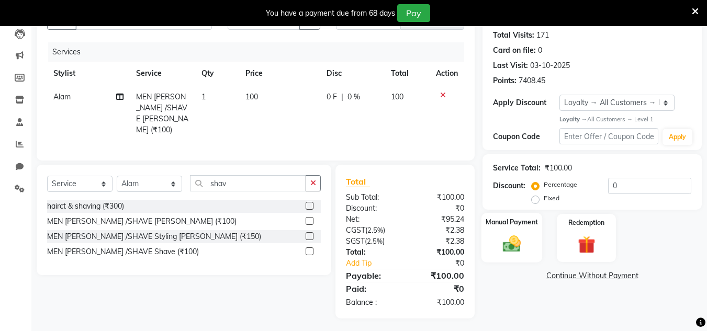
drag, startPoint x: 508, startPoint y: 248, endPoint x: 540, endPoint y: 247, distance: 31.9
click at [509, 248] on img at bounding box center [511, 244] width 29 height 21
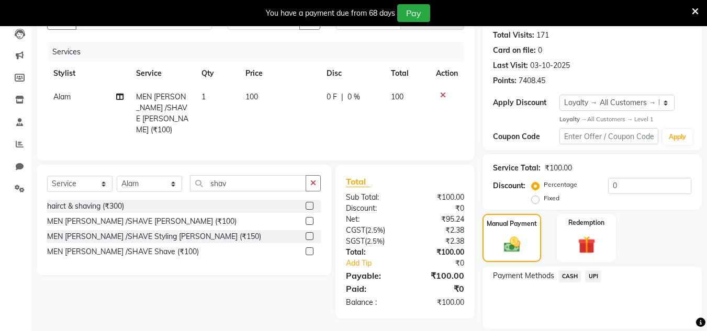
click at [587, 275] on span "UPI" at bounding box center [593, 277] width 16 height 12
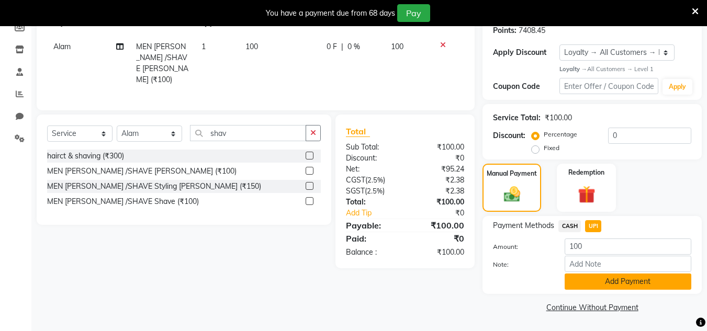
click at [598, 274] on button "Add Payment" at bounding box center [628, 282] width 127 height 16
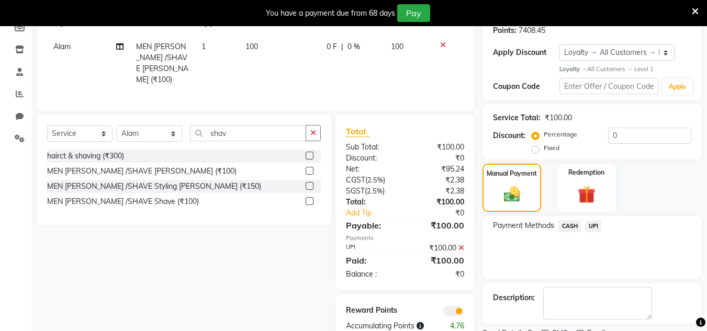
scroll to position [208, 0]
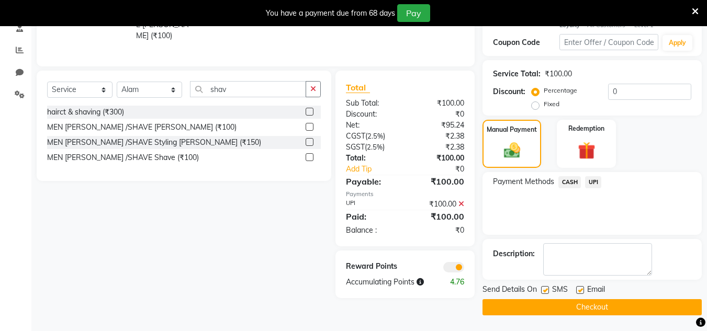
click at [568, 311] on button "Checkout" at bounding box center [591, 307] width 219 height 16
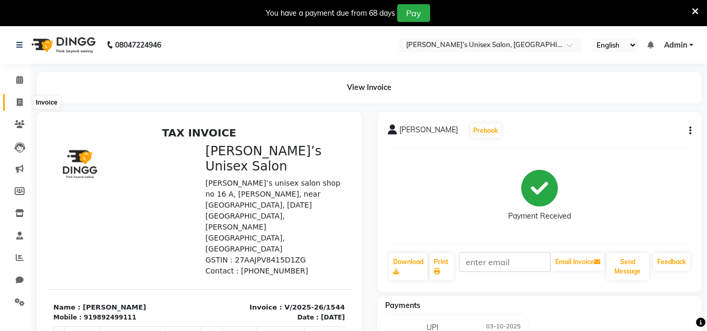
click at [23, 106] on icon at bounding box center [20, 102] width 6 height 8
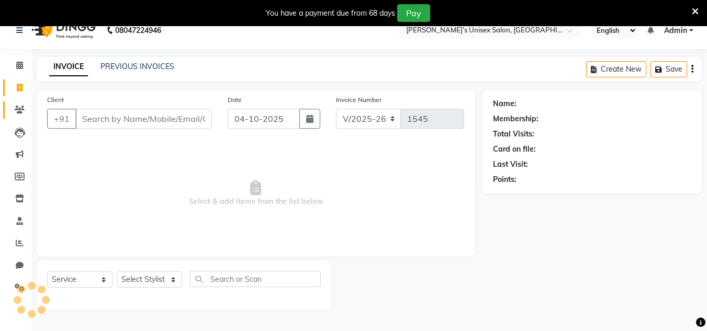
scroll to position [26, 0]
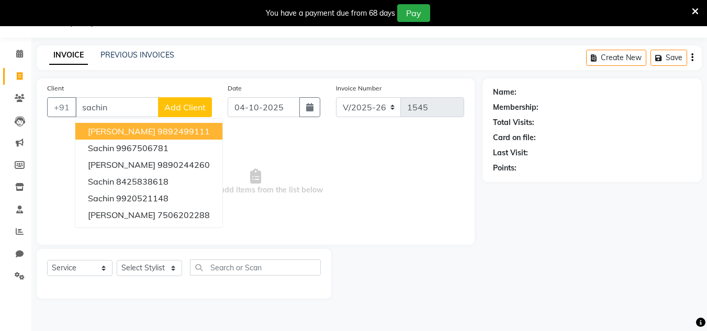
drag, startPoint x: 166, startPoint y: 128, endPoint x: 208, endPoint y: 121, distance: 42.9
click at [167, 127] on ngb-highlight "9892499111" at bounding box center [184, 131] width 52 height 10
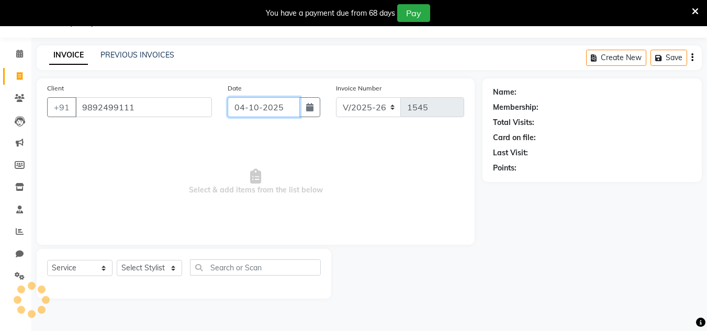
drag, startPoint x: 293, startPoint y: 113, endPoint x: 293, endPoint y: 125, distance: 12.0
click at [293, 119] on div "Date [DATE]" at bounding box center [274, 104] width 108 height 43
drag, startPoint x: 295, startPoint y: 108, endPoint x: 295, endPoint y: 115, distance: 6.8
click at [295, 111] on input "04-10-2025" at bounding box center [264, 107] width 72 height 20
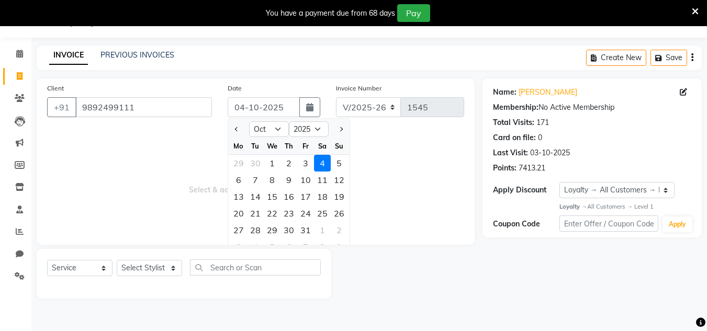
drag, startPoint x: 307, startPoint y: 159, endPoint x: 265, endPoint y: 201, distance: 59.9
click at [307, 159] on div "3" at bounding box center [305, 163] width 17 height 17
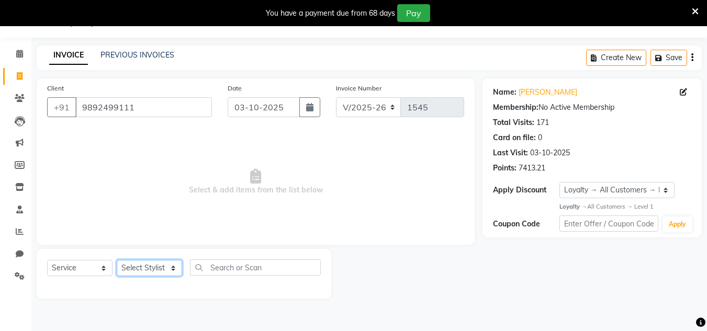
click at [162, 269] on select "Select Stylist Alam Dombivali Manager Farook Hair Stylist [PERSON_NAME] [PERSON…" at bounding box center [149, 268] width 65 height 16
click at [117, 260] on select "Select Stylist Alam Dombivali Manager Farook Hair Stylist [PERSON_NAME] [PERSON…" at bounding box center [149, 268] width 65 height 16
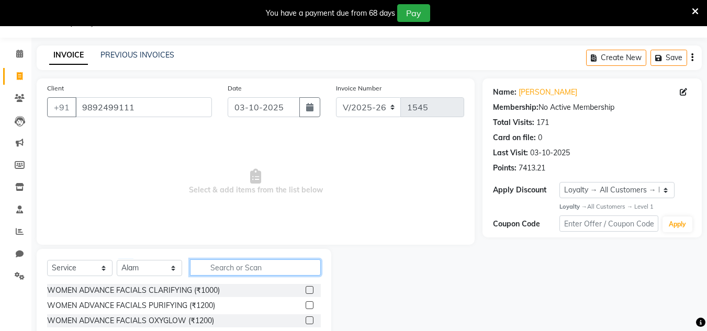
click at [223, 262] on input "text" at bounding box center [255, 268] width 131 height 16
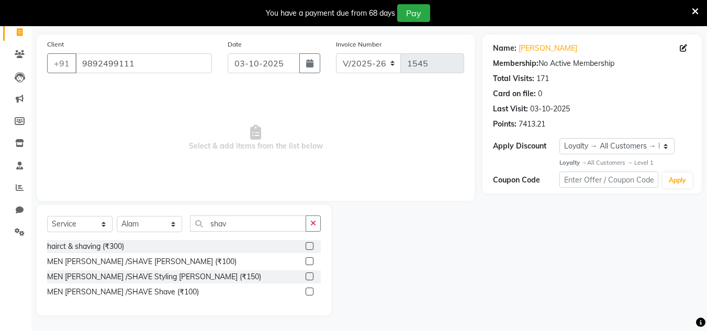
click at [307, 259] on label at bounding box center [310, 261] width 8 height 8
click at [307, 259] on input "checkbox" at bounding box center [309, 261] width 7 height 7
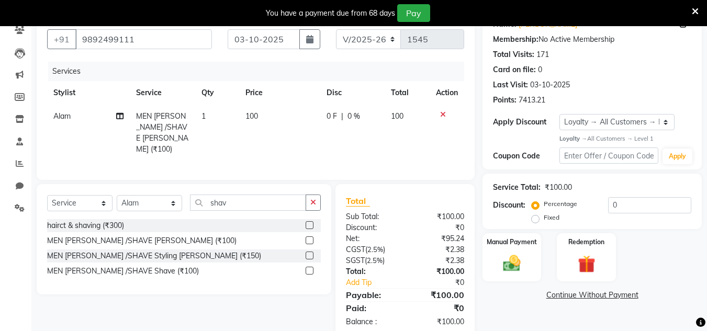
scroll to position [114, 0]
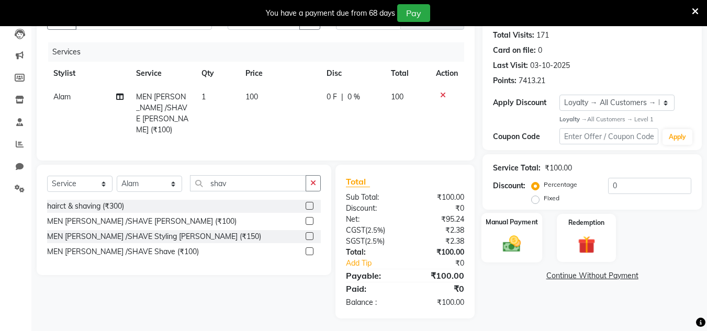
click at [512, 248] on img at bounding box center [511, 244] width 29 height 21
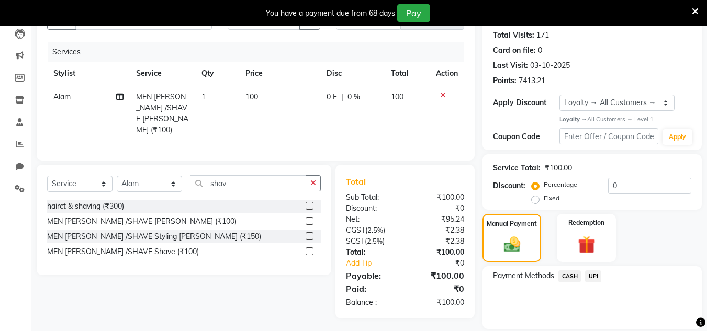
click at [567, 279] on span "CASH" at bounding box center [569, 277] width 23 height 12
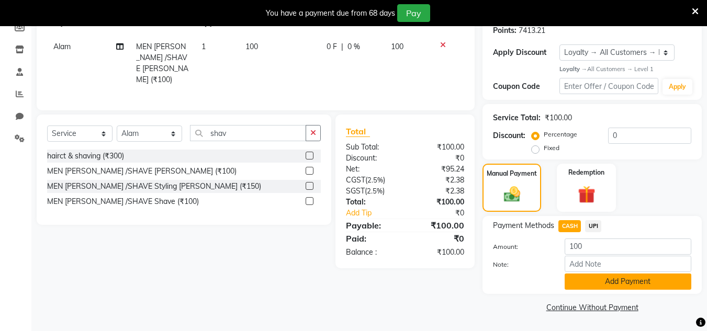
click at [584, 274] on button "Add Payment" at bounding box center [628, 282] width 127 height 16
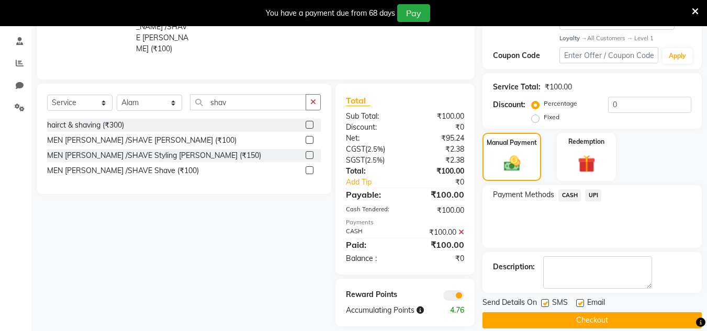
scroll to position [208, 0]
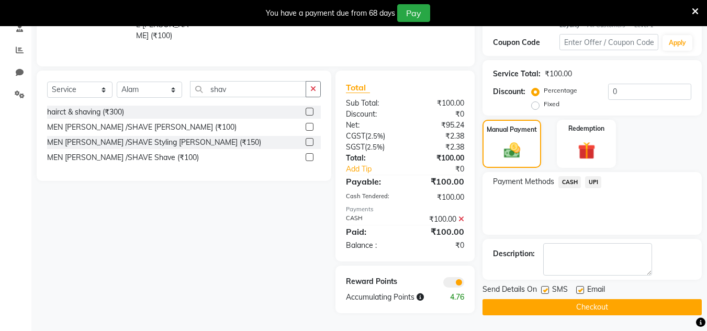
drag, startPoint x: 582, startPoint y: 303, endPoint x: 33, endPoint y: 16, distance: 619.5
click at [579, 302] on button "Checkout" at bounding box center [591, 307] width 219 height 16
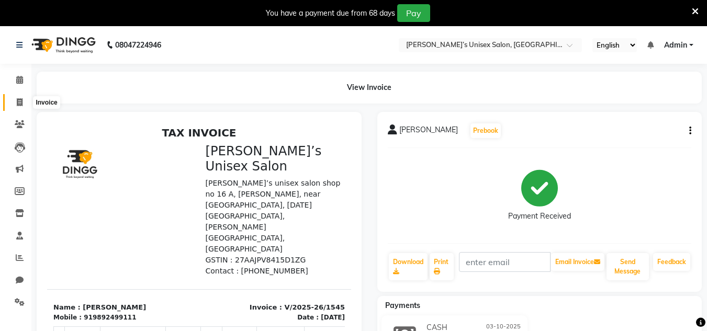
click at [19, 104] on icon at bounding box center [20, 102] width 6 height 8
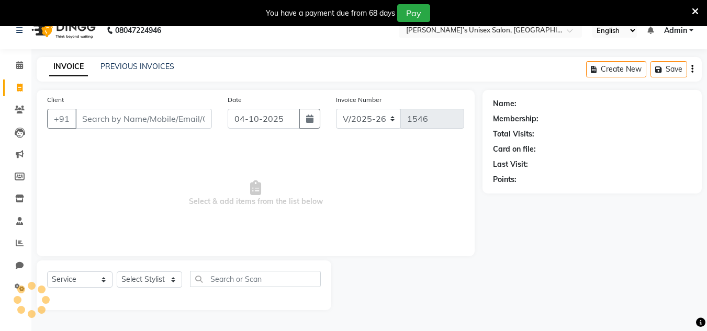
scroll to position [26, 0]
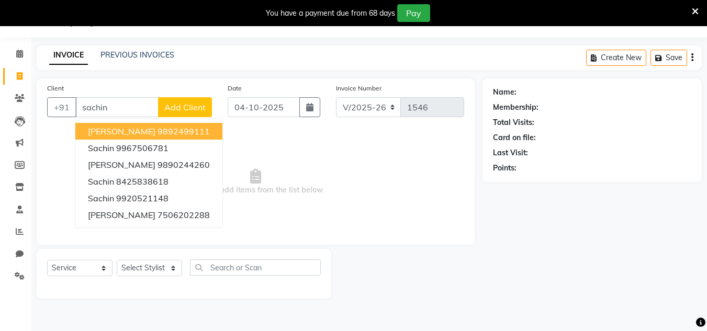
drag, startPoint x: 126, startPoint y: 128, endPoint x: 243, endPoint y: 103, distance: 119.4
click at [127, 128] on span "[PERSON_NAME]" at bounding box center [122, 131] width 68 height 10
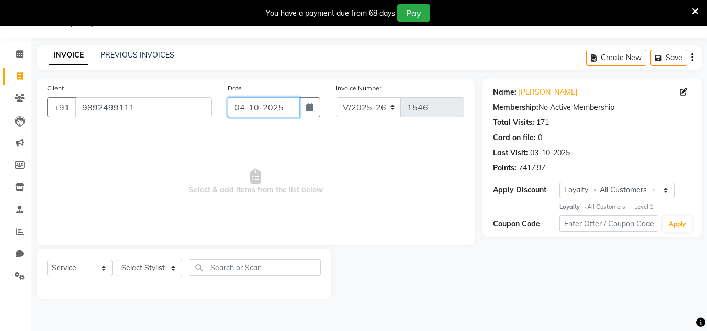
click at [284, 105] on input "04-10-2025" at bounding box center [264, 107] width 72 height 20
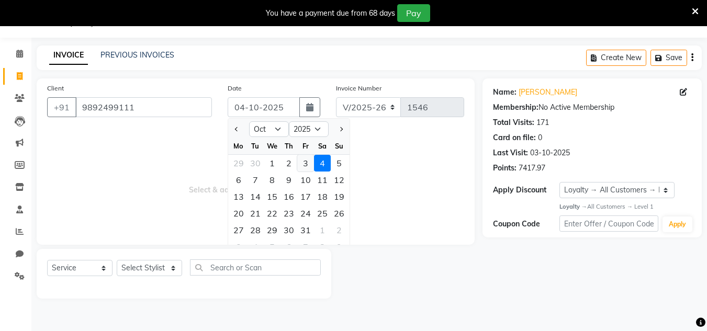
click at [309, 162] on div "3" at bounding box center [305, 163] width 17 height 17
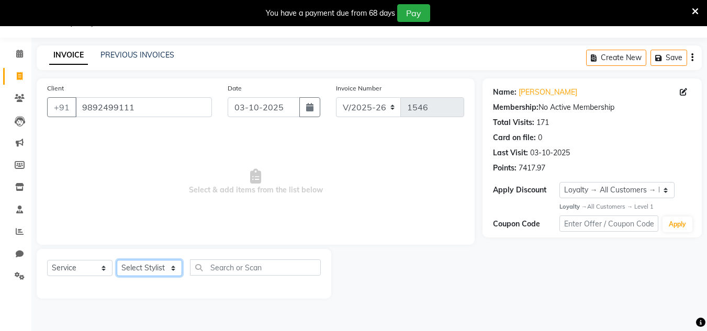
click at [165, 269] on select "Select Stylist Alam Dombivali Manager Farook Hair Stylist [PERSON_NAME] [PERSON…" at bounding box center [149, 268] width 65 height 16
click at [117, 260] on select "Select Stylist Alam Dombivali Manager Farook Hair Stylist [PERSON_NAME] [PERSON…" at bounding box center [149, 268] width 65 height 16
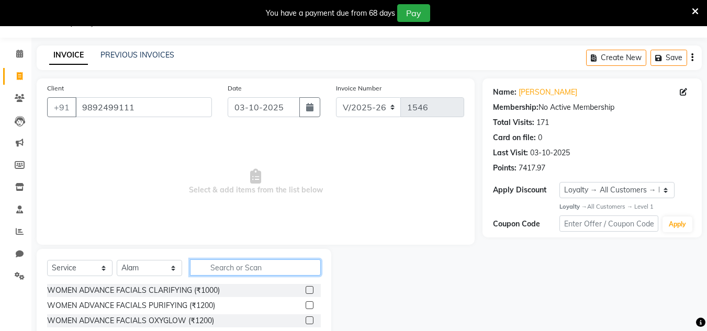
click at [233, 268] on input "text" at bounding box center [255, 268] width 131 height 16
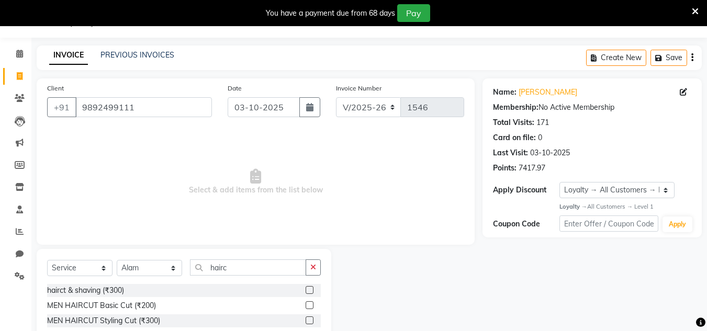
drag, startPoint x: 307, startPoint y: 290, endPoint x: 313, endPoint y: 279, distance: 12.2
click at [307, 289] on label at bounding box center [310, 290] width 8 height 8
click at [307, 289] on input "checkbox" at bounding box center [309, 290] width 7 height 7
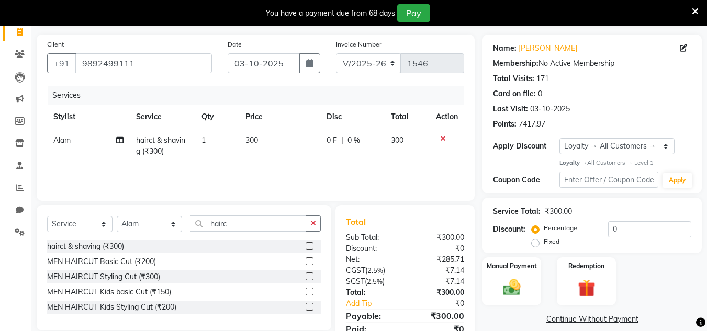
scroll to position [114, 0]
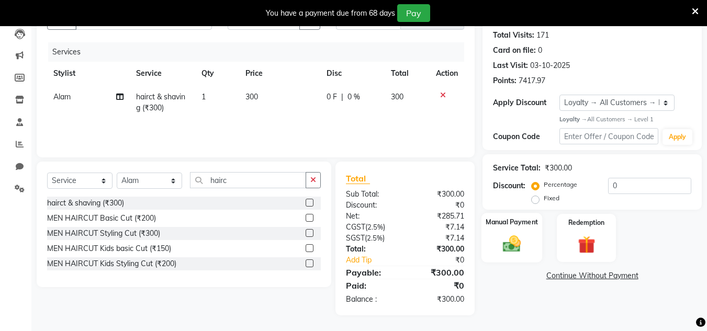
click at [511, 246] on img at bounding box center [511, 244] width 29 height 21
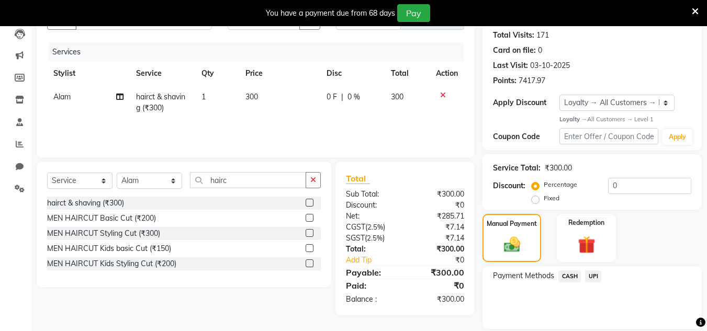
click at [598, 275] on span "UPI" at bounding box center [593, 277] width 16 height 12
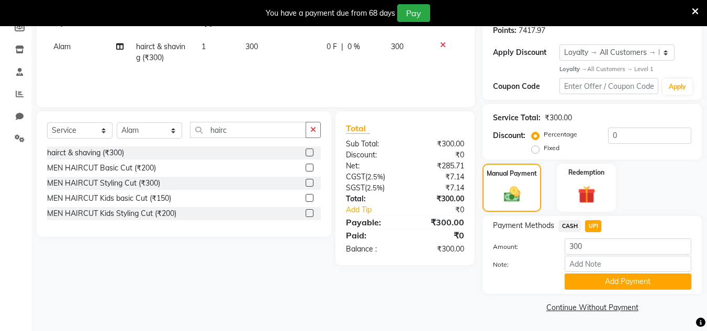
click at [609, 282] on button "Add Payment" at bounding box center [628, 282] width 127 height 16
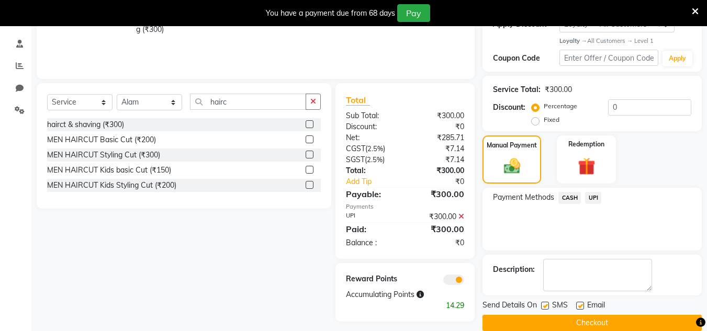
scroll to position [208, 0]
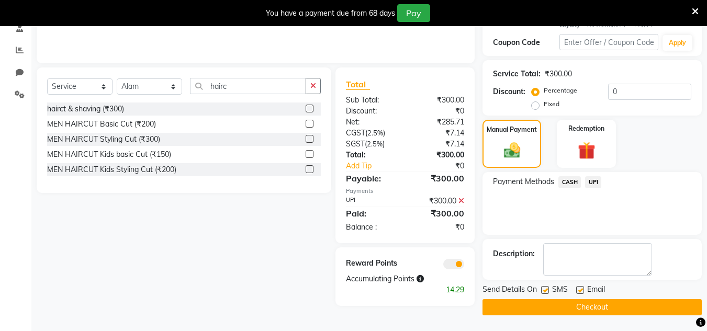
click at [617, 297] on div "Send Details On SMS Email Checkout" at bounding box center [591, 299] width 219 height 31
click at [606, 311] on button "Checkout" at bounding box center [591, 307] width 219 height 16
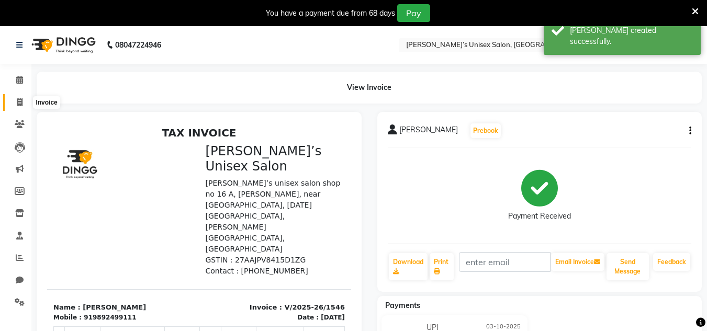
click at [18, 105] on icon at bounding box center [20, 102] width 6 height 8
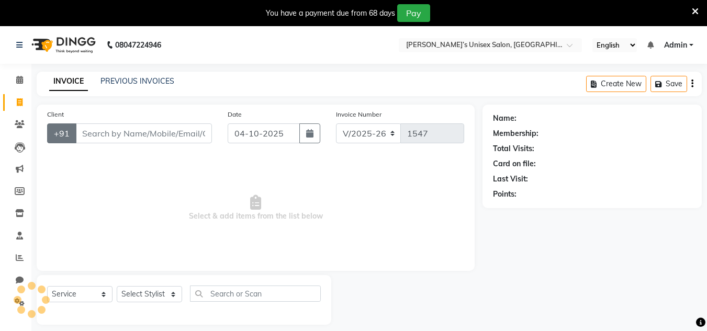
scroll to position [26, 0]
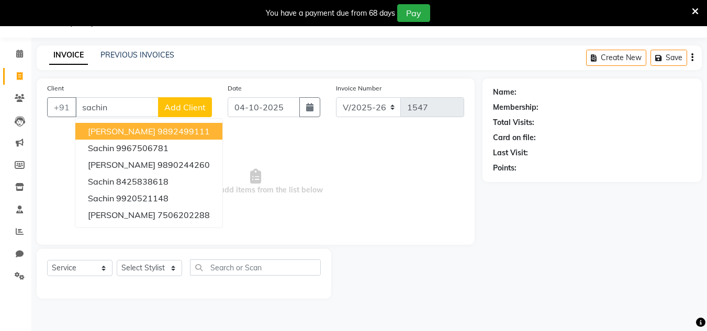
click at [122, 132] on span "[PERSON_NAME]" at bounding box center [122, 131] width 68 height 10
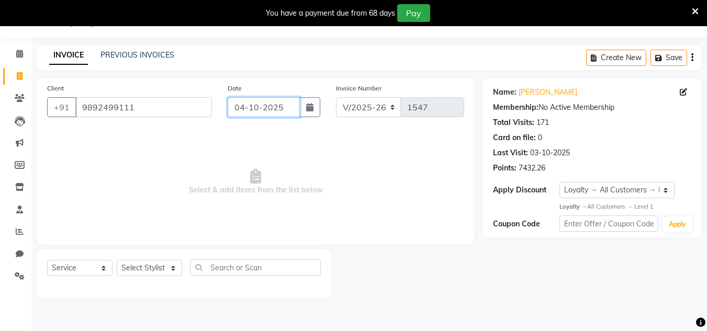
drag, startPoint x: 287, startPoint y: 110, endPoint x: 286, endPoint y: 117, distance: 6.9
click at [286, 114] on input "04-10-2025" at bounding box center [264, 107] width 72 height 20
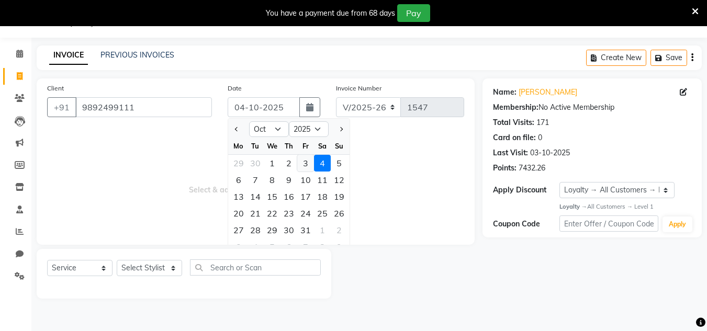
click at [300, 168] on div "3" at bounding box center [305, 163] width 17 height 17
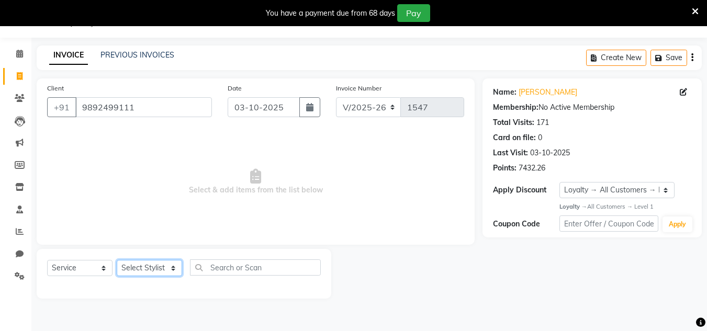
drag, startPoint x: 156, startPoint y: 269, endPoint x: 158, endPoint y: 261, distance: 9.0
click at [157, 266] on select "Select Stylist Alam Dombivali Manager Farook Hair Stylist [PERSON_NAME] [PERSON…" at bounding box center [149, 268] width 65 height 16
click at [117, 260] on select "Select Stylist Alam Dombivali Manager Farook Hair Stylist [PERSON_NAME] [PERSON…" at bounding box center [149, 268] width 65 height 16
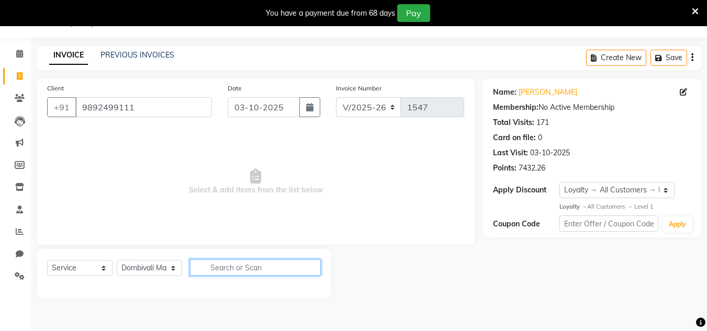
click at [217, 275] on input "text" at bounding box center [255, 268] width 131 height 16
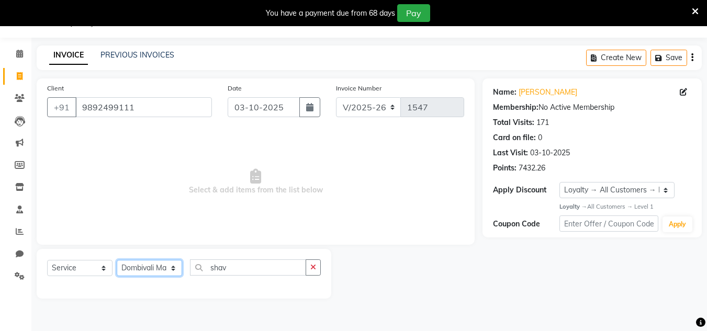
click at [163, 262] on select "Select Stylist Alam Dombivali Manager Farook Hair Stylist [PERSON_NAME] [PERSON…" at bounding box center [149, 268] width 65 height 16
click at [117, 260] on select "Select Stylist Alam Dombivali Manager Farook Hair Stylist [PERSON_NAME] [PERSON…" at bounding box center [149, 268] width 65 height 16
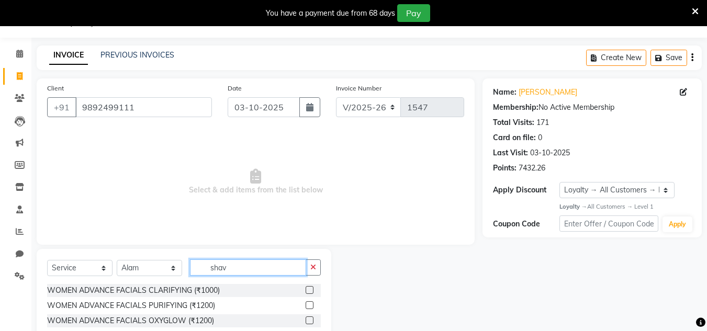
click at [245, 263] on input "shav" at bounding box center [248, 268] width 116 height 16
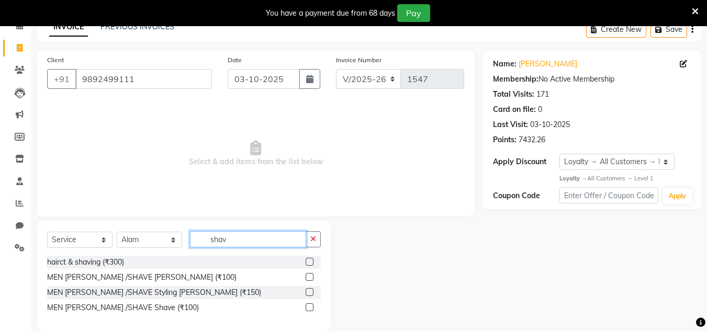
scroll to position [70, 0]
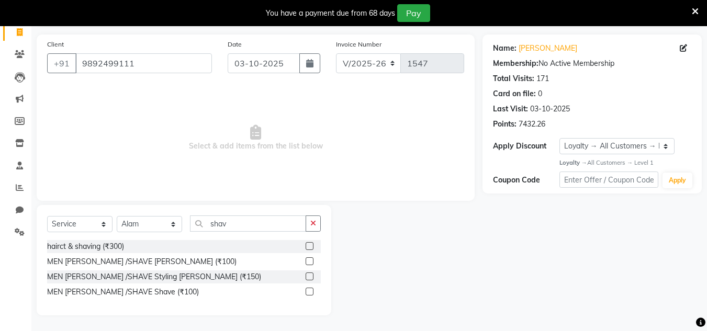
click at [309, 262] on label at bounding box center [310, 261] width 8 height 8
click at [309, 262] on input "checkbox" at bounding box center [309, 261] width 7 height 7
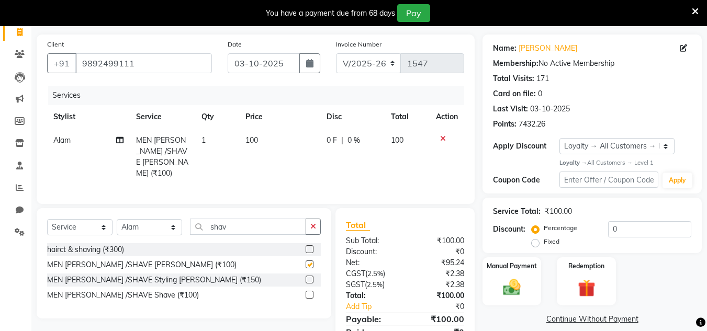
scroll to position [114, 0]
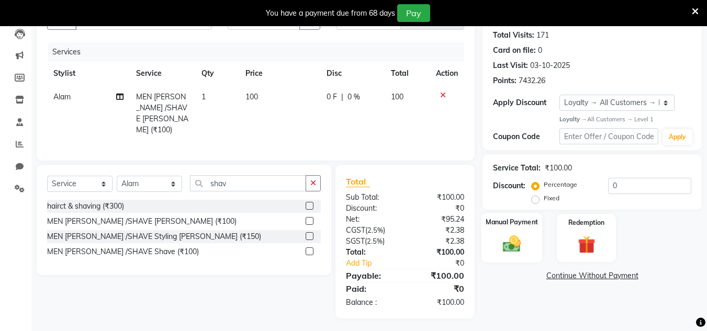
click at [514, 244] on img at bounding box center [511, 244] width 29 height 21
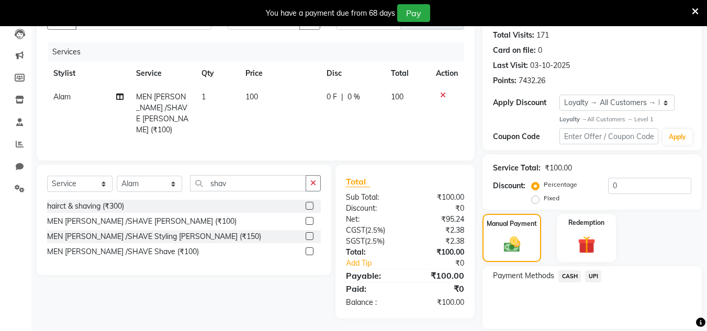
click at [594, 276] on span "UPI" at bounding box center [593, 277] width 16 height 12
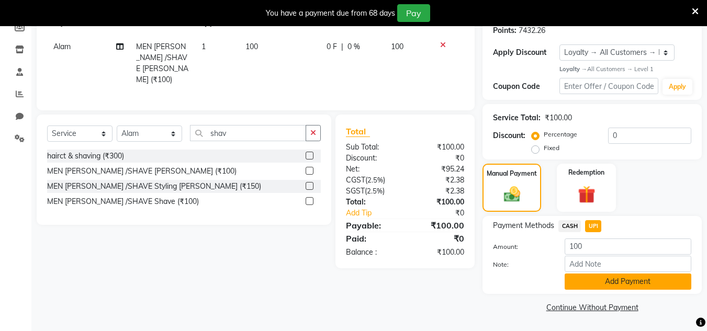
click at [591, 284] on button "Add Payment" at bounding box center [628, 282] width 127 height 16
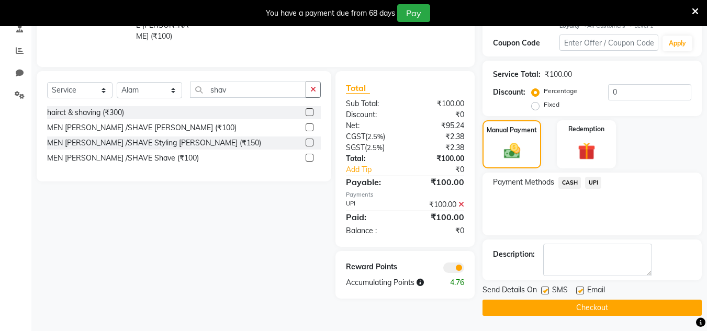
scroll to position [208, 0]
drag, startPoint x: 597, startPoint y: 301, endPoint x: 273, endPoint y: 16, distance: 431.9
click at [596, 301] on button "Checkout" at bounding box center [591, 307] width 219 height 16
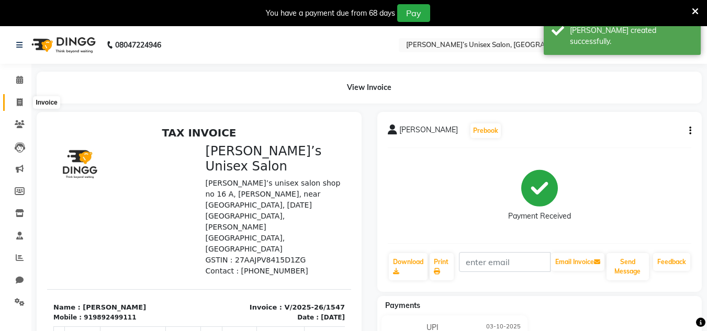
click at [24, 99] on span at bounding box center [19, 103] width 18 height 12
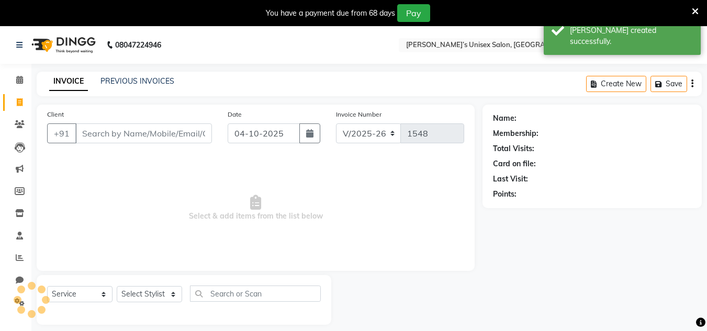
scroll to position [26, 0]
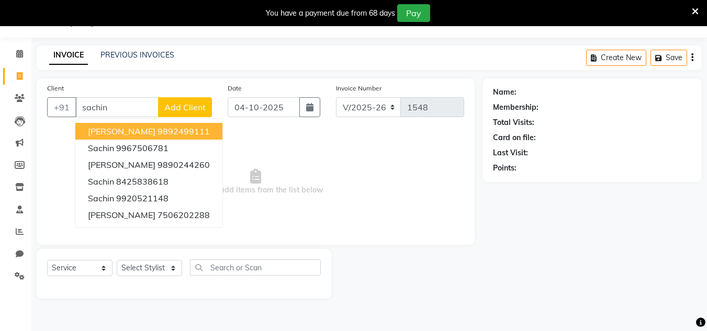
click at [158, 129] on ngb-highlight "9892499111" at bounding box center [184, 131] width 52 height 10
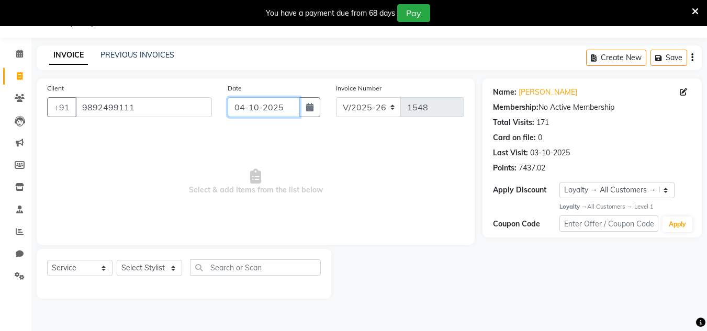
drag, startPoint x: 290, startPoint y: 109, endPoint x: 293, endPoint y: 118, distance: 9.1
click at [291, 109] on input "04-10-2025" at bounding box center [264, 107] width 72 height 20
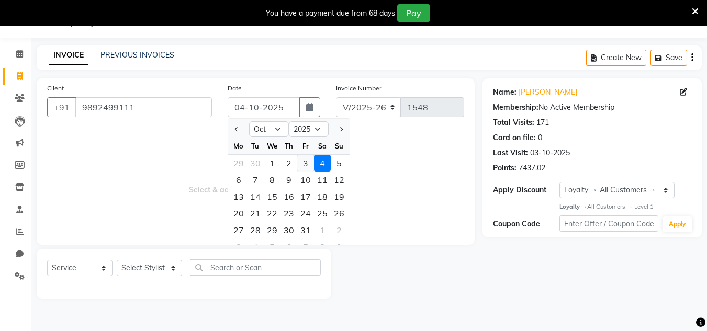
click at [303, 165] on div "3" at bounding box center [305, 163] width 17 height 17
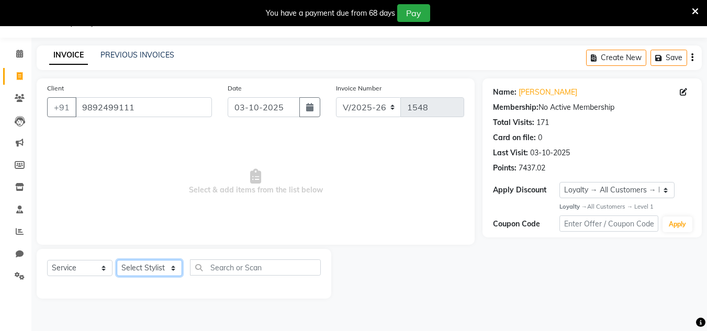
click at [169, 273] on select "Select Stylist Alam Dombivali Manager Farook Hair Stylist [PERSON_NAME] [PERSON…" at bounding box center [149, 268] width 65 height 16
click at [117, 260] on select "Select Stylist Alam Dombivali Manager Farook Hair Stylist [PERSON_NAME] [PERSON…" at bounding box center [149, 268] width 65 height 16
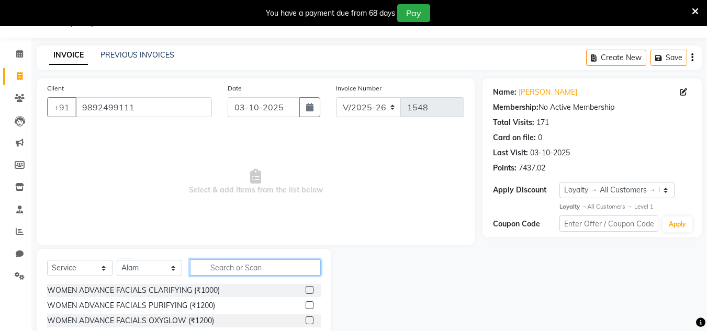
click at [214, 268] on input "text" at bounding box center [255, 268] width 131 height 16
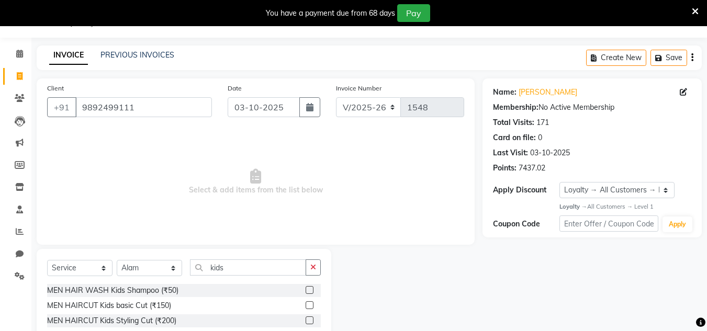
click at [308, 303] on label at bounding box center [310, 305] width 8 height 8
click at [308, 303] on input "checkbox" at bounding box center [309, 305] width 7 height 7
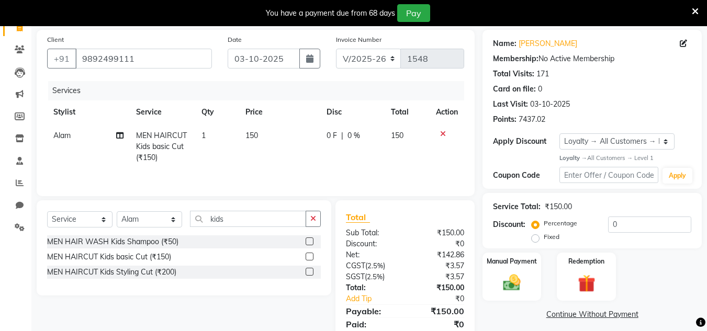
scroll to position [114, 0]
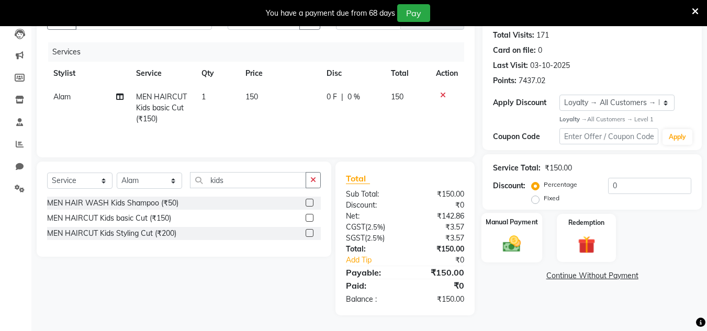
drag, startPoint x: 496, startPoint y: 233, endPoint x: 510, endPoint y: 246, distance: 18.5
click at [497, 234] on div "Manual Payment" at bounding box center [511, 238] width 61 height 50
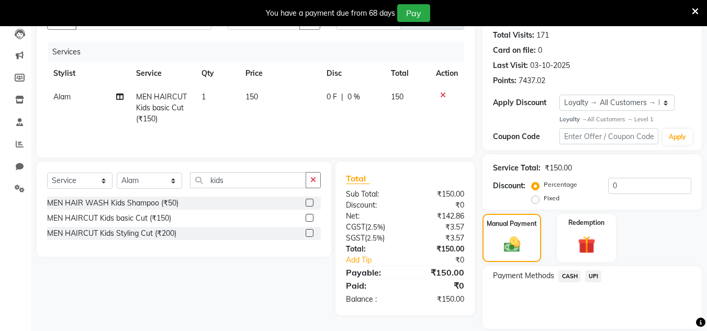
click at [595, 276] on span "UPI" at bounding box center [593, 277] width 16 height 12
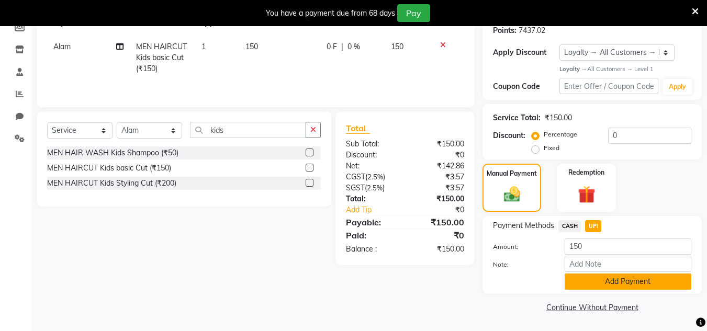
click at [604, 282] on button "Add Payment" at bounding box center [628, 282] width 127 height 16
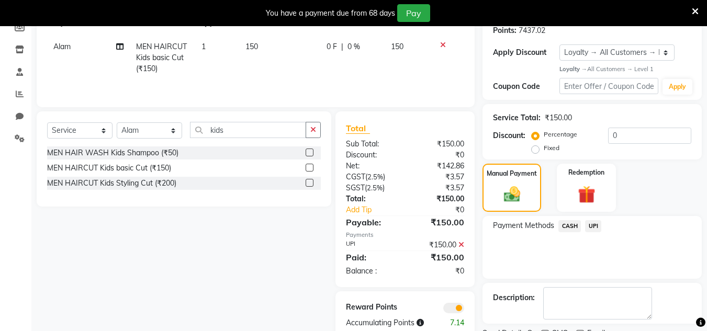
scroll to position [208, 0]
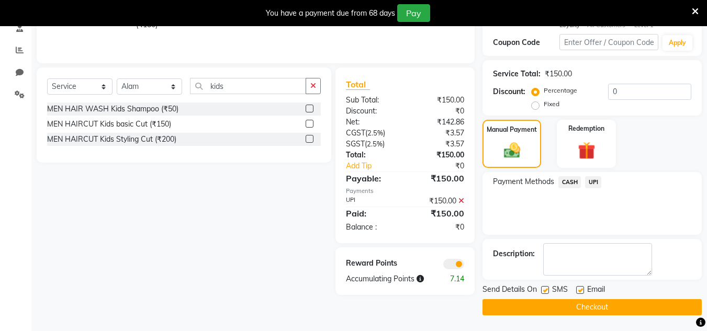
drag, startPoint x: 597, startPoint y: 306, endPoint x: 379, endPoint y: 21, distance: 359.1
click at [595, 302] on button "Checkout" at bounding box center [591, 307] width 219 height 16
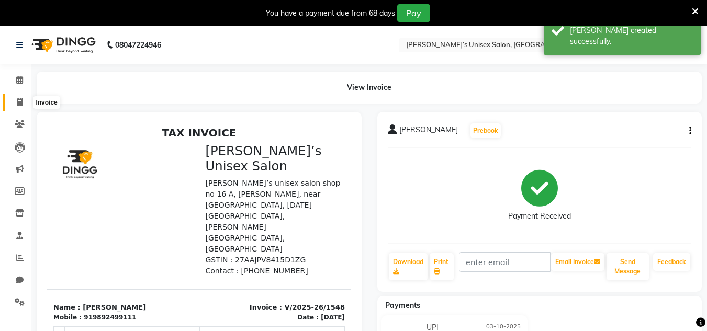
drag, startPoint x: 14, startPoint y: 102, endPoint x: 27, endPoint y: 104, distance: 13.2
click at [14, 102] on span at bounding box center [19, 103] width 18 height 12
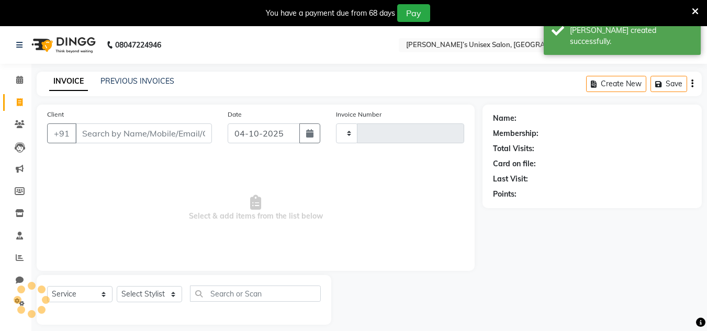
scroll to position [26, 0]
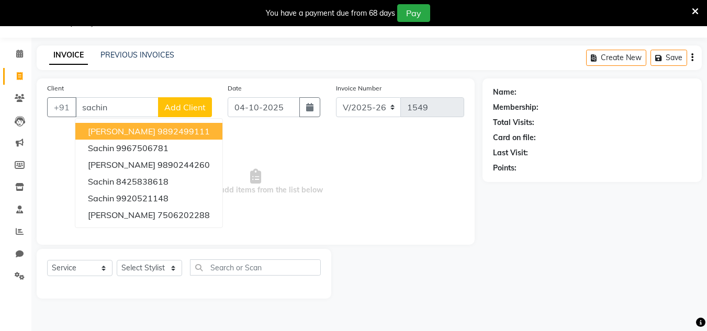
click at [201, 128] on button "[PERSON_NAME] 9892499111" at bounding box center [148, 131] width 147 height 17
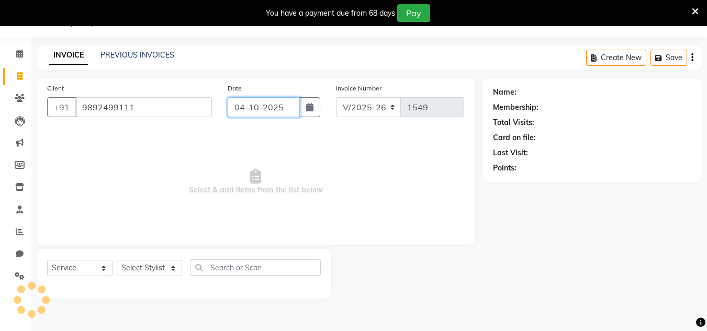
click at [291, 105] on input "04-10-2025" at bounding box center [264, 107] width 72 height 20
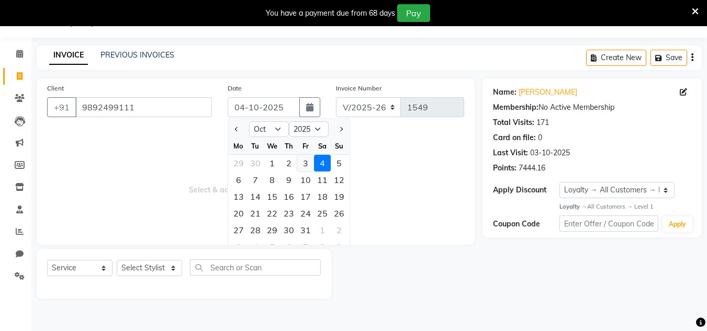
click at [308, 165] on div "3" at bounding box center [305, 163] width 17 height 17
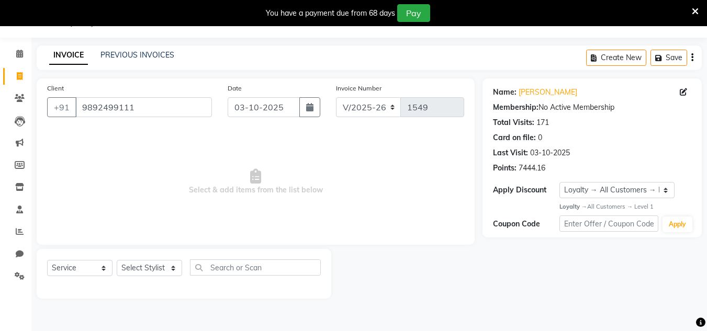
drag, startPoint x: 157, startPoint y: 282, endPoint x: 158, endPoint y: 274, distance: 7.3
click at [158, 279] on div "Select Service Product Membership Package Voucher Prepaid Gift Card Select Styl…" at bounding box center [184, 272] width 274 height 25
click at [159, 270] on select "Select Stylist Alam Dombivali Manager Farook Hair Stylist [PERSON_NAME] [PERSON…" at bounding box center [149, 268] width 65 height 16
click at [117, 260] on select "Select Stylist Alam Dombivali Manager Farook Hair Stylist [PERSON_NAME] [PERSON…" at bounding box center [149, 268] width 65 height 16
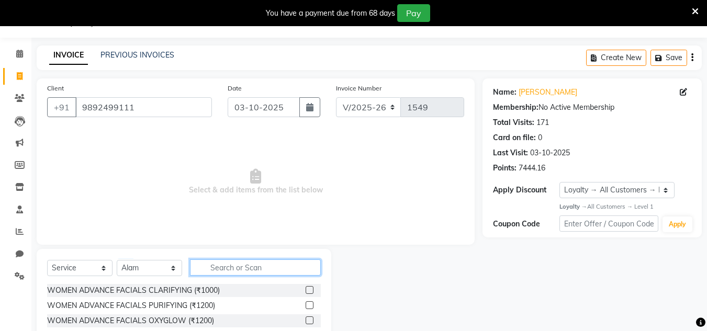
click at [241, 265] on input "text" at bounding box center [255, 268] width 131 height 16
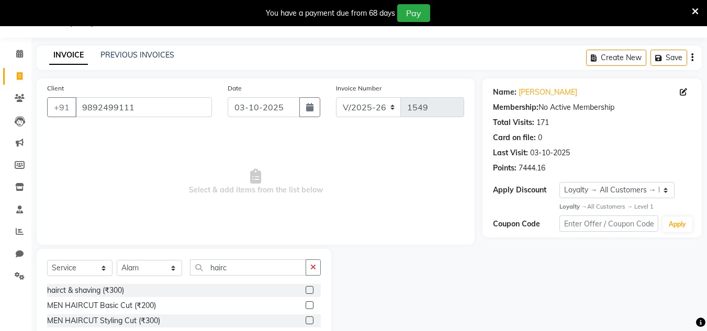
click at [311, 289] on label at bounding box center [310, 290] width 8 height 8
click at [311, 289] on input "checkbox" at bounding box center [309, 290] width 7 height 7
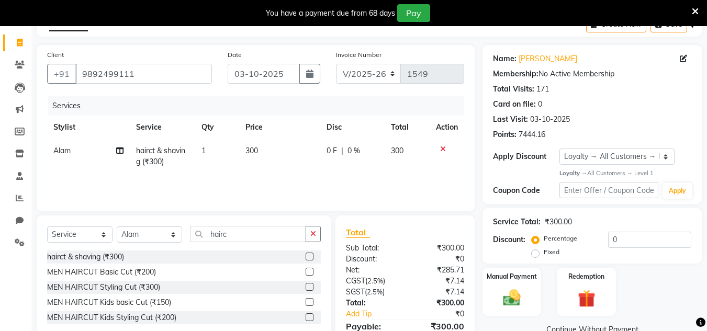
scroll to position [114, 0]
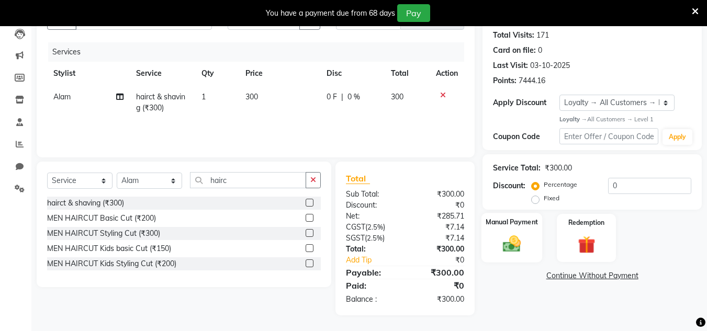
click at [510, 250] on img at bounding box center [511, 244] width 29 height 21
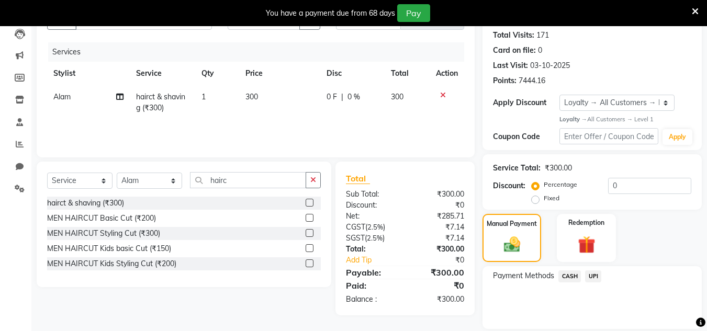
click at [595, 271] on span "UPI" at bounding box center [593, 277] width 16 height 12
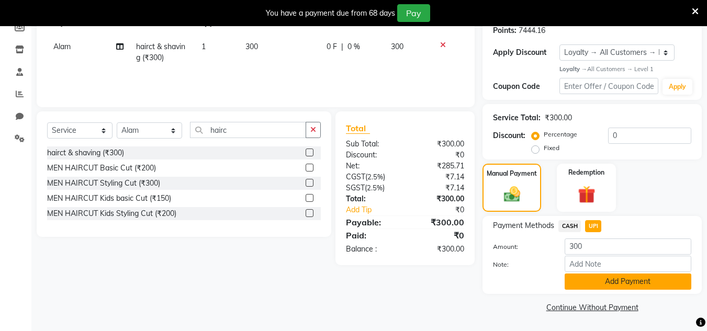
click at [603, 274] on button "Add Payment" at bounding box center [628, 282] width 127 height 16
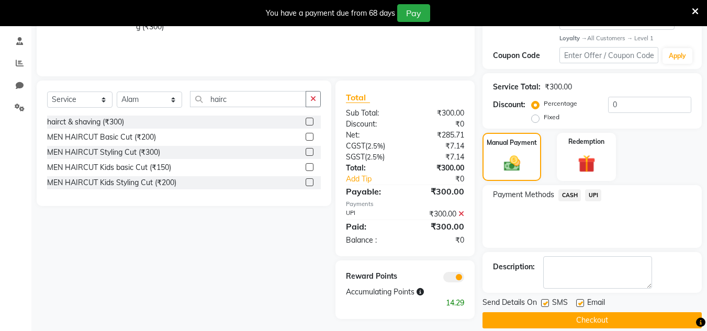
scroll to position [208, 0]
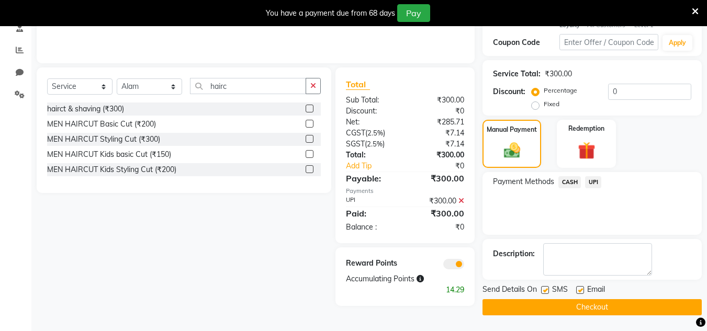
drag, startPoint x: 598, startPoint y: 306, endPoint x: 245, endPoint y: 30, distance: 447.7
click at [598, 306] on button "Checkout" at bounding box center [591, 307] width 219 height 16
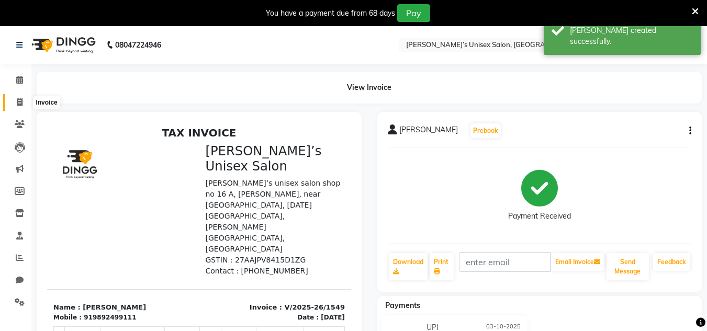
drag, startPoint x: 18, startPoint y: 99, endPoint x: 64, endPoint y: 107, distance: 46.1
click at [18, 99] on icon at bounding box center [20, 102] width 6 height 8
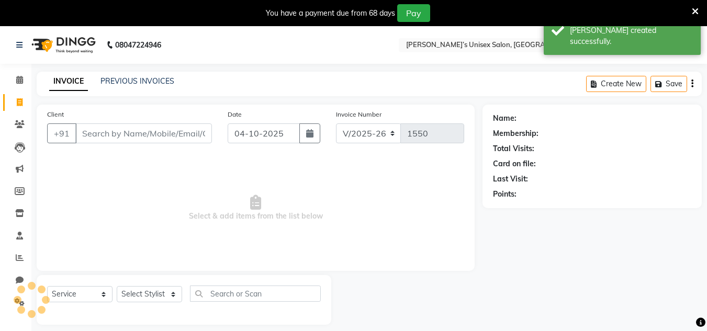
scroll to position [26, 0]
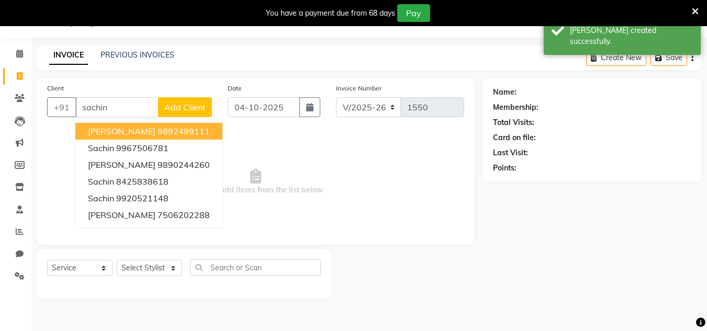
click at [123, 136] on span "[PERSON_NAME]" at bounding box center [122, 131] width 68 height 10
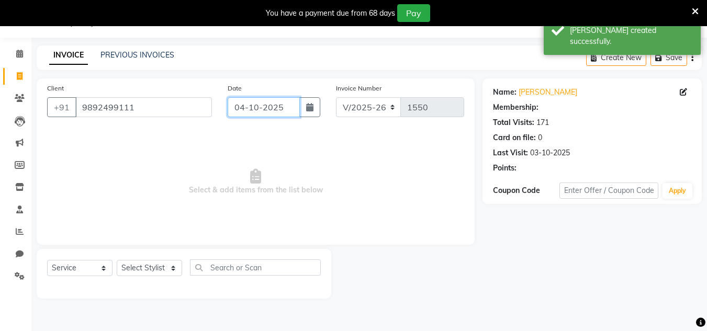
drag, startPoint x: 294, startPoint y: 110, endPoint x: 296, endPoint y: 115, distance: 5.5
click at [294, 110] on input "04-10-2025" at bounding box center [264, 107] width 72 height 20
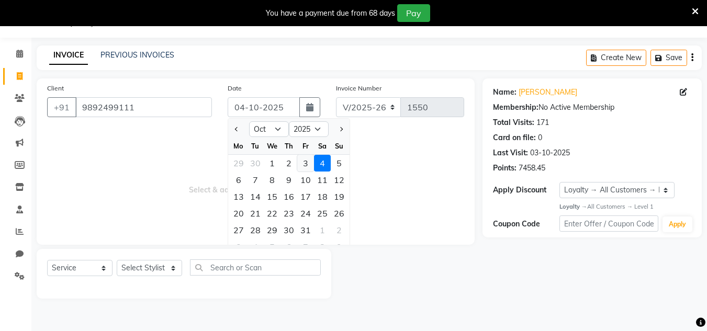
click at [306, 163] on div "3" at bounding box center [305, 163] width 17 height 17
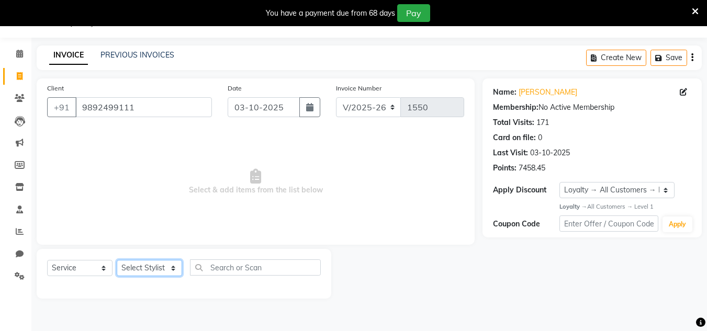
click at [171, 271] on select "Select Stylist Alam Dombivali Manager Farook Hair Stylist [PERSON_NAME] [PERSON…" at bounding box center [149, 268] width 65 height 16
click at [117, 260] on select "Select Stylist Alam Dombivali Manager Farook Hair Stylist [PERSON_NAME] [PERSON…" at bounding box center [149, 268] width 65 height 16
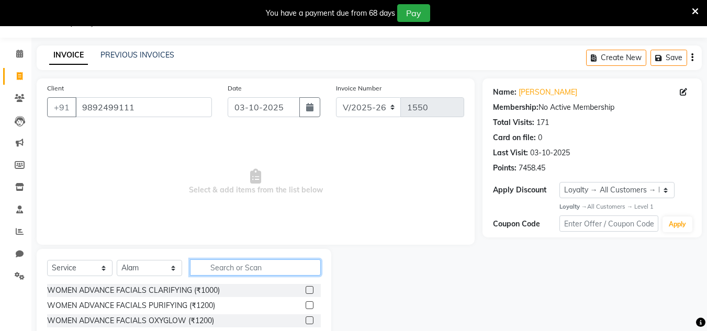
click at [209, 260] on input "text" at bounding box center [255, 268] width 131 height 16
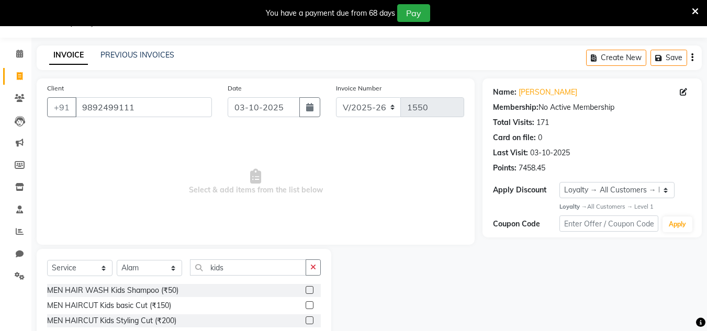
drag, startPoint x: 309, startPoint y: 305, endPoint x: 330, endPoint y: 293, distance: 24.0
click at [310, 305] on label at bounding box center [310, 305] width 8 height 8
click at [310, 305] on input "checkbox" at bounding box center [309, 305] width 7 height 7
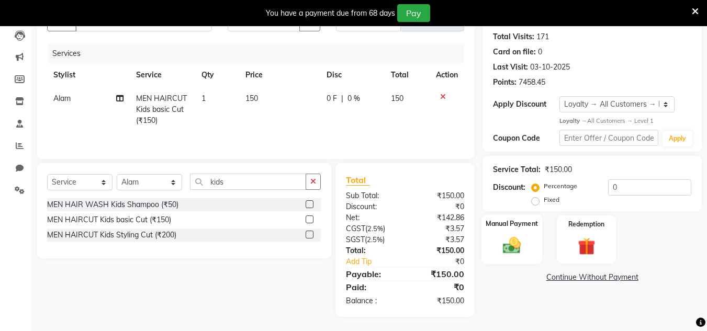
scroll to position [114, 0]
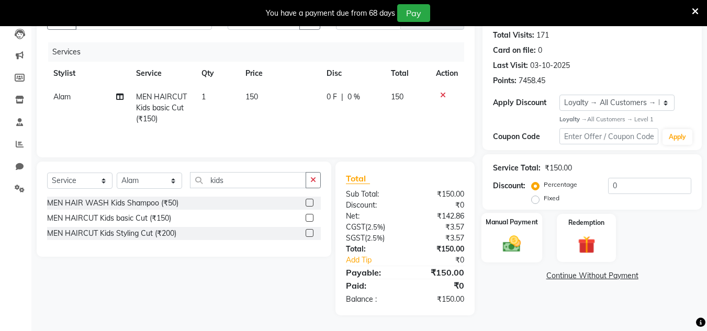
click at [516, 249] on img at bounding box center [511, 244] width 29 height 21
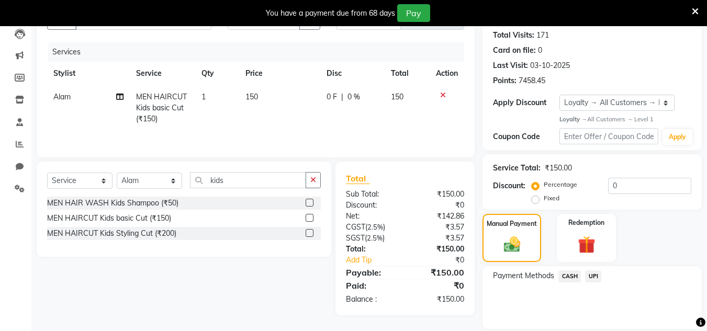
click at [572, 277] on span "CASH" at bounding box center [569, 277] width 23 height 12
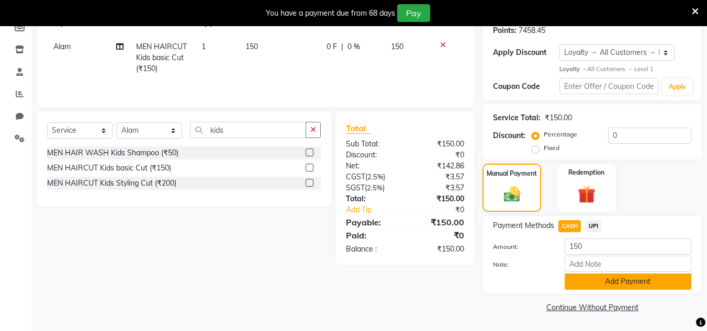
click at [589, 277] on button "Add Payment" at bounding box center [628, 282] width 127 height 16
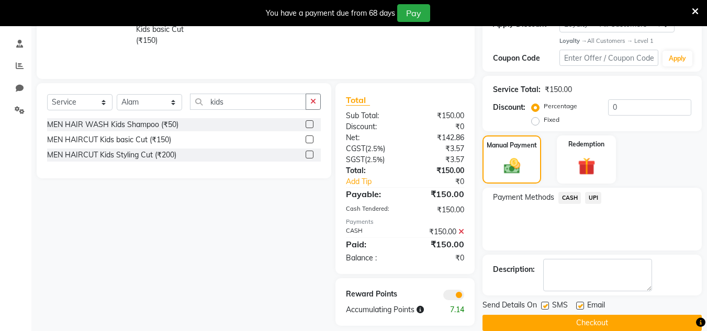
scroll to position [208, 0]
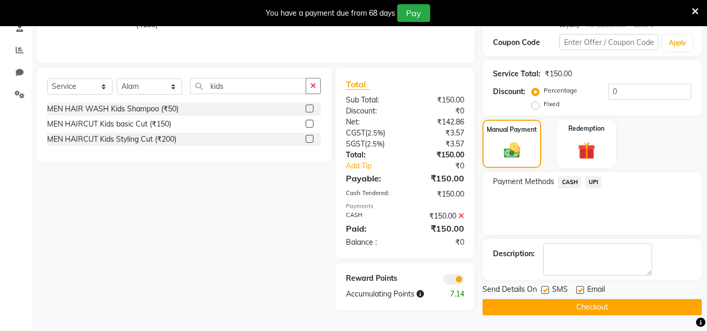
click at [581, 309] on button "Checkout" at bounding box center [591, 307] width 219 height 16
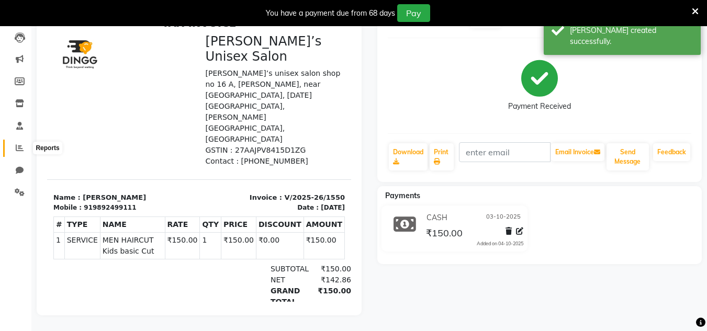
click at [16, 144] on icon at bounding box center [20, 148] width 8 height 8
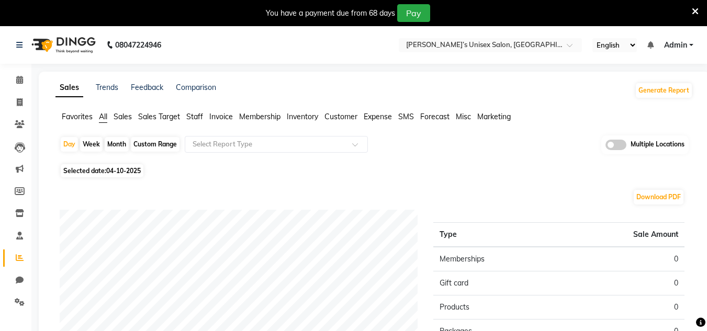
click at [123, 167] on span "04-10-2025" at bounding box center [123, 171] width 35 height 8
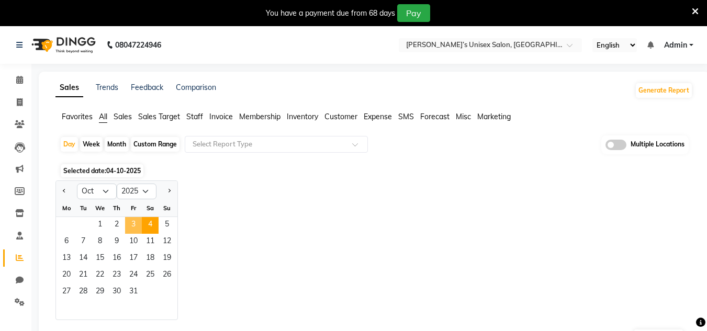
click at [139, 221] on span "3" at bounding box center [133, 225] width 17 height 17
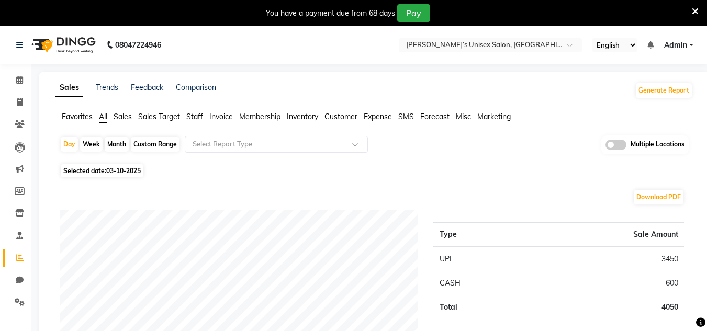
click at [137, 170] on span "03-10-2025" at bounding box center [123, 171] width 35 height 8
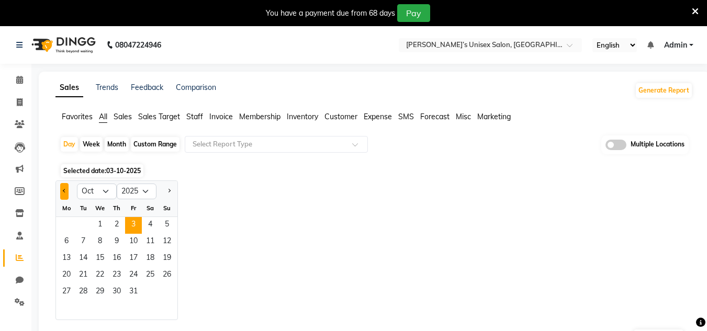
click at [65, 187] on button "Previous month" at bounding box center [64, 191] width 8 height 17
click at [77, 286] on span "30" at bounding box center [83, 292] width 17 height 17
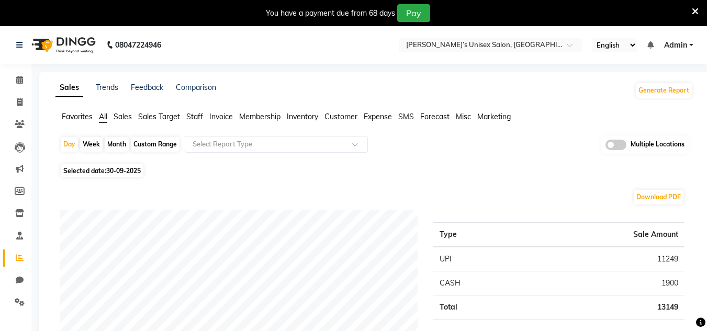
click at [139, 168] on span "30-09-2025" at bounding box center [123, 171] width 35 height 8
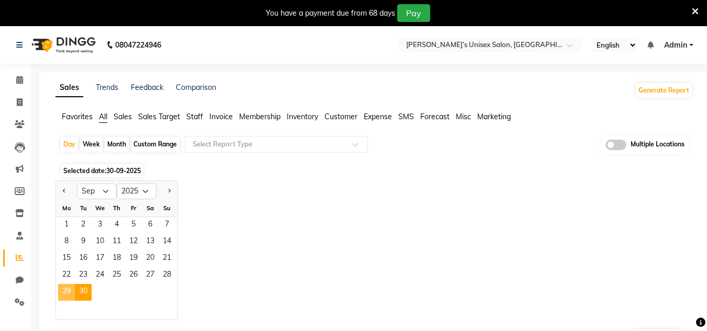
click at [64, 294] on span "29" at bounding box center [66, 292] width 17 height 17
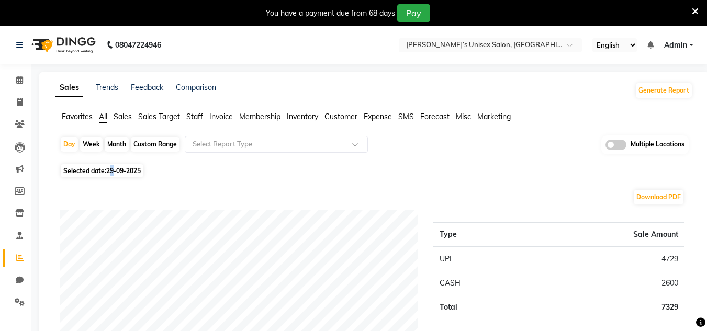
click at [114, 171] on span "29-09-2025" at bounding box center [123, 171] width 35 height 8
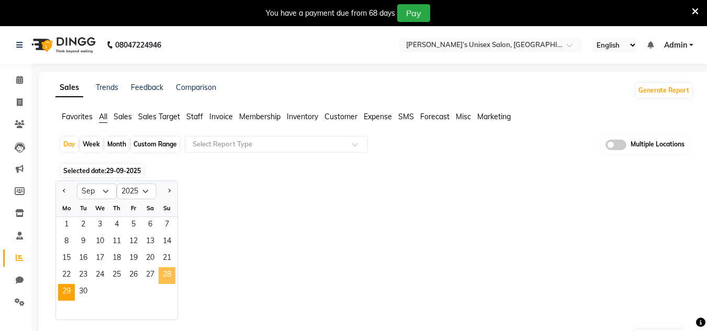
click at [164, 268] on span "28" at bounding box center [167, 275] width 17 height 17
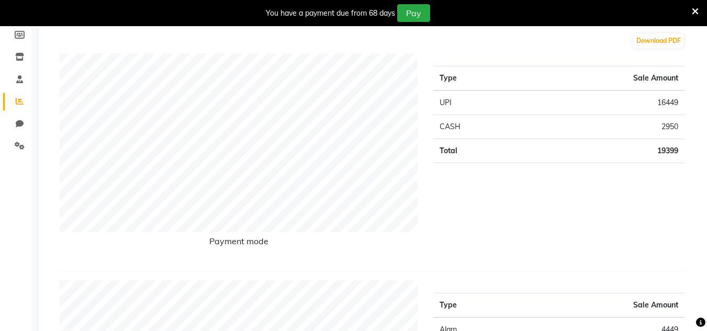
scroll to position [52, 0]
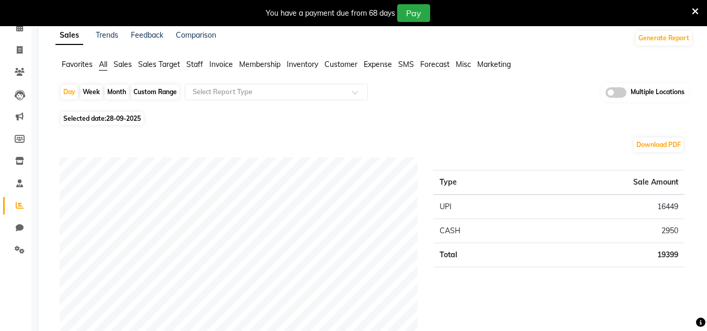
click at [121, 114] on span "Selected date: [DATE]" at bounding box center [102, 118] width 83 height 13
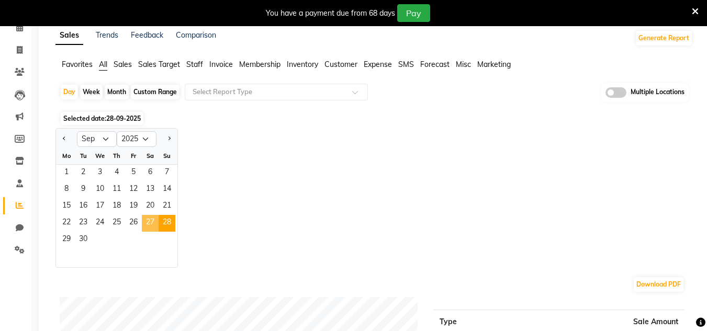
click at [145, 216] on span "27" at bounding box center [150, 223] width 17 height 17
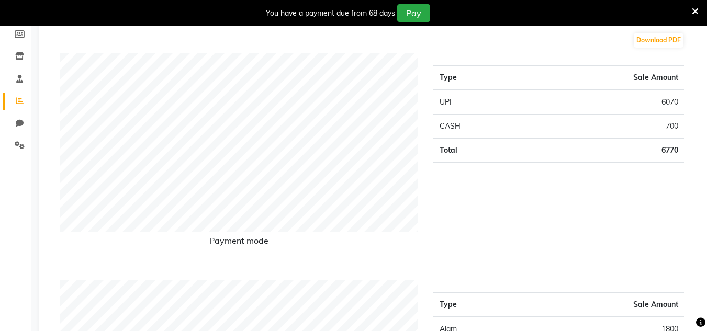
scroll to position [0, 0]
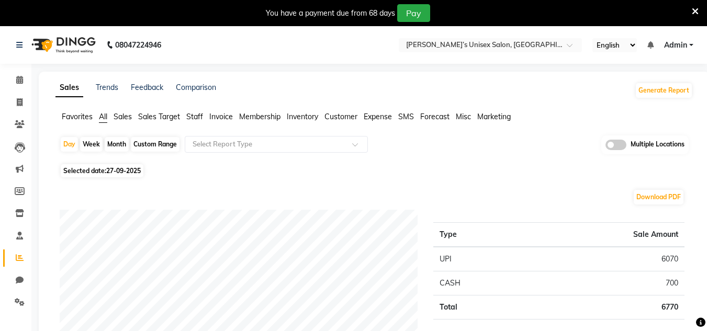
click at [128, 170] on span "27-09-2025" at bounding box center [123, 171] width 35 height 8
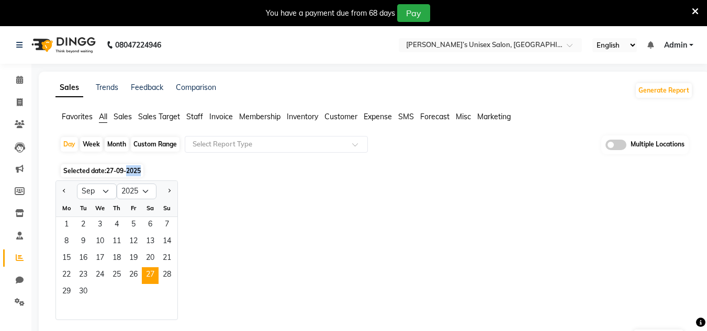
click at [128, 170] on span "27-09-2025" at bounding box center [123, 171] width 35 height 8
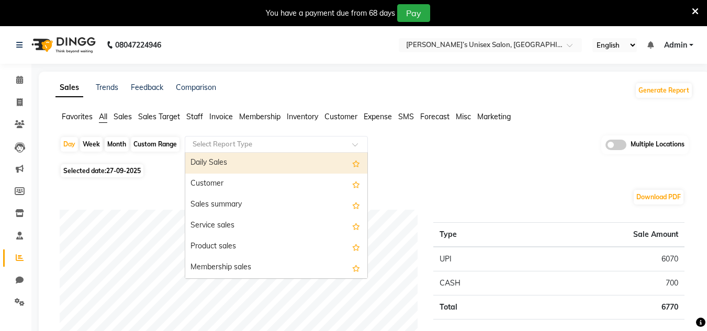
click at [219, 138] on div "Select Report Type" at bounding box center [276, 144] width 183 height 17
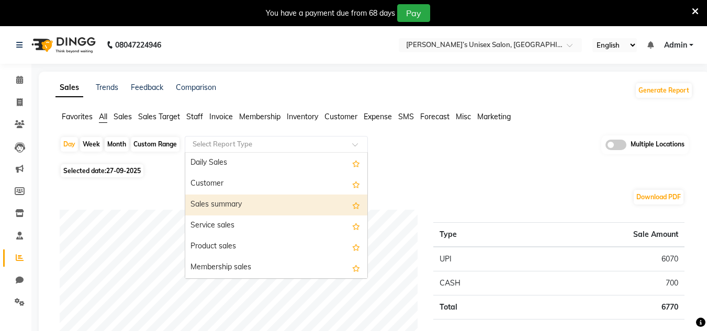
click at [244, 198] on div "Sales summary" at bounding box center [276, 205] width 182 height 21
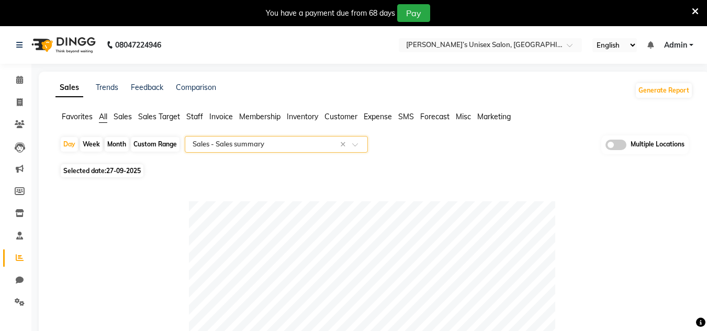
click at [251, 143] on input "text" at bounding box center [265, 144] width 151 height 10
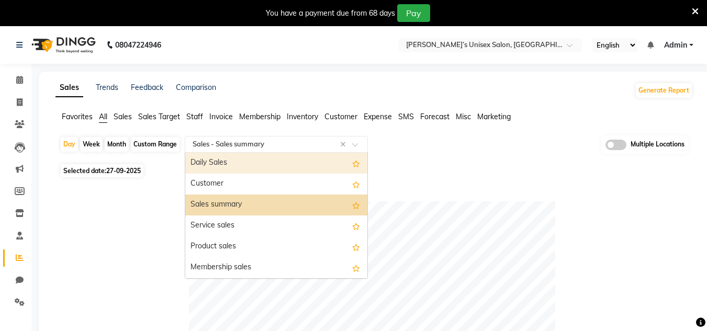
click at [217, 163] on div "Daily Sales" at bounding box center [276, 163] width 182 height 21
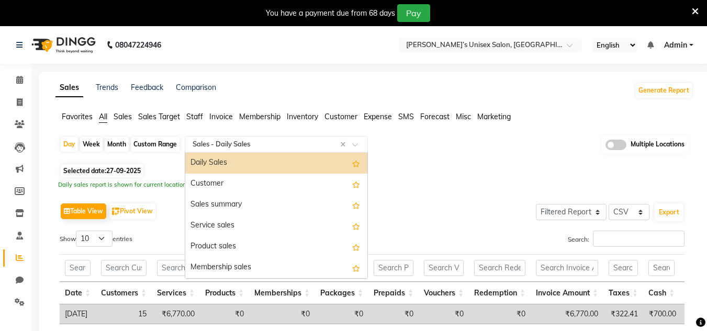
click at [260, 142] on input "text" at bounding box center [265, 144] width 151 height 10
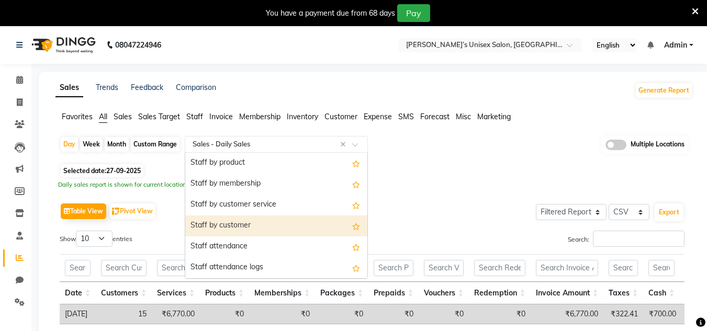
scroll to position [366, 0]
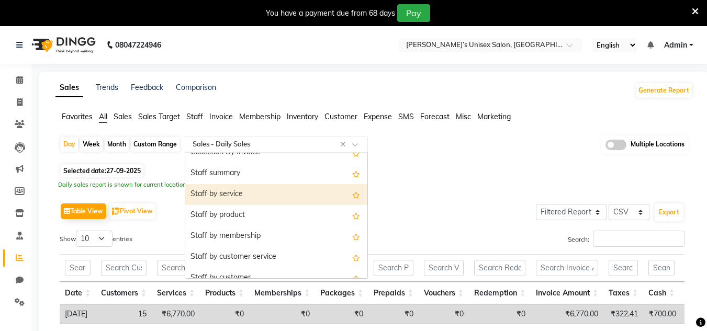
click at [215, 189] on div "Staff by service" at bounding box center [276, 194] width 182 height 21
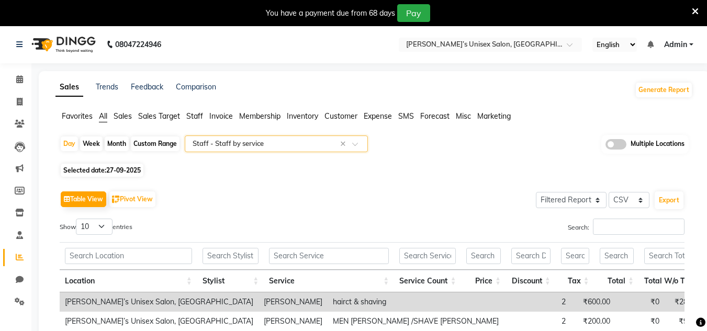
scroll to position [0, 0]
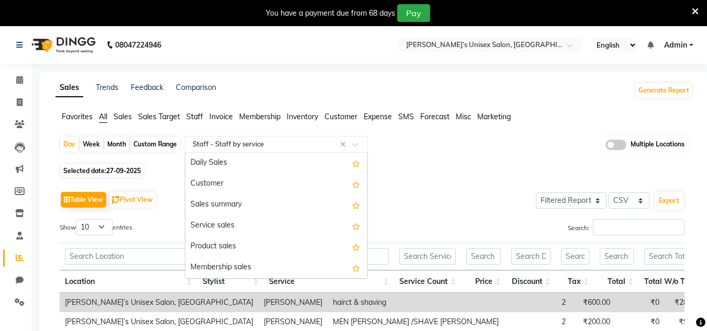
click at [259, 149] on input "text" at bounding box center [265, 144] width 151 height 10
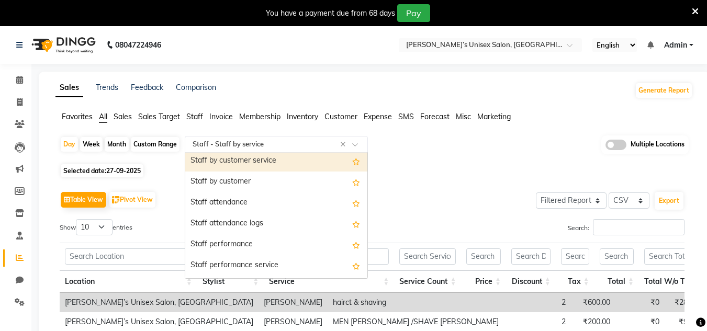
scroll to position [502, 0]
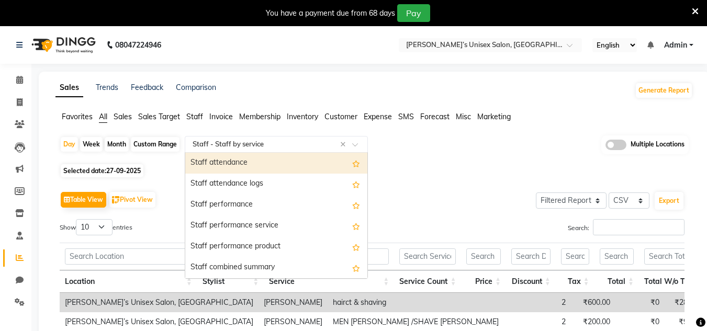
click at [240, 164] on div "Staff attendance" at bounding box center [276, 163] width 182 height 21
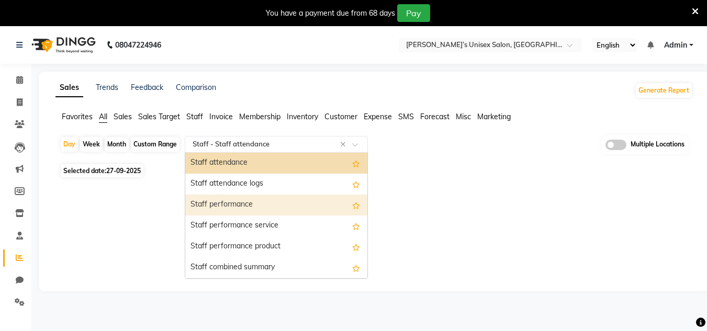
click at [256, 212] on div "Staff performance" at bounding box center [276, 205] width 182 height 21
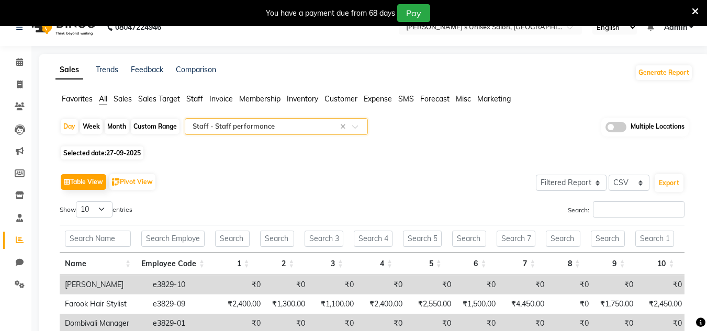
scroll to position [0, 0]
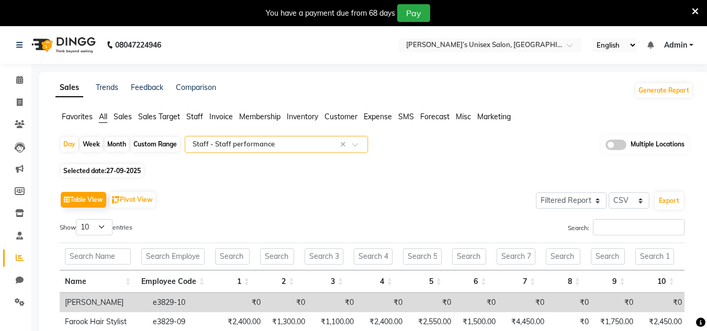
click at [263, 144] on input "text" at bounding box center [265, 144] width 151 height 10
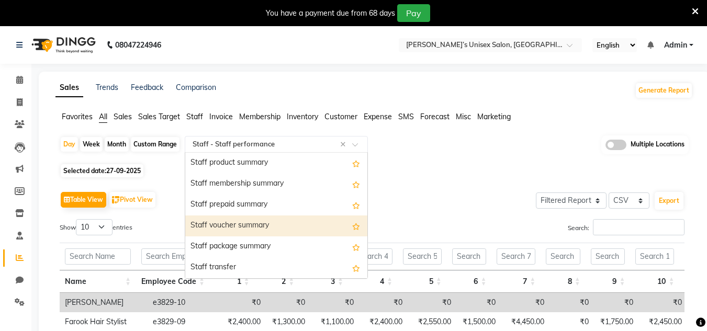
scroll to position [806, 0]
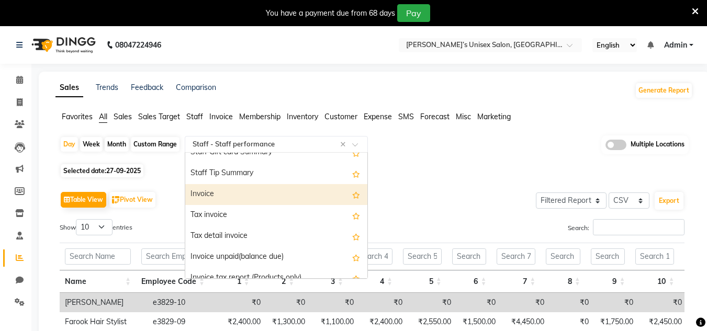
click at [230, 190] on div "Invoice" at bounding box center [276, 194] width 182 height 21
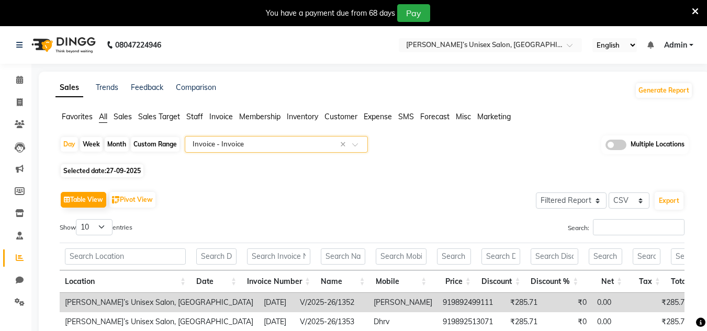
click at [235, 144] on input "text" at bounding box center [265, 144] width 151 height 10
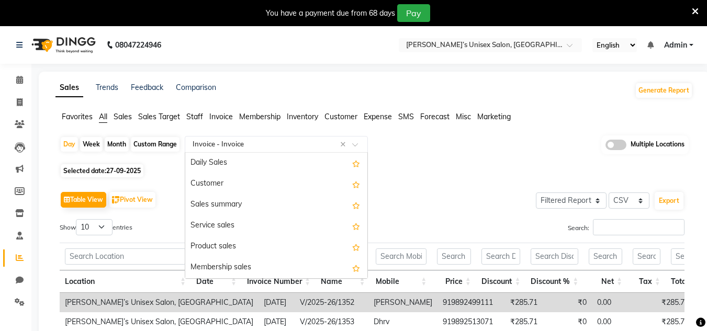
scroll to position [837, 0]
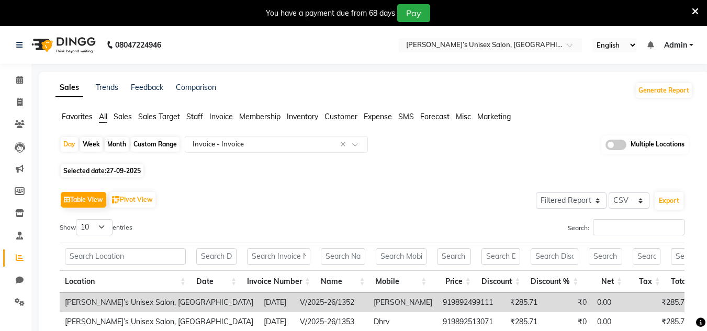
click at [182, 146] on div "Day Week Month Custom Range Select Report Type × Invoice - Invoice × Multiple L…" at bounding box center [374, 149] width 629 height 26
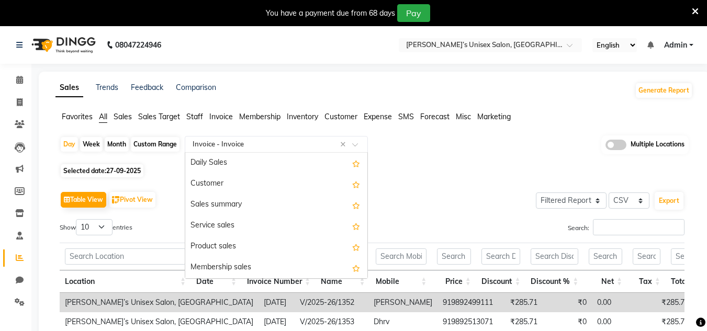
click at [359, 145] on span at bounding box center [358, 147] width 13 height 10
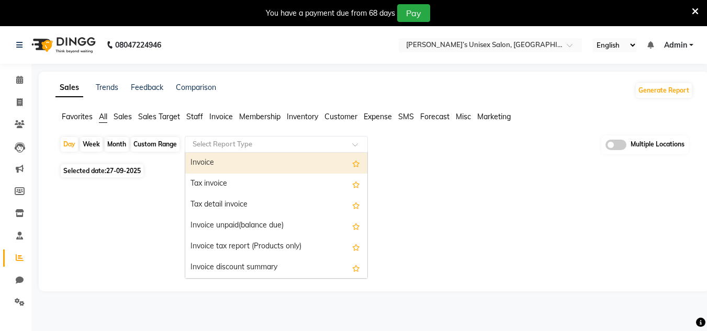
click at [341, 144] on input "text" at bounding box center [265, 144] width 151 height 10
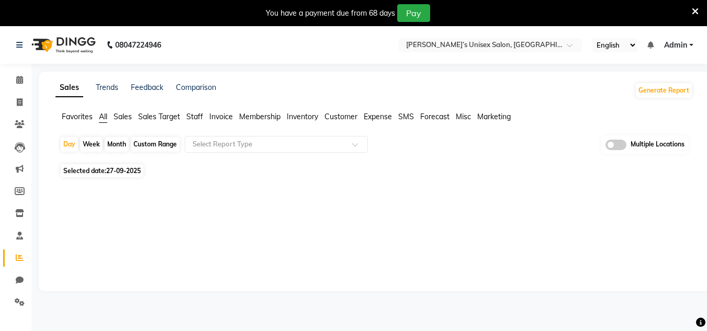
click at [401, 150] on div "Day Week Month Custom Range Select Report Type Multiple Locations" at bounding box center [374, 149] width 629 height 26
click at [127, 163] on div "Day Week Month Custom Range Select Report Type Multiple Locations Selected date…" at bounding box center [373, 167] width 637 height 62
click at [140, 170] on span "27-09-2025" at bounding box center [123, 171] width 35 height 8
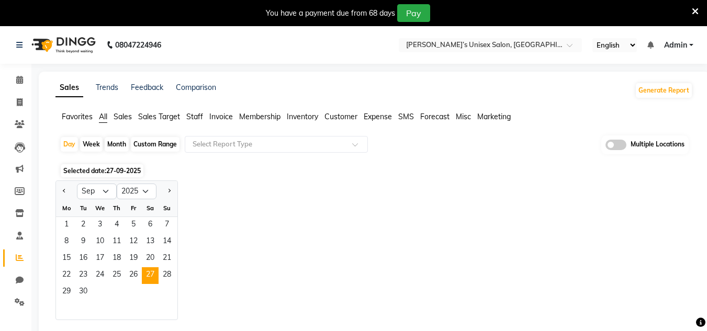
click at [264, 193] on div "Jan Feb Mar Apr May Jun [DATE] Aug Sep Oct Nov [DATE] 2016 2017 2018 2019 2020 …" at bounding box center [373, 251] width 637 height 140
click at [111, 170] on span "27-09-2025" at bounding box center [123, 171] width 35 height 8
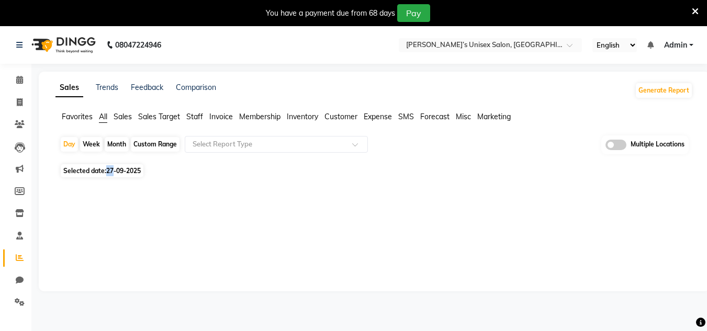
click at [111, 170] on span "27-09-2025" at bounding box center [123, 171] width 35 height 8
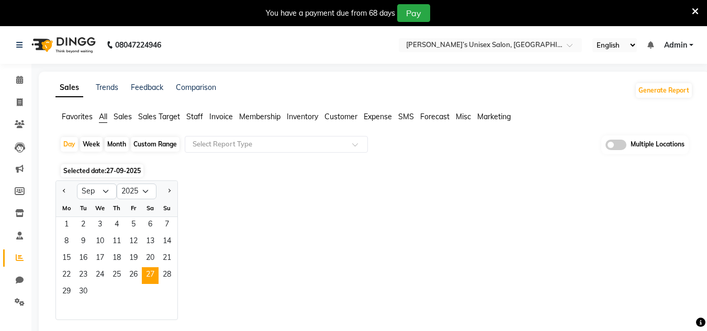
click at [193, 182] on div "Jan Feb Mar Apr May Jun [DATE] Aug Sep Oct Nov [DATE] 2016 2017 2018 2019 2020 …" at bounding box center [373, 251] width 637 height 140
click at [169, 144] on div "Custom Range" at bounding box center [155, 144] width 49 height 15
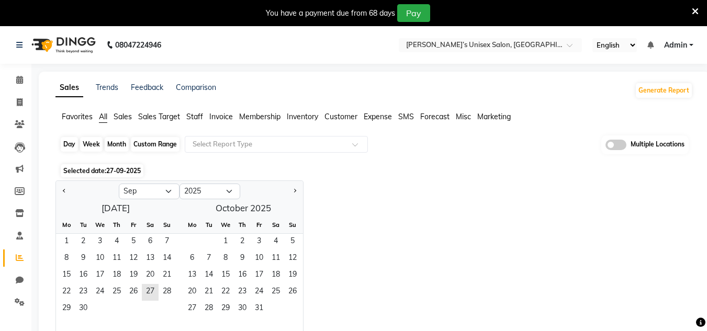
click at [169, 144] on div "Custom Range" at bounding box center [155, 144] width 49 height 15
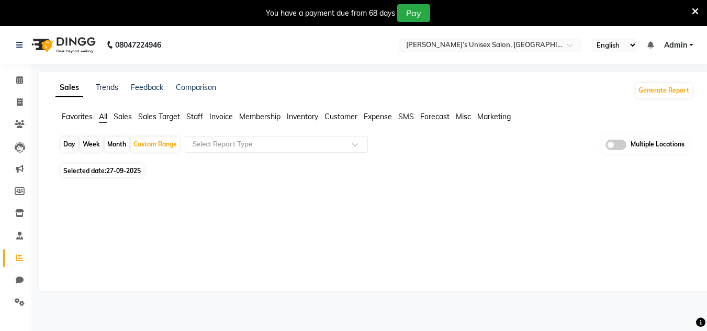
click at [200, 135] on app-reports "Favorites All Sales Sales Target Staff Invoice Membership Inventory Customer Ex…" at bounding box center [374, 154] width 650 height 86
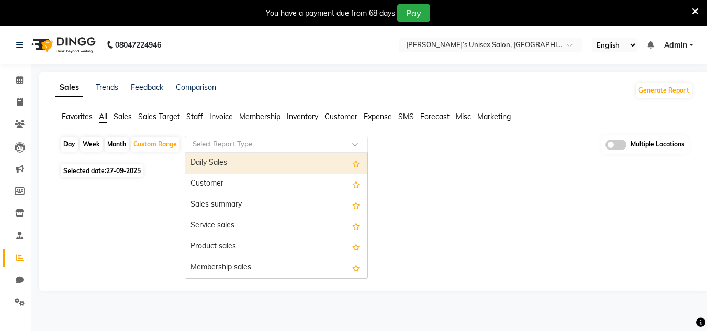
click at [200, 146] on input "text" at bounding box center [265, 144] width 151 height 10
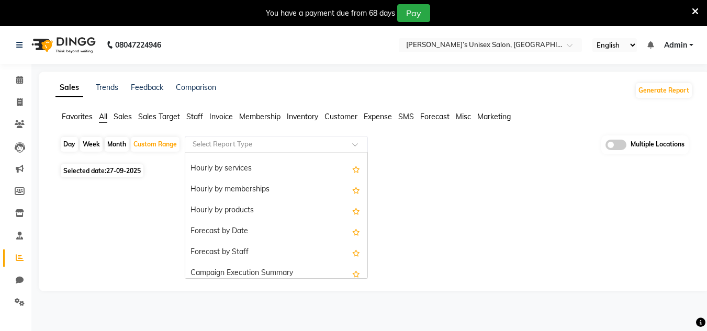
scroll to position [2177, 0]
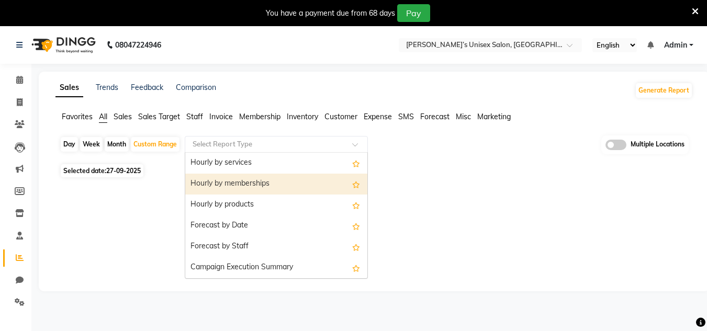
click at [502, 202] on div "Sales Trends Feedback Comparison Generate Report Favorites All Sales Sales Targ…" at bounding box center [374, 182] width 671 height 220
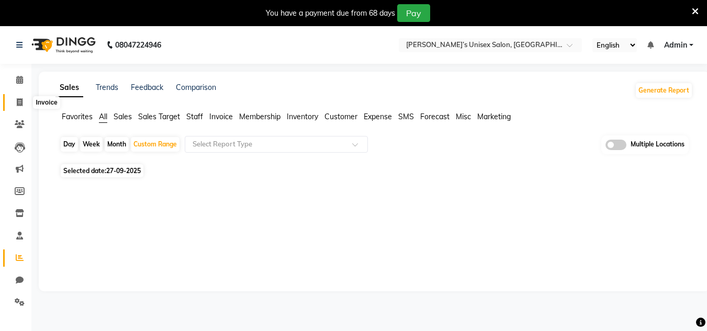
click at [19, 105] on icon at bounding box center [20, 102] width 6 height 8
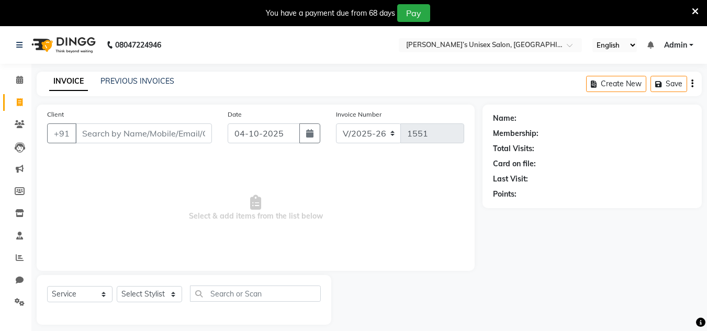
click at [682, 47] on span "Admin" at bounding box center [675, 45] width 23 height 11
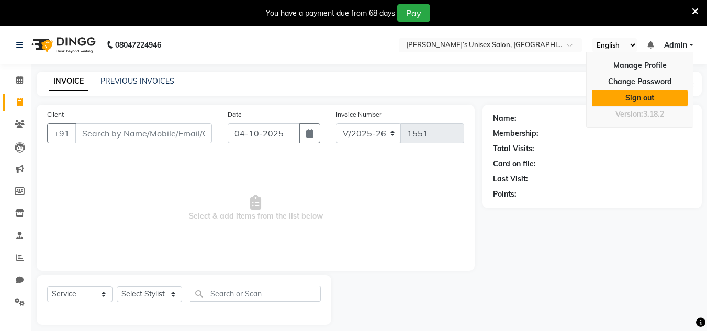
click at [660, 97] on link "Sign out" at bounding box center [640, 98] width 96 height 16
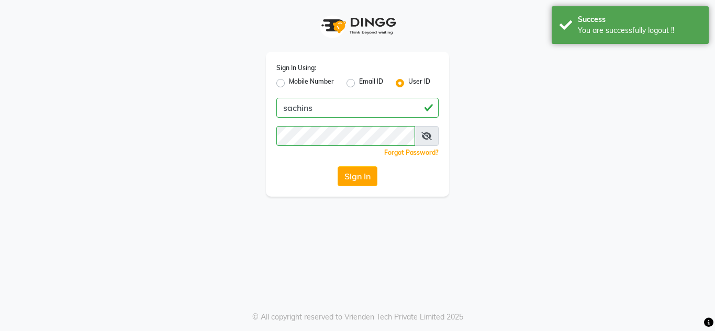
click at [305, 83] on label "Mobile Number" at bounding box center [311, 83] width 45 height 13
click at [296, 83] on input "Mobile Number" at bounding box center [292, 80] width 7 height 7
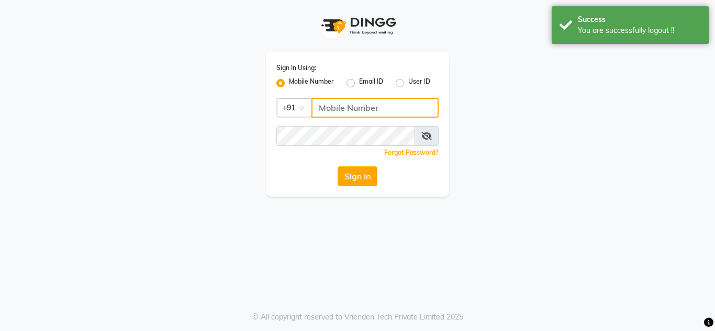
click at [323, 111] on input "Username" at bounding box center [374, 108] width 127 height 20
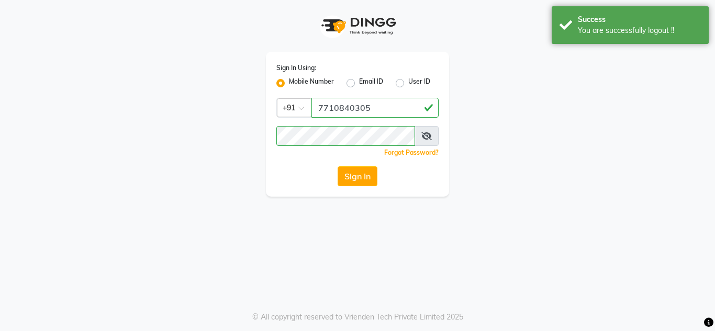
drag, startPoint x: 369, startPoint y: 175, endPoint x: 363, endPoint y: 163, distance: 13.6
click at [368, 173] on button "Sign In" at bounding box center [358, 176] width 40 height 20
